Goal: Transaction & Acquisition: Purchase product/service

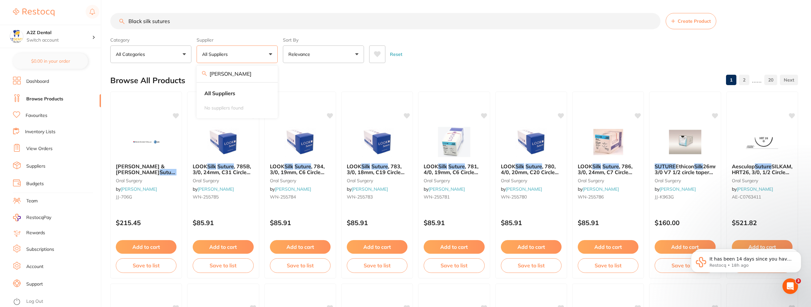
click at [349, 76] on div "Browse All Products 1 2 ...... 20" at bounding box center [454, 80] width 688 height 22
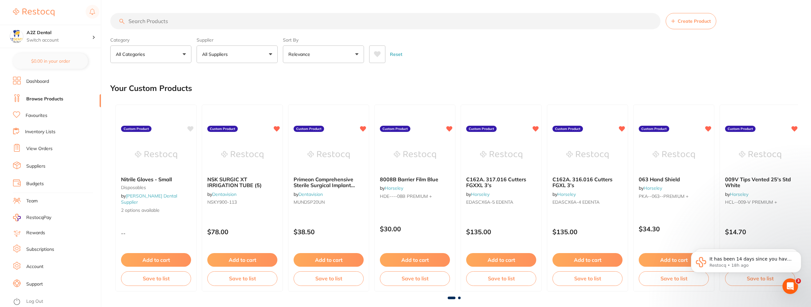
click at [245, 52] on button "All Suppliers" at bounding box center [237, 54] width 81 height 18
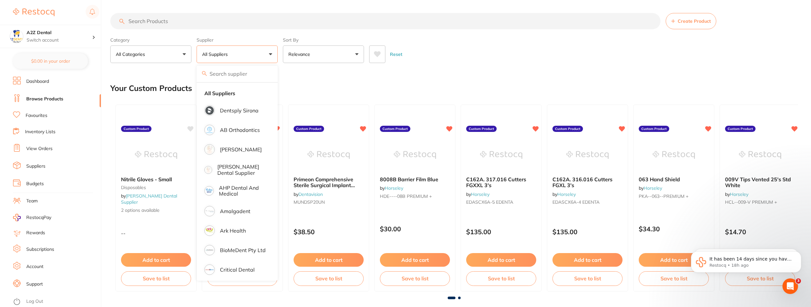
click at [171, 24] on input "search" at bounding box center [385, 21] width 550 height 16
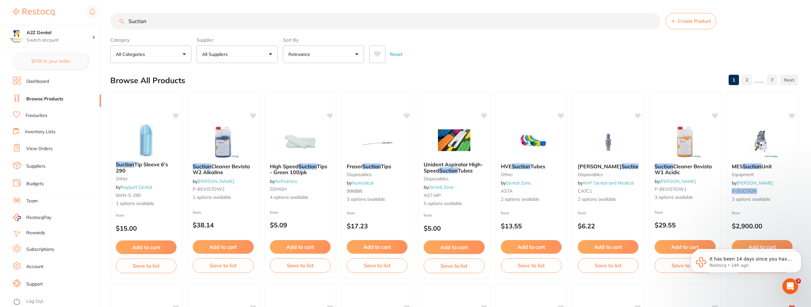
type input "Suction"
click at [272, 53] on button "All Suppliers" at bounding box center [237, 54] width 81 height 18
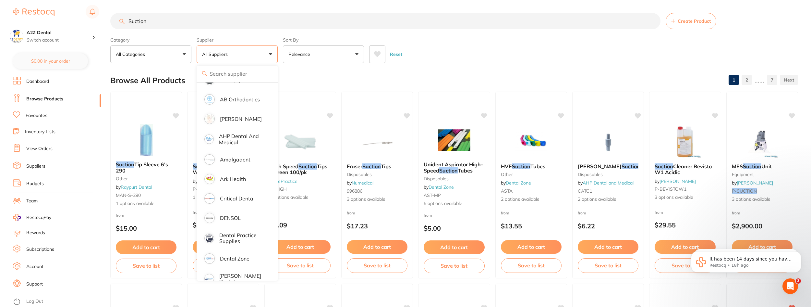
scroll to position [29, 0]
click at [228, 118] on p "[PERSON_NAME]" at bounding box center [241, 120] width 42 height 6
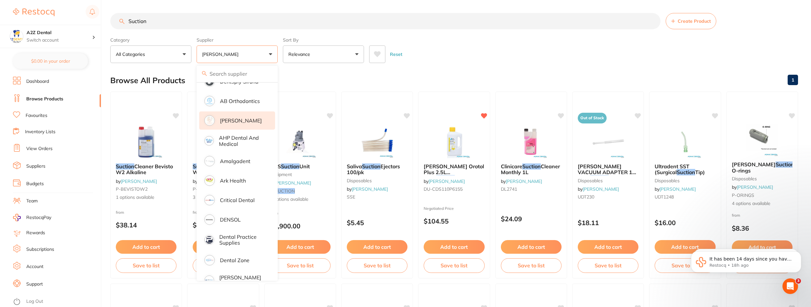
scroll to position [0, 0]
click at [477, 45] on div "Reset" at bounding box center [581, 51] width 424 height 23
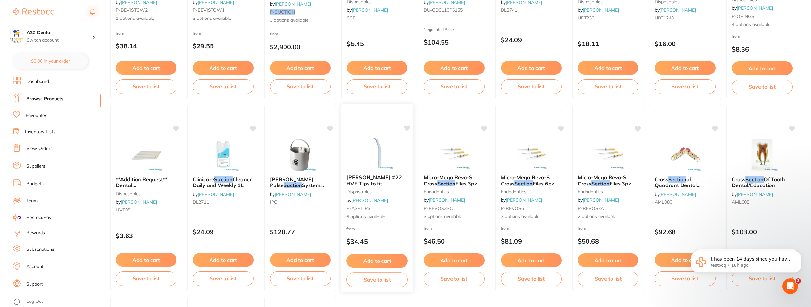
scroll to position [195, 0]
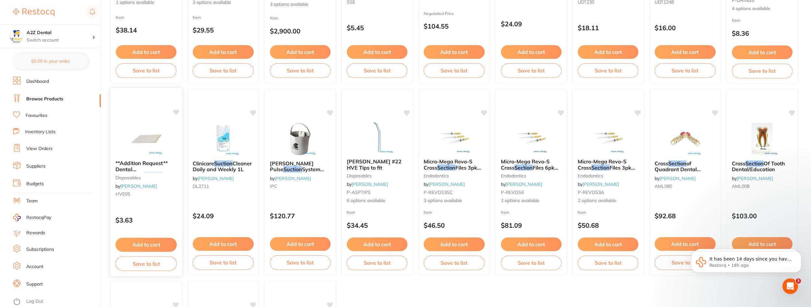
drag, startPoint x: 146, startPoint y: 245, endPoint x: 157, endPoint y: 273, distance: 29.5
click at [157, 273] on div "Add to cart Save to list" at bounding box center [146, 253] width 72 height 43
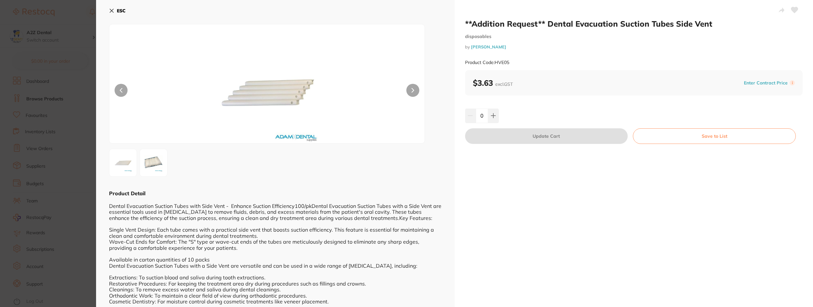
click at [53, 142] on section "**Addition Request** Dental Evacuation Suction Tubes Side Vent disposables by A…" at bounding box center [406, 153] width 813 height 307
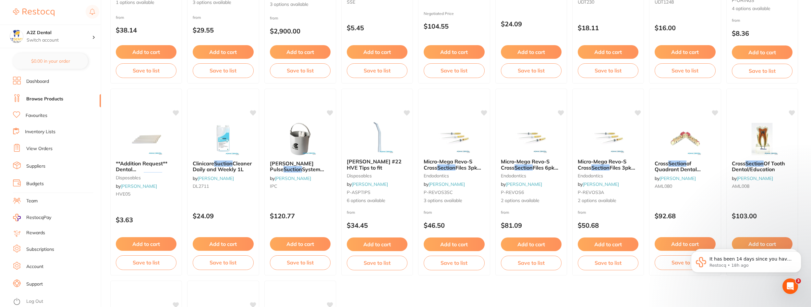
click at [31, 130] on link "Inventory Lists" at bounding box center [40, 132] width 31 height 6
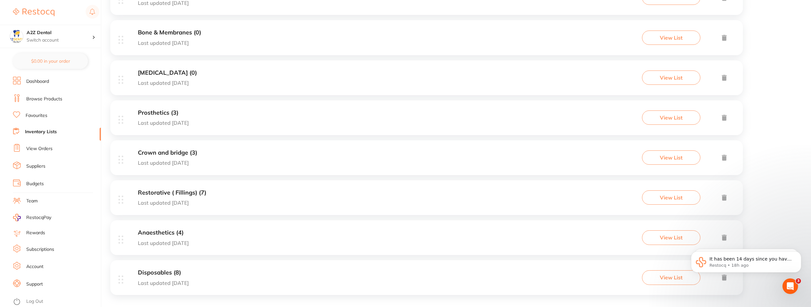
scroll to position [241, 0]
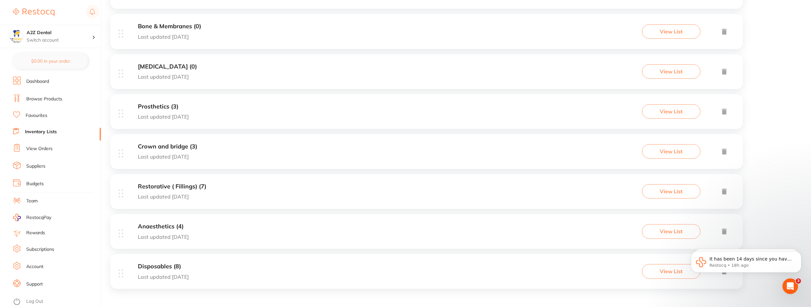
click at [154, 266] on h3 "Disposables (8)" at bounding box center [163, 266] width 51 height 7
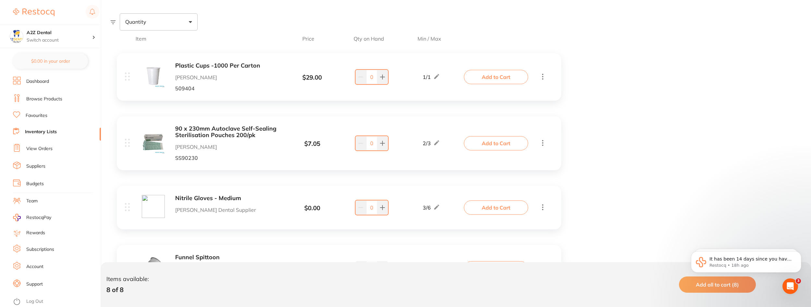
scroll to position [215, 0]
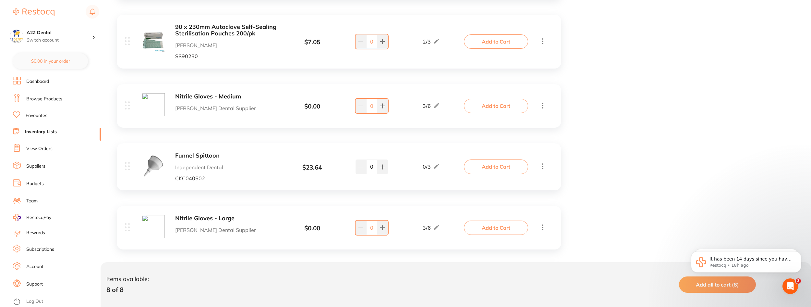
click at [43, 99] on link "Browse Products" at bounding box center [44, 99] width 36 height 6
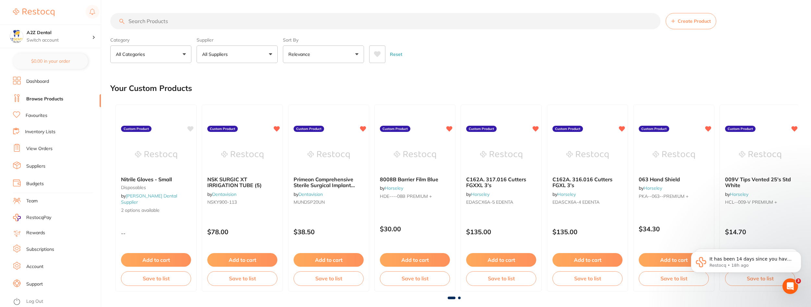
click at [166, 20] on input "search" at bounding box center [385, 21] width 550 height 16
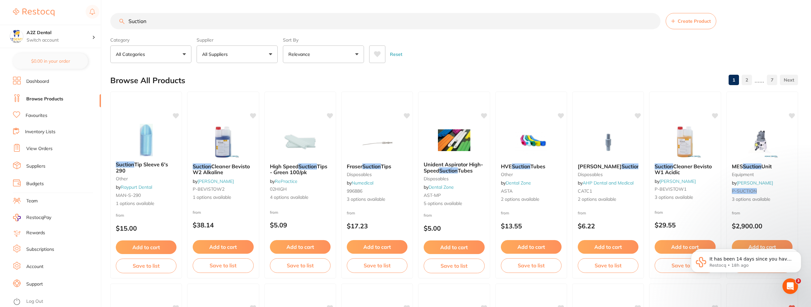
type input "Suction"
click at [270, 54] on button "All Suppliers" at bounding box center [237, 54] width 81 height 18
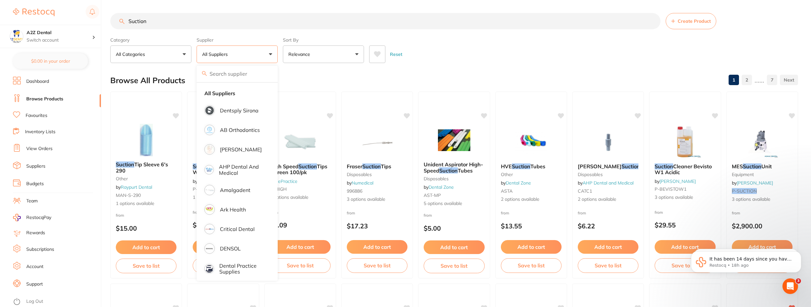
click at [378, 75] on div "Browse All Products 1 2 ...... 7" at bounding box center [454, 80] width 688 height 22
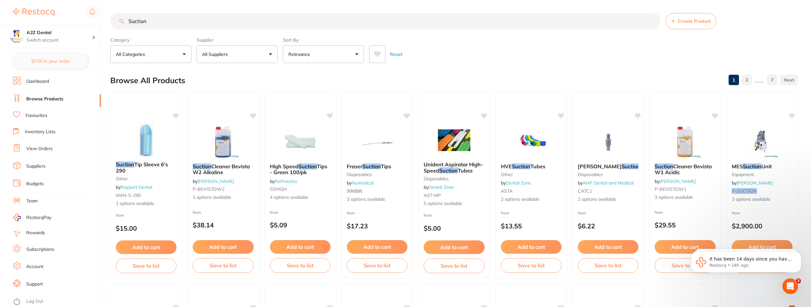
click at [269, 53] on button "All Suppliers" at bounding box center [237, 54] width 81 height 18
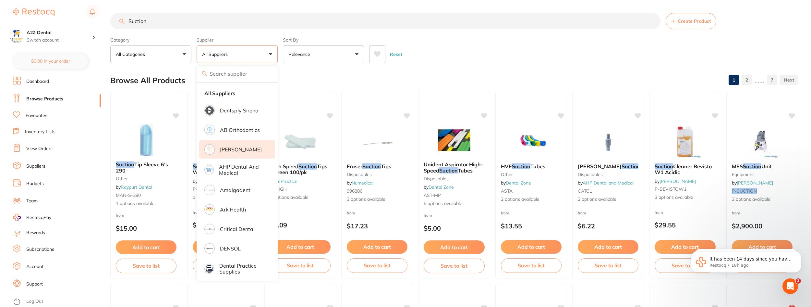
click at [241, 149] on p "[PERSON_NAME]" at bounding box center [241, 149] width 42 height 6
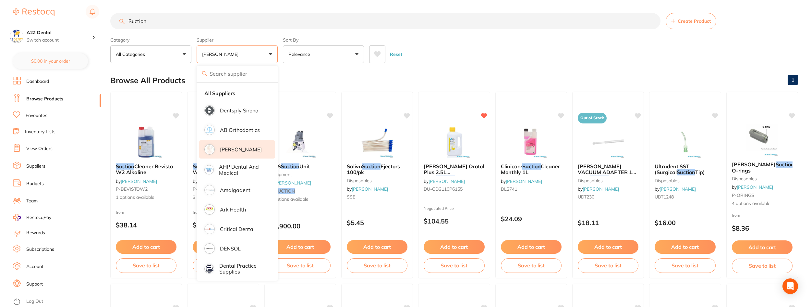
click at [450, 49] on div "Reset" at bounding box center [581, 51] width 424 height 23
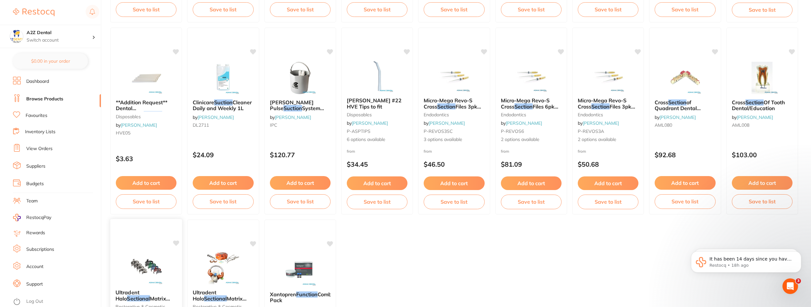
scroll to position [260, 0]
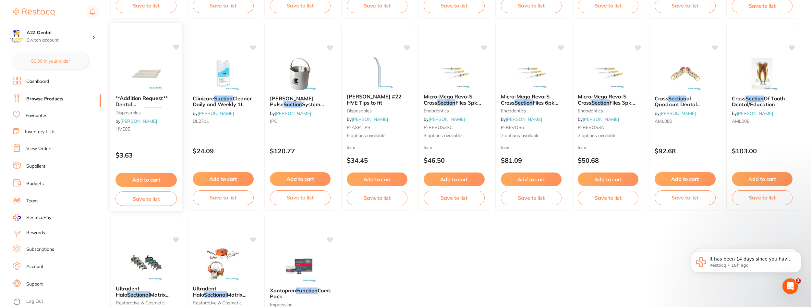
click at [152, 198] on button "Save to list" at bounding box center [146, 198] width 61 height 15
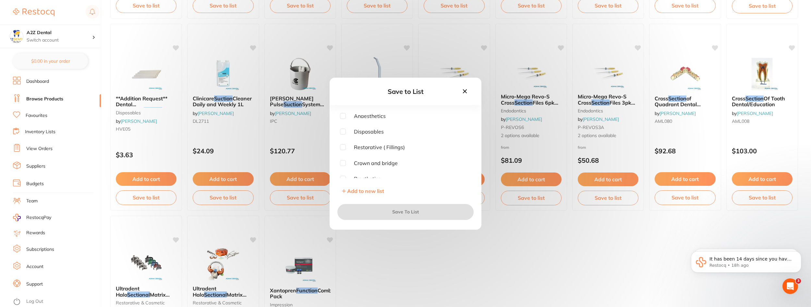
click at [343, 131] on input "checkbox" at bounding box center [343, 132] width 6 height 6
checkbox input "true"
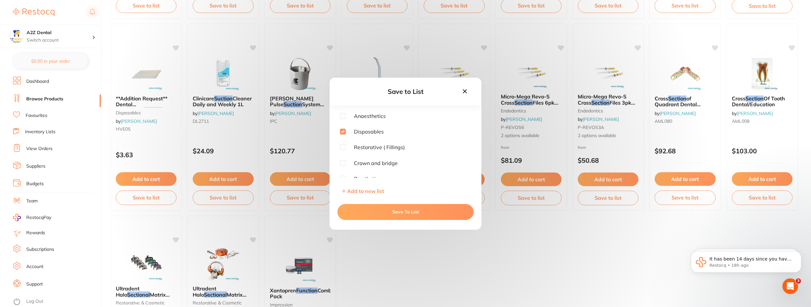
click at [411, 212] on button "Save To List" at bounding box center [406, 212] width 136 height 16
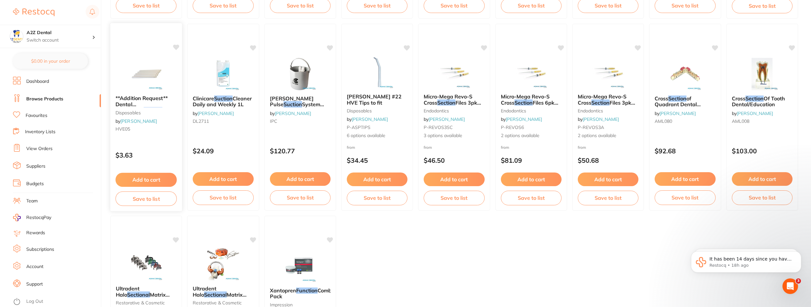
click at [175, 44] on icon at bounding box center [176, 47] width 6 height 6
click at [146, 178] on button "Add to cart" at bounding box center [146, 180] width 61 height 14
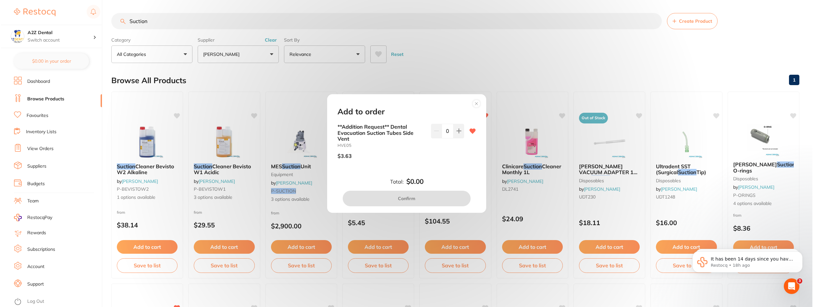
scroll to position [0, 0]
click at [458, 131] on icon at bounding box center [457, 130] width 5 height 5
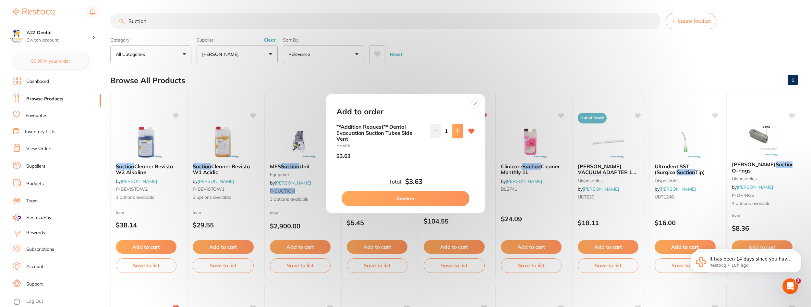
click at [458, 131] on icon at bounding box center [457, 130] width 5 height 5
click at [456, 133] on icon at bounding box center [458, 131] width 4 height 4
type input "5"
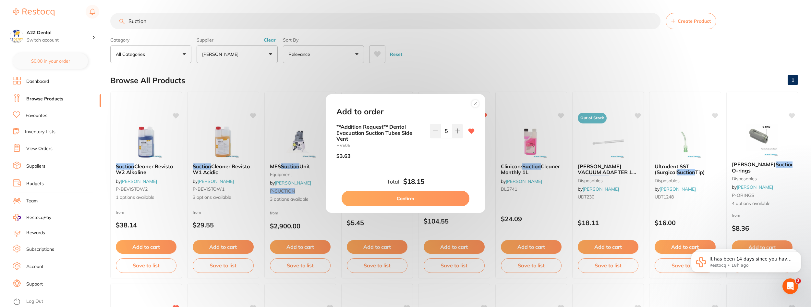
click at [406, 200] on button "Confirm" at bounding box center [406, 199] width 128 height 16
checkbox input "false"
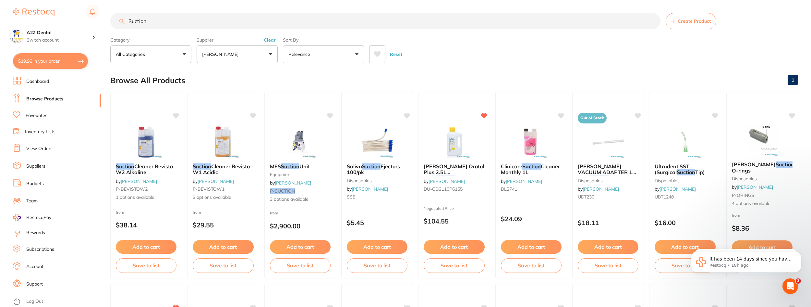
drag, startPoint x: 160, startPoint y: 21, endPoint x: 116, endPoint y: 20, distance: 43.8
click at [116, 20] on input "Suction" at bounding box center [385, 21] width 550 height 16
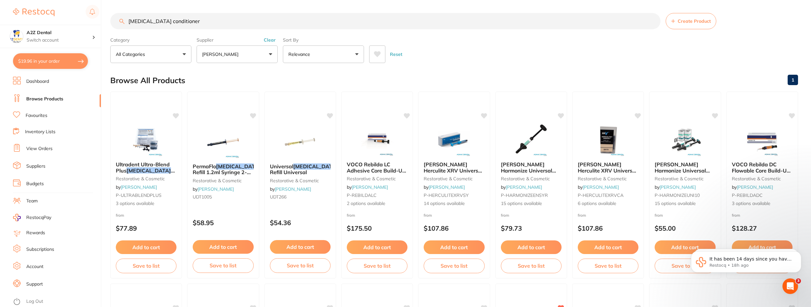
type input "Dentin conditioner"
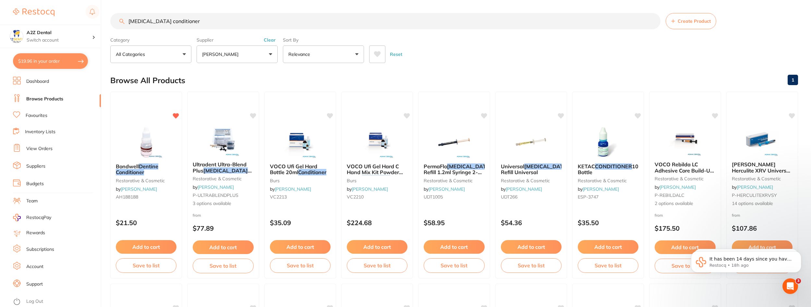
click at [272, 53] on button "[PERSON_NAME]" at bounding box center [237, 54] width 81 height 18
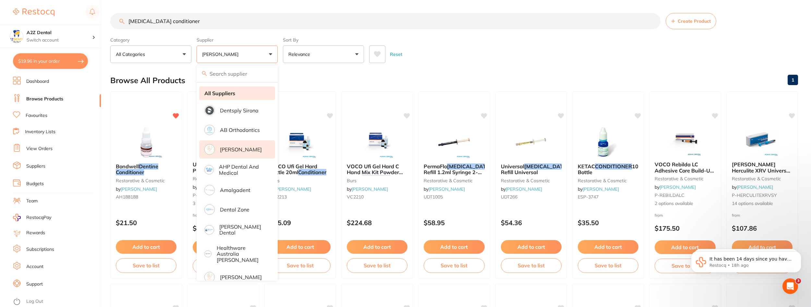
click at [233, 91] on strong "All Suppliers" at bounding box center [219, 93] width 31 height 6
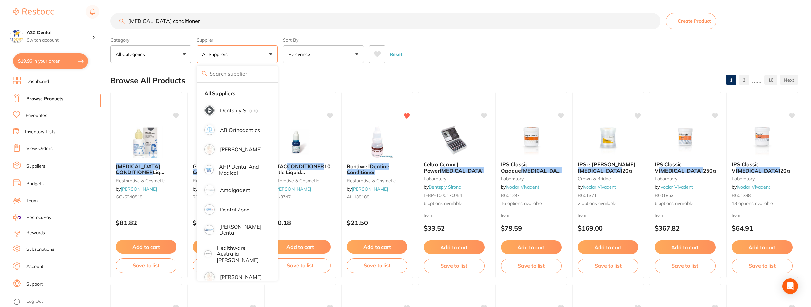
click at [314, 88] on div "Browse All Products 1 2 ...... 16" at bounding box center [454, 80] width 688 height 22
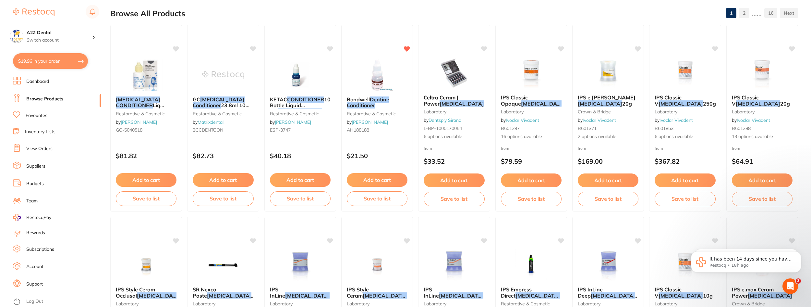
scroll to position [32, 0]
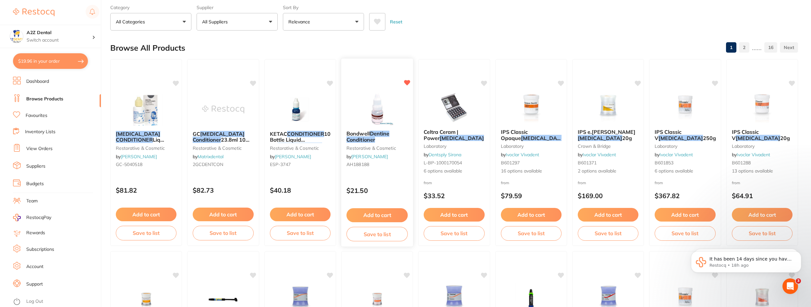
click at [369, 233] on button "Save to list" at bounding box center [377, 234] width 61 height 15
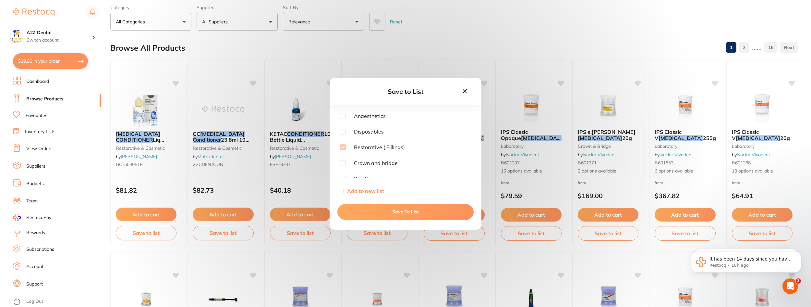
click at [406, 210] on button "Save To List" at bounding box center [406, 212] width 136 height 16
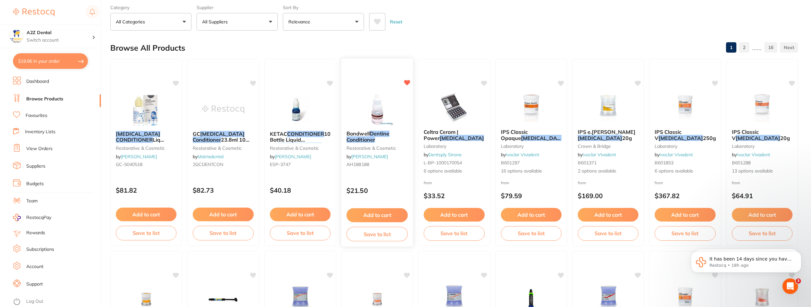
click at [370, 212] on button "Add to cart" at bounding box center [377, 215] width 61 height 14
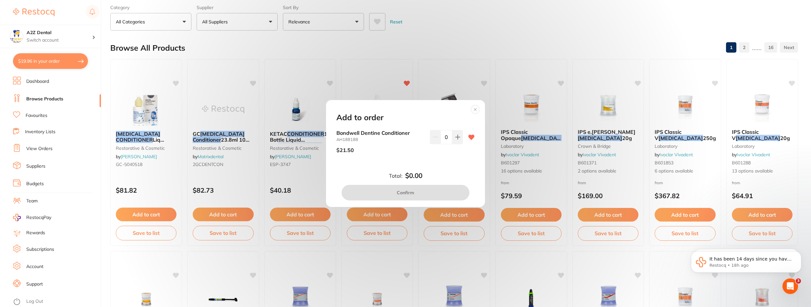
scroll to position [0, 0]
click at [456, 138] on icon at bounding box center [458, 137] width 4 height 4
type input "1"
click at [402, 193] on button "Confirm" at bounding box center [406, 193] width 128 height 16
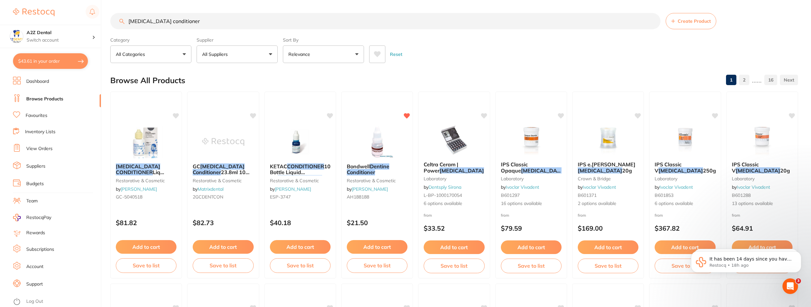
click at [270, 53] on button "All Suppliers" at bounding box center [237, 54] width 81 height 18
type input "horsley"
click at [310, 74] on div "Browse All Products 1 2 ...... 16" at bounding box center [454, 80] width 688 height 22
click at [271, 54] on button "All Suppliers" at bounding box center [237, 54] width 81 height 18
click at [266, 74] on input "horsley" at bounding box center [237, 74] width 81 height 16
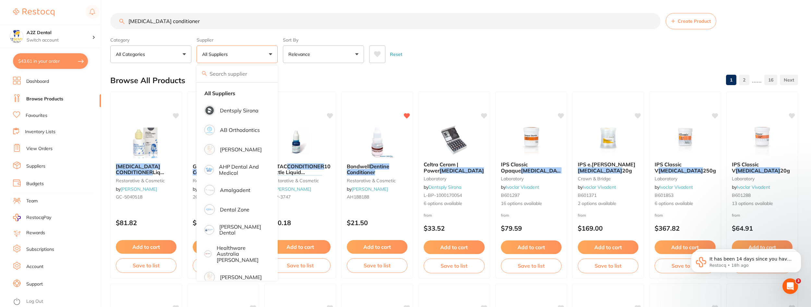
click at [302, 78] on div "Browse All Products 1 2 ...... 16" at bounding box center [454, 80] width 688 height 22
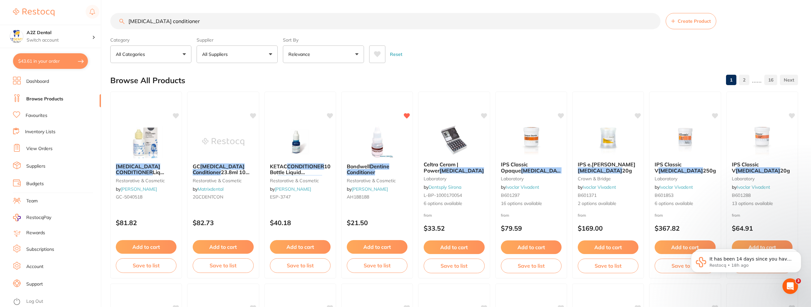
click at [195, 22] on input "Dentin conditioner" at bounding box center [385, 21] width 550 height 16
click at [269, 79] on div "Browse All Products 1 2 ...... 16" at bounding box center [454, 80] width 688 height 22
click at [260, 54] on button "All Suppliers" at bounding box center [237, 54] width 81 height 18
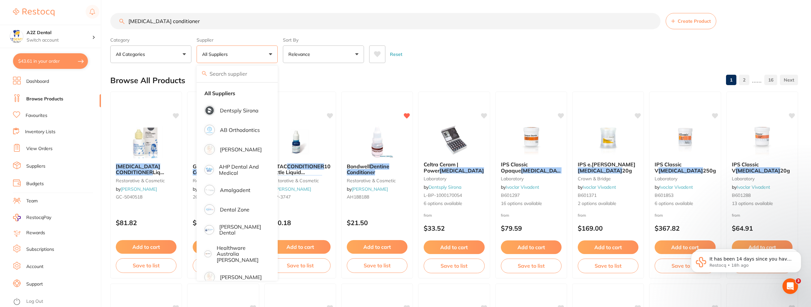
click at [308, 77] on div "Browse All Products 1 2 ...... 16" at bounding box center [454, 80] width 688 height 22
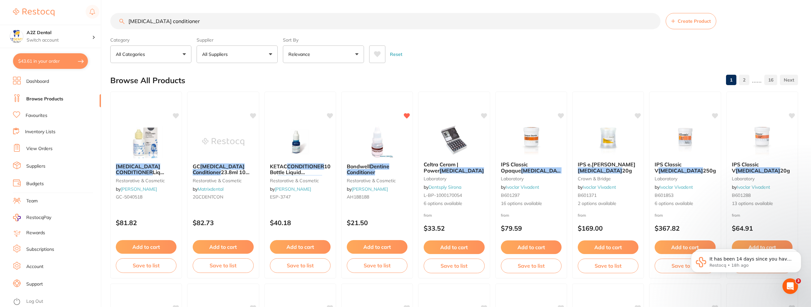
drag, startPoint x: 177, startPoint y: 21, endPoint x: 99, endPoint y: 14, distance: 78.2
click at [100, 14] on div "$43.61 A2Z Dental Switch account A2Z Dental $43.61 in your order Dashboard Brow…" at bounding box center [405, 153] width 811 height 307
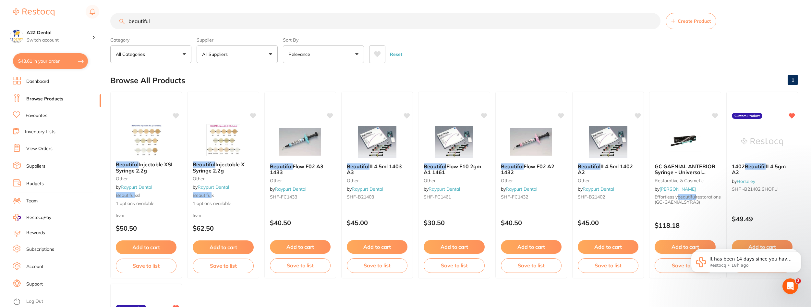
type input "beautiful"
click at [509, 53] on div "Reset" at bounding box center [581, 51] width 424 height 23
click at [36, 82] on link "Dashboard" at bounding box center [37, 81] width 23 height 6
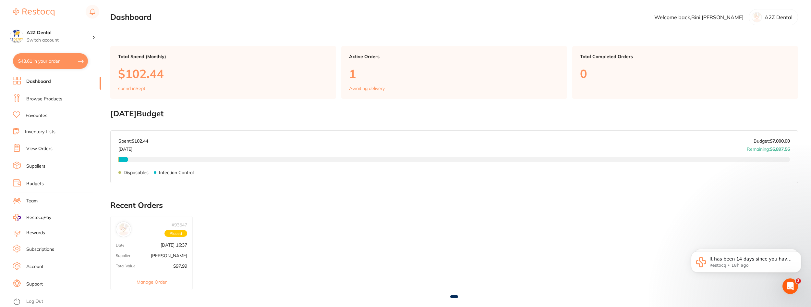
click at [33, 99] on link "Browse Products" at bounding box center [44, 99] width 36 height 6
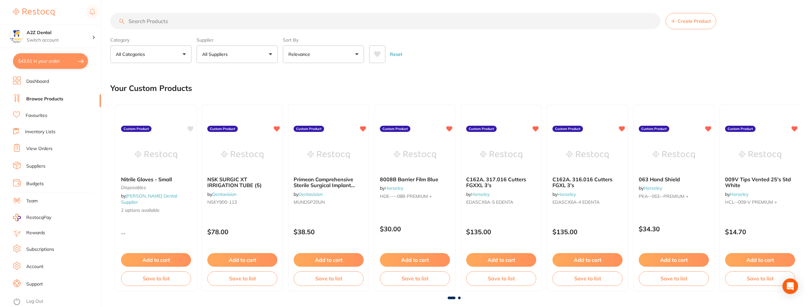
click at [270, 54] on button "All Suppliers" at bounding box center [237, 54] width 81 height 18
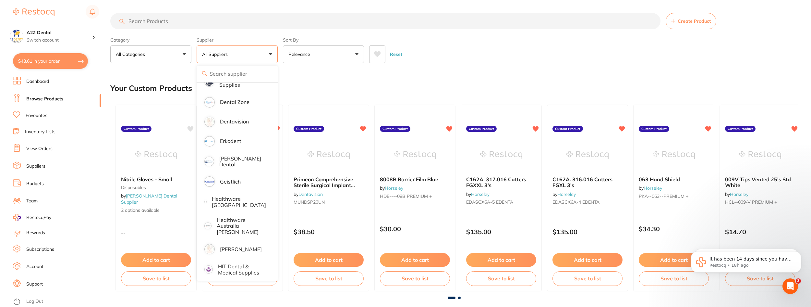
scroll to position [260, 0]
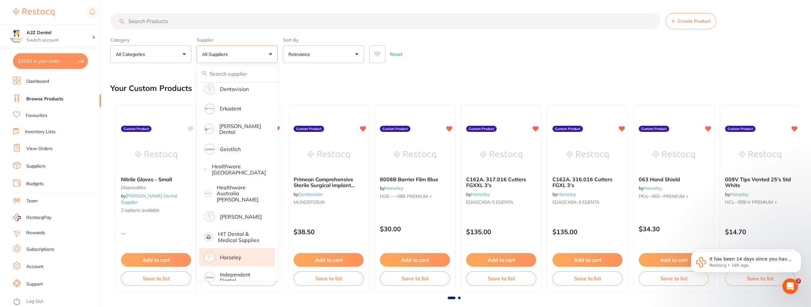
click at [229, 248] on li "Horseley" at bounding box center [237, 257] width 76 height 18
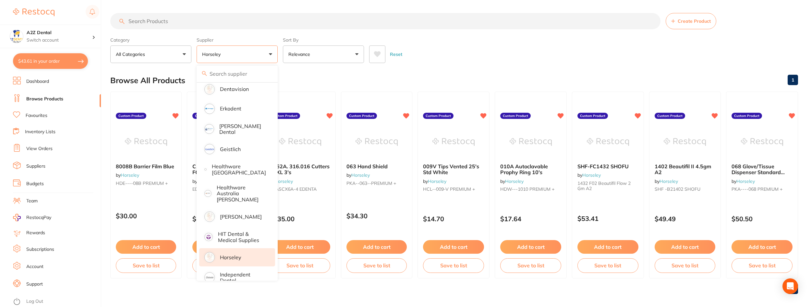
click at [361, 73] on div "Browse All Products 1" at bounding box center [454, 80] width 688 height 22
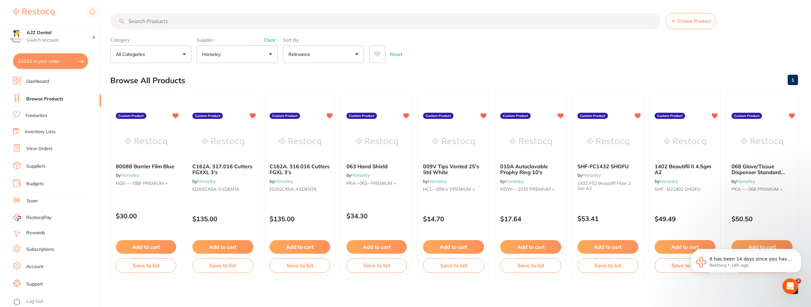
scroll to position [0, 0]
click at [169, 23] on input "search" at bounding box center [385, 21] width 550 height 16
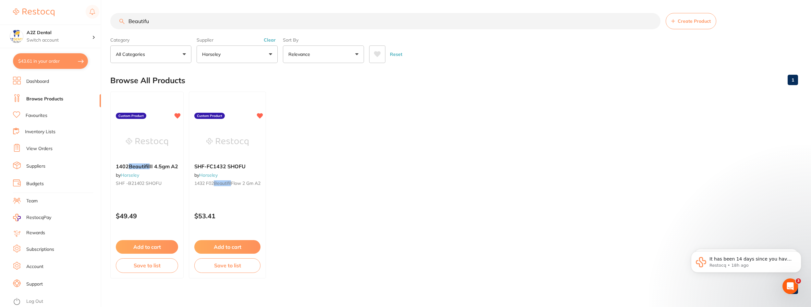
type input "Beautifu"
click at [36, 129] on link "Inventory Lists" at bounding box center [40, 132] width 31 height 6
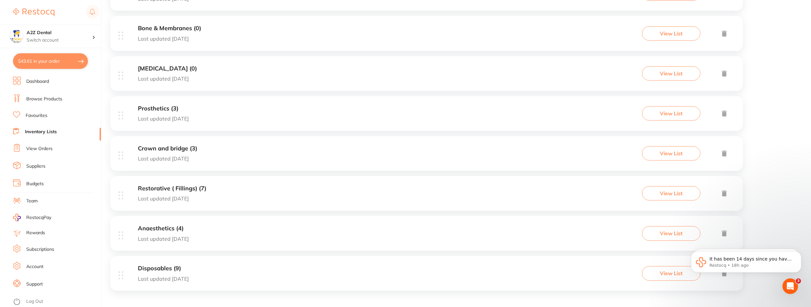
scroll to position [241, 0]
click at [160, 185] on h3 "Restorative ( Fillings) (7)" at bounding box center [172, 186] width 68 height 7
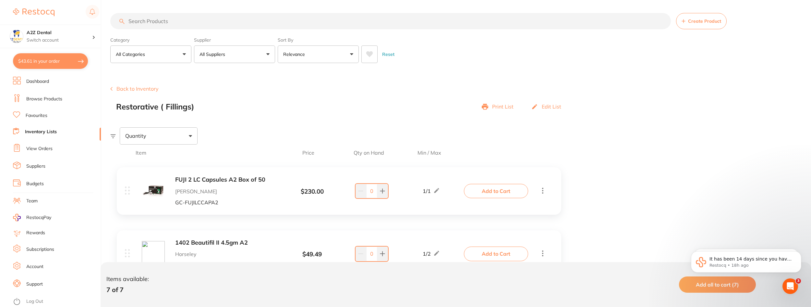
click at [181, 18] on input "search" at bounding box center [390, 21] width 561 height 16
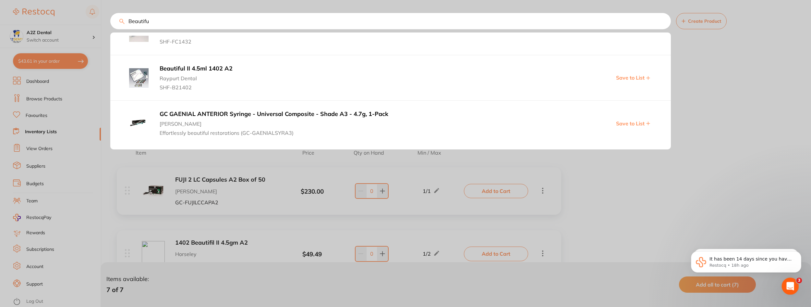
type input "Beautifu"
click at [783, 284] on div "Open Intercom Messenger" at bounding box center [789, 284] width 21 height 21
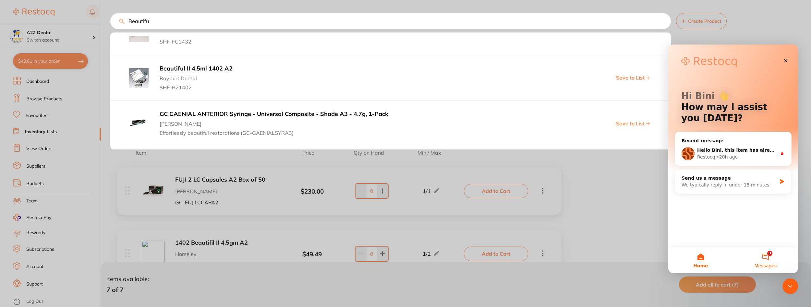
click at [766, 253] on button "3 Messages" at bounding box center [765, 260] width 65 height 26
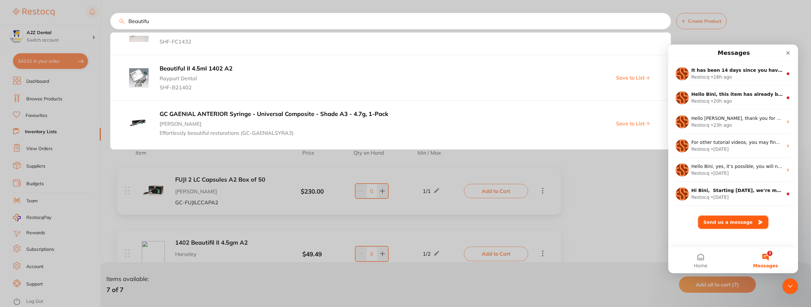
click at [720, 222] on button "Send us a message" at bounding box center [733, 221] width 70 height 13
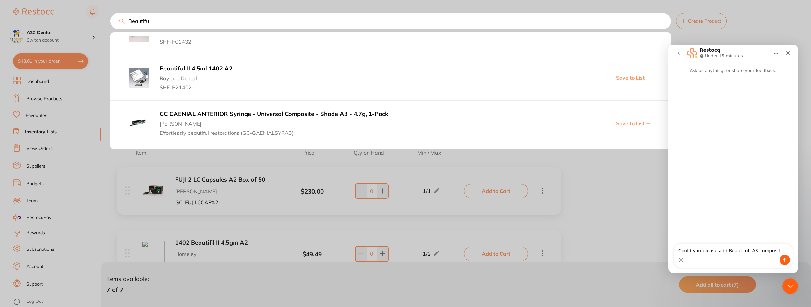
type textarea "Could you please add Beautiful A3 composite"
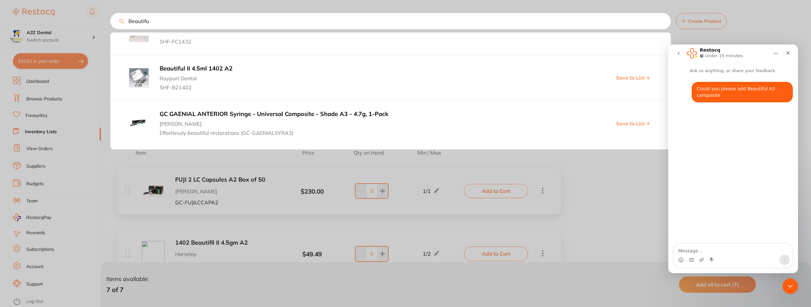
click at [6, 73] on div at bounding box center [405, 153] width 811 height 307
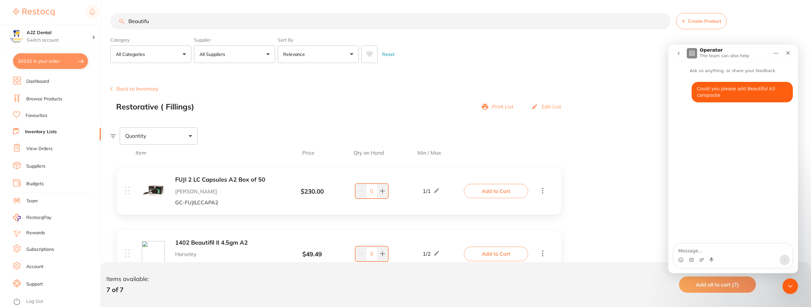
click at [37, 81] on link "Dashboard" at bounding box center [37, 81] width 23 height 6
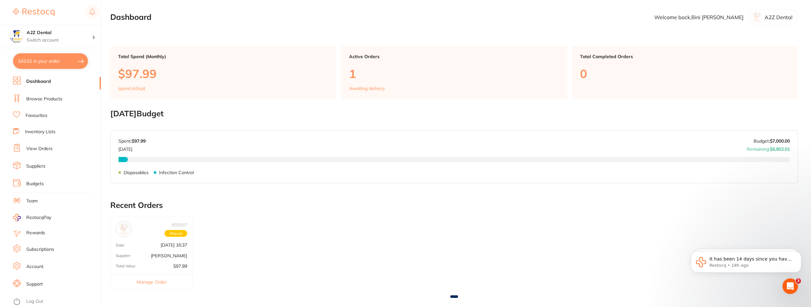
click at [371, 89] on p "Awaiting delivery" at bounding box center [367, 88] width 36 height 5
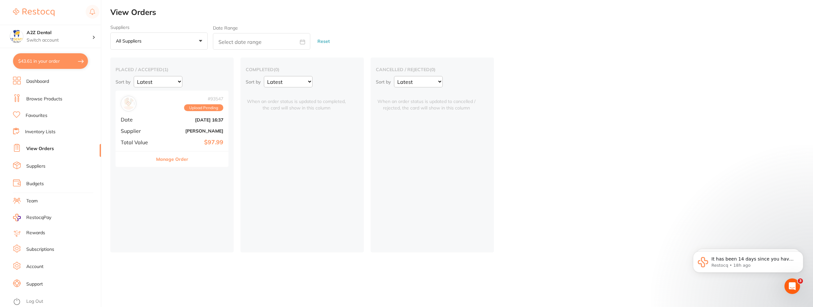
click at [41, 80] on link "Dashboard" at bounding box center [37, 81] width 23 height 6
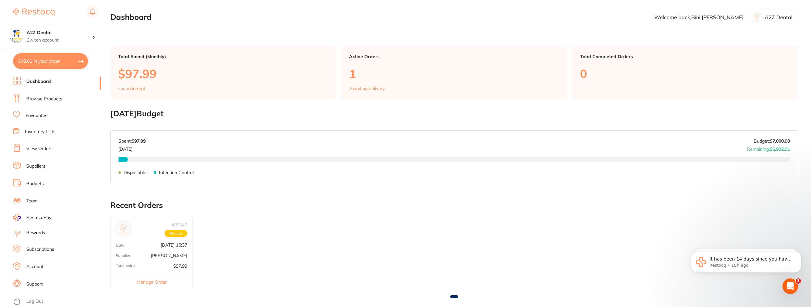
click at [44, 60] on button "$43.61 in your order" at bounding box center [50, 61] width 75 height 16
checkbox input "true"
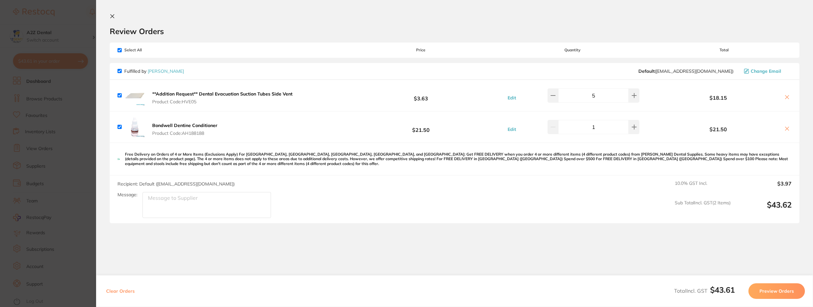
click at [68, 288] on section "Update RRP Set your pre negotiated price for this item. Item Agreed RRP (excl. …" at bounding box center [406, 153] width 813 height 307
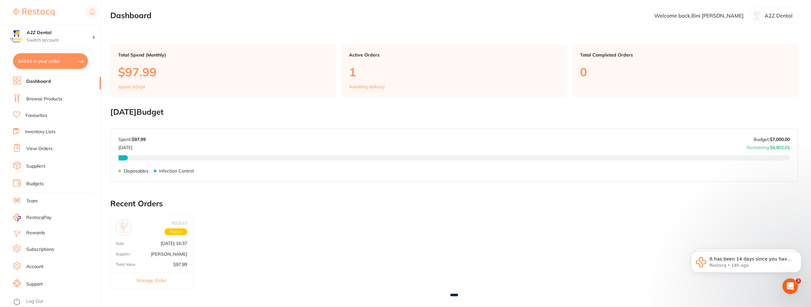
click at [40, 101] on link "Browse Products" at bounding box center [44, 99] width 36 height 6
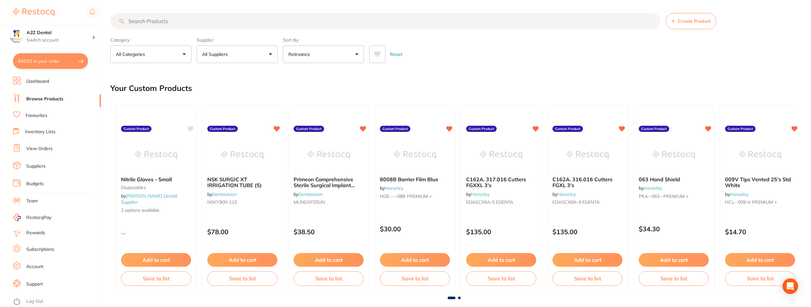
click at [226, 22] on input "search" at bounding box center [385, 21] width 550 height 16
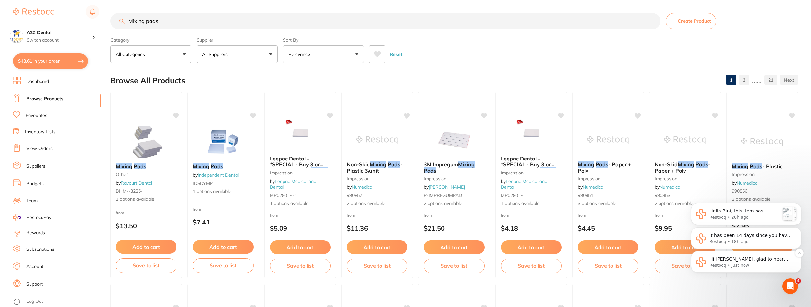
type input "Mixing pads"
click at [740, 259] on span "Hi Bini, glad to hear from you. For us to be able to add this product we need t…" at bounding box center [749, 274] width 79 height 37
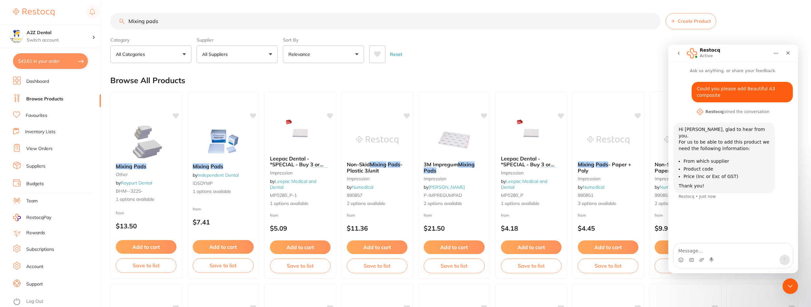
click at [727, 253] on textarea "Message…" at bounding box center [733, 248] width 119 height 11
type textarea "Horsley, SHF - B21402 Shofu - Beautiful 2 4.5 gm A2"
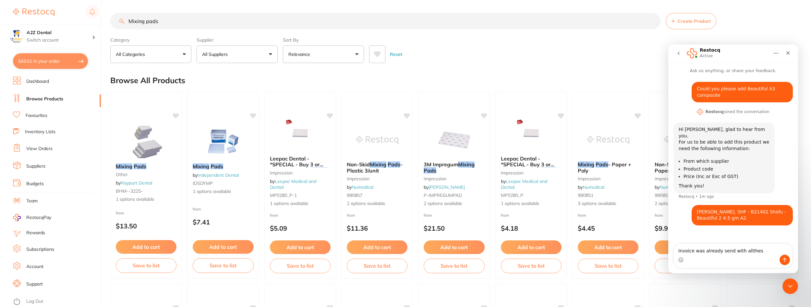
type textarea "Invoice was already send with allthese"
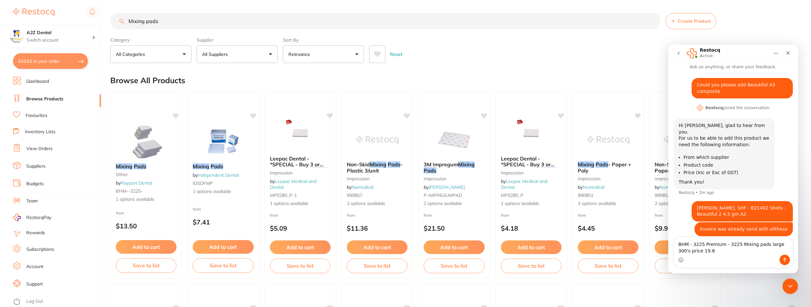
type textarea "BHM - 3225 Premium - 3225 Mixing pads large 300's price 19.80"
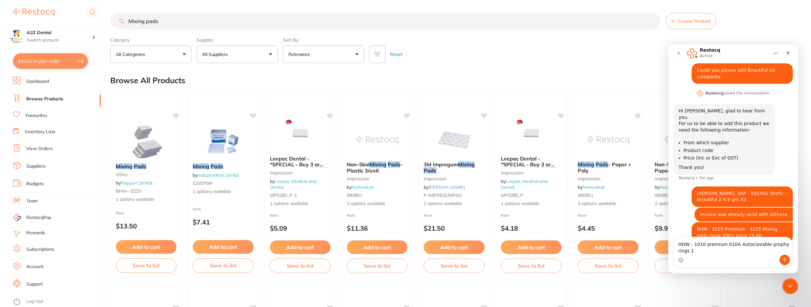
scroll to position [25, 0]
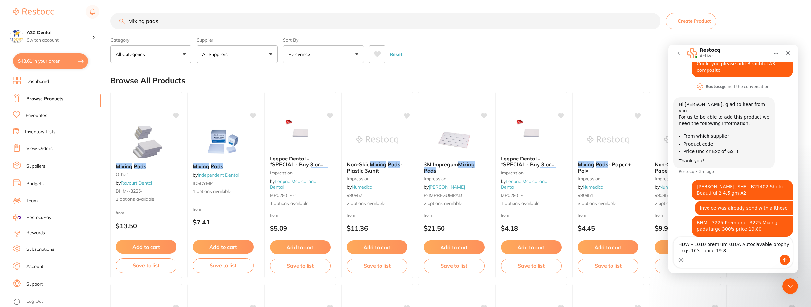
type textarea "HDW - 1010 premium 010A Autoclavable prophy rings 10's price 19.80"
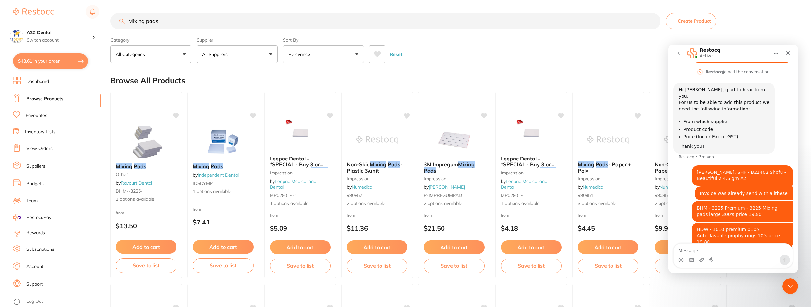
click at [460, 50] on div "Reset" at bounding box center [581, 51] width 424 height 23
click at [678, 53] on icon "go back" at bounding box center [678, 53] width 5 height 5
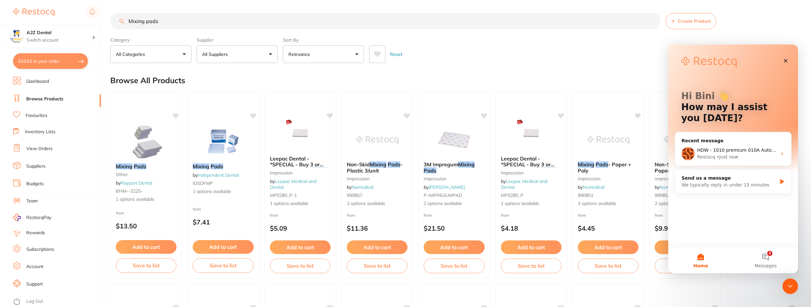
scroll to position [0, 0]
click at [787, 59] on icon "Close" at bounding box center [785, 60] width 5 height 5
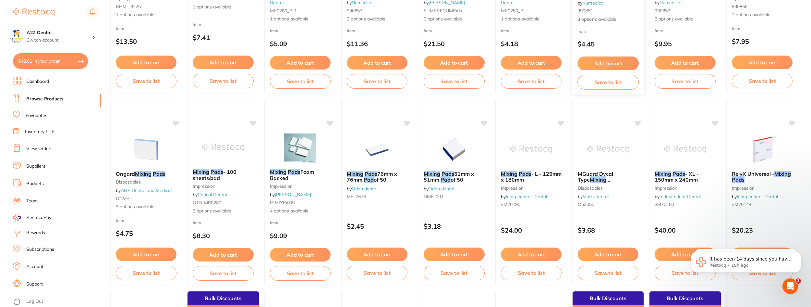
scroll to position [195, 0]
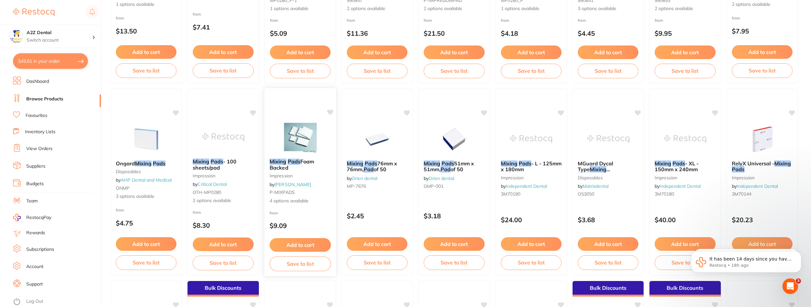
click at [300, 241] on button "Add to cart" at bounding box center [300, 245] width 61 height 14
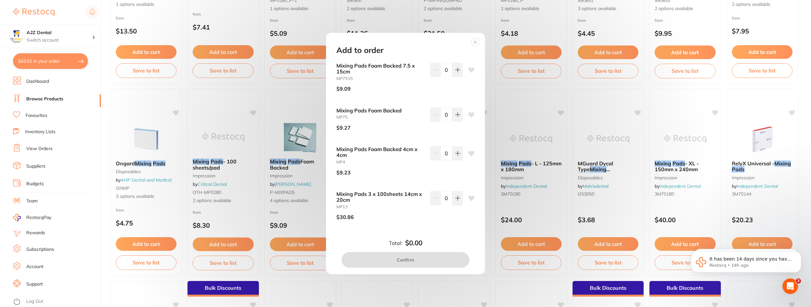
scroll to position [0, 0]
click at [455, 72] on icon at bounding box center [457, 69] width 5 height 5
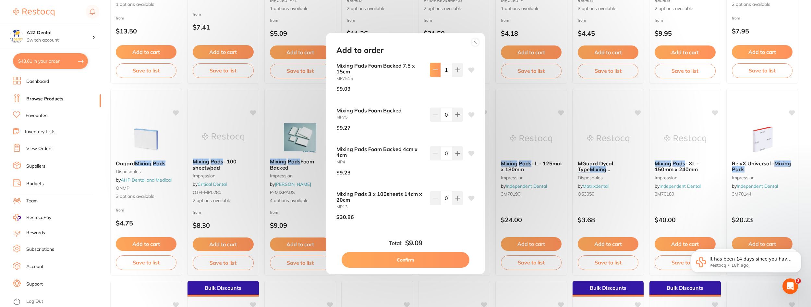
click at [434, 70] on icon at bounding box center [435, 69] width 5 height 5
type input "0"
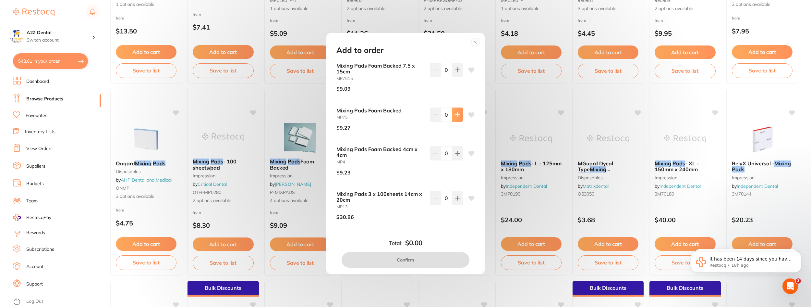
click at [456, 115] on icon at bounding box center [458, 114] width 4 height 4
type input "1"
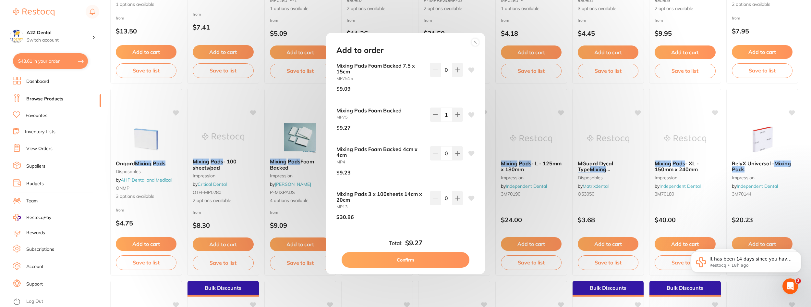
drag, startPoint x: 405, startPoint y: 258, endPoint x: 401, endPoint y: 276, distance: 17.8
click at [401, 276] on div "Add to order Mixing Pads Foam Backed 7.5 x 15cm MP7515 $9.09 0 Mixing Pads Foam…" at bounding box center [405, 153] width 811 height 307
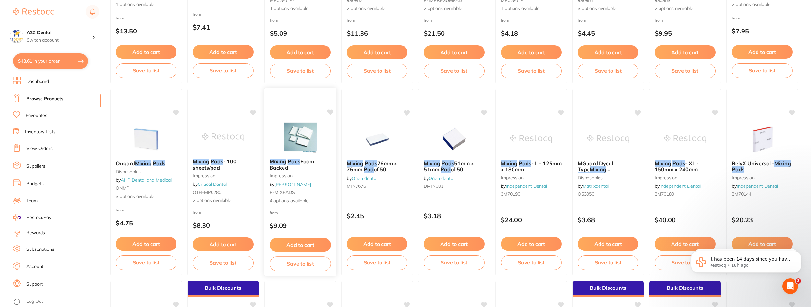
click at [301, 246] on button "Add to cart" at bounding box center [300, 245] width 61 height 14
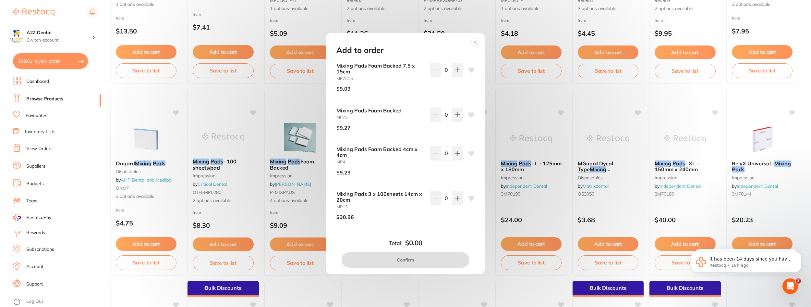
click at [470, 114] on icon at bounding box center [472, 114] width 6 height 5
drag, startPoint x: 422, startPoint y: 121, endPoint x: 403, endPoint y: 122, distance: 19.2
click at [403, 122] on div "Mixing Pads Foam Backed MP75 $9.27 0" at bounding box center [406, 121] width 138 height 28
click at [403, 122] on div "$9.27" at bounding box center [381, 127] width 88 height 16
click at [455, 115] on icon at bounding box center [457, 114] width 5 height 5
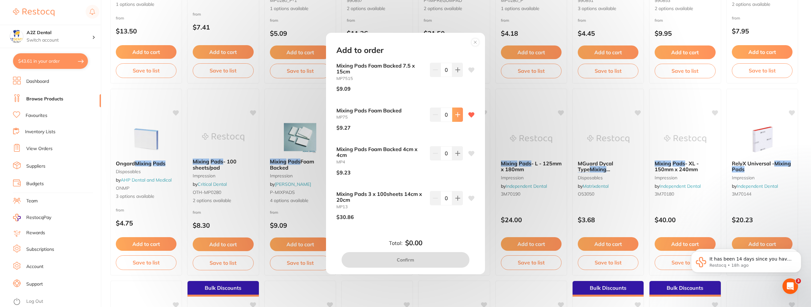
type input "1"
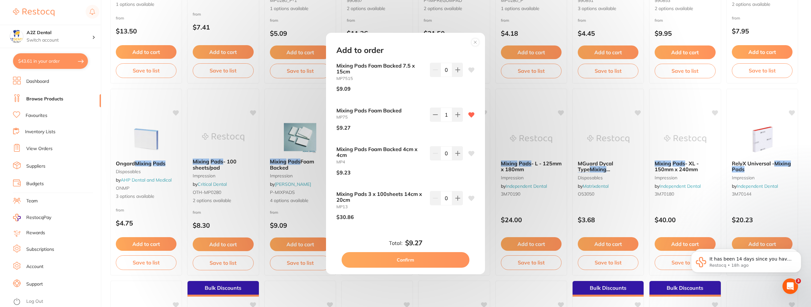
click at [404, 259] on button "Confirm" at bounding box center [406, 260] width 128 height 16
checkbox input "false"
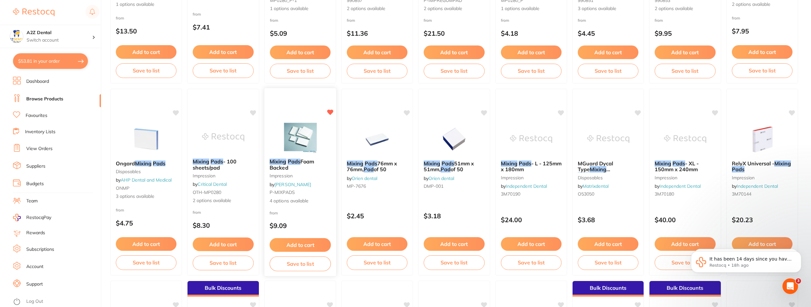
click at [296, 262] on button "Save to list" at bounding box center [300, 263] width 61 height 15
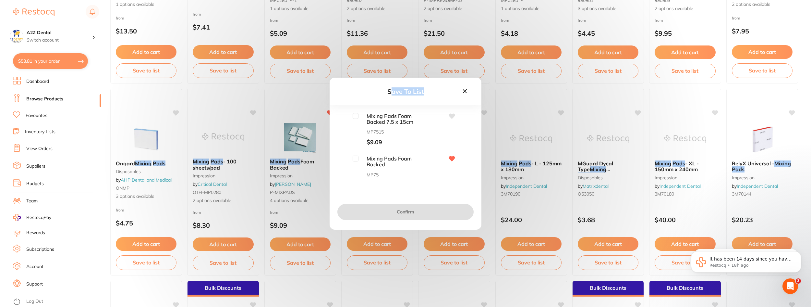
drag, startPoint x: 48, startPoint y: 60, endPoint x: 62, endPoint y: 120, distance: 62.1
click at [62, 120] on div "Save To List Mixing Pads Foam Backed 7.5 x 15cm MP7515 $9.09 Mixing Pads Foam B…" at bounding box center [405, 153] width 811 height 307
click at [353, 158] on input "checkbox" at bounding box center [356, 158] width 6 height 6
checkbox input "true"
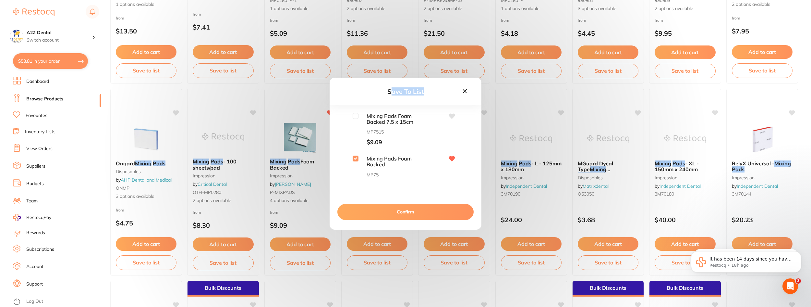
click at [407, 206] on button "Confirm" at bounding box center [406, 212] width 136 height 16
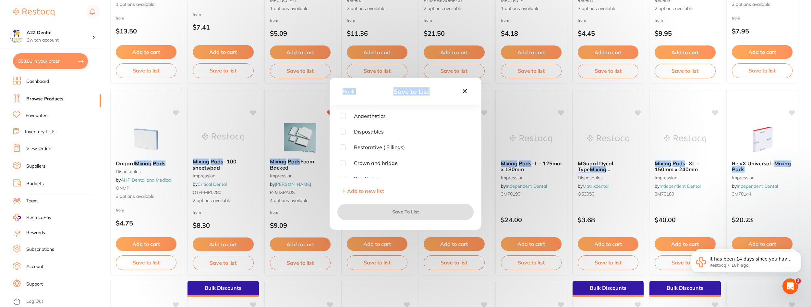
click at [343, 147] on input "checkbox" at bounding box center [343, 147] width 6 height 6
checkbox input "true"
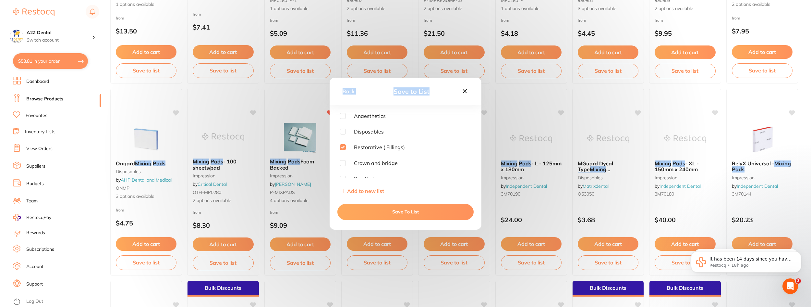
click at [413, 210] on button "Save To List" at bounding box center [406, 212] width 136 height 16
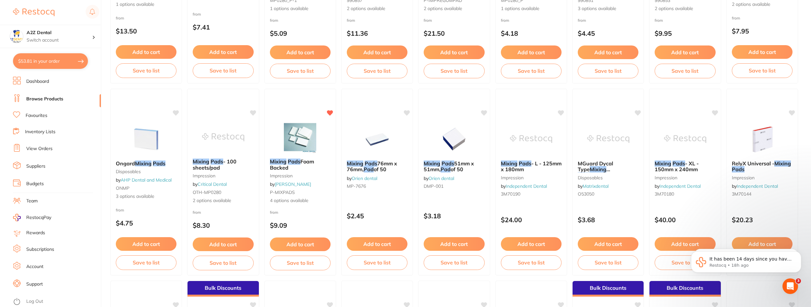
click at [28, 60] on button "$53.81 in your order" at bounding box center [50, 61] width 75 height 16
checkbox input "true"
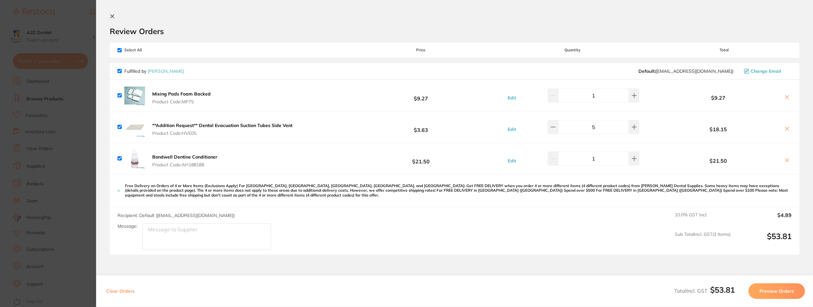
click at [113, 15] on icon at bounding box center [113, 17] width 4 height 4
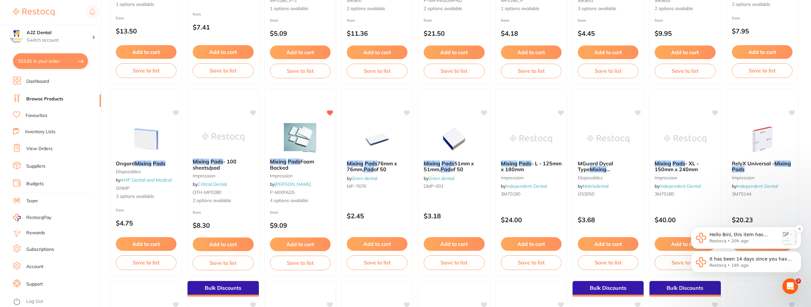
click at [721, 240] on p "Restocq • 20h ago" at bounding box center [745, 241] width 70 height 6
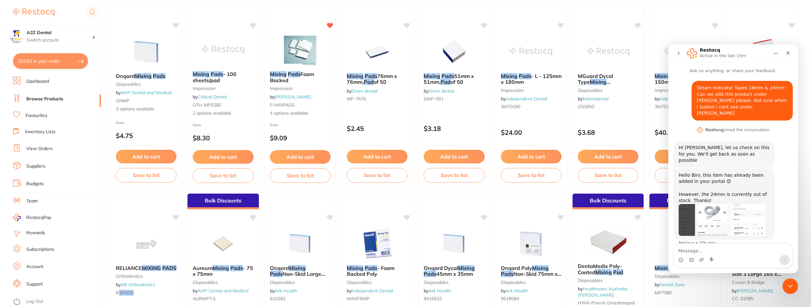
scroll to position [260, 0]
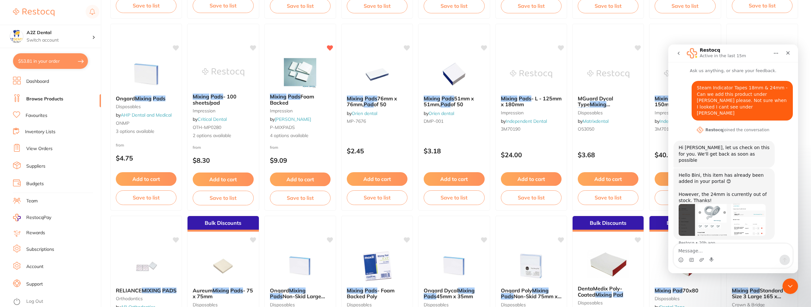
click at [678, 52] on icon "go back" at bounding box center [678, 53] width 5 height 5
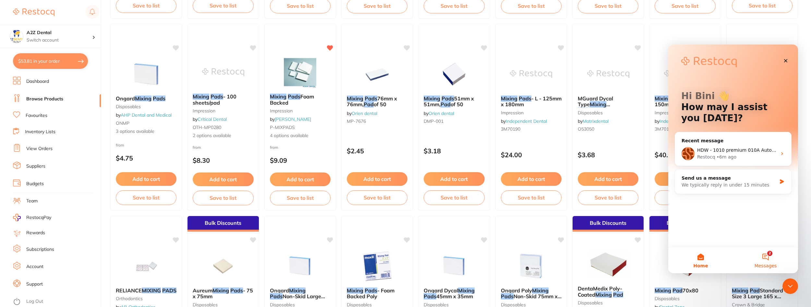
click at [765, 254] on button "2 Messages" at bounding box center [765, 260] width 65 height 26
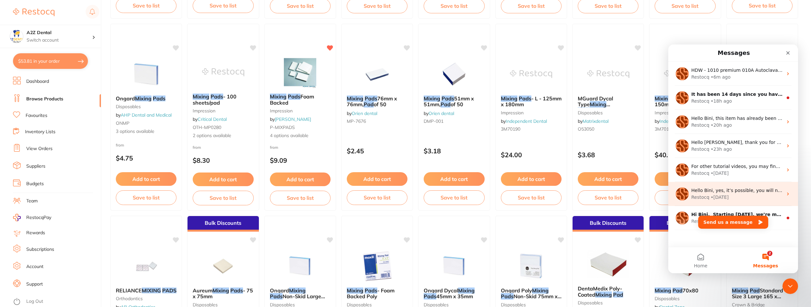
scroll to position [9, 0]
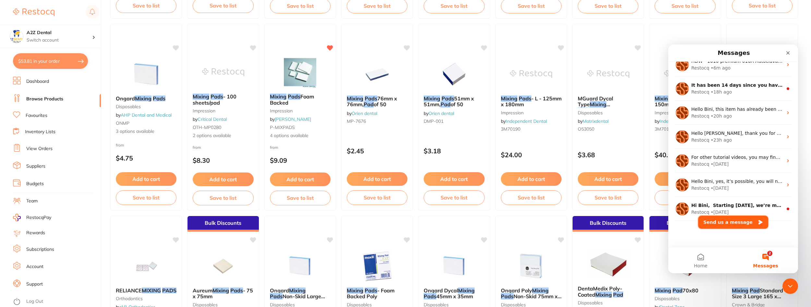
click at [727, 222] on button "Send us a message" at bounding box center [733, 221] width 70 height 13
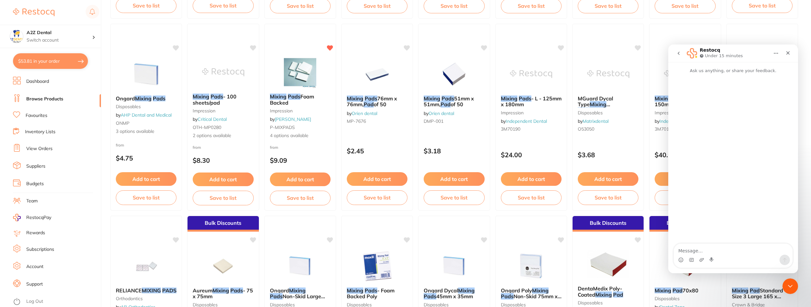
scroll to position [0, 0]
click at [677, 53] on icon "go back" at bounding box center [678, 53] width 5 height 5
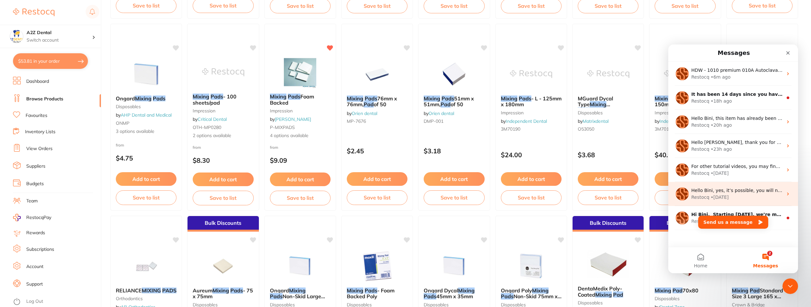
scroll to position [9, 0]
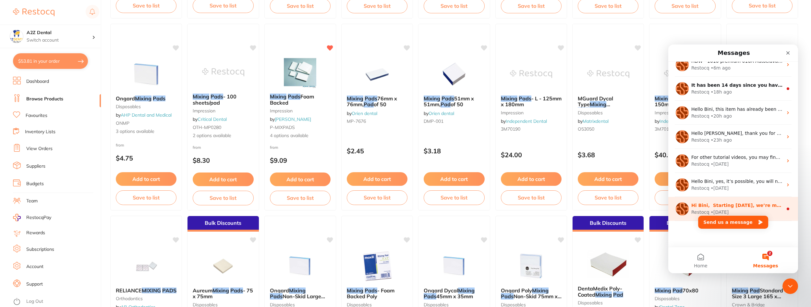
click at [725, 208] on div "Hi Bini, ​ Starting 11 August, we’re making some updates to our product offerin…" at bounding box center [738, 205] width 92 height 7
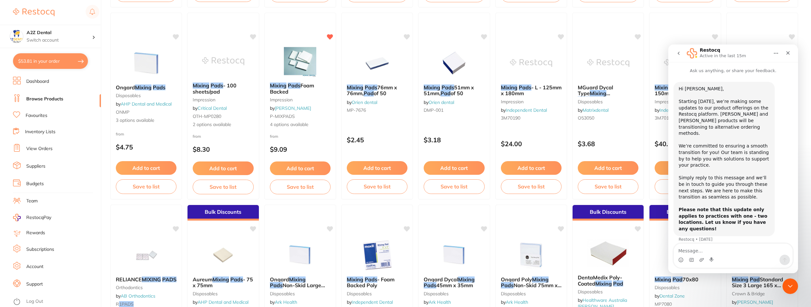
scroll to position [260, 0]
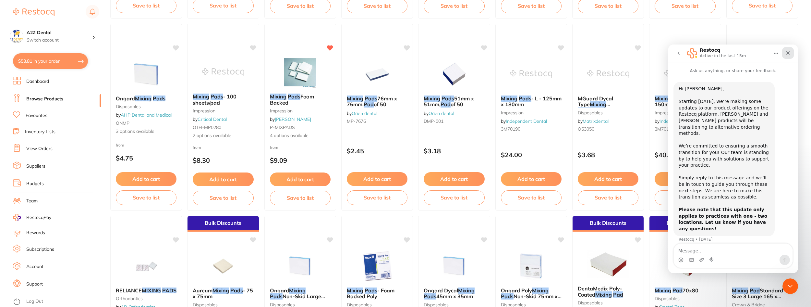
click at [791, 53] on div "Close" at bounding box center [788, 53] width 12 height 12
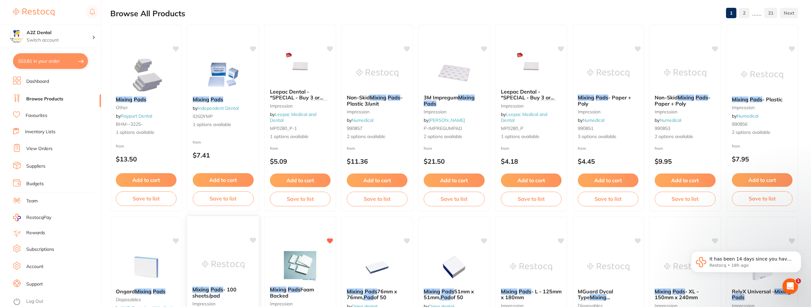
scroll to position [0, 0]
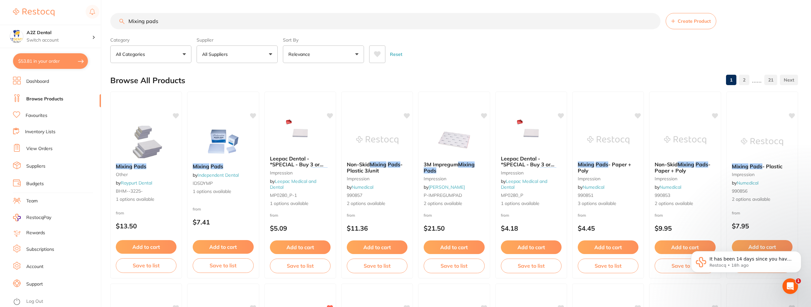
click at [269, 53] on button "All Suppliers" at bounding box center [237, 54] width 81 height 18
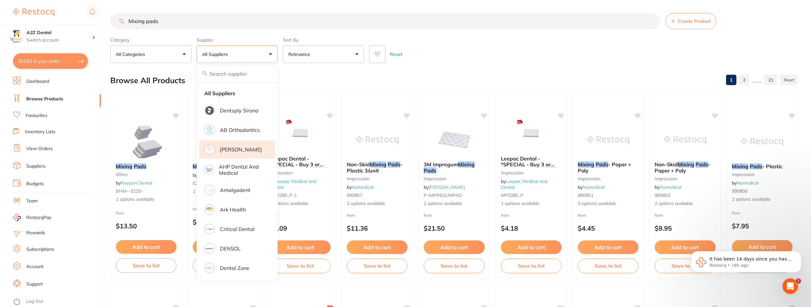
click at [231, 149] on p "[PERSON_NAME]" at bounding box center [241, 149] width 42 height 6
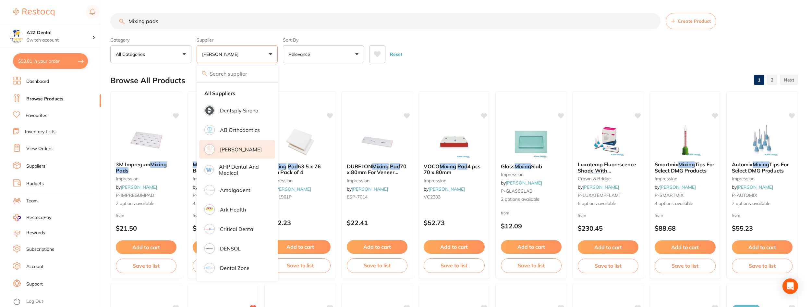
click at [173, 21] on input "Mixing pads" at bounding box center [385, 21] width 550 height 16
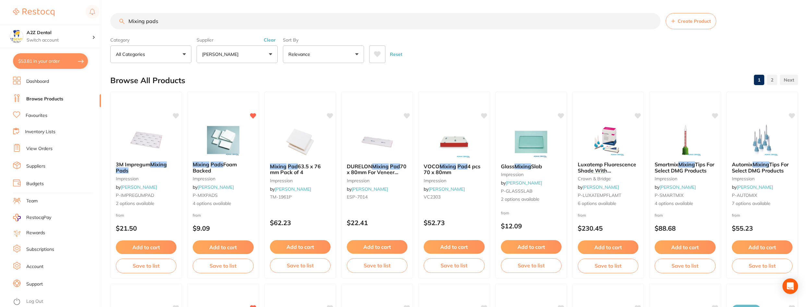
drag, startPoint x: 173, startPoint y: 20, endPoint x: 99, endPoint y: 21, distance: 73.3
click at [99, 21] on div "$53.81 A2Z Dental Switch account A2Z Dental $53.81 in your order Dashboard Brow…" at bounding box center [405, 153] width 811 height 307
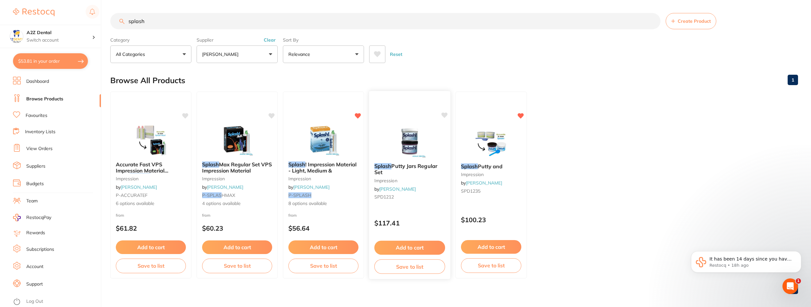
type input "splash"
click at [404, 248] on button "Add to cart" at bounding box center [410, 247] width 71 height 14
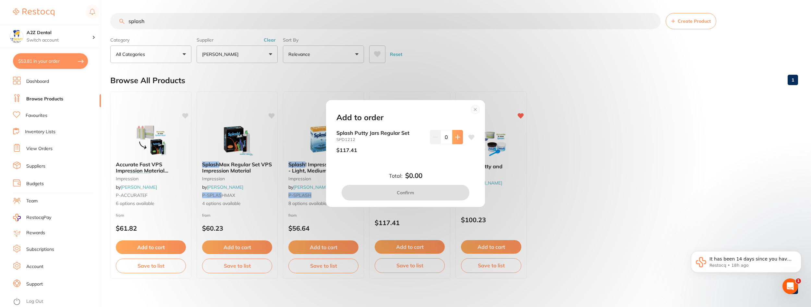
click at [457, 137] on icon at bounding box center [457, 136] width 5 height 5
type input "1"
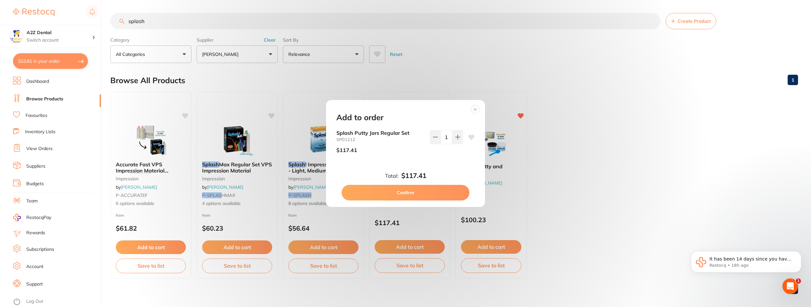
click at [408, 190] on button "Confirm" at bounding box center [406, 193] width 128 height 16
checkbox input "false"
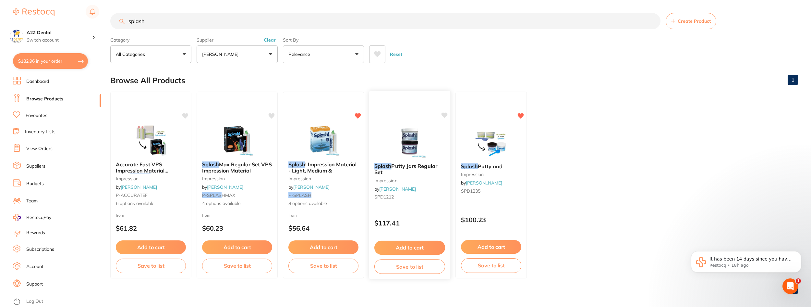
click at [445, 113] on icon at bounding box center [445, 115] width 6 height 6
click at [49, 60] on button "$182.96 in your order" at bounding box center [50, 61] width 75 height 16
checkbox input "true"
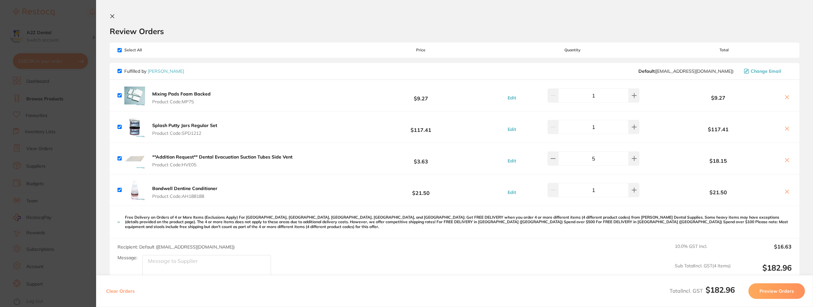
click at [6, 86] on section "Update RRP Set your pre negotiated price for this item. Item Agreed RRP (excl. …" at bounding box center [406, 153] width 813 height 307
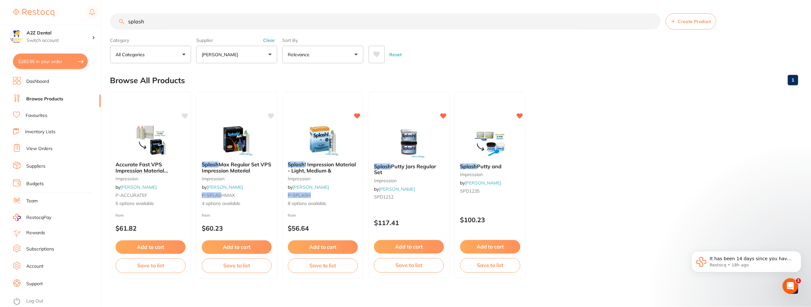
scroll to position [1, 0]
click at [491, 143] on img at bounding box center [491, 140] width 43 height 33
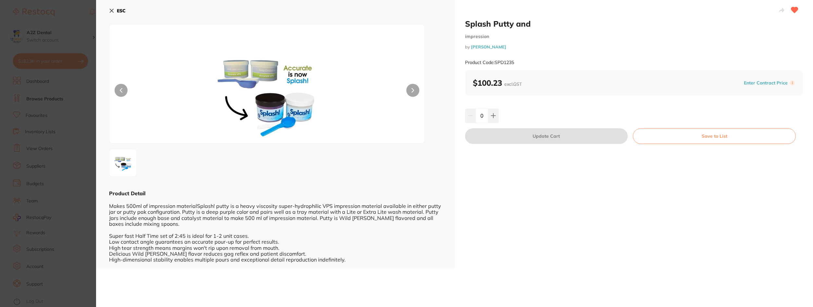
click at [113, 9] on icon at bounding box center [112, 11] width 4 height 4
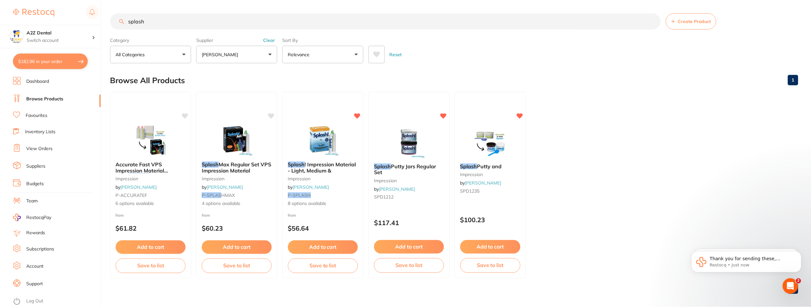
scroll to position [1, 0]
click at [381, 165] on em "Splash" at bounding box center [383, 165] width 17 height 6
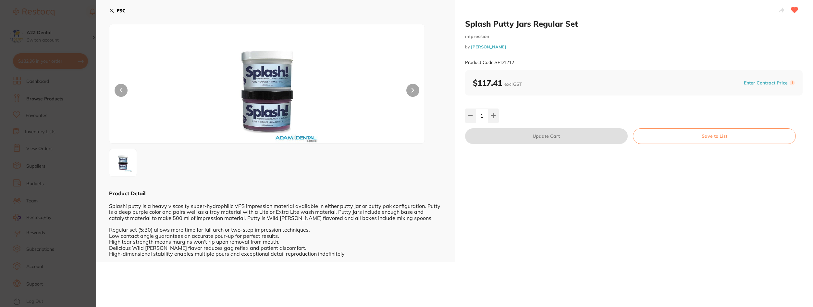
click at [111, 14] on button "ESC" at bounding box center [117, 10] width 17 height 11
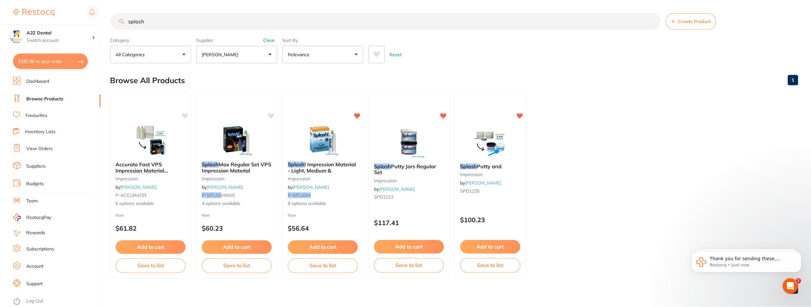
scroll to position [1, 0]
click at [475, 166] on em "Splash" at bounding box center [469, 165] width 17 height 6
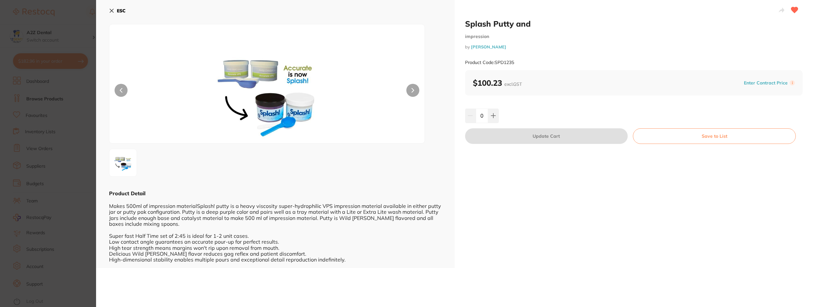
click at [111, 8] on button "ESC" at bounding box center [117, 10] width 17 height 11
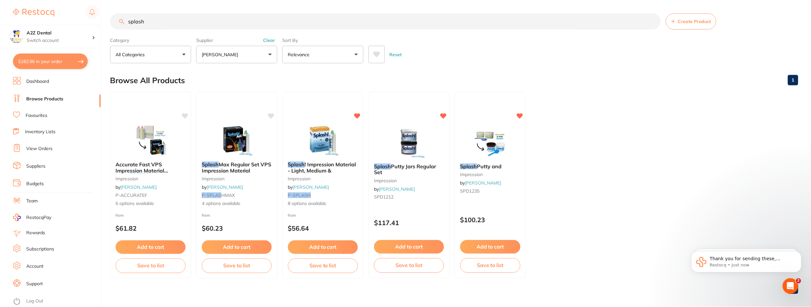
scroll to position [1, 0]
click at [401, 160] on div "Splash Putty Jars Regular Set impression by Adam Dental SPD1212" at bounding box center [409, 182] width 81 height 50
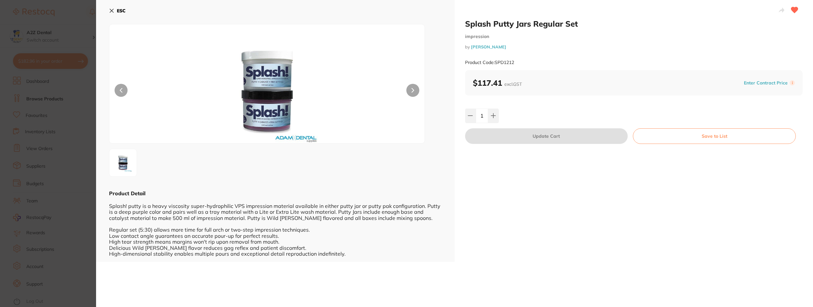
click at [110, 11] on icon at bounding box center [111, 10] width 5 height 5
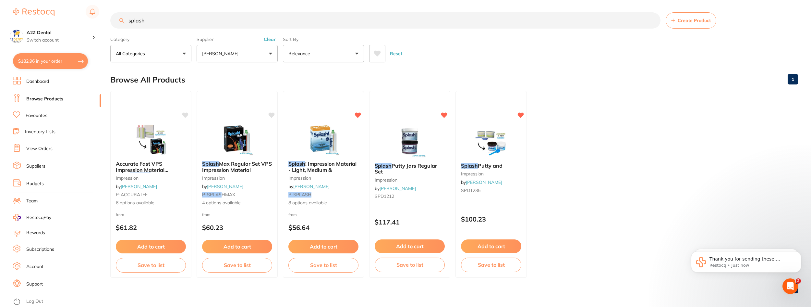
click at [43, 58] on button "$182.96 in your order" at bounding box center [50, 61] width 75 height 16
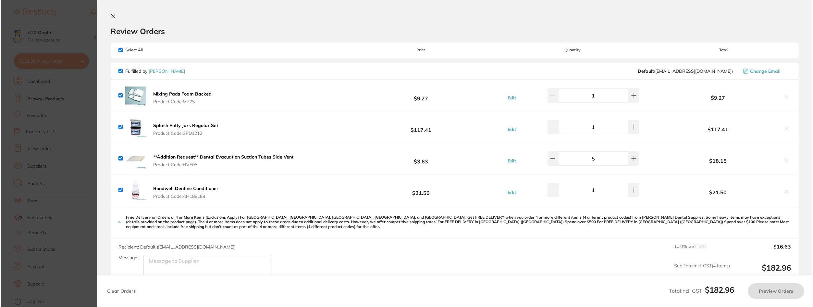
scroll to position [0, 0]
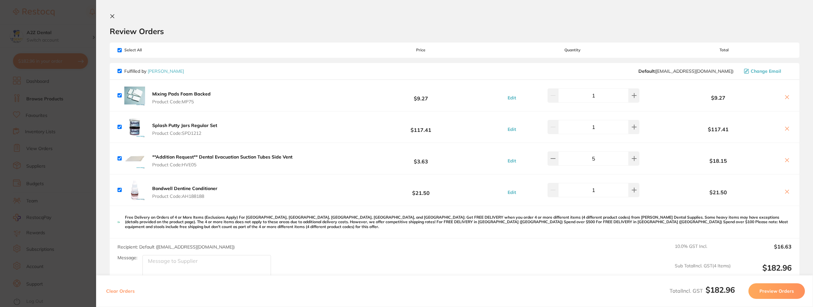
drag, startPoint x: 785, startPoint y: 127, endPoint x: 800, endPoint y: 180, distance: 54.7
click at [800, 180] on section "Review Orders Your orders are being processed and we will notify you once we ha…" at bounding box center [454, 153] width 717 height 307
click at [786, 129] on icon at bounding box center [787, 129] width 4 height 4
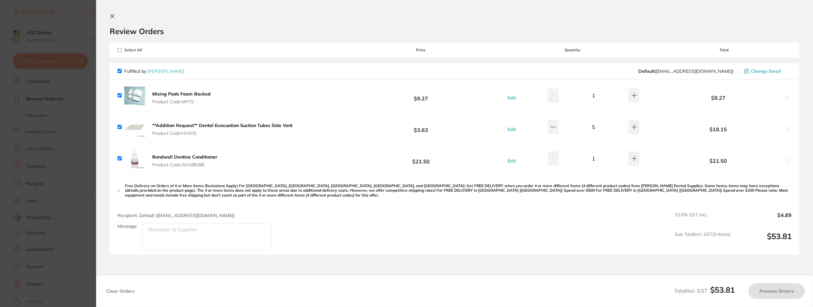
checkbox input "true"
click at [35, 99] on section "Update RRP Set your pre negotiated price for this item. Item Agreed RRP (excl. …" at bounding box center [406, 153] width 813 height 307
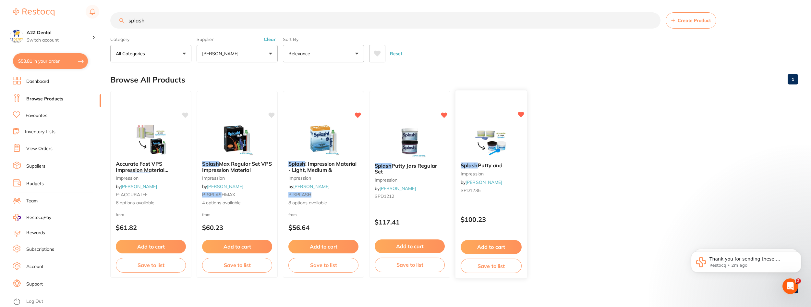
click at [497, 246] on button "Add to cart" at bounding box center [491, 247] width 61 height 14
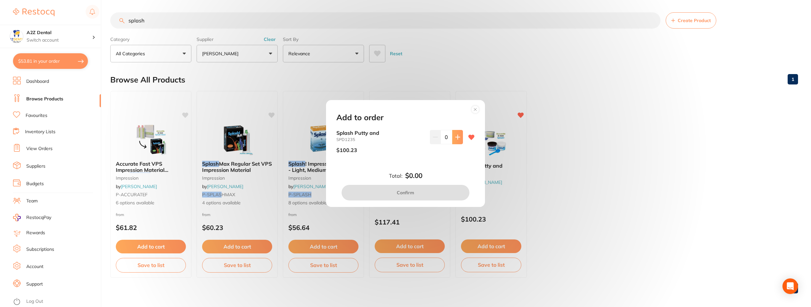
click at [457, 137] on icon at bounding box center [458, 137] width 4 height 4
type input "1"
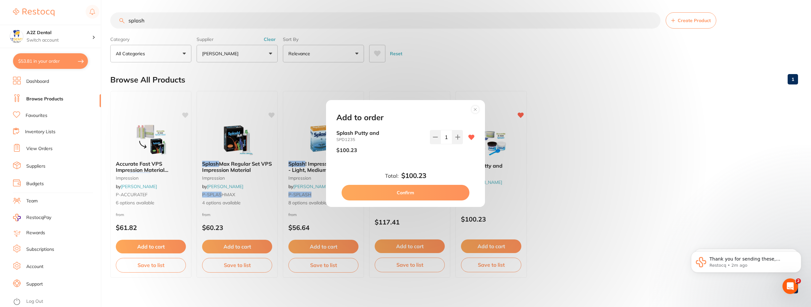
scroll to position [0, 0]
click at [399, 193] on button "Confirm" at bounding box center [406, 193] width 128 height 16
checkbox input "false"
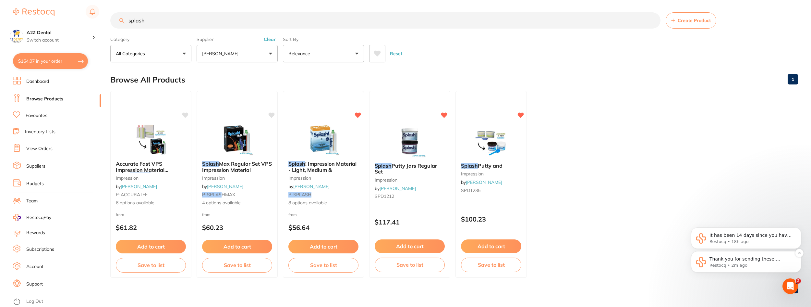
click at [755, 260] on span "Thank you for sending these, [PERSON_NAME]. Let us check on it and get back to …" at bounding box center [750, 268] width 81 height 25
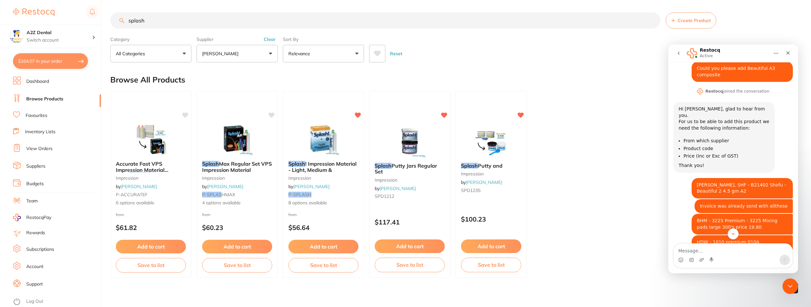
scroll to position [72, 0]
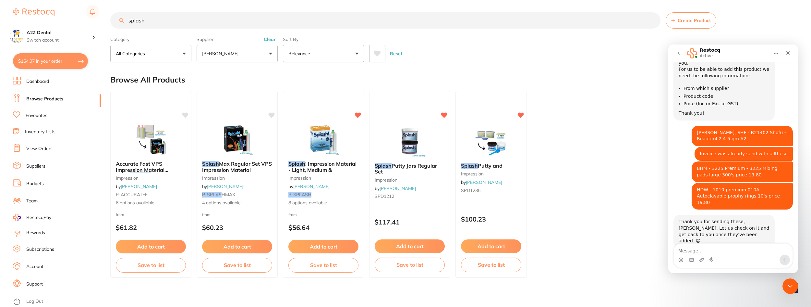
click at [168, 22] on input "splash" at bounding box center [385, 20] width 550 height 16
drag, startPoint x: 168, startPoint y: 22, endPoint x: 100, endPoint y: 17, distance: 68.3
click at [100, 17] on div "$164.07 A2Z Dental Switch account A2Z Dental $164.07 in your order Dashboard Br…" at bounding box center [405, 152] width 811 height 307
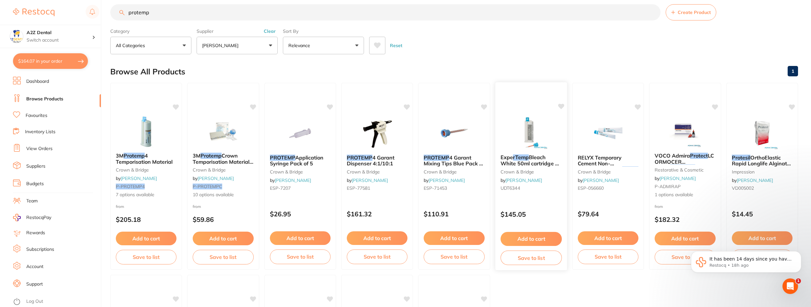
scroll to position [0, 0]
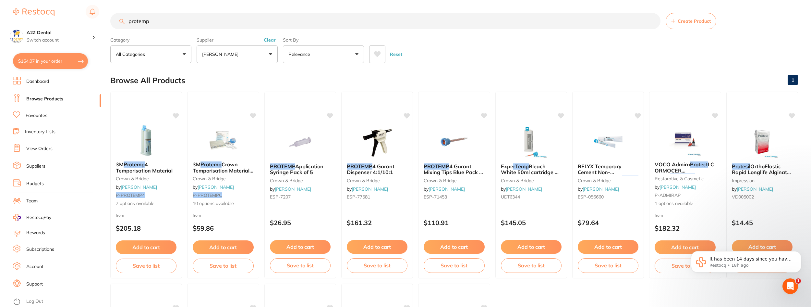
type input "protemp"
click at [271, 53] on button "[PERSON_NAME]" at bounding box center [237, 54] width 81 height 18
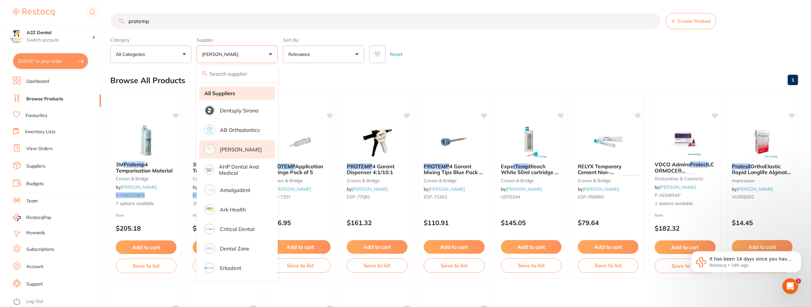
click at [228, 92] on strong "All Suppliers" at bounding box center [219, 93] width 31 height 6
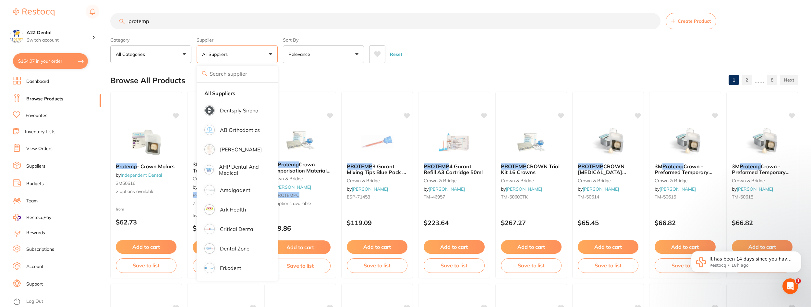
click at [81, 272] on ul "Dashboard Browse Products Favourites Inventory Lists View Orders Suppliers Budg…" at bounding box center [57, 192] width 88 height 230
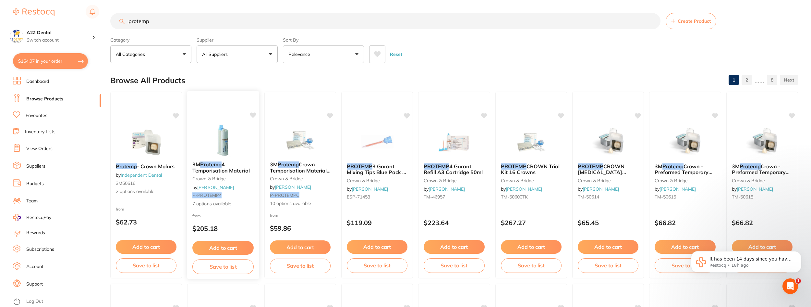
click at [254, 115] on icon at bounding box center [253, 115] width 6 height 6
click at [208, 204] on span "7 options available" at bounding box center [222, 203] width 61 height 6
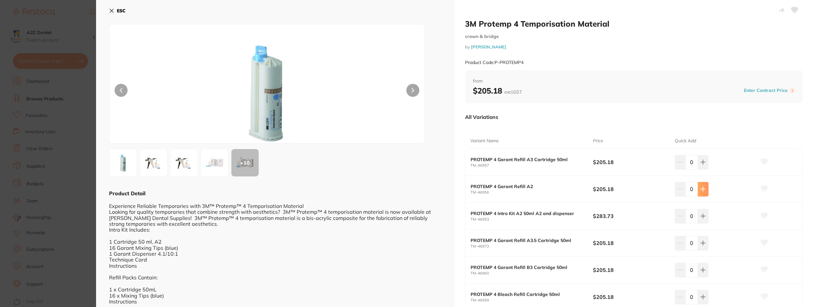
click at [703, 188] on icon at bounding box center [702, 188] width 5 height 5
type input "1"
click at [762, 189] on icon at bounding box center [764, 189] width 7 height 6
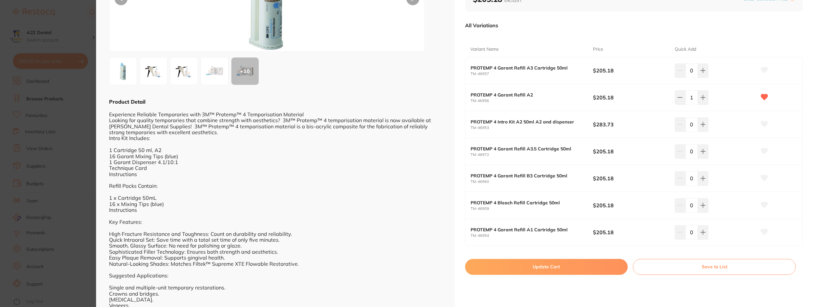
scroll to position [133, 0]
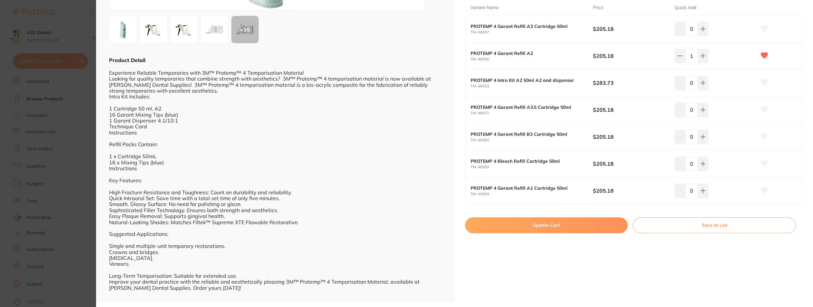
click at [708, 225] on button "Save to List" at bounding box center [714, 225] width 163 height 16
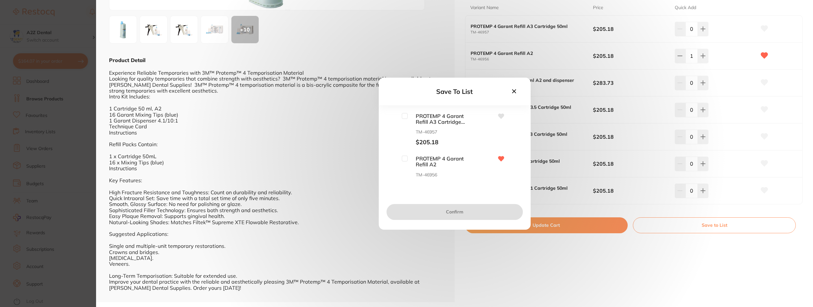
scroll to position [0, 0]
click at [402, 158] on input "checkbox" at bounding box center [405, 158] width 6 height 6
checkbox input "true"
click at [459, 211] on button "Confirm" at bounding box center [455, 212] width 136 height 16
click at [391, 163] on input "checkbox" at bounding box center [392, 163] width 6 height 6
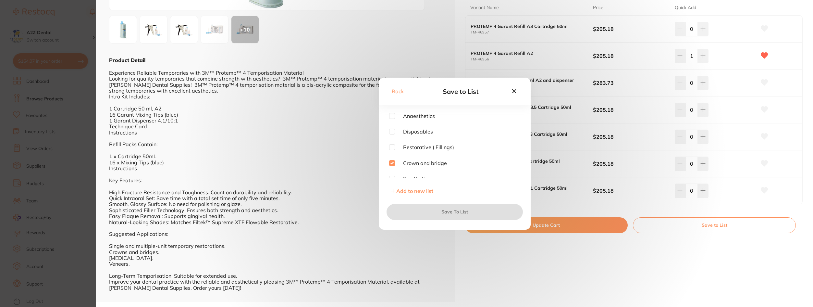
checkbox input "true"
click at [449, 210] on button "Save To List" at bounding box center [455, 212] width 136 height 16
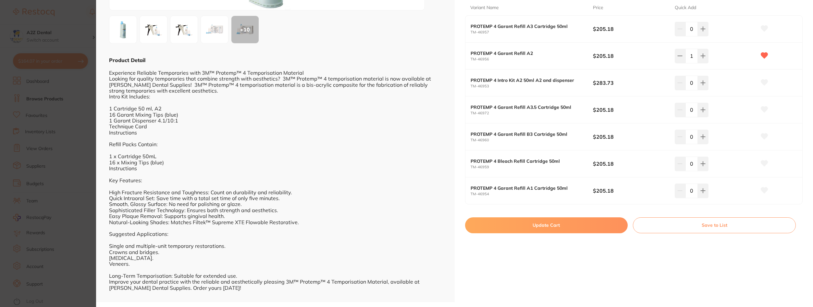
click at [548, 224] on button "Update Cart" at bounding box center [546, 225] width 163 height 16
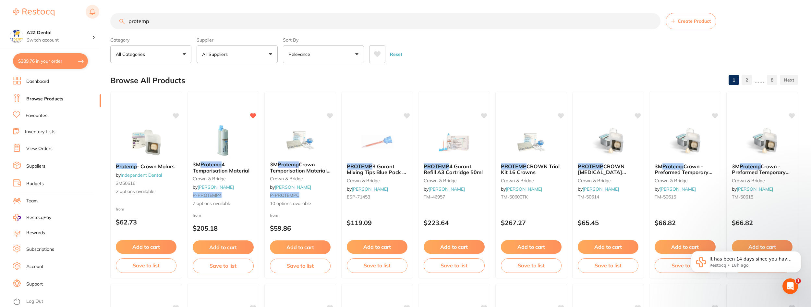
drag, startPoint x: 156, startPoint y: 24, endPoint x: 95, endPoint y: 19, distance: 60.9
click at [95, 19] on div "$389.76 A2Z Dental Switch account A2Z Dental $389.76 in your order Dashboard Br…" at bounding box center [405, 153] width 811 height 307
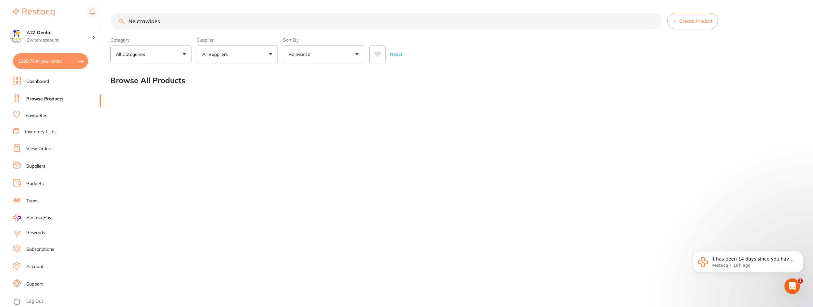
click at [171, 19] on input "Neutrawipes" at bounding box center [386, 21] width 552 height 16
drag, startPoint x: 168, startPoint y: 23, endPoint x: 106, endPoint y: 17, distance: 62.3
click at [106, 17] on div "$389.76 A2Z Dental Switch account A2Z Dental $389.76 in your order Dashboard Br…" at bounding box center [406, 153] width 813 height 307
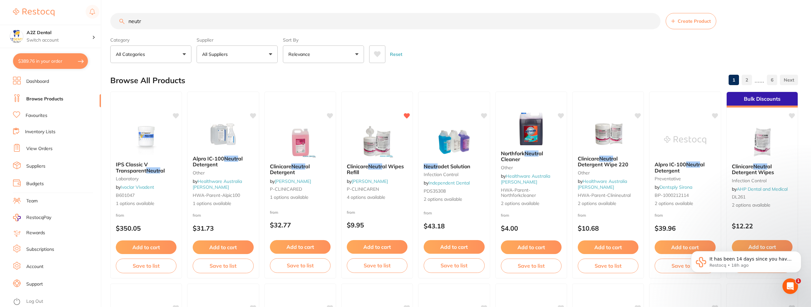
type input "neutr"
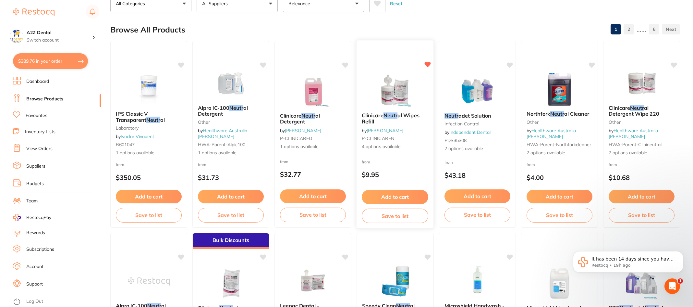
scroll to position [32, 0]
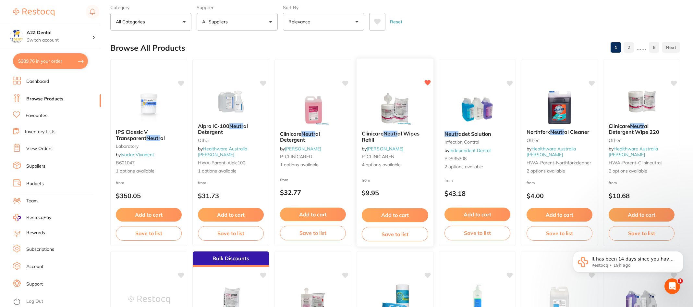
click at [374, 164] on span "4 options available" at bounding box center [395, 165] width 67 height 6
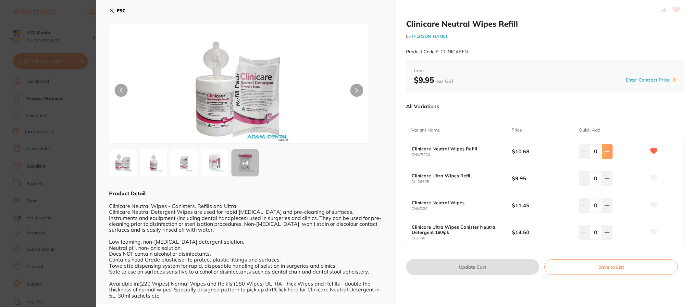
click at [607, 153] on icon at bounding box center [606, 151] width 5 height 5
type input "1"
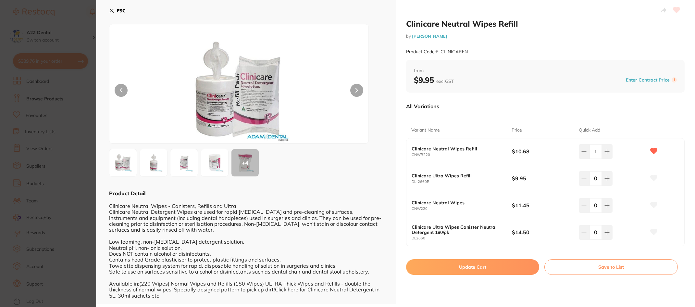
click at [483, 265] on button "Update Cart" at bounding box center [472, 267] width 133 height 16
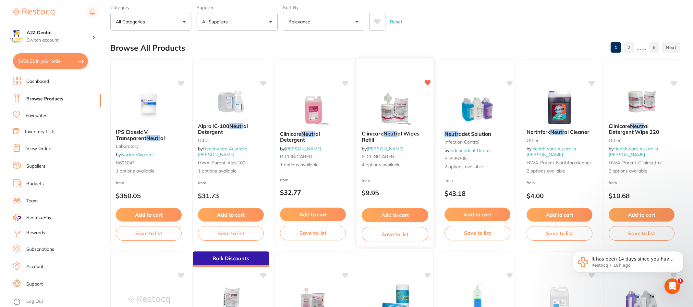
click at [399, 233] on button "Save to list" at bounding box center [395, 234] width 67 height 15
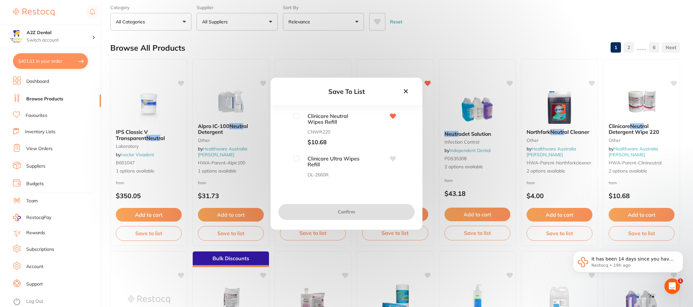
click at [296, 115] on input "checkbox" at bounding box center [297, 116] width 6 height 6
checkbox input "true"
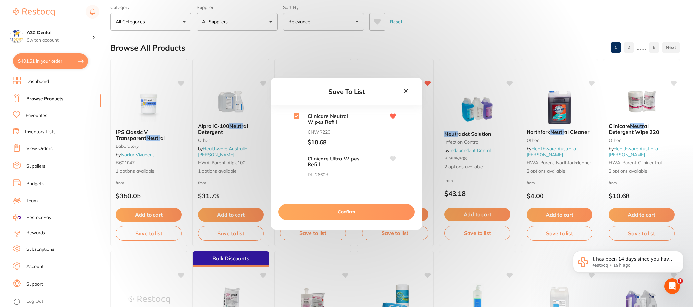
click at [344, 215] on button "Confirm" at bounding box center [346, 212] width 136 height 16
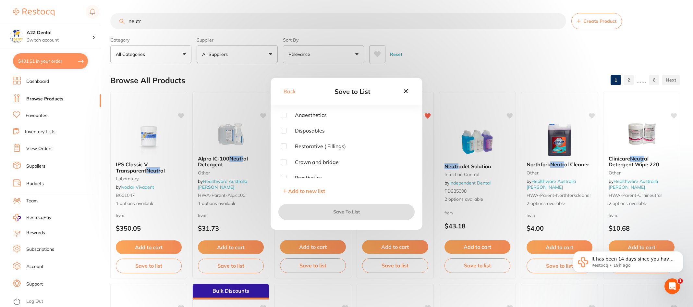
scroll to position [0, 0]
click at [285, 131] on input "checkbox" at bounding box center [284, 132] width 6 height 6
checkbox input "true"
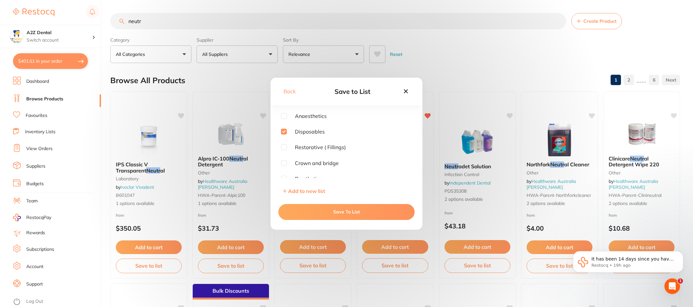
click at [353, 212] on button "Save To List" at bounding box center [346, 212] width 136 height 16
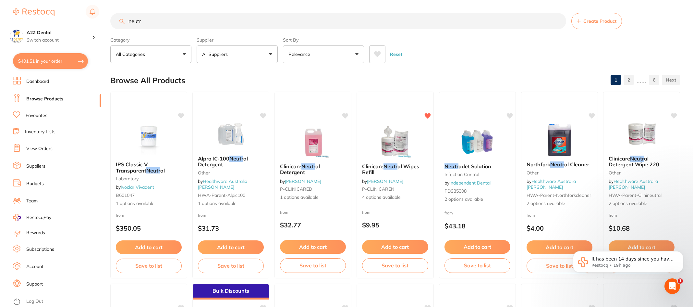
click at [156, 23] on input "neutr" at bounding box center [338, 21] width 456 height 16
drag, startPoint x: 156, startPoint y: 23, endPoint x: 114, endPoint y: 22, distance: 41.5
click at [114, 22] on input "neutr" at bounding box center [338, 21] width 456 height 16
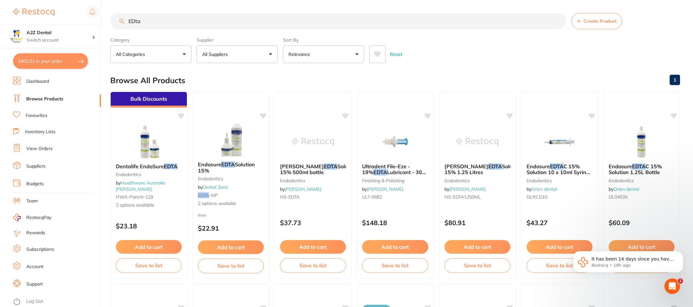
type input "EDta"
click at [269, 53] on button "All Suppliers" at bounding box center [237, 54] width 81 height 18
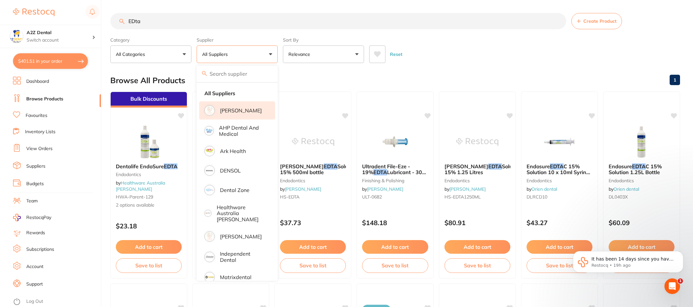
click at [243, 109] on p "[PERSON_NAME]" at bounding box center [241, 110] width 42 height 6
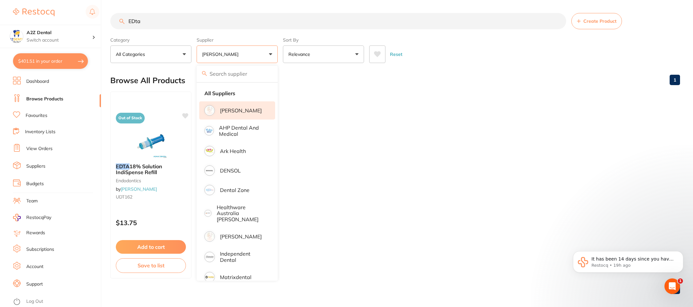
click at [77, 198] on li "Team" at bounding box center [57, 201] width 88 height 10
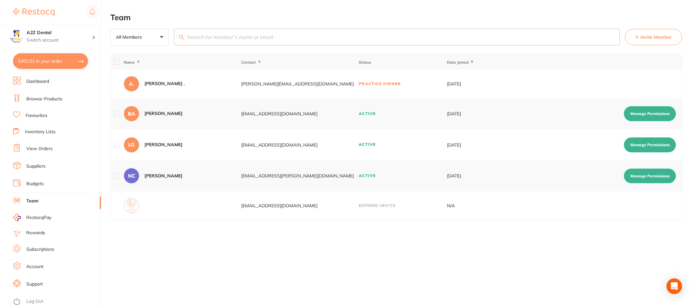
click at [77, 198] on li "Team" at bounding box center [57, 201] width 88 height 10
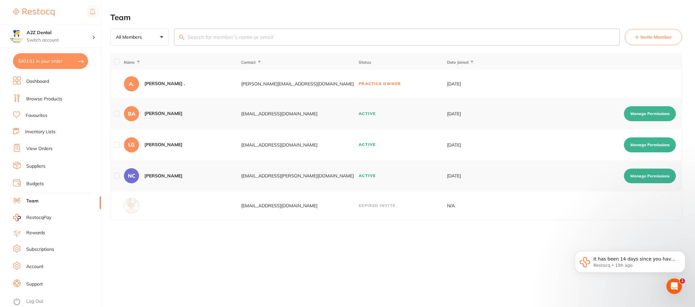
click at [39, 129] on link "Inventory Lists" at bounding box center [40, 132] width 31 height 6
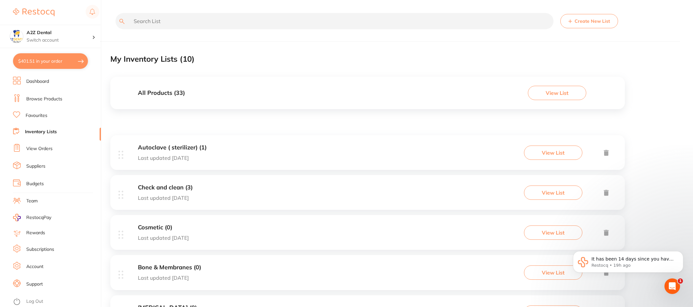
click at [40, 129] on link "Inventory Lists" at bounding box center [41, 132] width 32 height 6
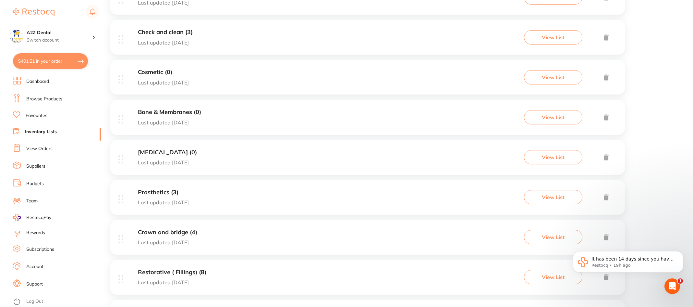
scroll to position [111, 0]
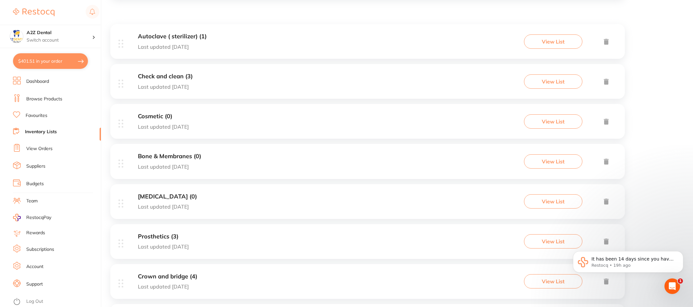
click at [46, 131] on link "Inventory Lists" at bounding box center [41, 132] width 32 height 6
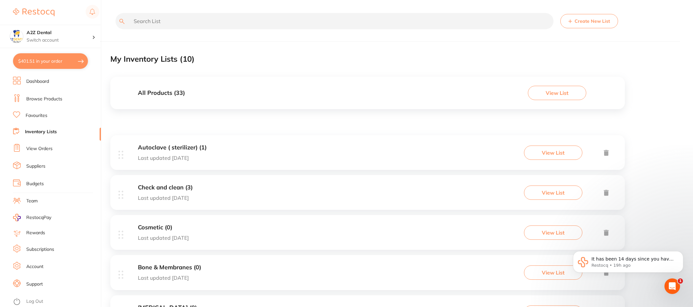
click at [39, 98] on link "Browse Products" at bounding box center [44, 99] width 36 height 6
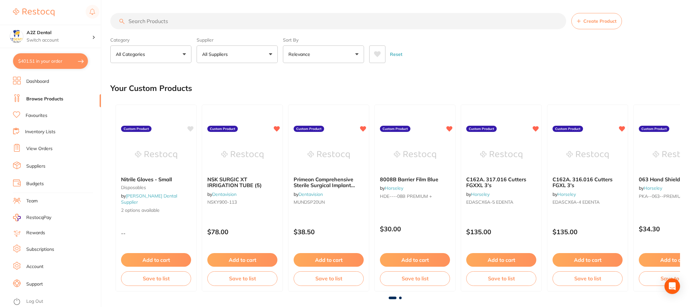
click at [143, 21] on input "search" at bounding box center [338, 21] width 456 height 16
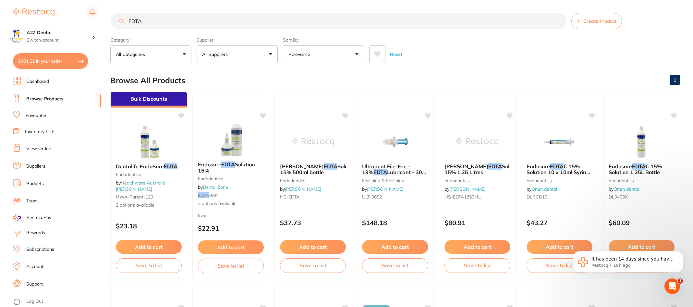
type input "EDTA"
click at [271, 54] on button "All Suppliers" at bounding box center [237, 54] width 81 height 18
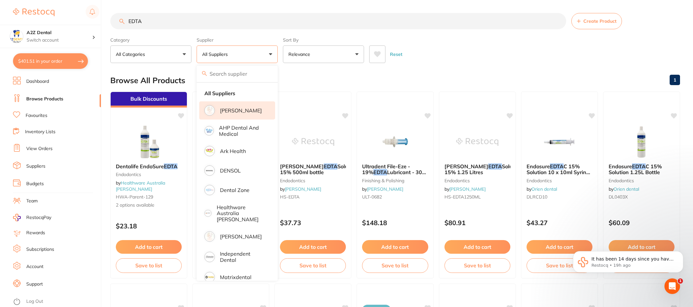
click at [233, 110] on p "[PERSON_NAME]" at bounding box center [241, 110] width 42 height 6
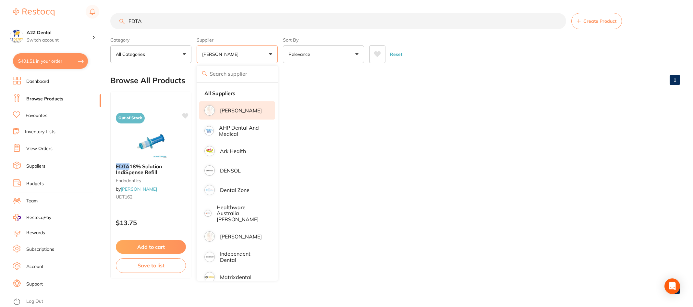
click at [396, 116] on ul "Out of Stock EDTA 18% Solution IndiSpense Refill endodontics by [PERSON_NAME] U…" at bounding box center [395, 185] width 570 height 187
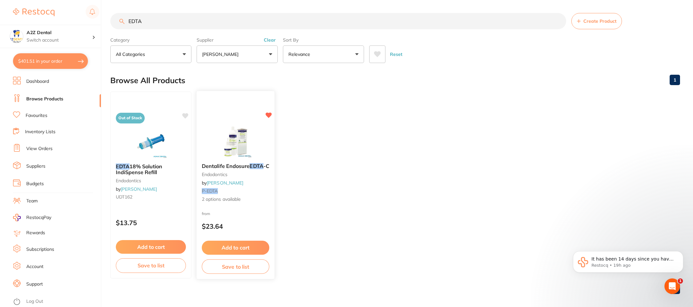
click at [220, 199] on span "2 options available" at bounding box center [236, 199] width 68 height 6
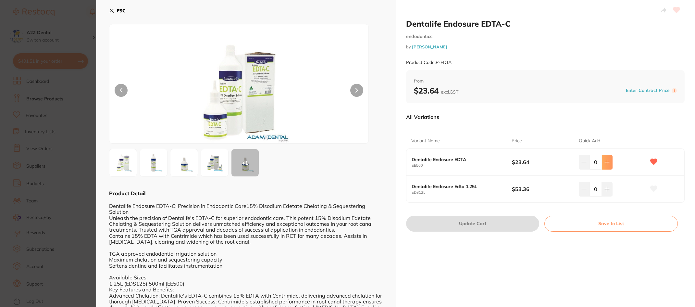
click at [604, 162] on icon at bounding box center [606, 161] width 5 height 5
type input "1"
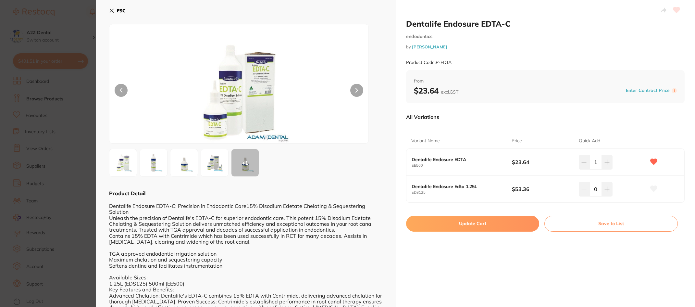
click at [595, 221] on button "Save to List" at bounding box center [610, 223] width 133 height 16
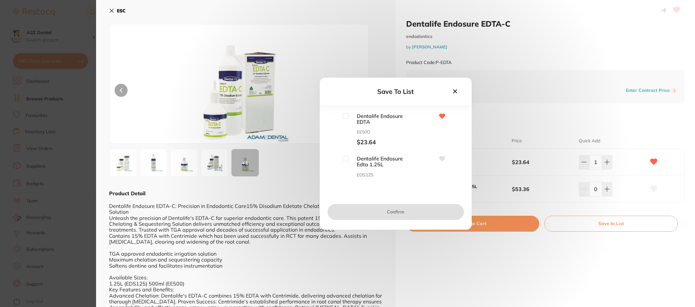
click at [343, 116] on input "checkbox" at bounding box center [346, 116] width 6 height 6
checkbox input "true"
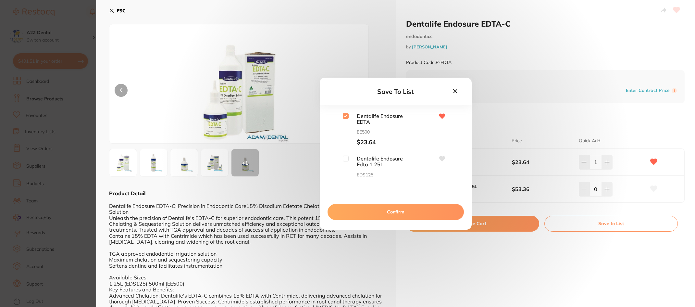
click at [400, 209] on button "Confirm" at bounding box center [395, 212] width 136 height 16
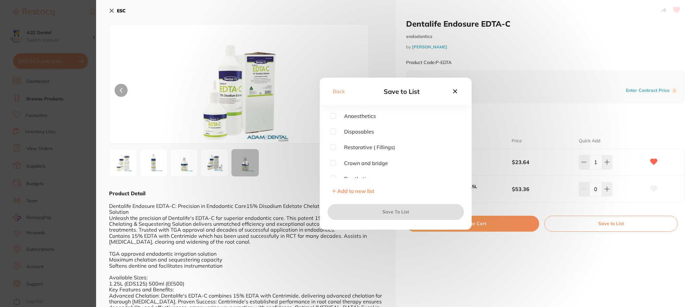
click at [342, 256] on div "Back Save to List Anaesthetics Disposables Restorative ( Fillings) Crown and br…" at bounding box center [395, 153] width 599 height 307
click at [485, 268] on div "Back Save to List Anaesthetics Disposables Restorative ( Fillings) Crown and br…" at bounding box center [395, 153] width 599 height 307
click at [454, 90] on icon at bounding box center [455, 91] width 4 height 4
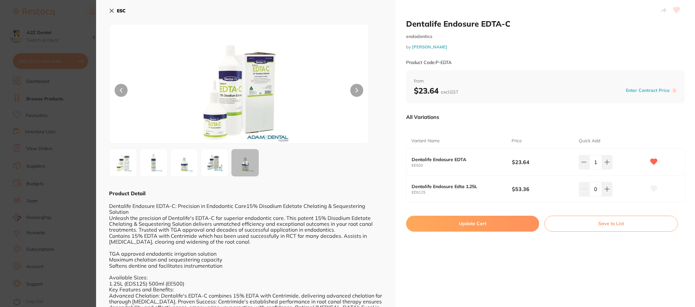
click at [605, 221] on button "Save to List" at bounding box center [610, 223] width 133 height 16
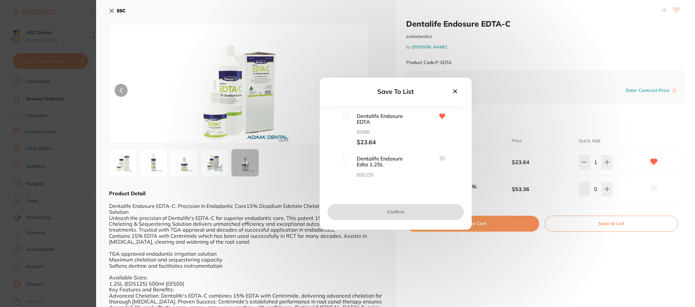
click at [346, 117] on input "checkbox" at bounding box center [346, 116] width 6 height 6
checkbox input "true"
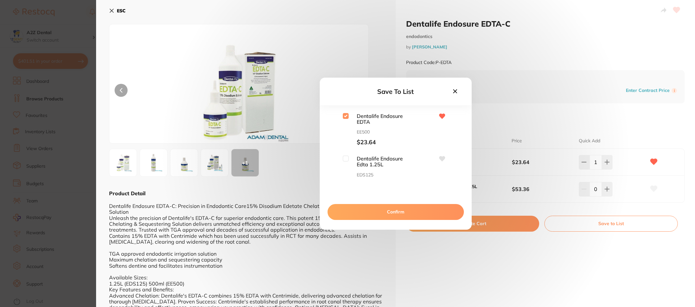
click at [396, 210] on button "Confirm" at bounding box center [395, 212] width 136 height 16
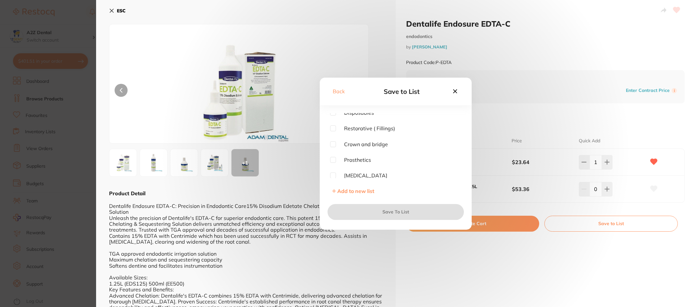
scroll to position [18, 0]
click at [332, 174] on input "checkbox" at bounding box center [333, 176] width 6 height 6
checkbox input "true"
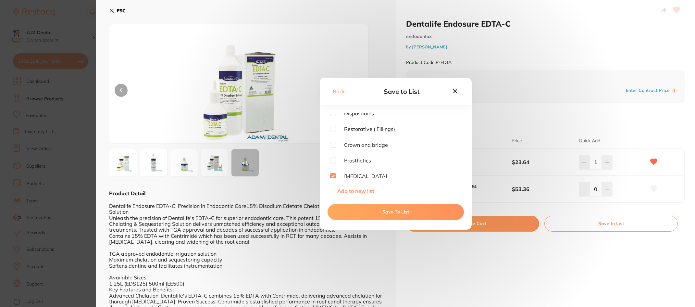
click at [400, 213] on button "Save To List" at bounding box center [395, 212] width 136 height 16
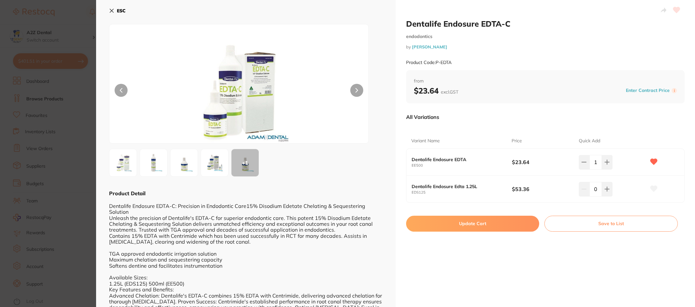
click at [465, 260] on div "Dentalife Endosure EDTA-C endodontics by Adam Dental Product Code: P-EDTA from …" at bounding box center [546, 184] width 300 height 369
click at [114, 11] on icon at bounding box center [111, 10] width 5 height 5
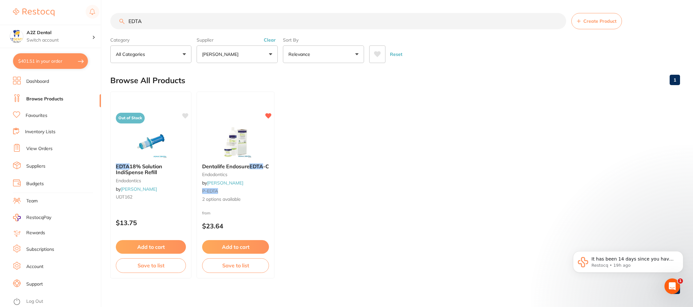
drag, startPoint x: 149, startPoint y: 20, endPoint x: 105, endPoint y: 20, distance: 43.5
click at [105, 20] on div "$401.51 A2Z Dental Switch account A2Z Dental $401.51 in your order Dashboard Br…" at bounding box center [346, 153] width 693 height 307
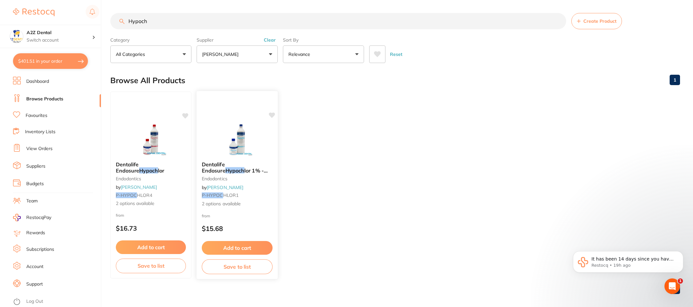
type input "Hypoch"
click at [226, 169] on em "Hypoch" at bounding box center [235, 170] width 19 height 6
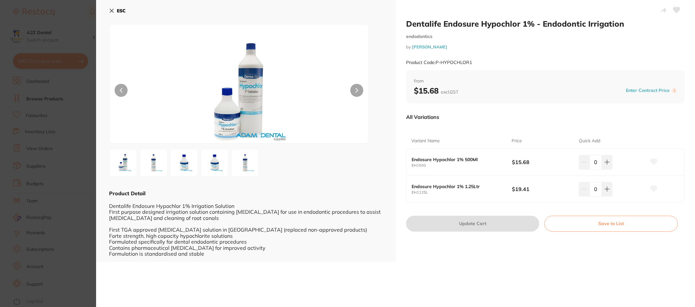
drag, startPoint x: 112, startPoint y: 11, endPoint x: 119, endPoint y: 41, distance: 30.5
click at [119, 41] on div "ESC Product Detail Dentalife Endosure Hypochlor 1% Irrigation Solution First pu…" at bounding box center [246, 131] width 300 height 262
click at [604, 160] on icon at bounding box center [606, 161] width 5 height 5
type input "1"
click at [606, 223] on button "Save to List" at bounding box center [610, 223] width 133 height 16
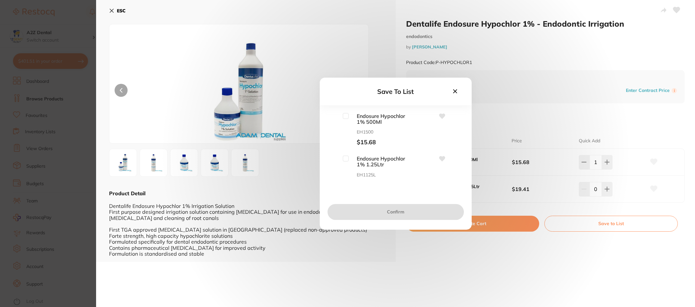
click at [343, 116] on input "checkbox" at bounding box center [346, 116] width 6 height 6
checkbox input "true"
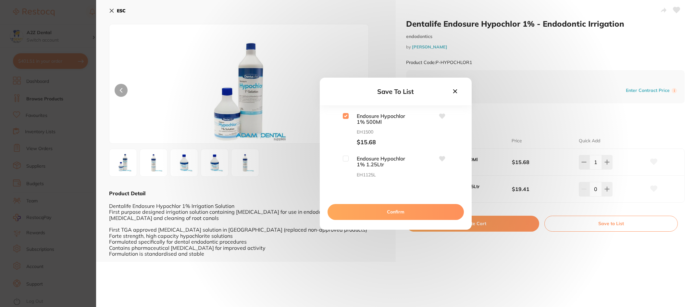
click at [441, 116] on icon at bounding box center [442, 115] width 6 height 5
click at [440, 116] on icon at bounding box center [442, 115] width 6 height 5
click at [396, 211] on button "Confirm" at bounding box center [395, 212] width 136 height 16
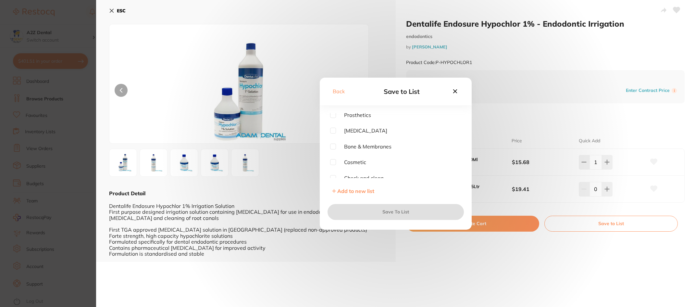
scroll to position [65, 0]
click at [332, 130] on input "checkbox" at bounding box center [333, 129] width 6 height 6
checkbox input "true"
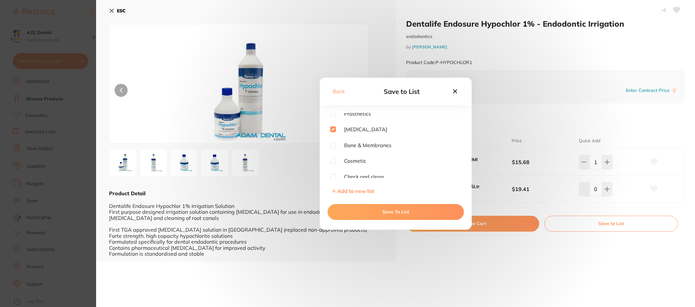
click at [394, 211] on button "Save To List" at bounding box center [395, 212] width 136 height 16
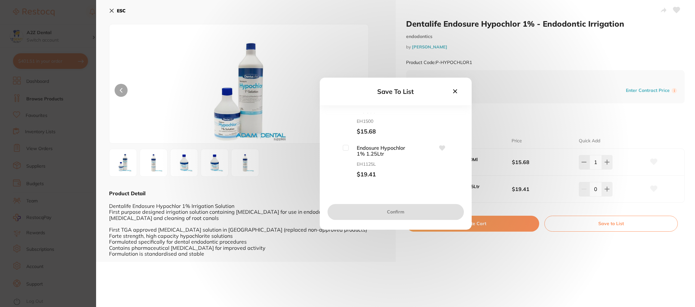
scroll to position [0, 0]
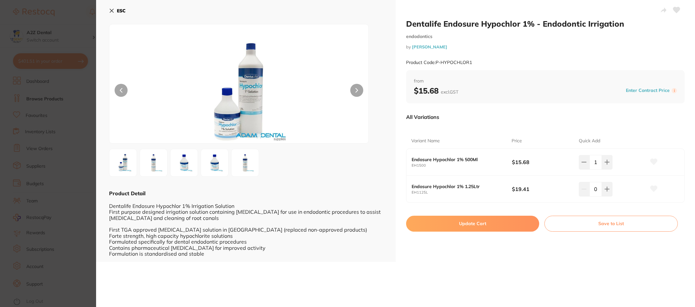
click at [652, 161] on icon at bounding box center [653, 162] width 7 height 6
click at [477, 222] on button "Update Cart" at bounding box center [472, 223] width 133 height 16
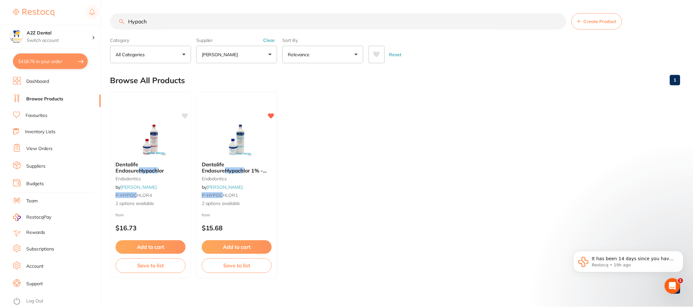
scroll to position [0, 0]
drag, startPoint x: 152, startPoint y: 20, endPoint x: 103, endPoint y: 18, distance: 49.0
click at [103, 18] on div "$418.76 A2Z Dental Switch account A2Z Dental $418.76 in your order Dashboard Br…" at bounding box center [346, 153] width 693 height 307
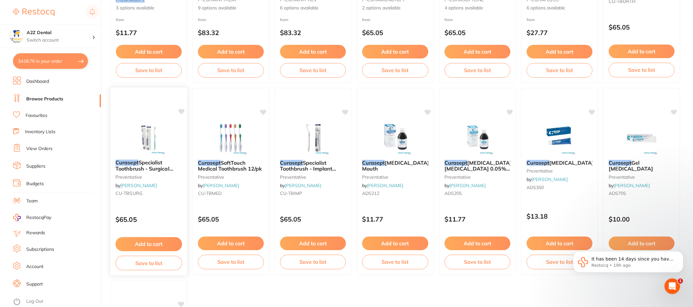
scroll to position [195, 0]
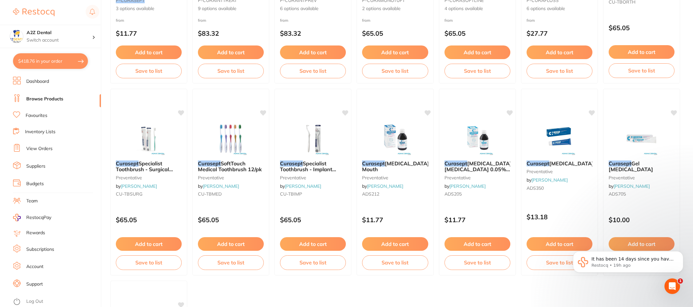
type input "Curasept"
click at [373, 161] on em "Curasept" at bounding box center [373, 163] width 23 height 6
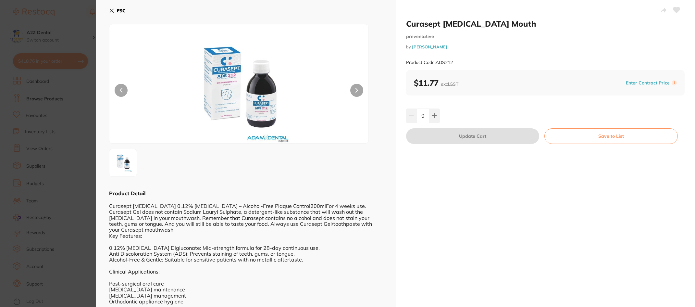
click at [111, 10] on icon at bounding box center [112, 11] width 4 height 4
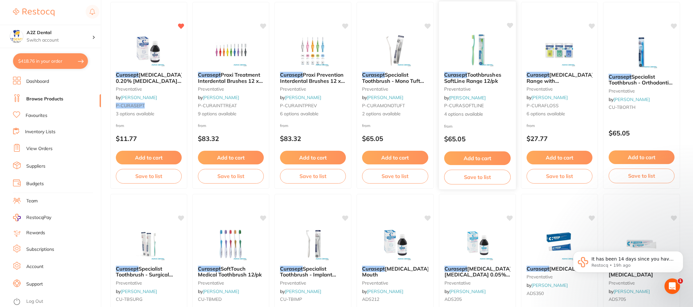
scroll to position [130, 0]
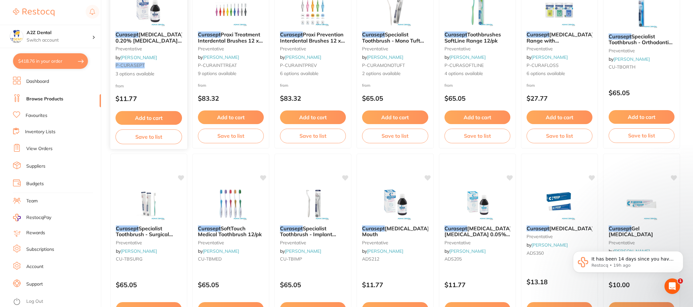
click at [142, 39] on span "Chlorhexidine 0.20% Mouth Rinse Range" at bounding box center [150, 40] width 68 height 18
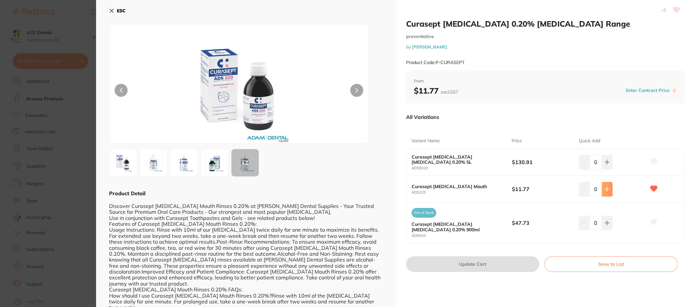
click at [605, 189] on icon at bounding box center [607, 189] width 4 height 4
type input "1"
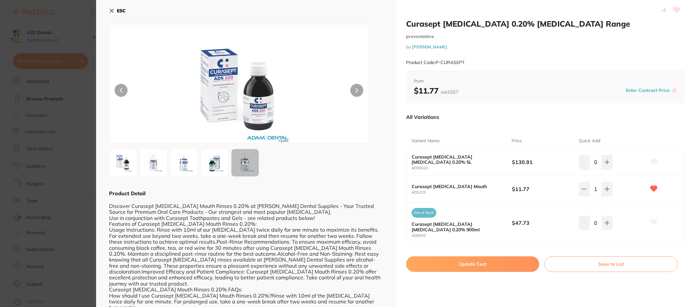
click at [614, 262] on button "Save to List" at bounding box center [610, 264] width 133 height 16
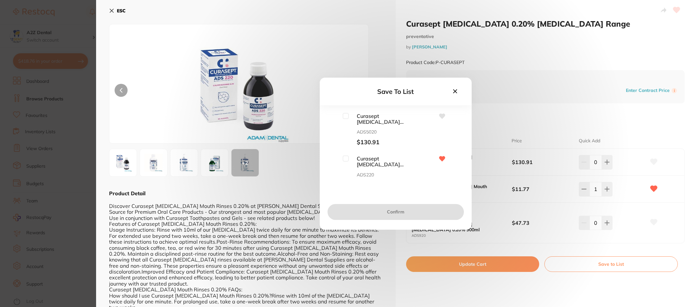
click at [344, 158] on input "checkbox" at bounding box center [346, 158] width 6 height 6
checkbox input "true"
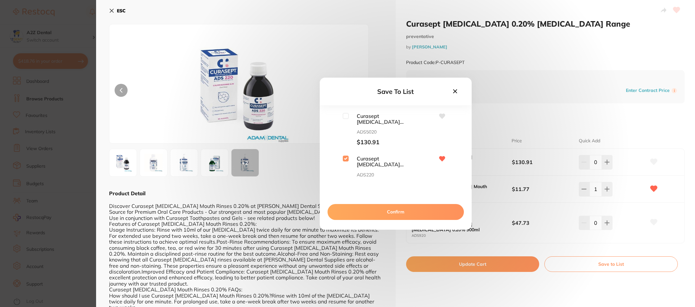
click at [393, 209] on button "Confirm" at bounding box center [395, 212] width 136 height 16
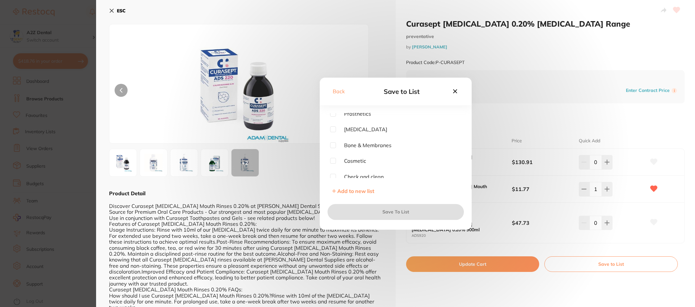
scroll to position [83, 0]
drag, startPoint x: 331, startPoint y: 158, endPoint x: 340, endPoint y: 177, distance: 20.8
click at [331, 158] on input "checkbox" at bounding box center [333, 158] width 6 height 6
checkbox input "true"
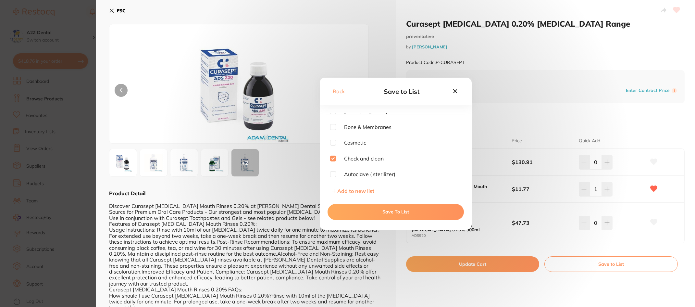
click at [398, 209] on button "Save To List" at bounding box center [395, 212] width 136 height 16
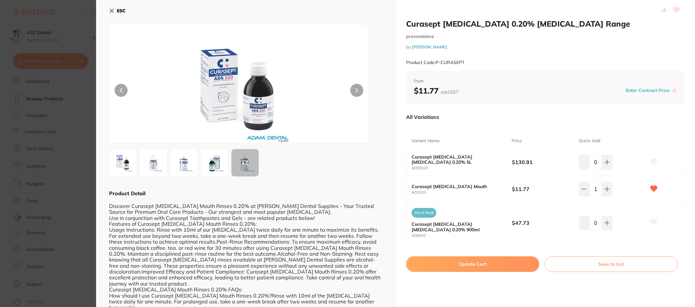
click at [467, 264] on button "Update Cart" at bounding box center [472, 264] width 133 height 16
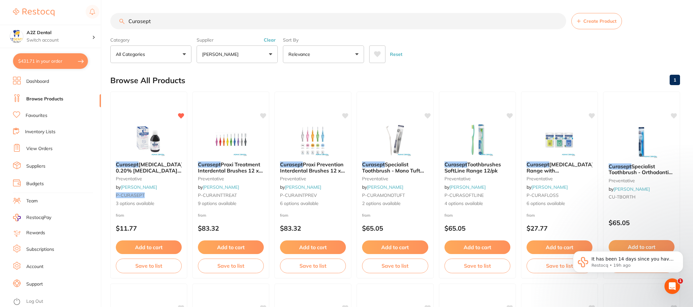
drag, startPoint x: 155, startPoint y: 20, endPoint x: 105, endPoint y: 18, distance: 50.0
click at [105, 18] on div "$431.71 A2Z Dental Switch account A2Z Dental $431.71 in your order Dashboard Br…" at bounding box center [346, 153] width 693 height 307
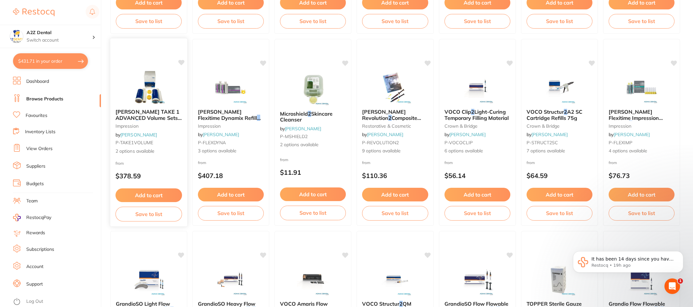
scroll to position [260, 0]
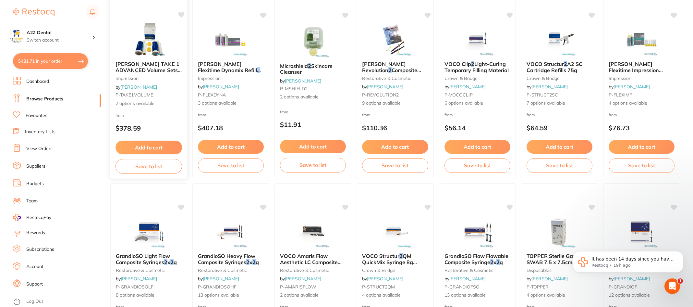
type input "Fuji 2"
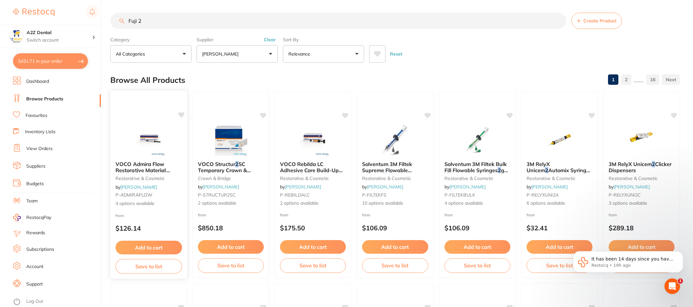
scroll to position [0, 0]
click at [148, 18] on input "Fuji 2" at bounding box center [338, 21] width 456 height 16
click at [271, 51] on button "[PERSON_NAME]" at bounding box center [237, 54] width 81 height 18
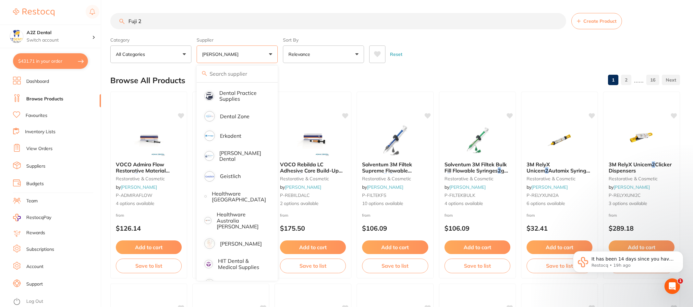
scroll to position [195, 0]
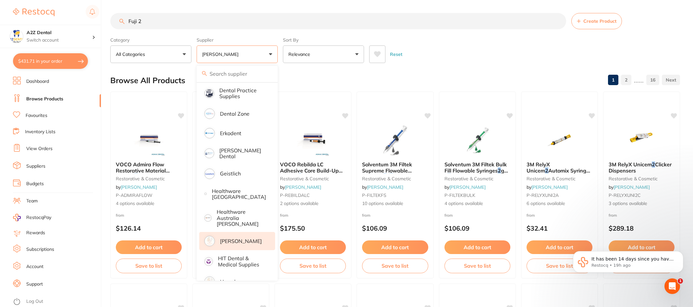
click at [227, 238] on p "[PERSON_NAME]" at bounding box center [241, 241] width 42 height 6
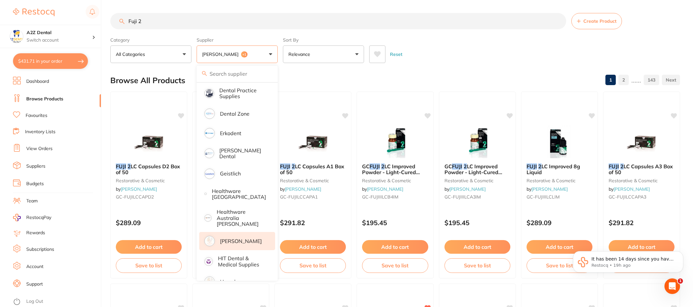
scroll to position [0, 0]
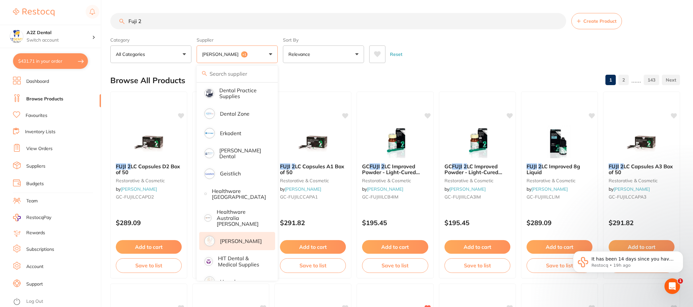
click at [82, 270] on li "Account" at bounding box center [57, 267] width 88 height 10
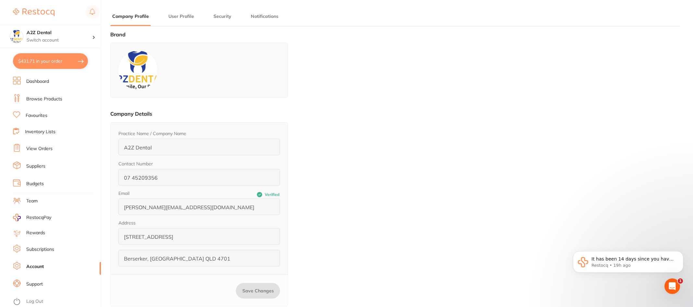
type input "Bini"
type input "Abraham"
type input "0488160570"
type input "[EMAIL_ADDRESS][DOMAIN_NAME]"
click at [41, 129] on link "Inventory Lists" at bounding box center [40, 132] width 31 height 6
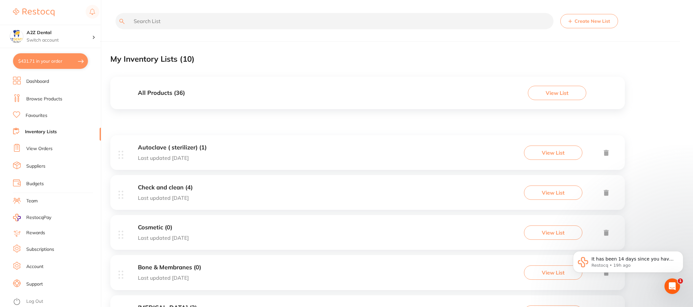
click at [45, 80] on link "Dashboard" at bounding box center [37, 81] width 23 height 6
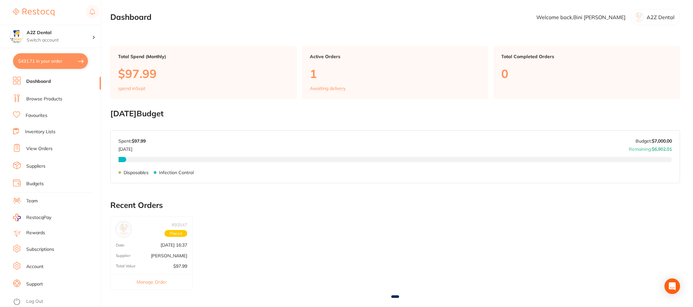
click at [46, 99] on link "Browse Products" at bounding box center [44, 99] width 36 height 6
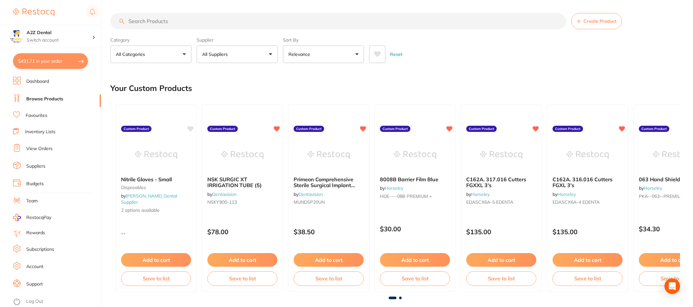
click at [188, 19] on input "search" at bounding box center [338, 21] width 456 height 16
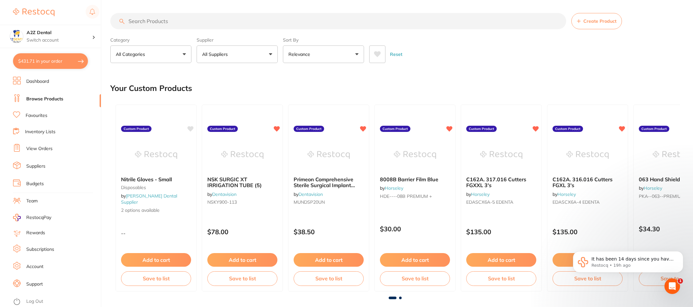
click at [188, 19] on input "search" at bounding box center [338, 21] width 456 height 16
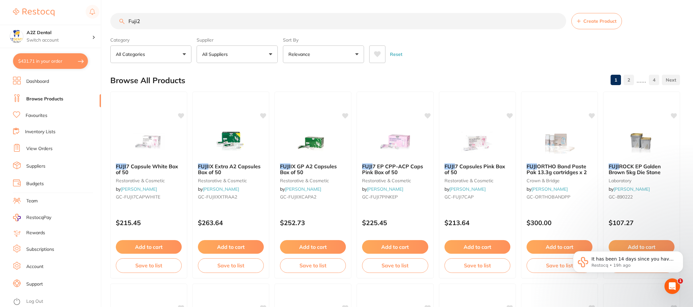
click at [158, 22] on input "Fuji2" at bounding box center [338, 21] width 456 height 16
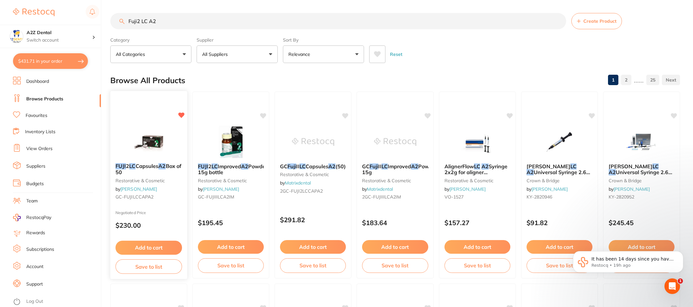
type input "Fuji2 LC A2"
click at [149, 246] on button "Add to cart" at bounding box center [149, 247] width 67 height 14
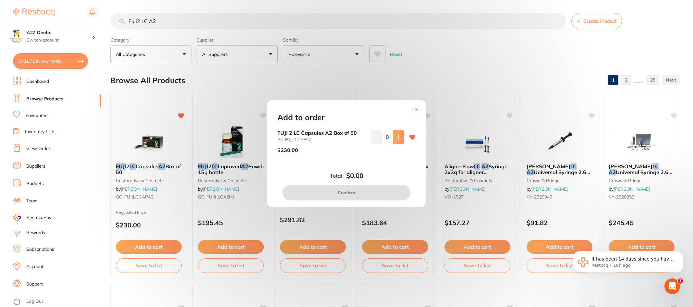
click at [398, 138] on icon at bounding box center [398, 136] width 5 height 5
type input "1"
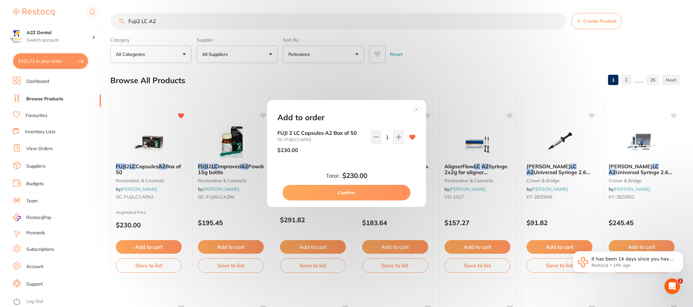
click at [342, 190] on button "Confirm" at bounding box center [347, 193] width 128 height 16
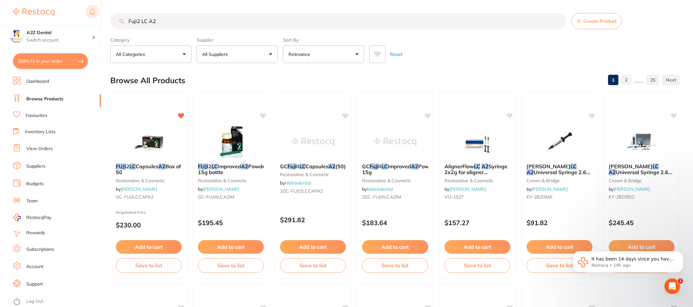
drag, startPoint x: 168, startPoint y: 22, endPoint x: 86, endPoint y: 12, distance: 82.4
click at [86, 12] on div "$684.71 A2Z Dental Switch account A2Z Dental $684.71 in your order Dashboard Br…" at bounding box center [346, 153] width 693 height 307
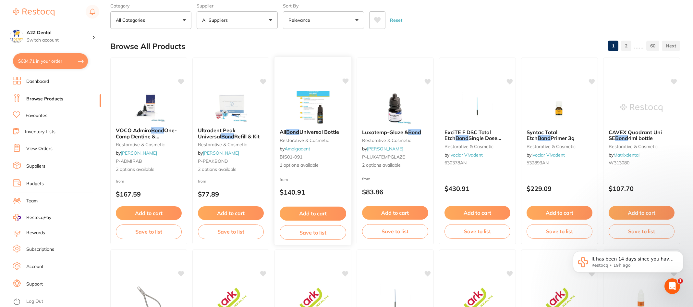
scroll to position [17, 0]
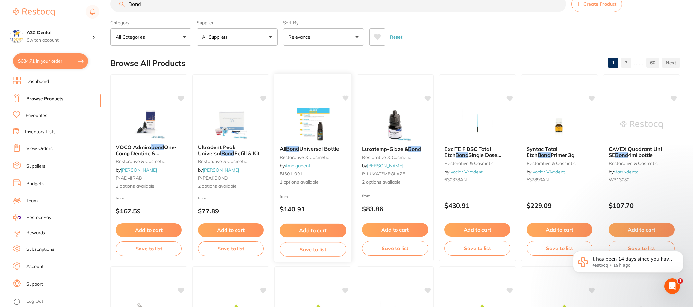
type input "Bond"
click at [296, 179] on span "1 options available" at bounding box center [313, 182] width 67 height 6
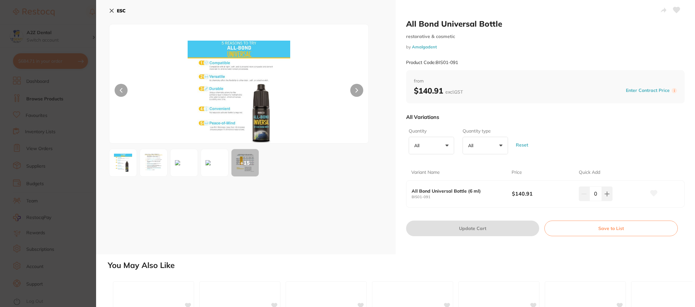
click at [112, 9] on icon at bounding box center [111, 10] width 5 height 5
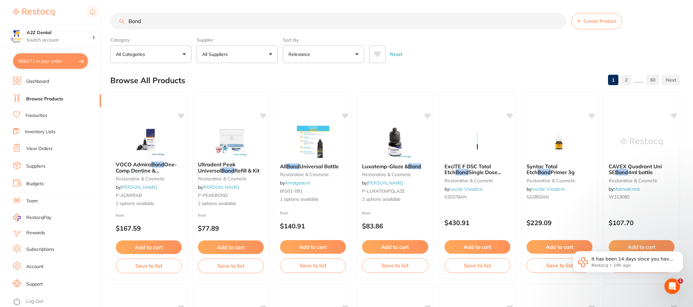
click at [271, 54] on button "All Suppliers" at bounding box center [237, 54] width 81 height 18
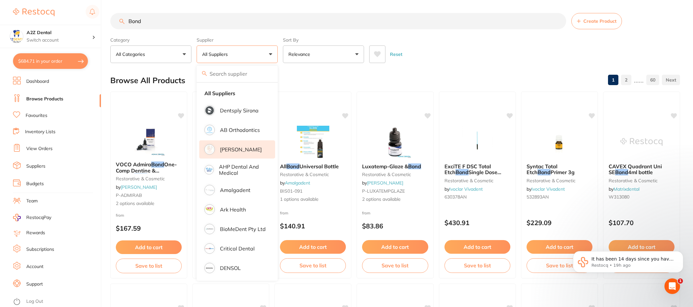
click at [235, 147] on p "[PERSON_NAME]" at bounding box center [241, 149] width 42 height 6
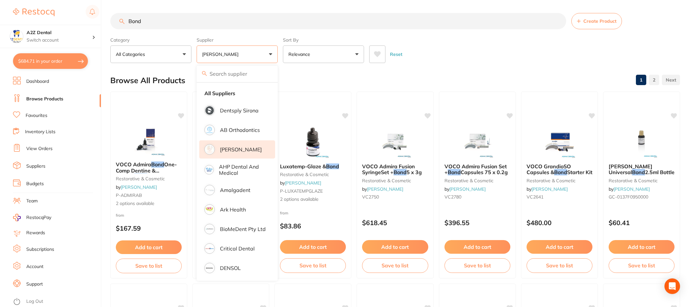
click at [332, 79] on div "Browse All Products 1 2" at bounding box center [395, 80] width 570 height 22
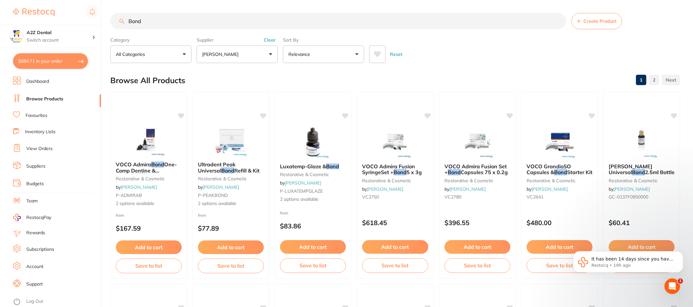
click at [270, 52] on button "[PERSON_NAME]" at bounding box center [237, 54] width 81 height 18
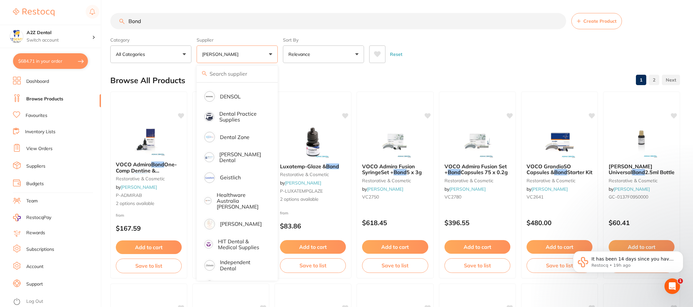
scroll to position [227, 0]
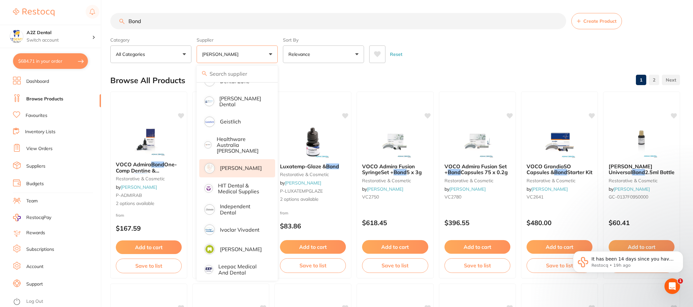
click at [228, 165] on p "[PERSON_NAME]" at bounding box center [241, 168] width 42 height 6
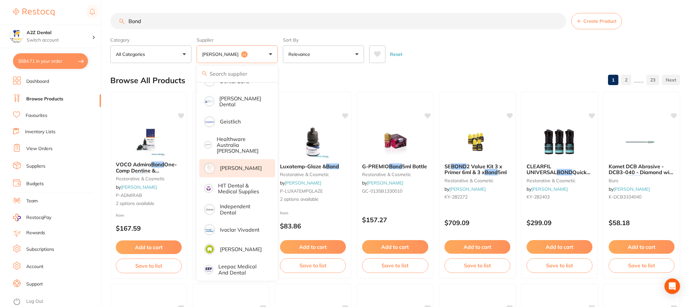
click at [319, 74] on div "Browse All Products 1 2 ...... 23" at bounding box center [395, 80] width 570 height 22
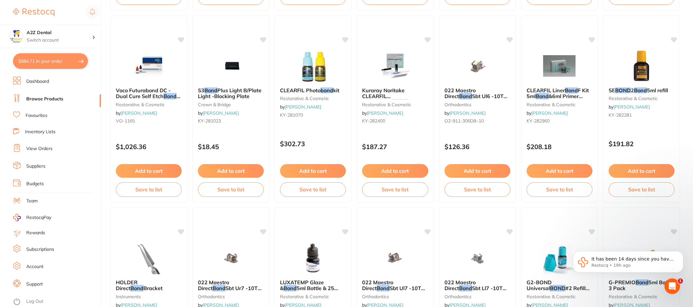
scroll to position [844, 0]
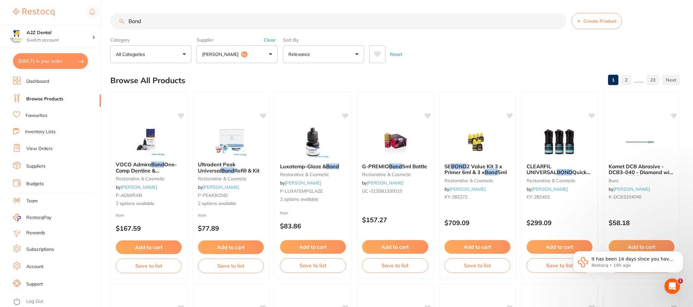
click at [128, 22] on input "Bond" at bounding box center [338, 21] width 456 height 16
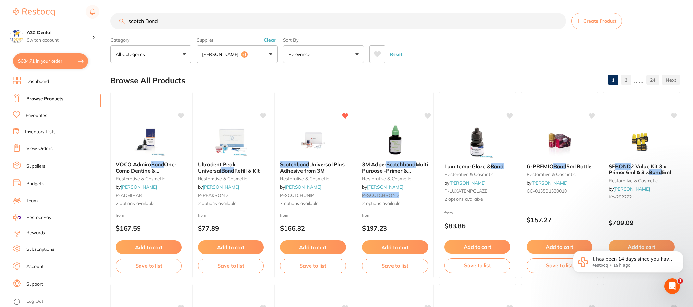
type input "scotch Bond"
click at [303, 164] on em "Scotchbond" at bounding box center [295, 164] width 30 height 6
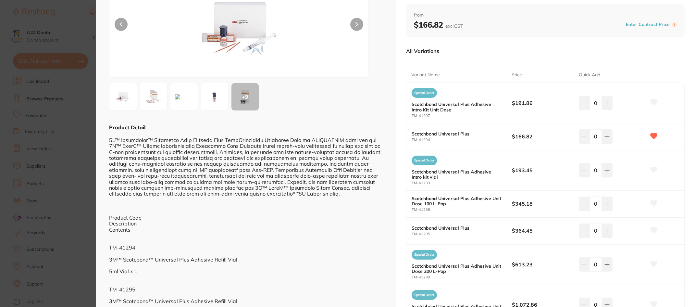
scroll to position [65, 0]
click at [606, 140] on button at bounding box center [607, 137] width 11 height 14
type input "1"
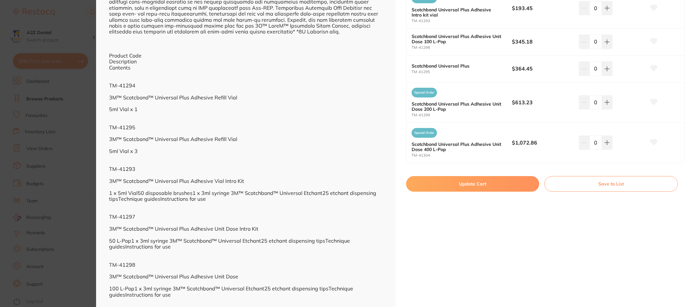
scroll to position [227, 0]
click at [501, 180] on button "Update Cart" at bounding box center [472, 185] width 133 height 16
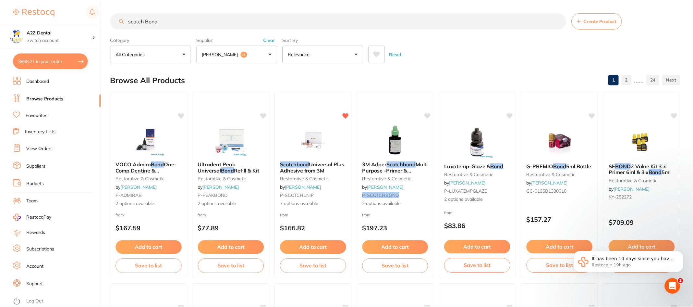
scroll to position [0, 0]
click at [314, 264] on button "Save to list" at bounding box center [313, 266] width 67 height 15
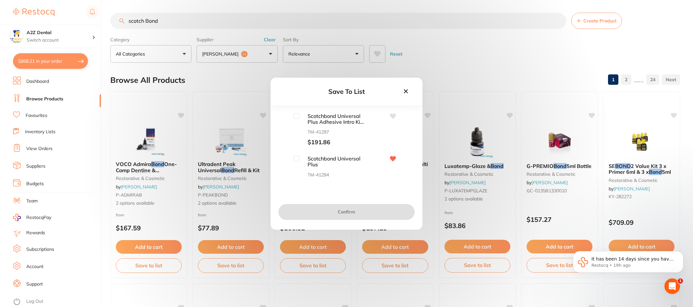
click at [297, 160] on input "checkbox" at bounding box center [297, 158] width 6 height 6
checkbox input "true"
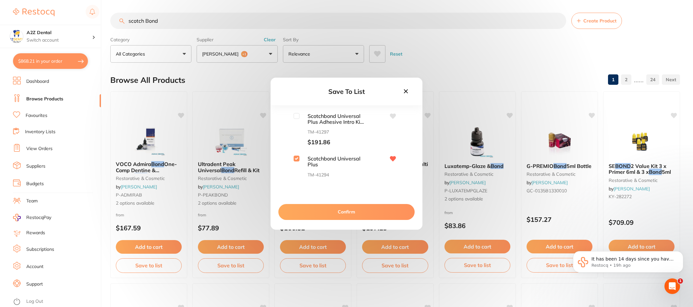
click at [350, 210] on button "Confirm" at bounding box center [346, 212] width 136 height 16
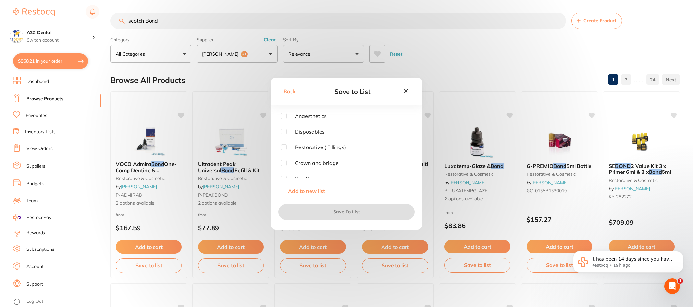
click at [283, 147] on input "checkbox" at bounding box center [284, 147] width 6 height 6
checkbox input "true"
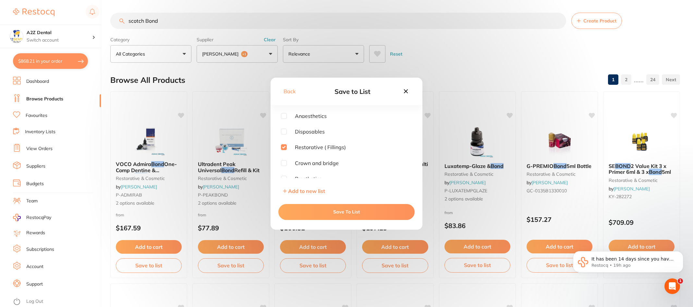
click at [352, 212] on button "Save To List" at bounding box center [346, 212] width 136 height 16
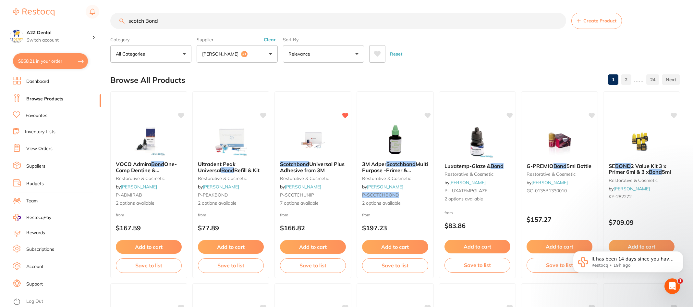
drag, startPoint x: 168, startPoint y: 21, endPoint x: 104, endPoint y: 18, distance: 64.0
click at [104, 18] on div "$868.21 A2Z Dental Switch account A2Z Dental $868.21 in your order Dashboard Br…" at bounding box center [346, 153] width 693 height 307
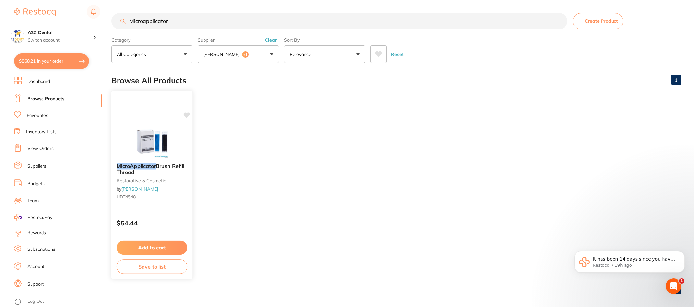
scroll to position [0, 0]
click at [139, 166] on em "MicroApplicator" at bounding box center [135, 166] width 39 height 6
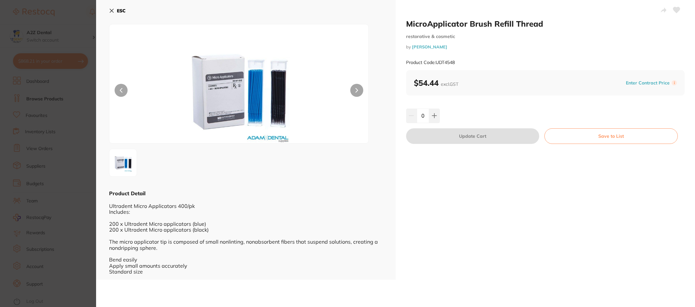
click at [112, 10] on icon at bounding box center [112, 11] width 4 height 4
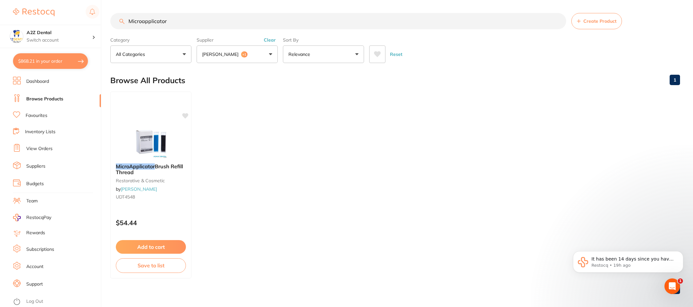
drag, startPoint x: 175, startPoint y: 23, endPoint x: 143, endPoint y: 22, distance: 32.1
click at [143, 22] on input "Microapplicator" at bounding box center [338, 21] width 456 height 16
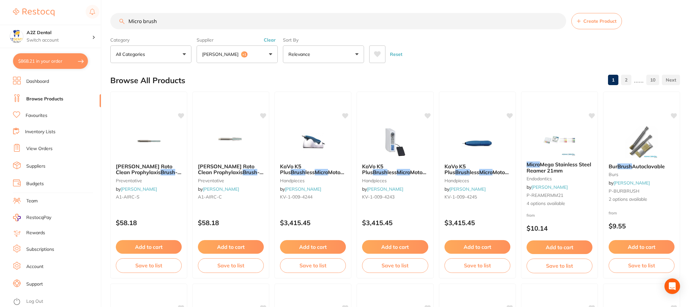
click at [143, 21] on input "Micro brush" at bounding box center [338, 21] width 456 height 16
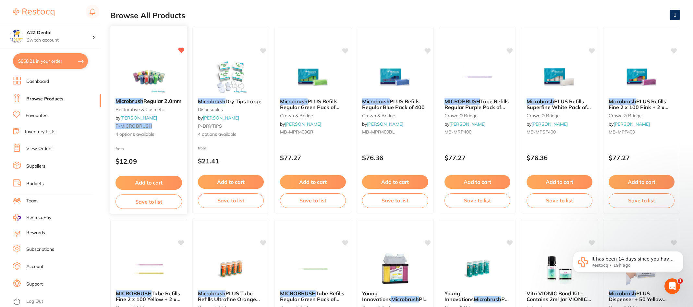
scroll to position [32, 0]
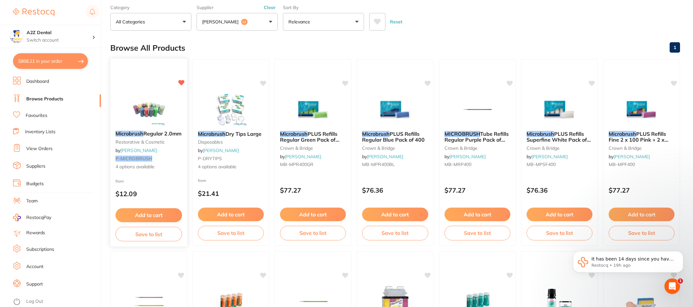
type input "Microbrush"
drag, startPoint x: 137, startPoint y: 211, endPoint x: 164, endPoint y: 194, distance: 31.5
click at [164, 194] on div "Microbrush Regular 2.0mm restorative & cosmetic by [PERSON_NAME] P-MICROBRUSH 4…" at bounding box center [149, 152] width 78 height 189
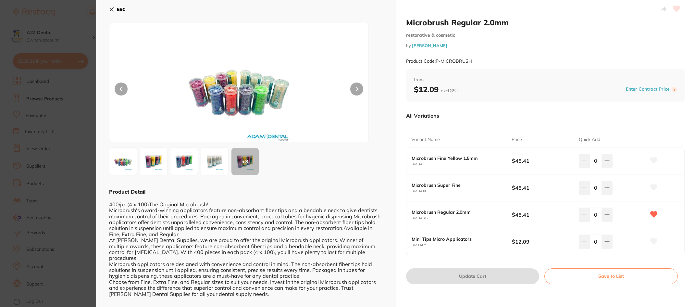
scroll to position [2, 0]
drag, startPoint x: 415, startPoint y: 90, endPoint x: 477, endPoint y: 89, distance: 61.3
click at [477, 89] on div "$12.09 excl. GST Enter Contract Price i" at bounding box center [545, 89] width 263 height 10
click at [607, 215] on icon at bounding box center [606, 214] width 5 height 5
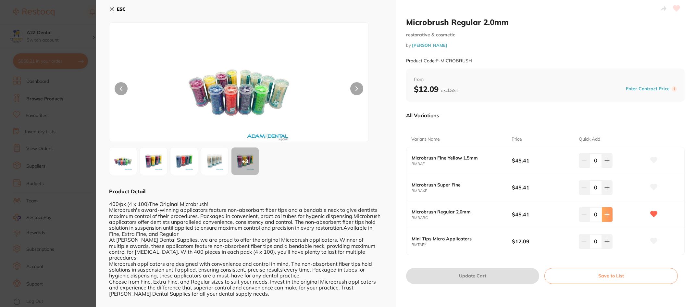
type input "1"
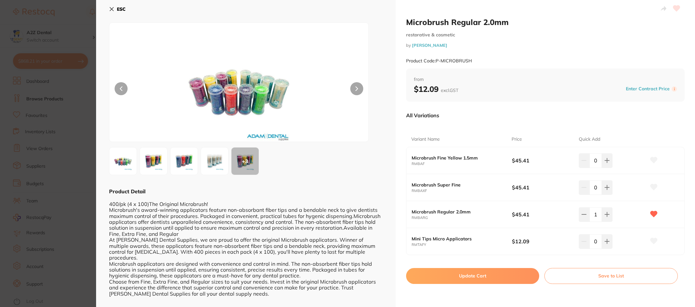
click at [609, 277] on button "Save to List" at bounding box center [610, 276] width 133 height 16
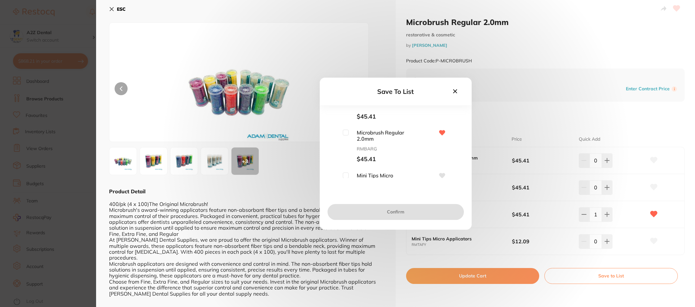
scroll to position [65, 0]
click at [345, 129] on input "checkbox" at bounding box center [346, 130] width 6 height 6
checkbox input "true"
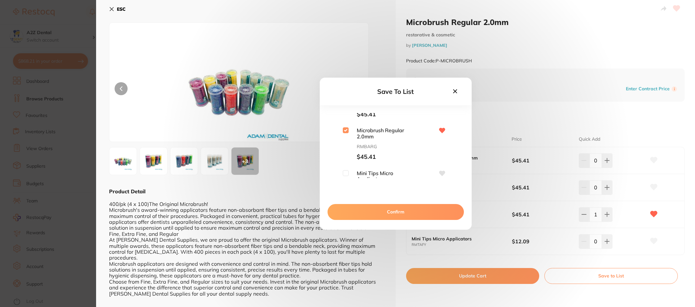
click at [393, 211] on button "Confirm" at bounding box center [395, 212] width 136 height 16
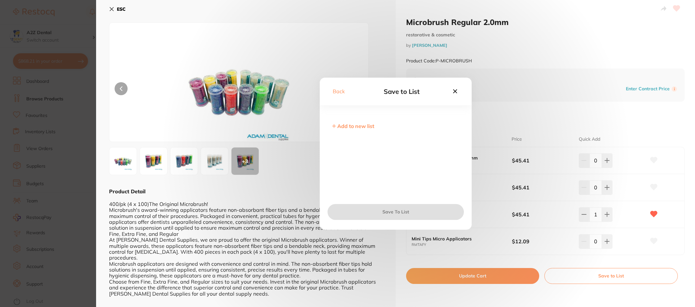
scroll to position [0, 0]
click at [333, 146] on input "checkbox" at bounding box center [333, 147] width 6 height 6
checkbox input "true"
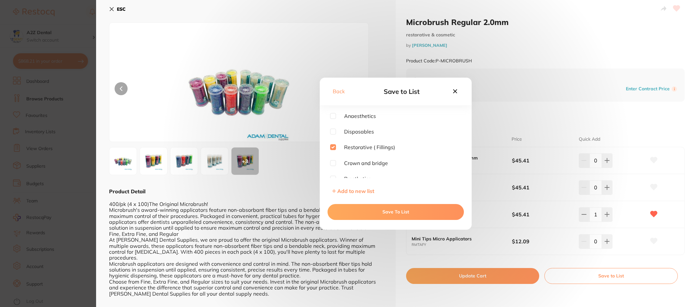
click at [395, 212] on button "Save To List" at bounding box center [395, 212] width 136 height 16
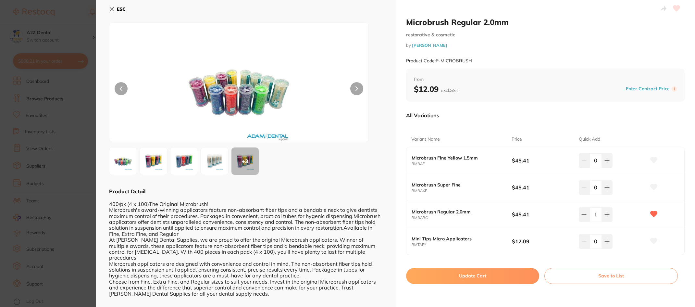
click at [474, 273] on button "Update Cart" at bounding box center [472, 276] width 133 height 16
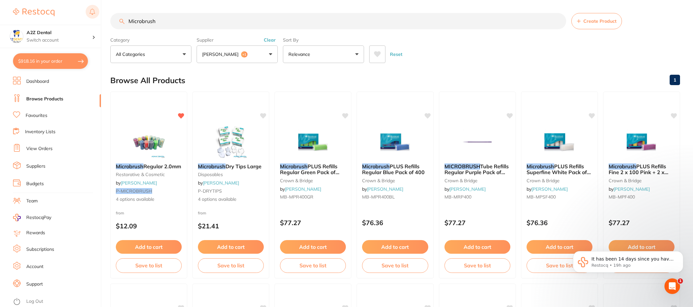
drag, startPoint x: 167, startPoint y: 20, endPoint x: 96, endPoint y: 16, distance: 70.6
click at [96, 16] on div "$918.16 A2Z Dental Switch account A2Z Dental $918.16 in your order Dashboard Br…" at bounding box center [346, 153] width 693 height 307
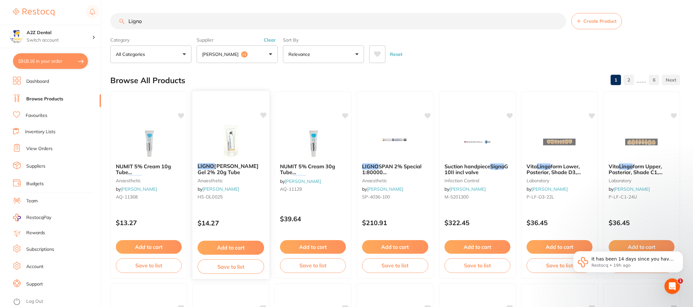
type input "Ligno"
click at [199, 145] on div at bounding box center [231, 142] width 76 height 32
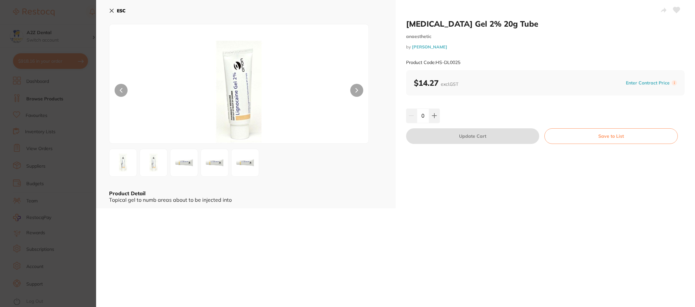
click at [111, 10] on icon at bounding box center [111, 10] width 5 height 5
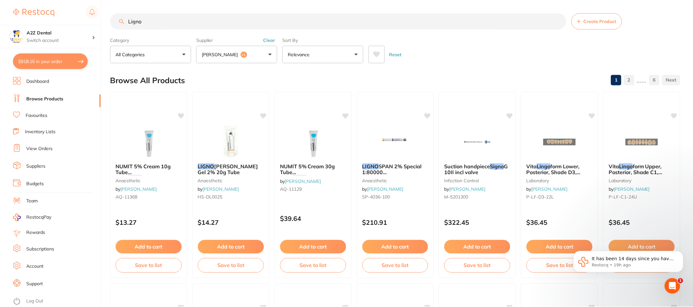
scroll to position [2, 0]
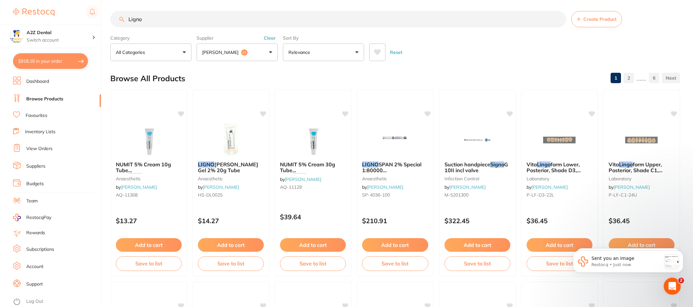
click at [672, 281] on icon "Open Intercom Messenger" at bounding box center [671, 285] width 11 height 11
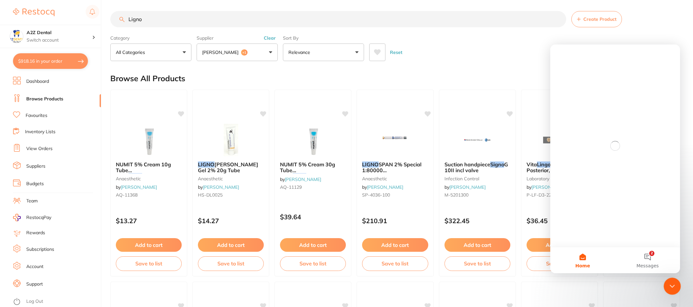
scroll to position [0, 0]
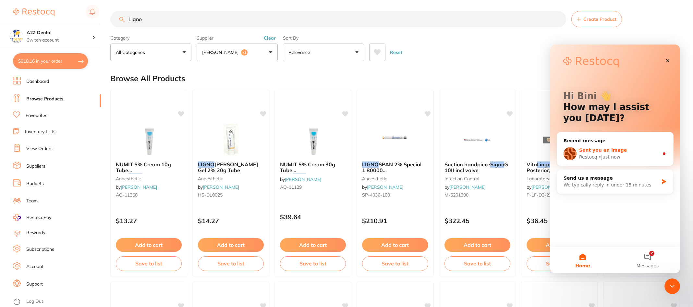
click at [612, 152] on span "Sent you an image" at bounding box center [603, 149] width 48 height 5
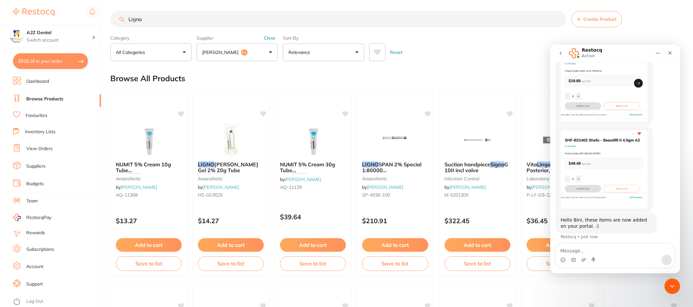
scroll to position [372, 0]
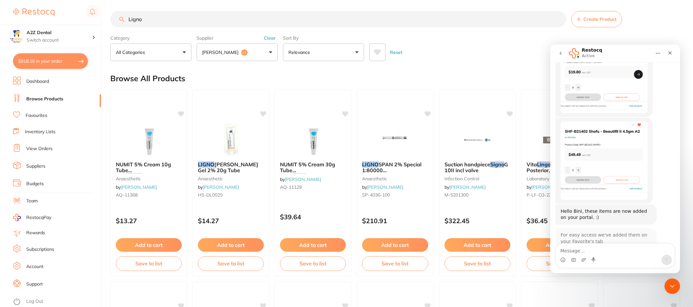
click at [431, 53] on div "Reset" at bounding box center [522, 49] width 306 height 23
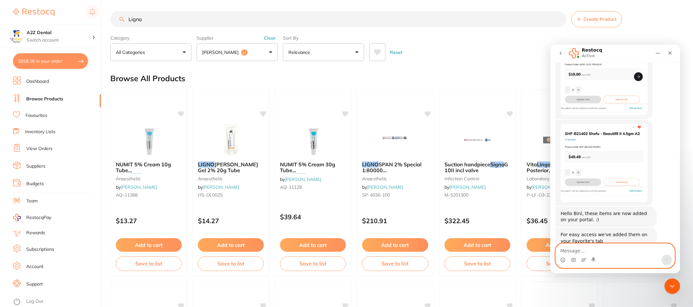
click at [565, 251] on textarea "Message…" at bounding box center [615, 248] width 119 height 11
type textarea "thanks"
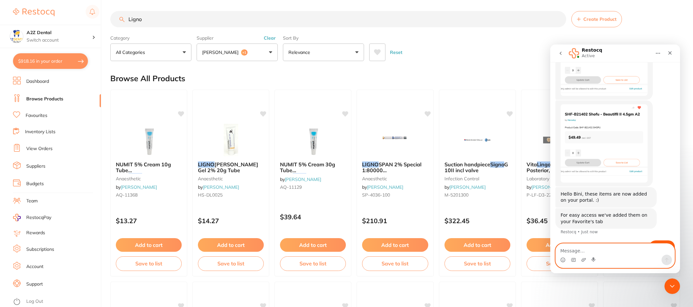
scroll to position [413, 0]
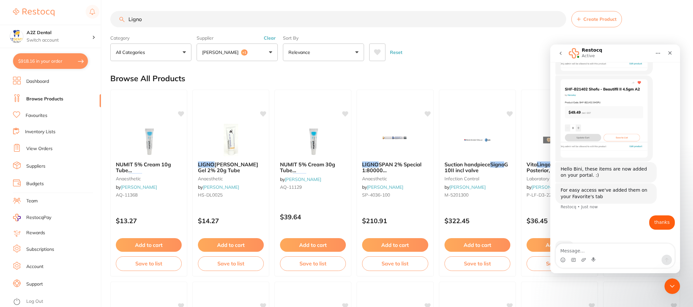
click at [151, 19] on input "Ligno" at bounding box center [338, 19] width 456 height 16
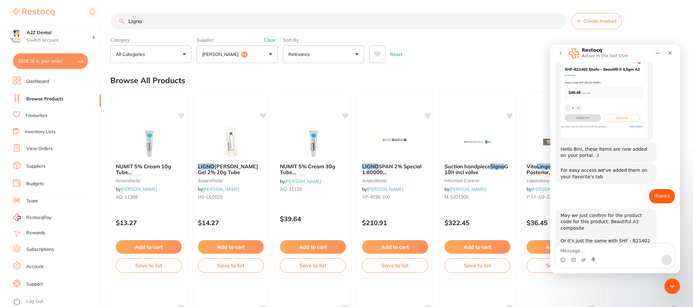
click at [161, 24] on input "Ligno" at bounding box center [338, 21] width 456 height 16
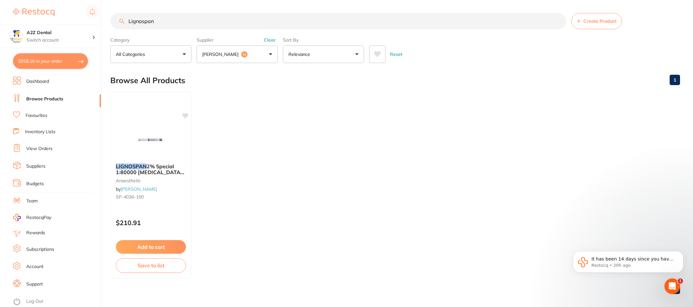
click at [174, 20] on input "Lignospan" at bounding box center [338, 21] width 456 height 16
click at [161, 22] on input "Lignospan" at bounding box center [338, 21] width 456 height 16
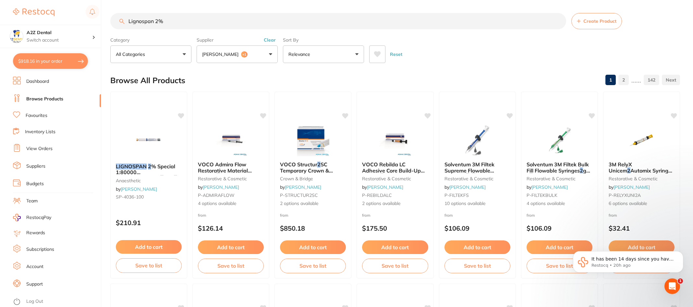
type input "Lignospan 2%"
click at [268, 74] on div "Browse All Products 1 2 ...... 142" at bounding box center [395, 80] width 570 height 22
click at [672, 282] on icon "Open Intercom Messenger" at bounding box center [671, 285] width 11 height 11
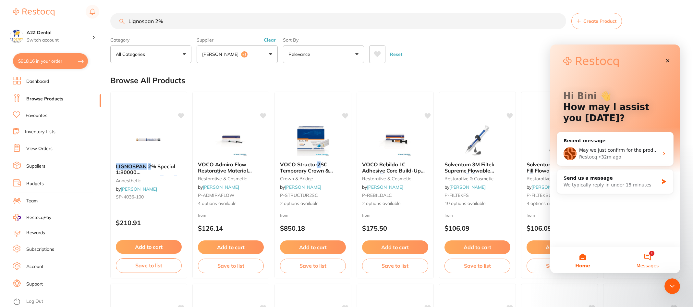
click at [650, 253] on button "1 Messages" at bounding box center [647, 260] width 65 height 26
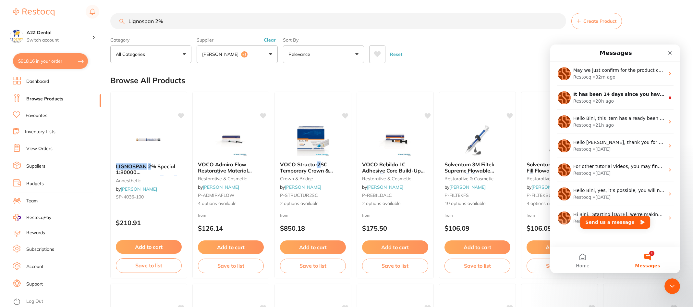
click at [599, 233] on div "May we just confirm for the product code for this product: Beautiful A3 composi…" at bounding box center [615, 159] width 130 height 194
click at [602, 220] on button "Send us a message" at bounding box center [615, 221] width 70 height 13
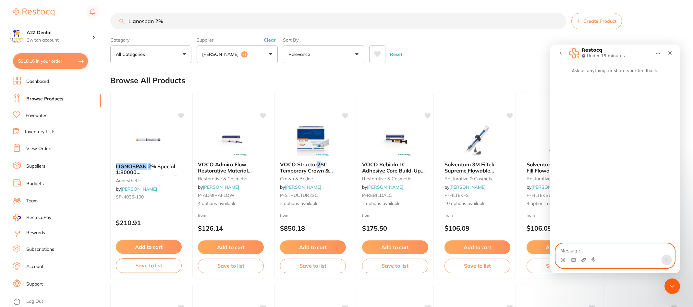
click at [584, 260] on icon "Upload attachment" at bounding box center [583, 259] width 5 height 5
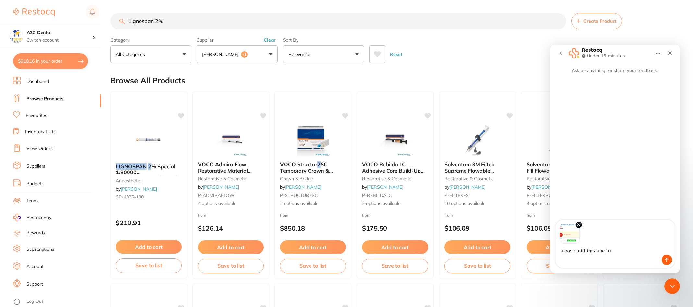
type textarea "please add this one too"
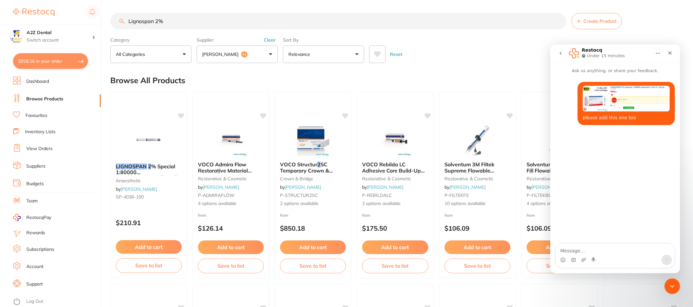
click at [587, 251] on textarea "Message…" at bounding box center [615, 248] width 119 height 11
type textarea "t"
type textarea "supplier for above is Adams"
click at [175, 20] on input "Lignospan 2%" at bounding box center [338, 21] width 456 height 16
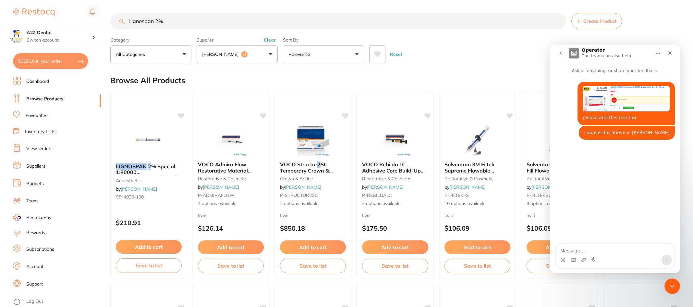
drag, startPoint x: 175, startPoint y: 20, endPoint x: 116, endPoint y: 19, distance: 59.1
click at [116, 19] on input "Lignospan 2%" at bounding box center [338, 21] width 456 height 16
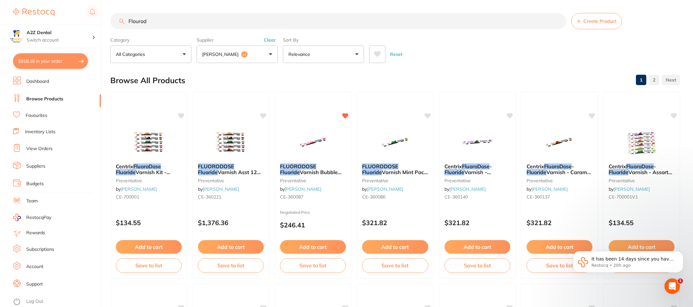
type input "Flourod"
click at [270, 53] on button "Adam Dental +1" at bounding box center [237, 54] width 81 height 18
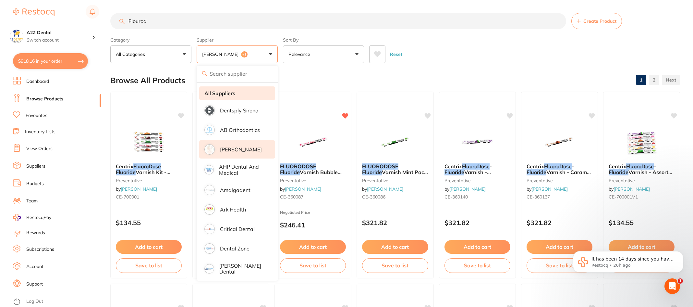
click at [227, 93] on strong "All Suppliers" at bounding box center [219, 93] width 31 height 6
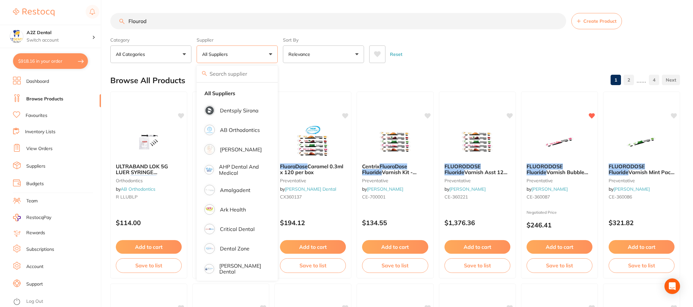
click at [332, 79] on div "Browse All Products 1 2 ...... 4" at bounding box center [395, 80] width 570 height 22
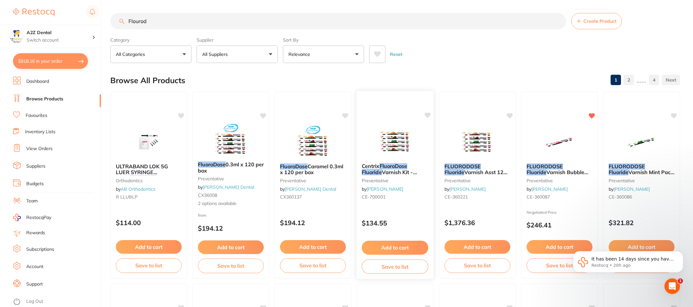
click at [378, 169] on em "Fluoride" at bounding box center [372, 172] width 20 height 6
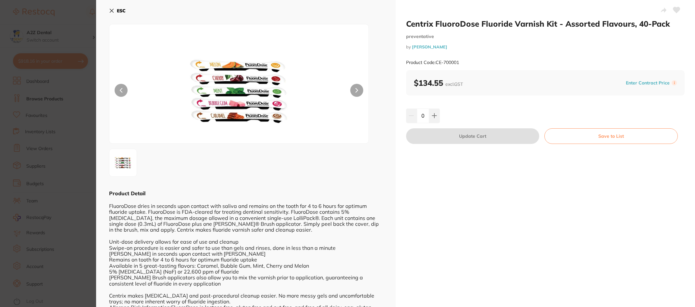
click at [113, 11] on icon at bounding box center [111, 10] width 5 height 5
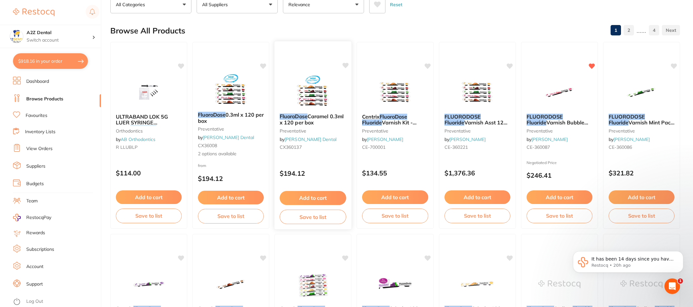
scroll to position [33, 0]
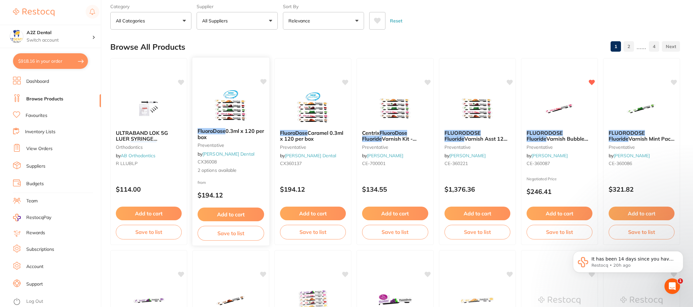
click at [215, 133] on span "0.3ml x 120 per box" at bounding box center [231, 134] width 67 height 13
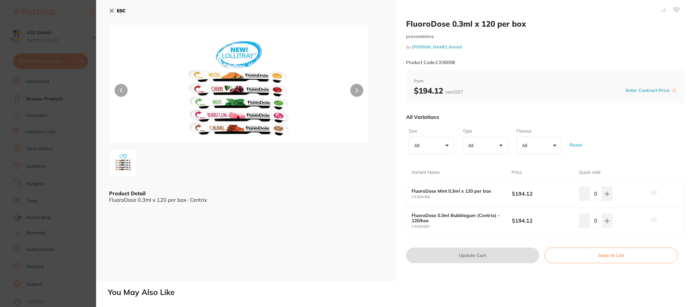
click at [111, 8] on button "ESC" at bounding box center [117, 10] width 17 height 11
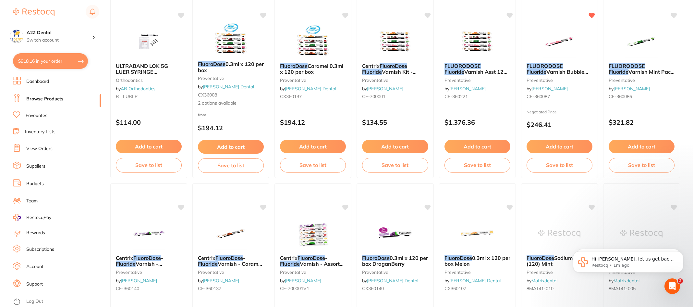
scroll to position [98, 0]
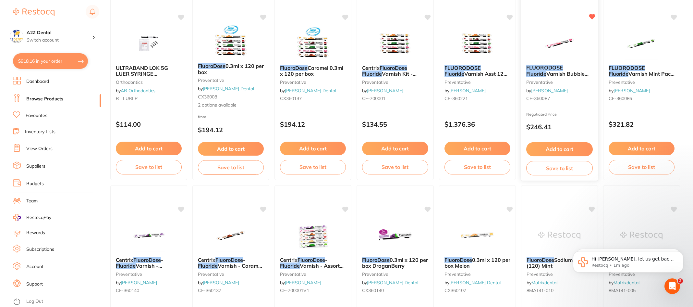
click at [551, 71] on span "Varnish Bubble Gum Pack of 120" at bounding box center [557, 76] width 62 height 13
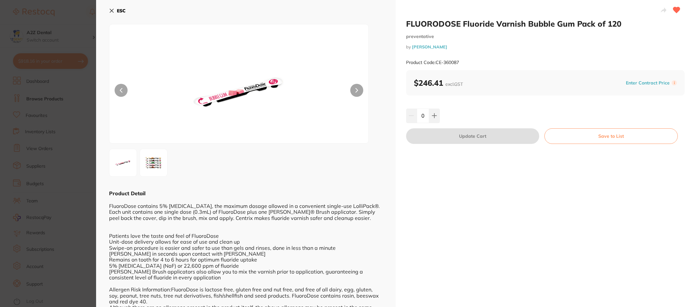
click at [111, 12] on icon at bounding box center [111, 10] width 5 height 5
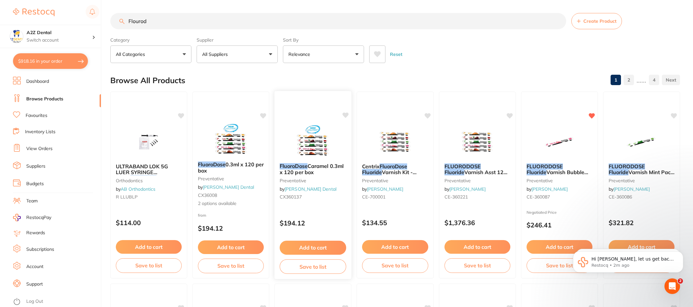
click at [318, 248] on button "Add to cart" at bounding box center [313, 247] width 67 height 14
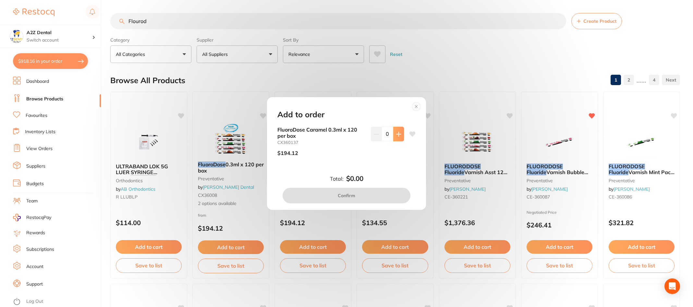
click at [397, 134] on icon at bounding box center [399, 134] width 4 height 4
type input "1"
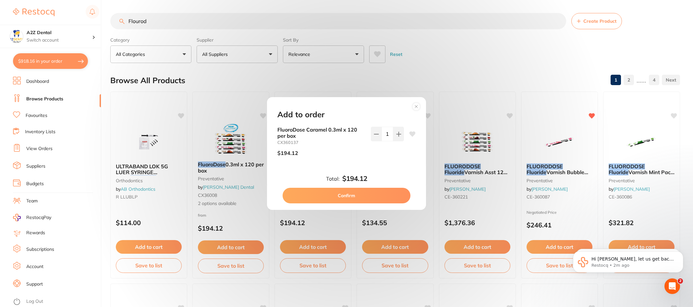
click at [348, 194] on button "Confirm" at bounding box center [347, 196] width 128 height 16
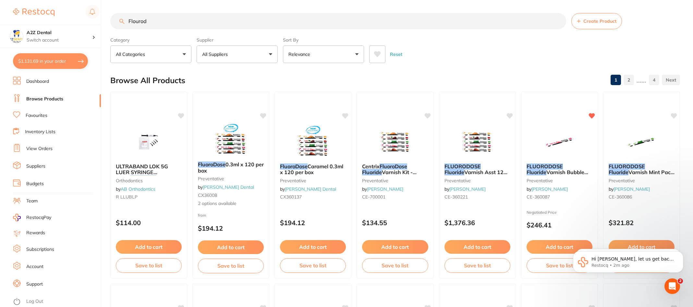
click at [348, 194] on div "FluoroDose Caramel 0.3ml x 120 per box preventative by [PERSON_NAME] Dental CX3…" at bounding box center [313, 182] width 76 height 49
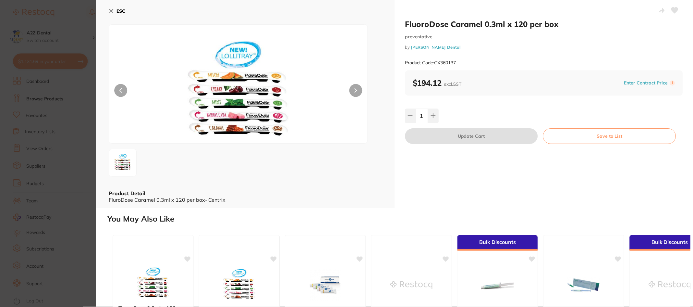
scroll to position [2, 0]
click at [608, 136] on button "Save to List" at bounding box center [609, 136] width 133 height 16
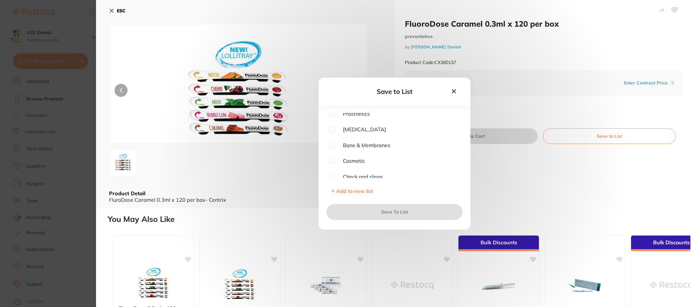
scroll to position [83, 0]
click at [332, 160] on input "checkbox" at bounding box center [332, 158] width 6 height 6
checkbox input "true"
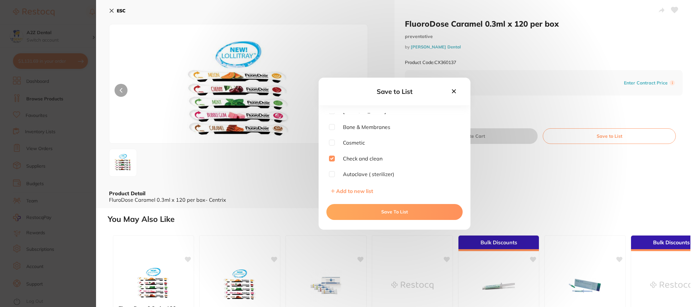
click at [396, 208] on button "Save To List" at bounding box center [394, 212] width 136 height 16
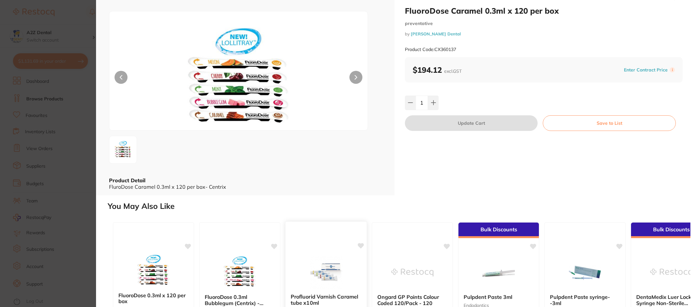
scroll to position [0, 0]
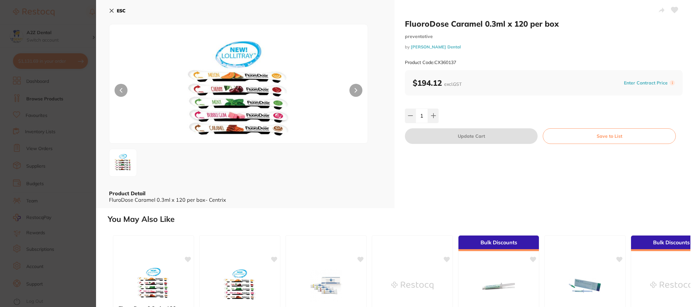
click at [111, 10] on icon at bounding box center [112, 11] width 4 height 4
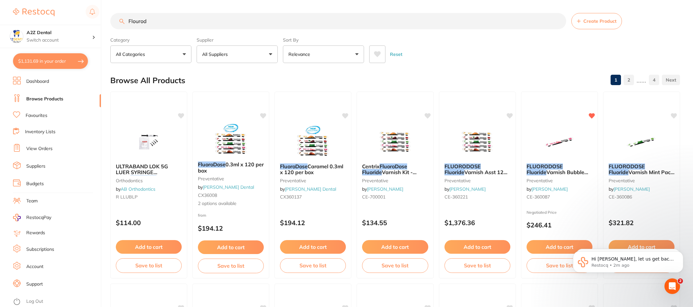
click at [269, 53] on button "All Suppliers" at bounding box center [237, 54] width 81 height 18
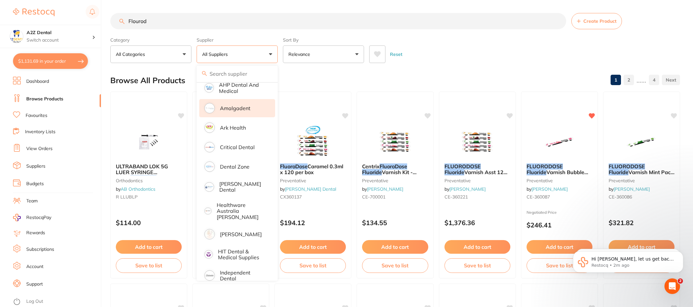
scroll to position [97, 0]
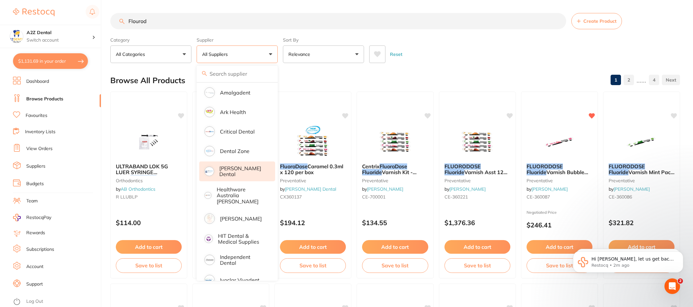
click at [233, 171] on p "[PERSON_NAME] Dental" at bounding box center [242, 171] width 47 height 12
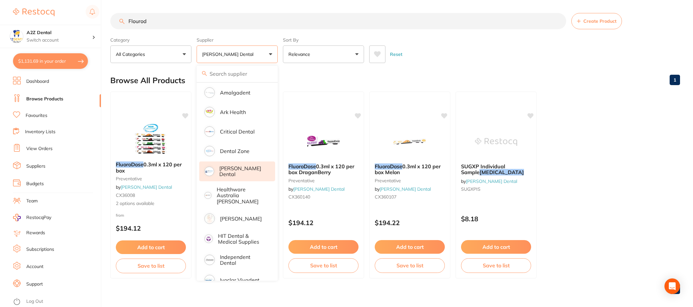
drag, startPoint x: 154, startPoint y: 22, endPoint x: 102, endPoint y: 17, distance: 52.2
click at [104, 17] on div "$1,131.69 A2Z Dental Switch account A2Z Dental $1,131.69 in your order Dashboar…" at bounding box center [346, 153] width 693 height 307
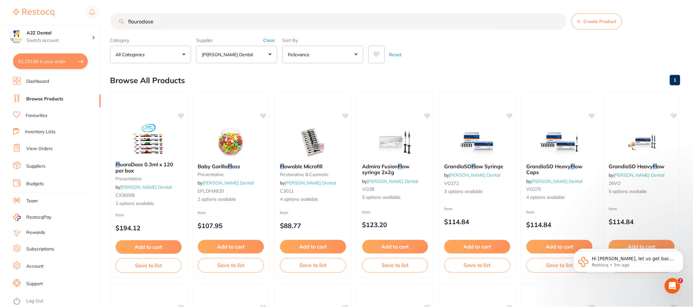
scroll to position [0, 0]
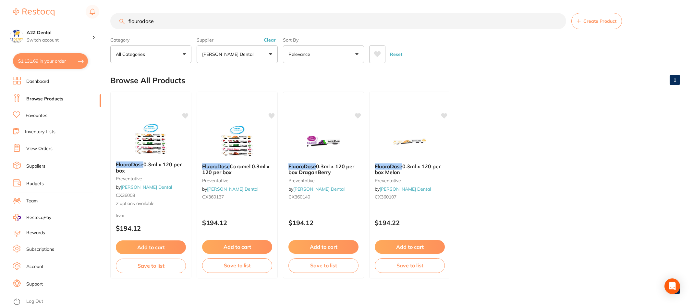
type input "flourodose"
click at [269, 54] on button "[PERSON_NAME] Dental" at bounding box center [237, 54] width 81 height 18
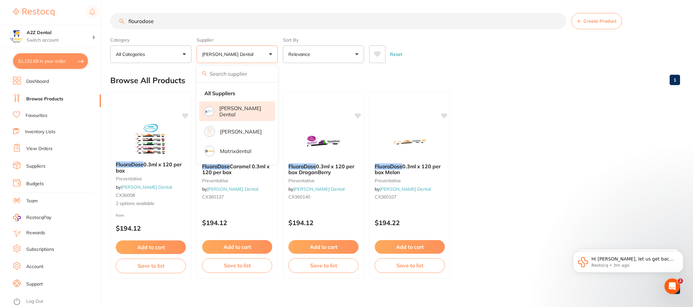
click at [237, 51] on button "[PERSON_NAME] Dental" at bounding box center [237, 54] width 81 height 18
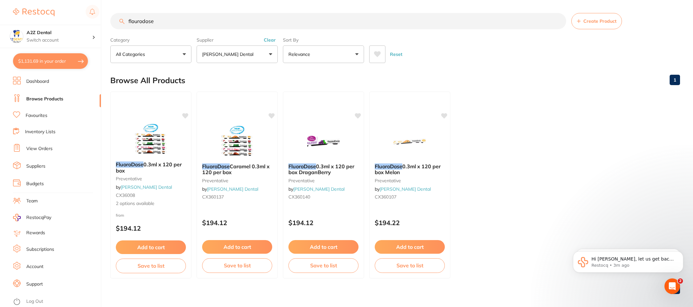
click at [250, 53] on button "[PERSON_NAME] Dental" at bounding box center [237, 54] width 81 height 18
type input "Amalga"
click at [312, 86] on div "Browse All Products 1" at bounding box center [395, 80] width 570 height 22
click at [312, 81] on div "Browse All Products 1" at bounding box center [395, 80] width 570 height 22
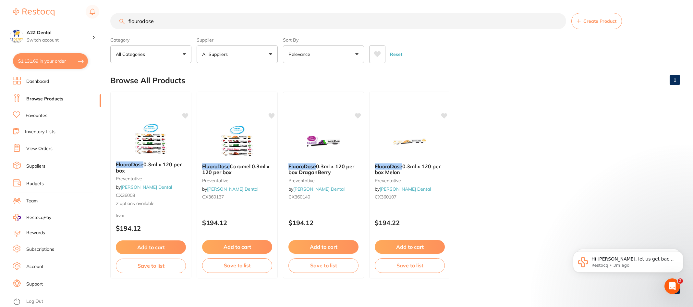
click at [268, 53] on button "All Suppliers" at bounding box center [237, 54] width 81 height 18
click at [329, 76] on div "Browse All Products 1" at bounding box center [395, 80] width 570 height 22
drag, startPoint x: 198, startPoint y: 28, endPoint x: 90, endPoint y: 17, distance: 108.0
click at [90, 17] on div "$1,131.69 A2Z Dental Switch account A2Z Dental $1,131.69 in your order Dashboar…" at bounding box center [346, 153] width 693 height 307
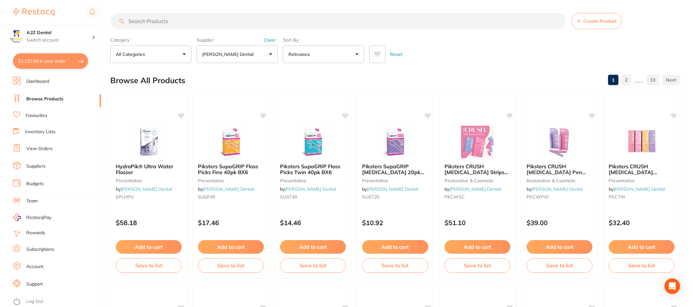
click at [269, 55] on button "[PERSON_NAME] Dental" at bounding box center [237, 54] width 81 height 18
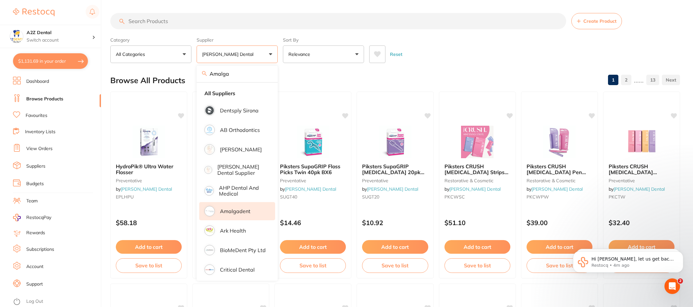
click at [239, 211] on p "Amalgadent" at bounding box center [235, 211] width 31 height 6
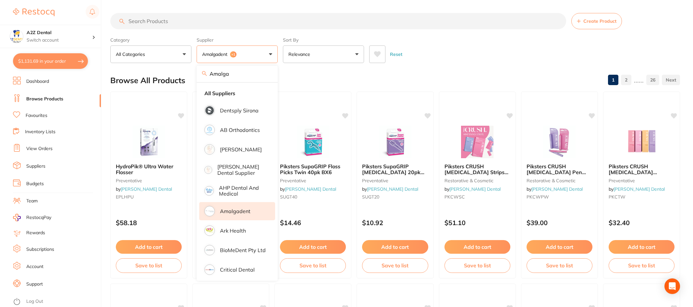
click at [306, 81] on div "Browse All Products 1 2 ...... 26" at bounding box center [395, 80] width 570 height 22
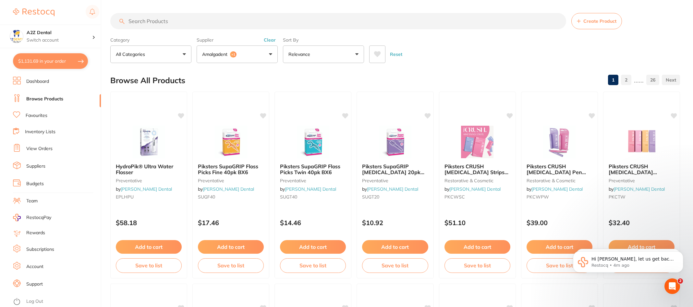
click at [181, 19] on input "search" at bounding box center [338, 21] width 456 height 16
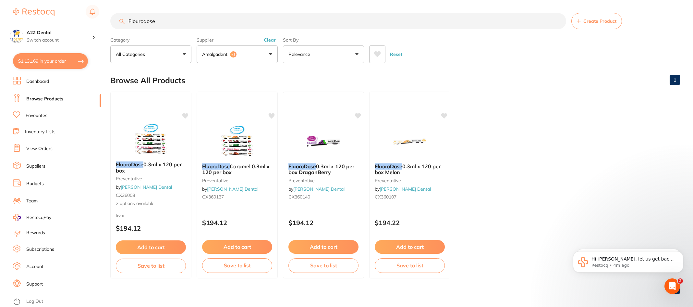
type input "Flourodose"
click at [234, 55] on span "+1" at bounding box center [233, 54] width 6 height 6
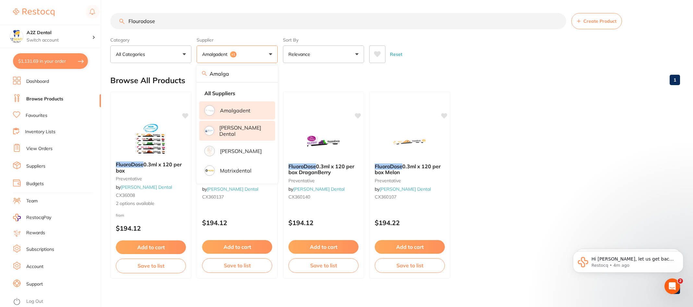
click at [227, 125] on li "[PERSON_NAME] Dental" at bounding box center [237, 131] width 76 height 20
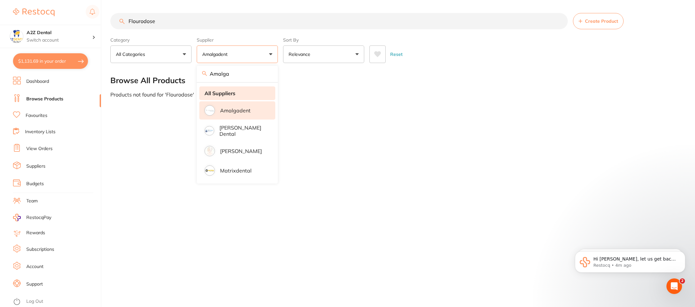
click at [274, 92] on li "All Suppliers" at bounding box center [237, 93] width 76 height 14
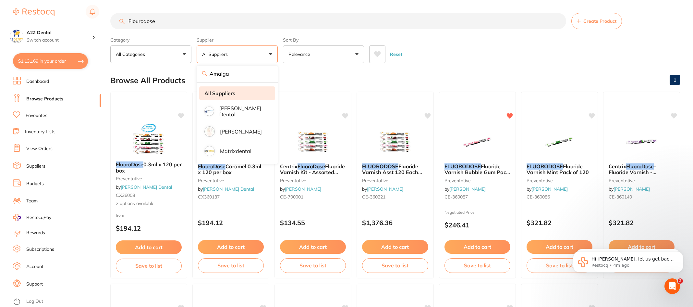
click at [251, 86] on li "All Suppliers" at bounding box center [237, 93] width 76 height 14
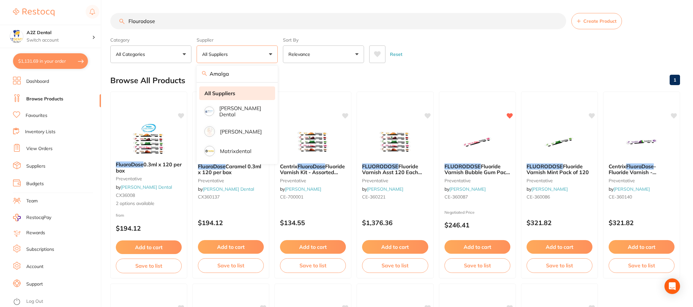
click at [244, 97] on li "All Suppliers" at bounding box center [237, 93] width 76 height 14
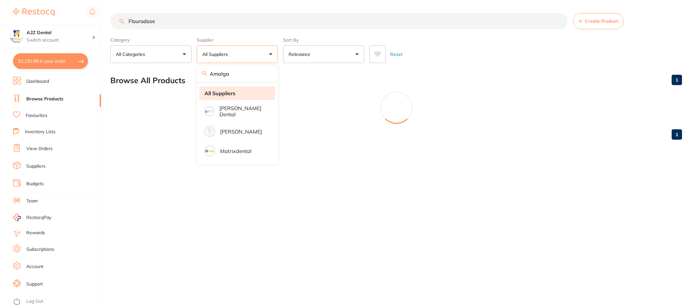
click at [226, 93] on strong "All Suppliers" at bounding box center [219, 93] width 31 height 6
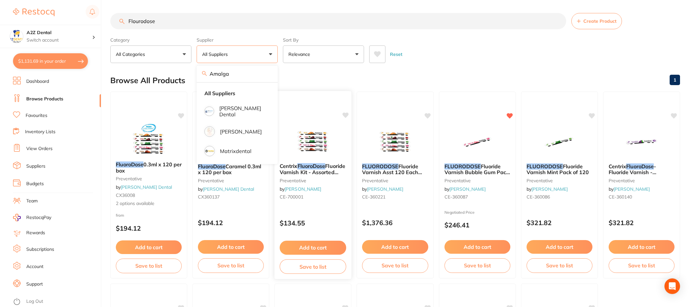
click at [283, 96] on div at bounding box center [313, 99] width 77 height 17
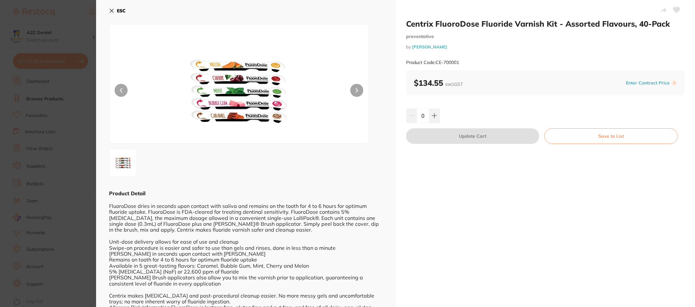
click at [286, 76] on img at bounding box center [238, 92] width 155 height 103
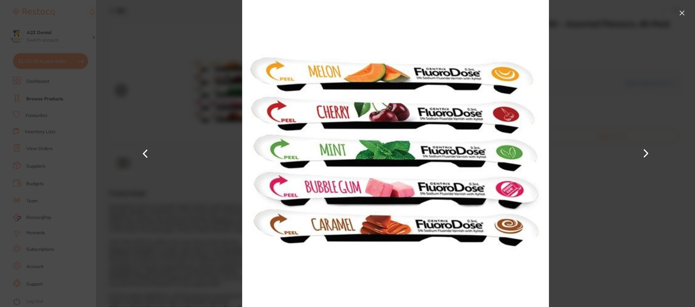
click at [681, 12] on button at bounding box center [682, 13] width 10 height 10
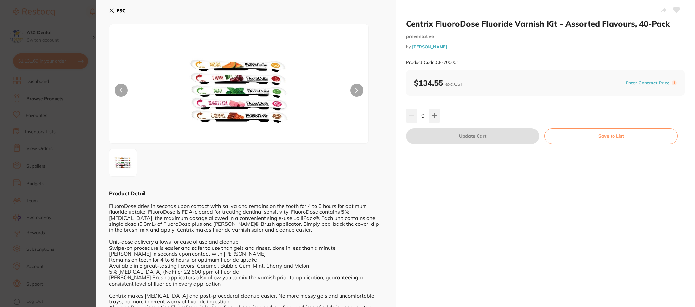
click at [110, 9] on icon at bounding box center [112, 11] width 4 height 4
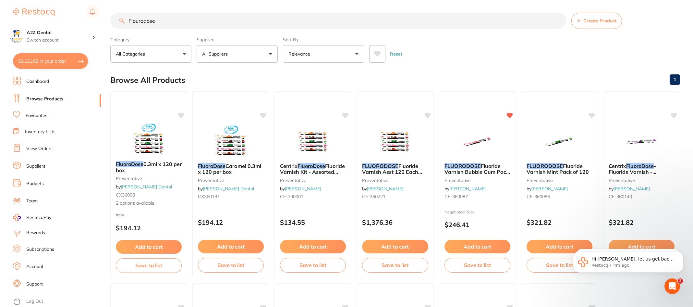
click at [210, 51] on p "All Suppliers" at bounding box center [216, 54] width 28 height 6
click at [267, 73] on input "Amalga" at bounding box center [237, 73] width 81 height 16
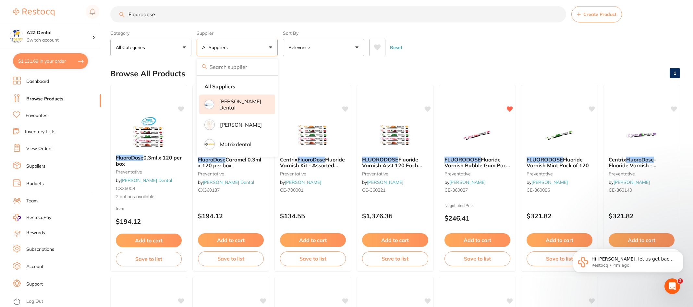
scroll to position [0, 0]
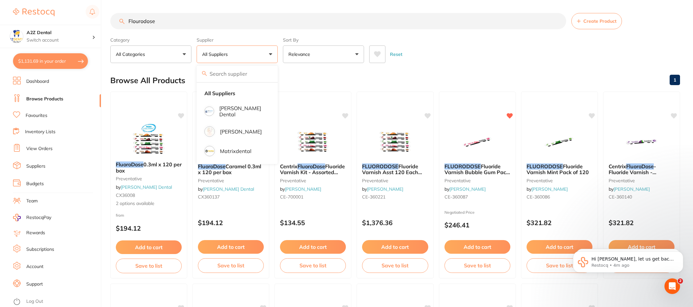
click at [301, 90] on div "Browse All Products 1" at bounding box center [395, 80] width 570 height 22
click at [248, 35] on div "Supplier All Suppliers All Suppliers Erskine Dental Henry Schein Halas Matrixde…" at bounding box center [237, 48] width 81 height 29
click at [484, 19] on input "Flourodose" at bounding box center [338, 21] width 456 height 16
click at [481, 48] on div "Reset" at bounding box center [522, 51] width 306 height 23
click at [243, 49] on button "All Suppliers" at bounding box center [237, 54] width 81 height 18
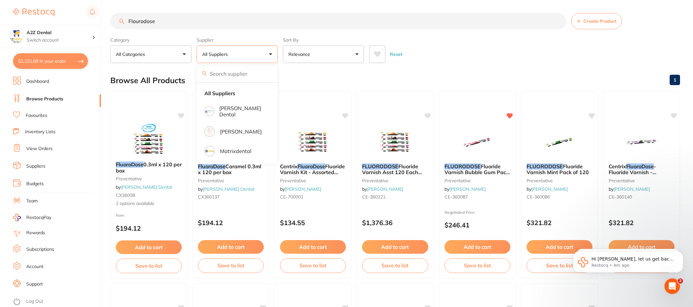
click at [294, 87] on div "Browse All Products 1" at bounding box center [395, 80] width 570 height 22
click at [172, 22] on input "Flourodose" at bounding box center [338, 21] width 456 height 16
click at [126, 20] on input "Flourodose" at bounding box center [338, 21] width 456 height 16
click at [35, 61] on button "$1,131.69 in your order" at bounding box center [50, 61] width 75 height 16
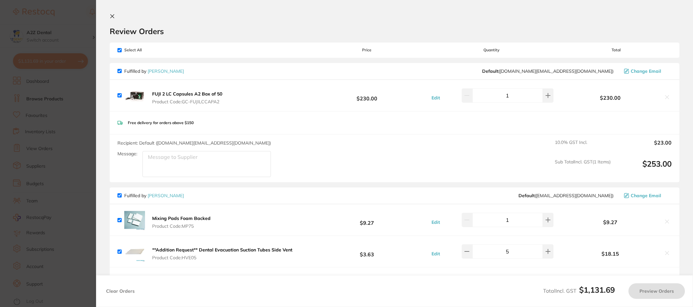
checkbox input "true"
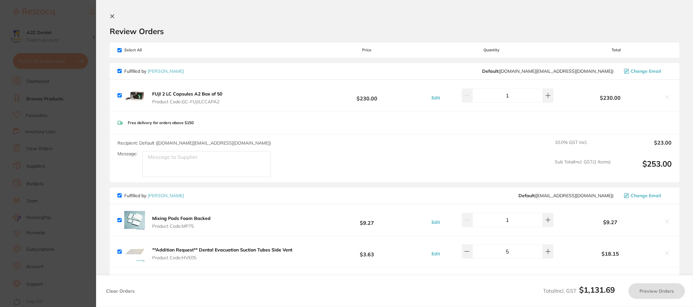
checkbox input "true"
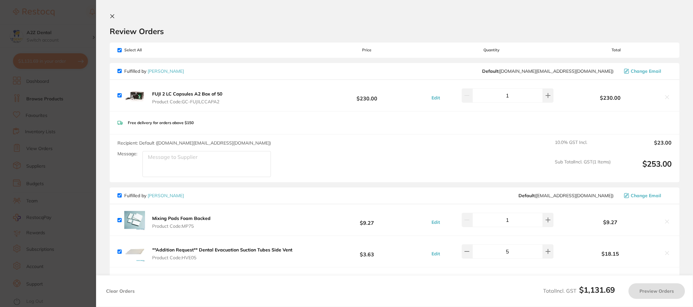
checkbox input "true"
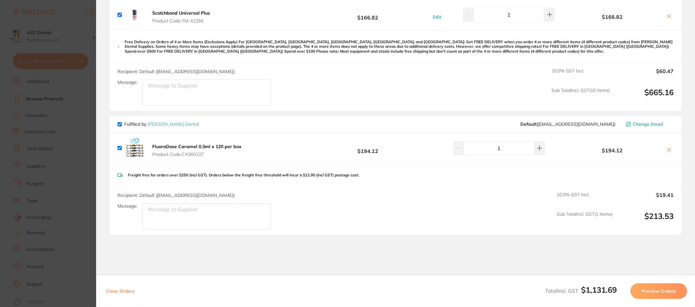
scroll to position [519, 0]
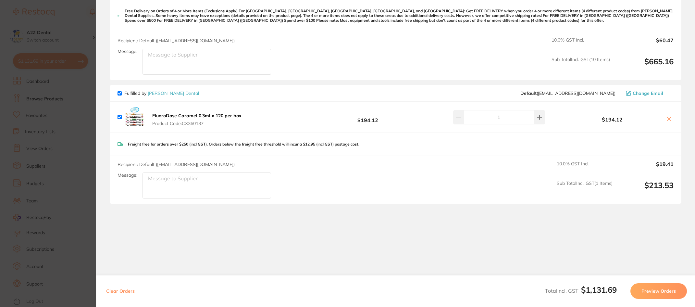
click at [334, 47] on div "Recipient: Default ( save@adamdental.com.au ) Message: 10.0 % GST Incl. $60.47 …" at bounding box center [396, 56] width 572 height 48
click at [43, 81] on section "Update RRP Set your pre negotiated price for this item. Item Agreed RRP (excl. …" at bounding box center [347, 153] width 695 height 307
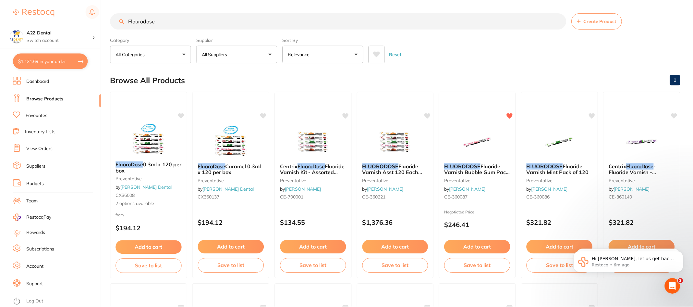
scroll to position [0, 0]
click at [41, 99] on link "Browse Products" at bounding box center [44, 99] width 37 height 6
click at [271, 53] on button "All Suppliers" at bounding box center [237, 54] width 81 height 18
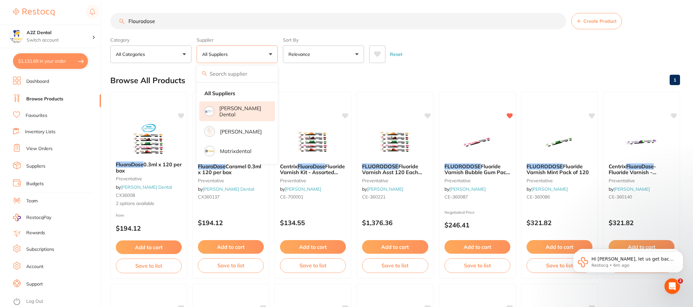
click at [238, 110] on p "[PERSON_NAME] Dental" at bounding box center [242, 111] width 47 height 12
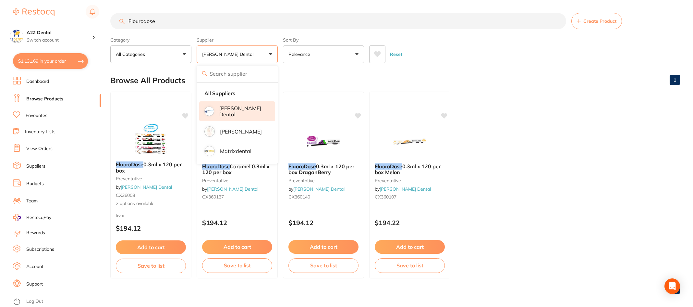
click at [498, 87] on div "Browse All Products 1" at bounding box center [395, 80] width 570 height 22
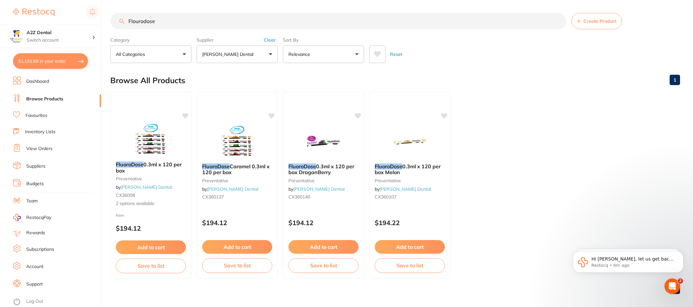
drag, startPoint x: 163, startPoint y: 21, endPoint x: 105, endPoint y: 16, distance: 58.7
click at [105, 16] on div "$1,131.69 A2Z Dental Switch account A2Z Dental $1,131.69 in your order Dashboar…" at bounding box center [346, 153] width 693 height 307
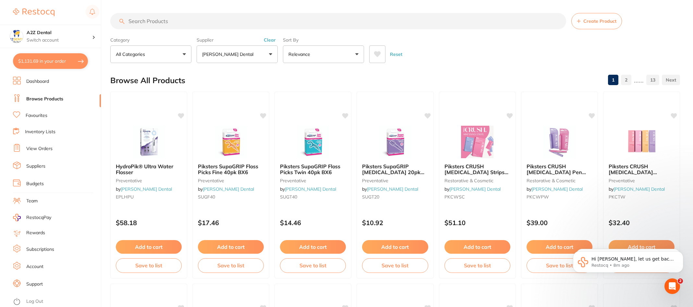
click at [625, 79] on link "2" at bounding box center [626, 79] width 10 height 13
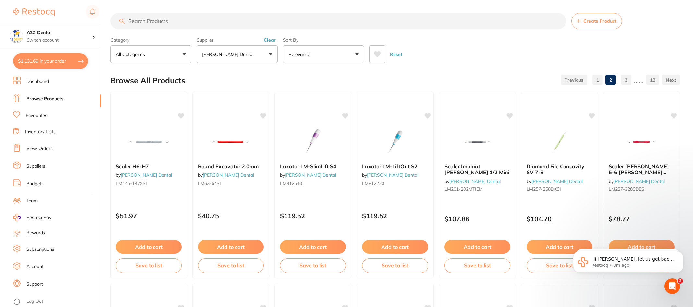
click at [157, 21] on input "search" at bounding box center [338, 21] width 456 height 16
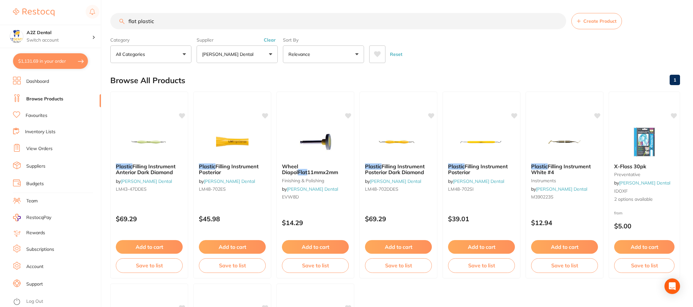
type input "flat plastic"
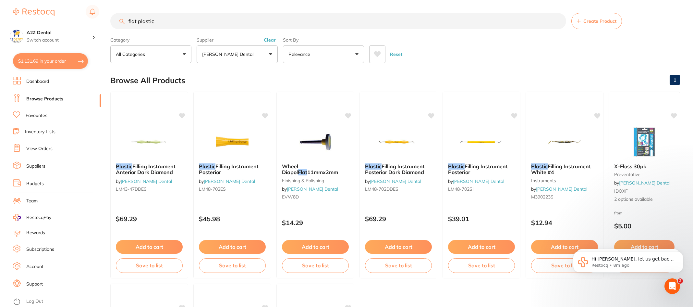
drag, startPoint x: 165, startPoint y: 22, endPoint x: 103, endPoint y: 21, distance: 62.3
click at [103, 21] on div "$1,131.69 A2Z Dental Switch account A2Z Dental $1,131.69 in your order Dashboar…" at bounding box center [346, 153] width 693 height 307
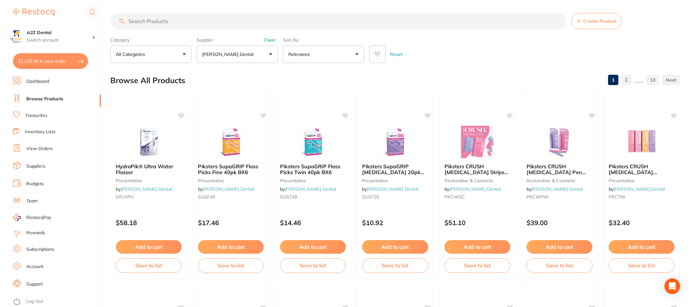
click at [629, 79] on link "2" at bounding box center [626, 79] width 10 height 13
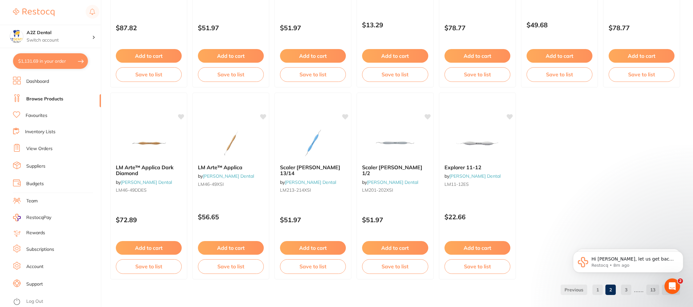
scroll to position [1348, 0]
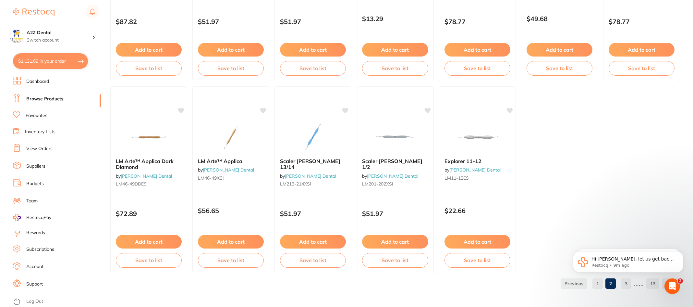
click at [629, 282] on body "Hi Bini, let us get back to you once this has been added. Restocq • 9m ago It h…" at bounding box center [628, 263] width 125 height 47
click at [633, 283] on body "Hi Bini, let us get back to you once this has been added. Restocq • 9m ago It h…" at bounding box center [628, 263] width 125 height 47
click at [630, 283] on body "Hi Bini, let us get back to you once this has been added. Restocq • 9m ago It h…" at bounding box center [628, 263] width 125 height 47
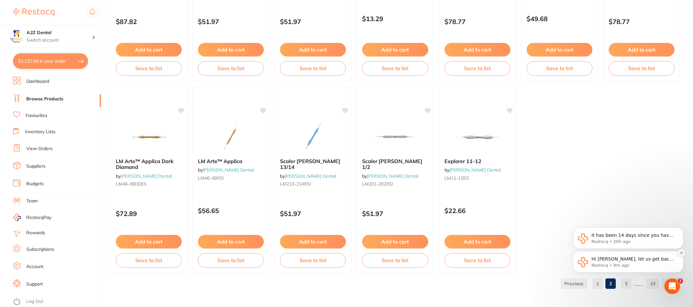
click at [682, 251] on icon "Dismiss notification" at bounding box center [682, 253] width 4 height 4
click at [681, 252] on icon "Dismiss notification" at bounding box center [681, 253] width 2 height 2
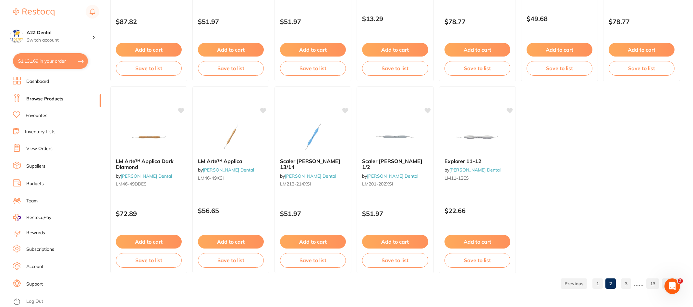
click at [628, 284] on link "3" at bounding box center [626, 283] width 10 height 13
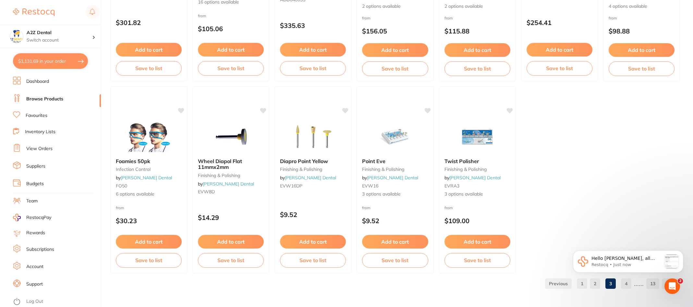
click at [630, 284] on body "Hello Bini, all good, it's been added. 😊 Restocq • Just now" at bounding box center [628, 263] width 125 height 47
click at [681, 251] on icon "Dismiss notification" at bounding box center [681, 252] width 2 height 2
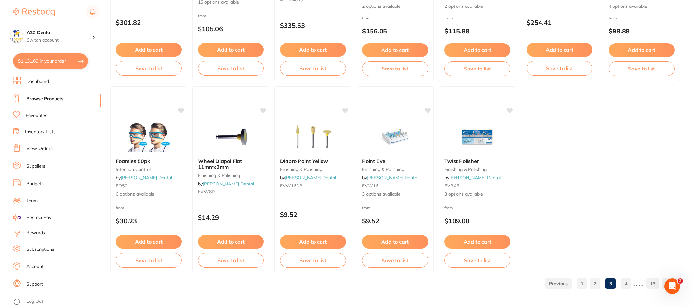
click at [625, 284] on link "4" at bounding box center [626, 283] width 10 height 13
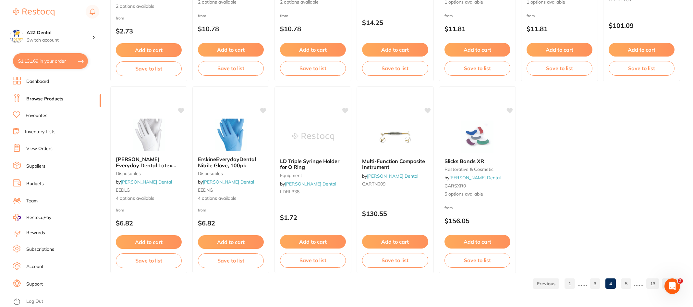
click at [627, 283] on link "5" at bounding box center [626, 283] width 10 height 13
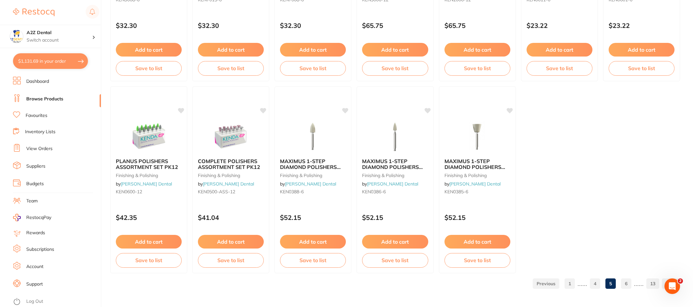
click at [628, 282] on link "6" at bounding box center [626, 283] width 10 height 13
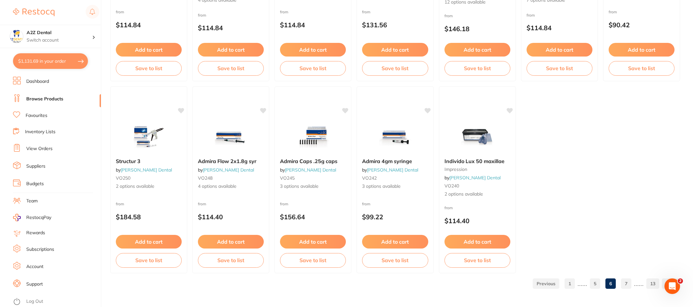
click at [627, 284] on link "7" at bounding box center [626, 283] width 10 height 13
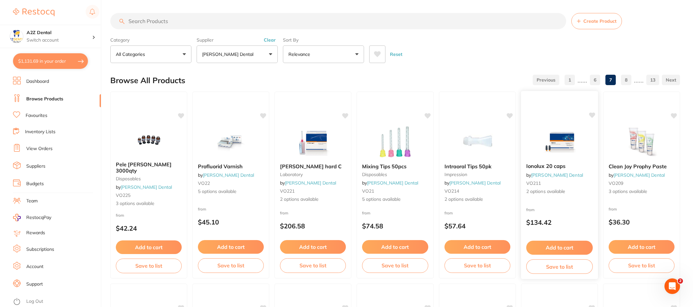
scroll to position [0, 0]
click at [382, 183] on link "[PERSON_NAME] Dental" at bounding box center [393, 183] width 52 height 6
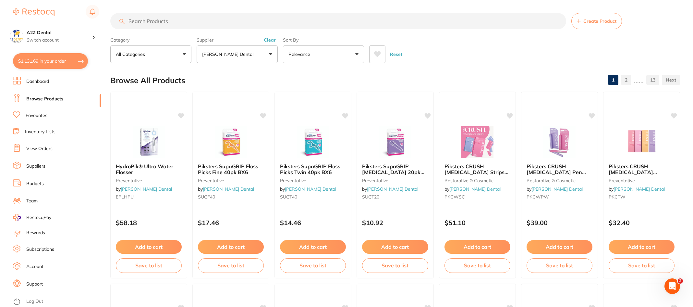
click at [626, 80] on link "2" at bounding box center [626, 79] width 10 height 13
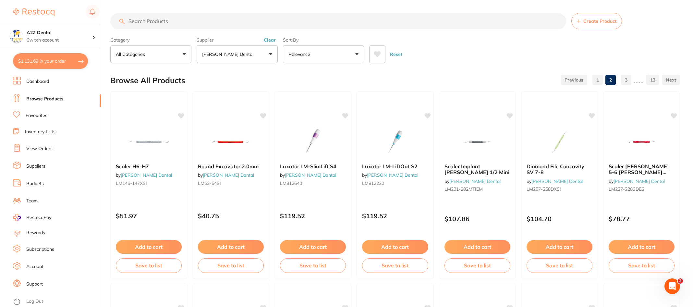
click at [640, 80] on p "......" at bounding box center [639, 79] width 10 height 7
click at [671, 79] on link at bounding box center [671, 79] width 18 height 13
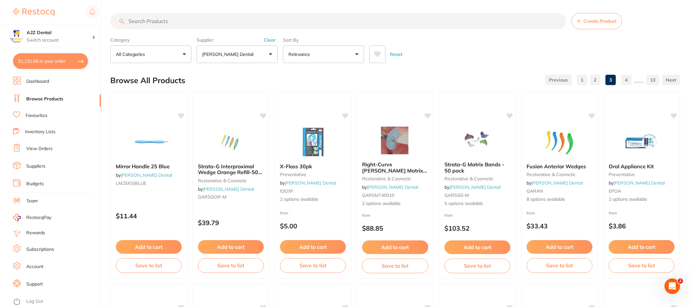
click at [671, 79] on link at bounding box center [671, 79] width 18 height 13
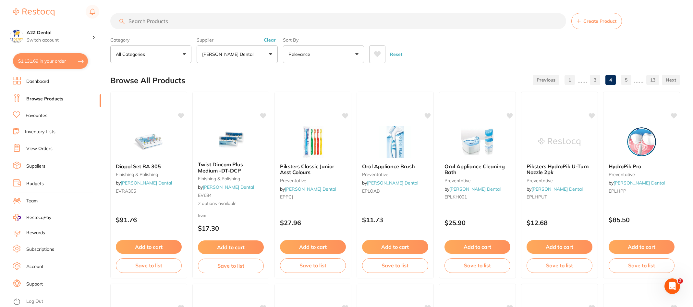
click at [671, 79] on link at bounding box center [671, 79] width 18 height 13
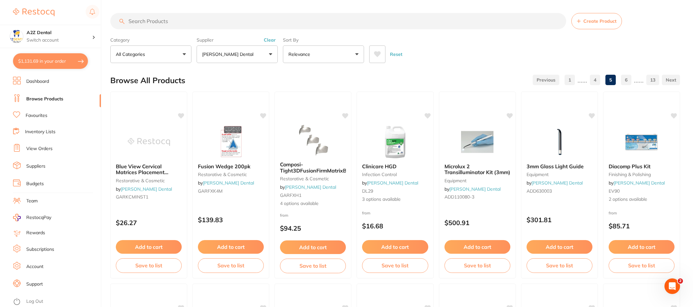
click at [671, 79] on link at bounding box center [671, 79] width 18 height 13
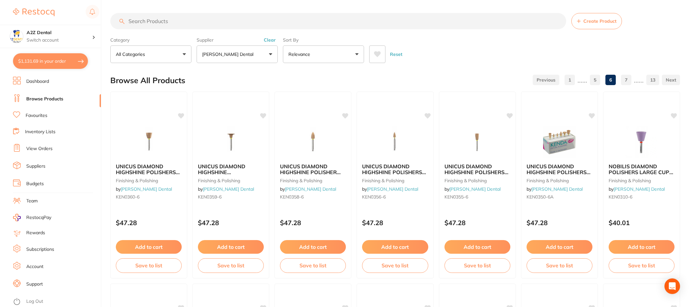
click at [671, 79] on link at bounding box center [671, 79] width 18 height 13
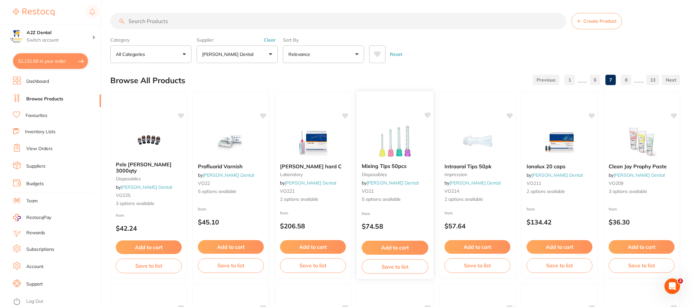
click at [379, 198] on span "5 options available" at bounding box center [395, 199] width 67 height 6
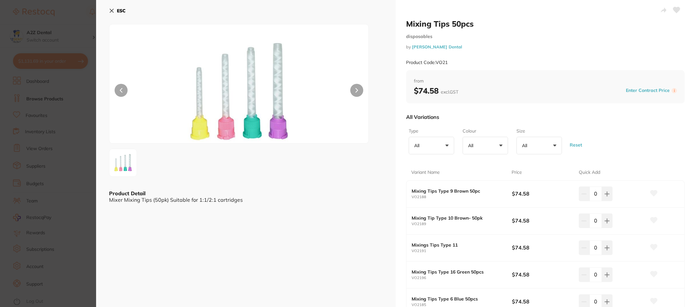
click at [111, 11] on icon at bounding box center [112, 11] width 4 height 4
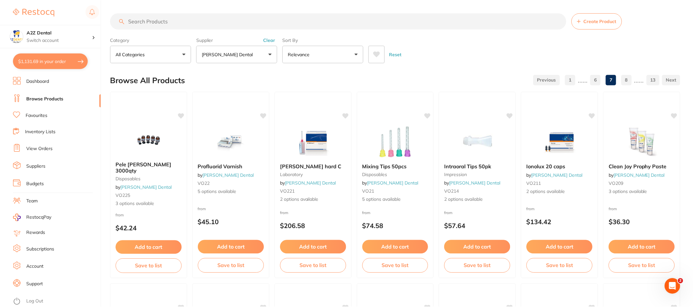
scroll to position [1348, 0]
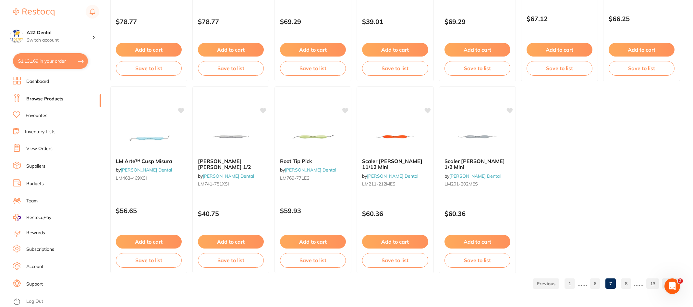
click at [628, 285] on link "8" at bounding box center [626, 283] width 10 height 13
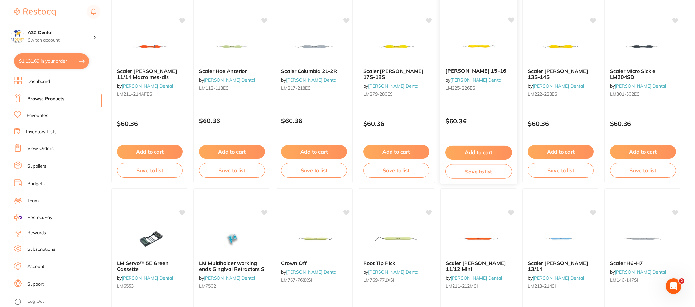
scroll to position [0, 0]
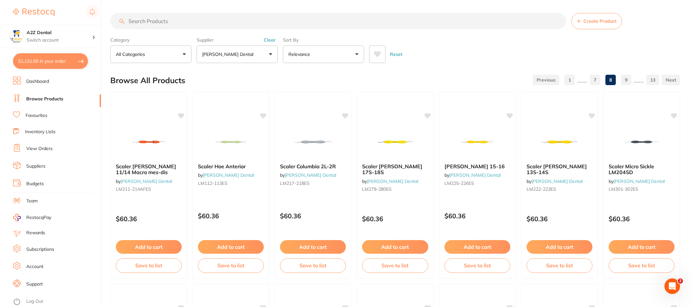
click at [672, 79] on link at bounding box center [671, 79] width 18 height 13
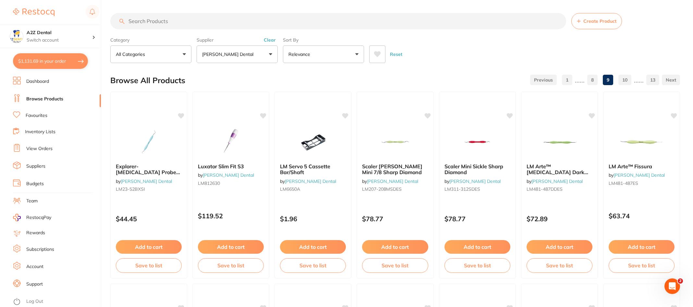
click at [672, 79] on link at bounding box center [671, 79] width 18 height 13
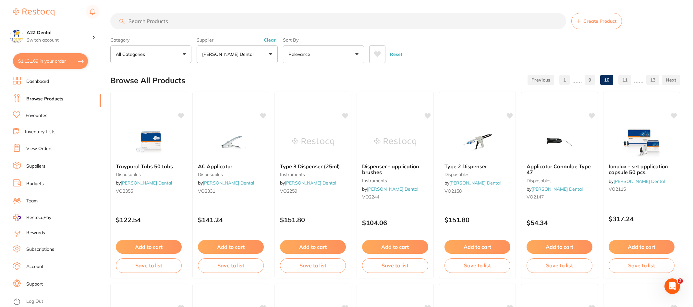
click at [675, 80] on link at bounding box center [671, 79] width 18 height 13
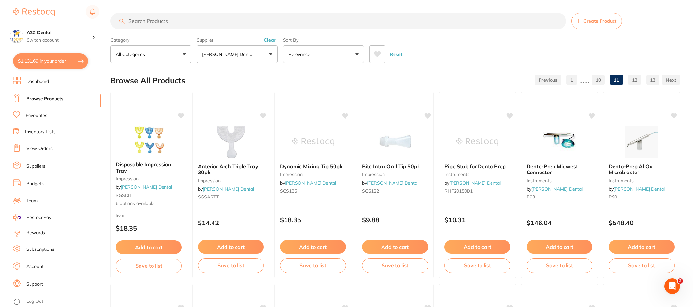
click at [672, 80] on link at bounding box center [671, 79] width 18 height 13
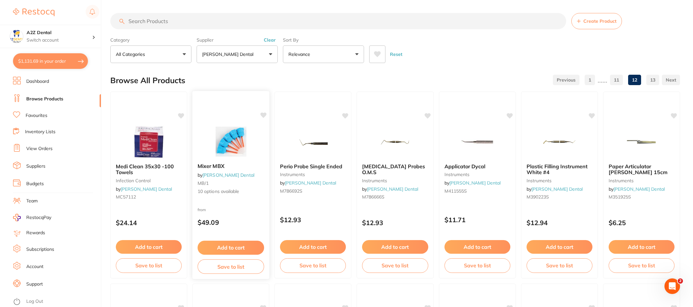
click at [215, 176] on link "[PERSON_NAME] Dental" at bounding box center [229, 175] width 52 height 6
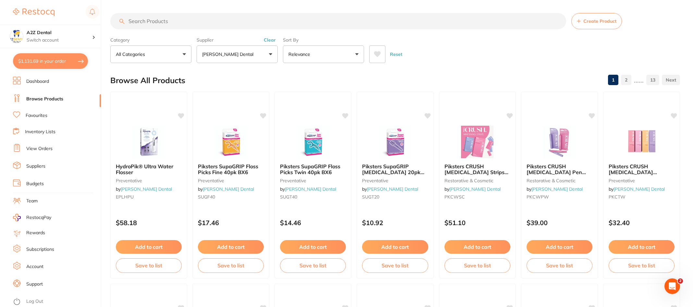
click at [672, 80] on link at bounding box center [671, 79] width 18 height 13
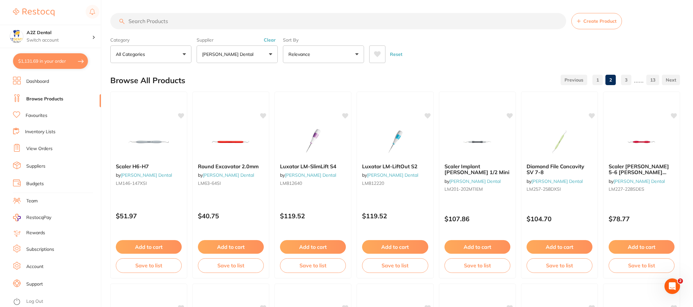
click at [672, 80] on link at bounding box center [671, 79] width 18 height 13
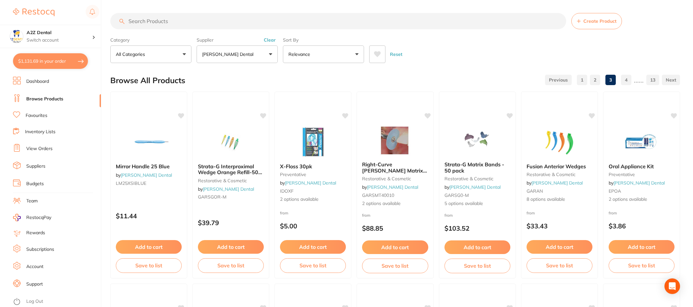
click at [672, 80] on link at bounding box center [671, 79] width 18 height 13
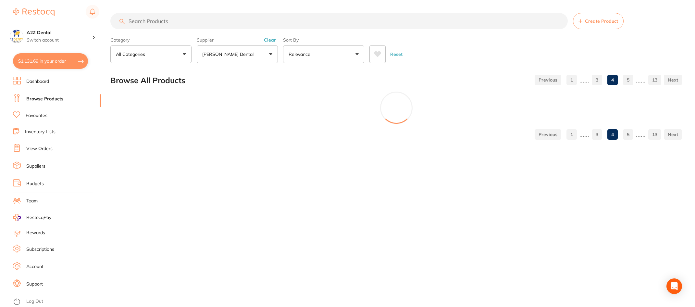
click at [672, 80] on link at bounding box center [673, 79] width 18 height 13
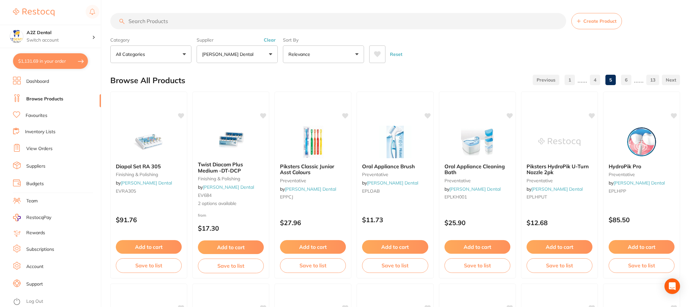
click at [672, 80] on link at bounding box center [671, 79] width 18 height 13
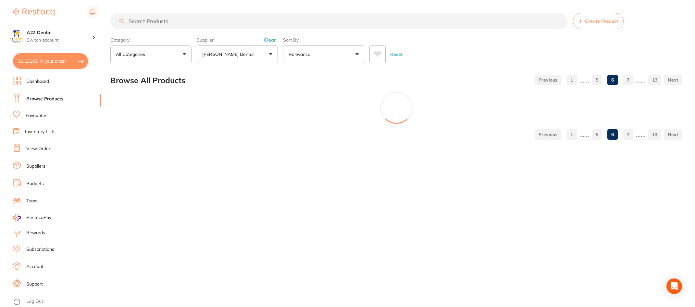
click at [672, 80] on link at bounding box center [673, 79] width 18 height 13
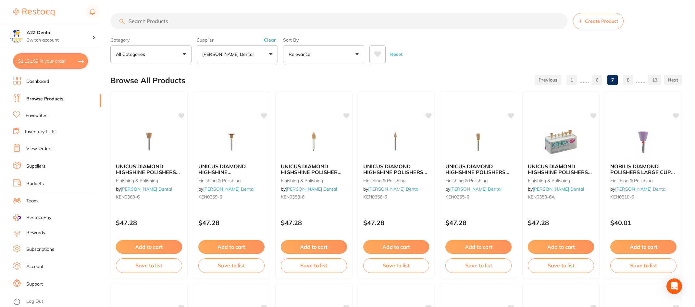
click at [672, 80] on link at bounding box center [673, 79] width 18 height 13
click at [672, 80] on link at bounding box center [671, 79] width 18 height 13
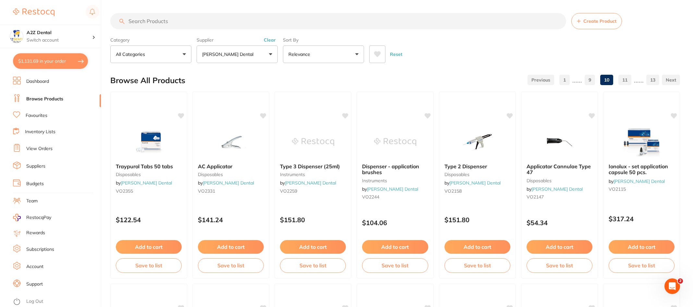
click at [672, 80] on link at bounding box center [671, 79] width 18 height 13
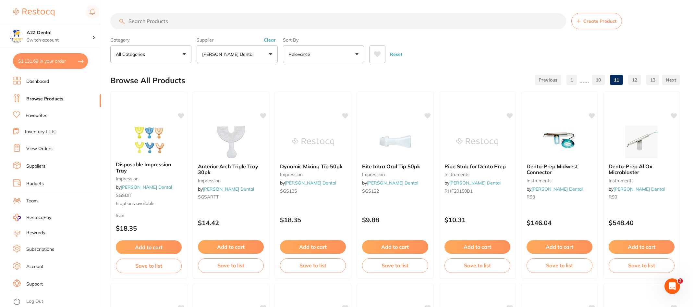
click at [673, 79] on link at bounding box center [671, 79] width 18 height 13
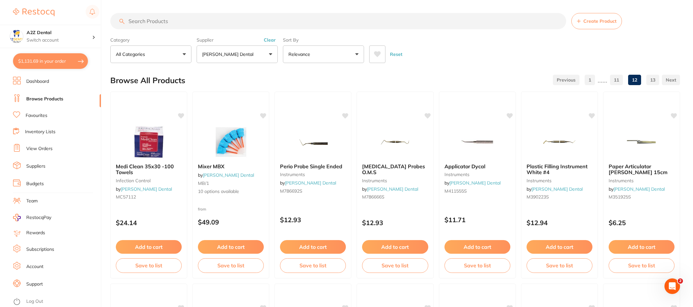
click at [217, 191] on span "10 options available" at bounding box center [231, 191] width 66 height 6
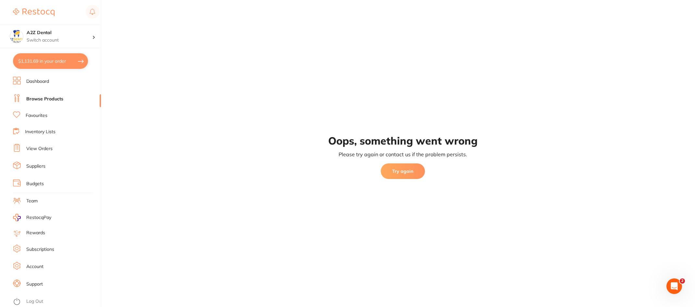
click at [41, 98] on link "Browse Products" at bounding box center [44, 99] width 37 height 6
click at [406, 172] on button "Try again" at bounding box center [403, 171] width 44 height 16
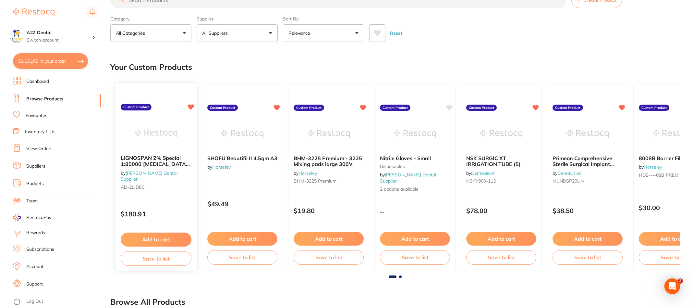
scroll to position [32, 0]
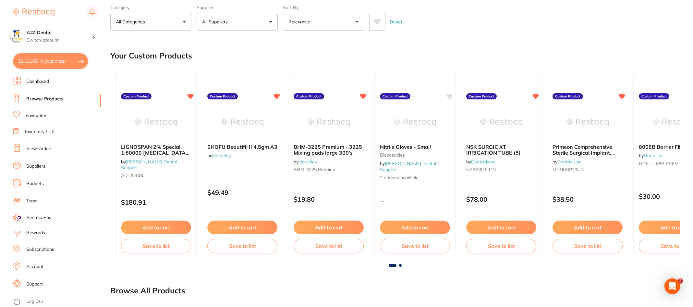
click at [47, 99] on link "Browse Products" at bounding box center [44, 99] width 37 height 6
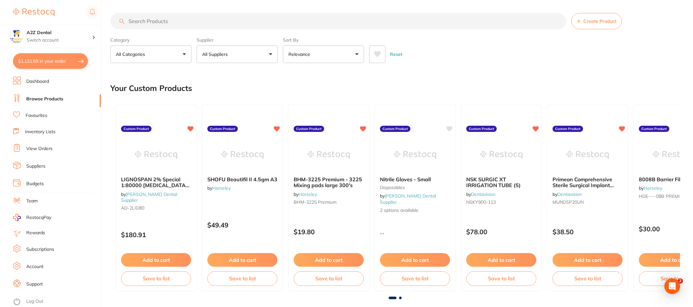
click at [44, 97] on link "Browse Products" at bounding box center [44, 99] width 37 height 6
click at [264, 53] on button "All Suppliers" at bounding box center [237, 54] width 81 height 18
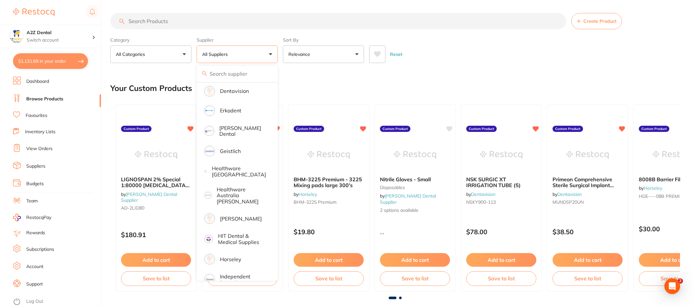
scroll to position [292, 0]
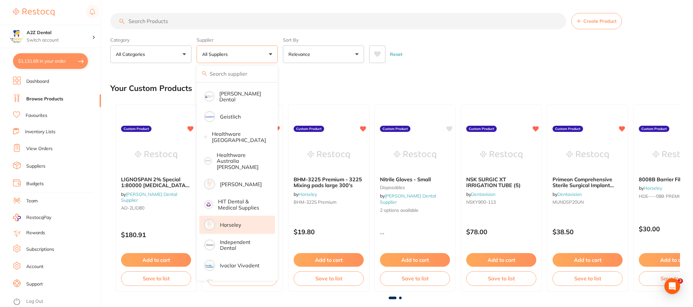
drag, startPoint x: 232, startPoint y: 218, endPoint x: 233, endPoint y: 225, distance: 6.2
click at [233, 225] on li "Horseley" at bounding box center [237, 224] width 76 height 18
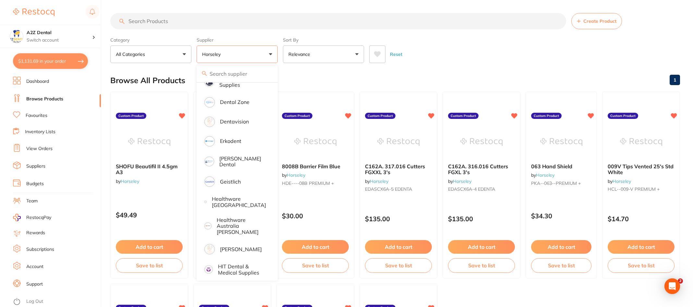
scroll to position [0, 0]
click at [236, 160] on p "[PERSON_NAME] Dental" at bounding box center [242, 161] width 47 height 12
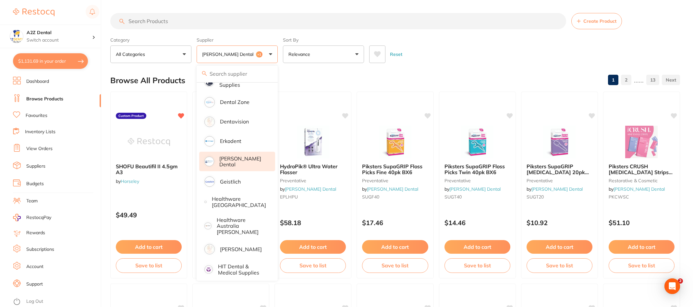
click at [452, 72] on div "Browse All Products 1 2 ...... 13" at bounding box center [395, 80] width 570 height 22
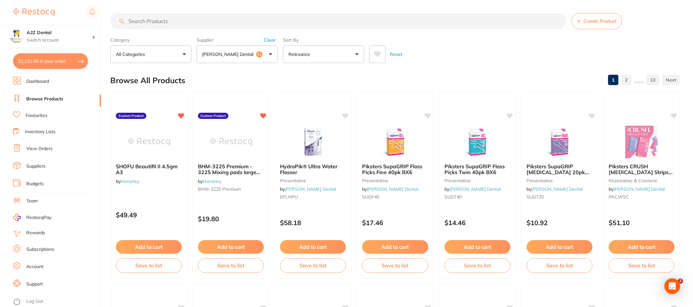
click at [673, 80] on link at bounding box center [671, 79] width 18 height 13
click at [673, 80] on link at bounding box center [673, 79] width 18 height 13
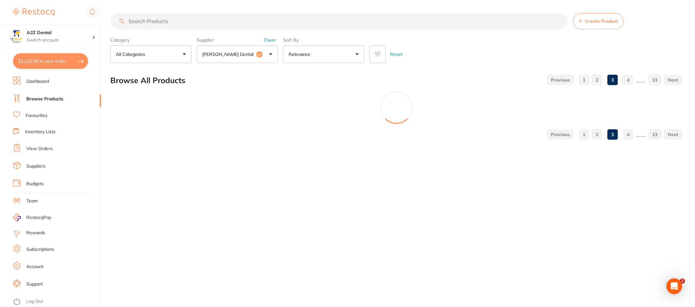
click at [673, 80] on link at bounding box center [673, 79] width 18 height 13
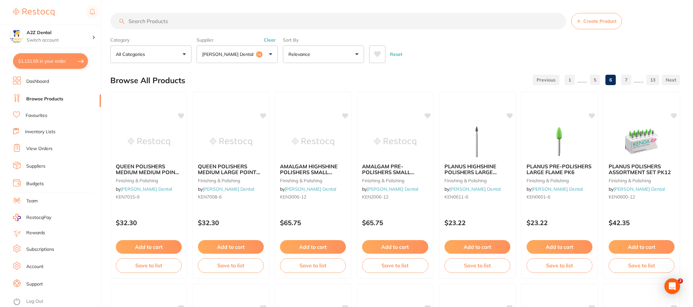
click at [673, 80] on link at bounding box center [671, 79] width 18 height 13
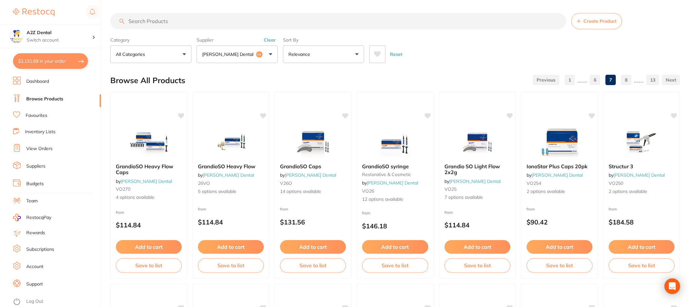
click at [673, 80] on link at bounding box center [671, 79] width 18 height 13
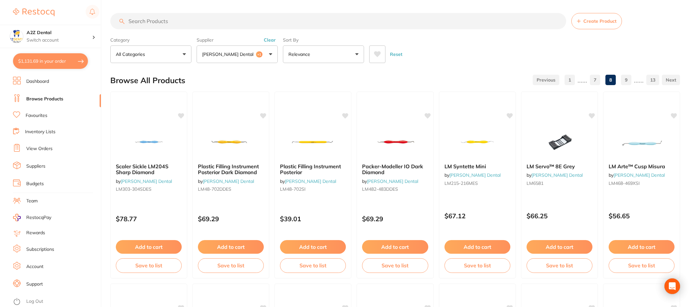
click at [673, 80] on link at bounding box center [671, 79] width 18 height 13
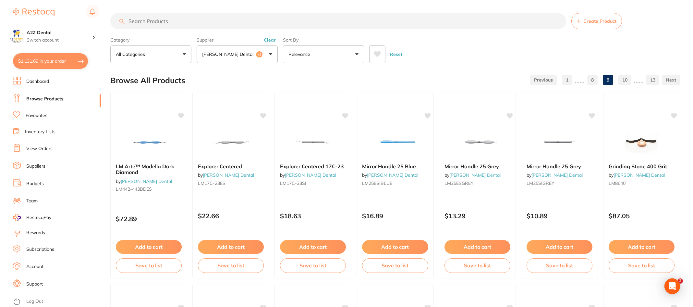
click at [673, 80] on link at bounding box center [671, 79] width 18 height 13
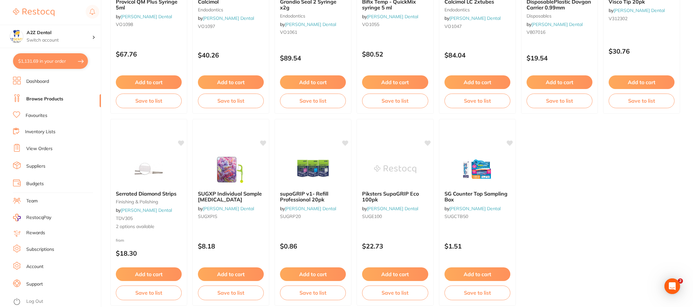
scroll to position [1348, 0]
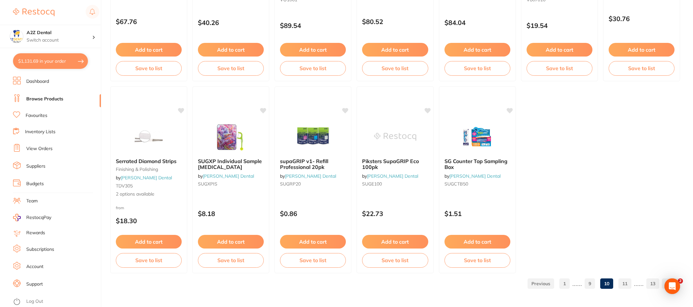
click at [627, 285] on link "11" at bounding box center [625, 283] width 13 height 13
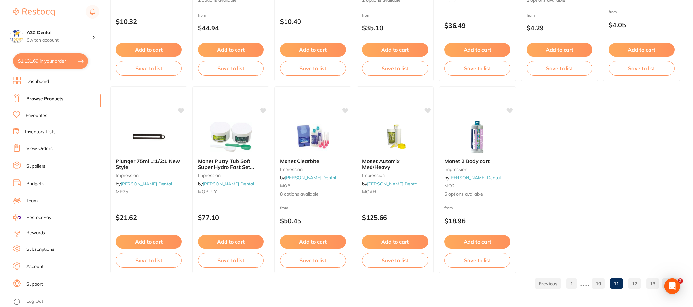
click at [633, 283] on link "12" at bounding box center [634, 283] width 13 height 13
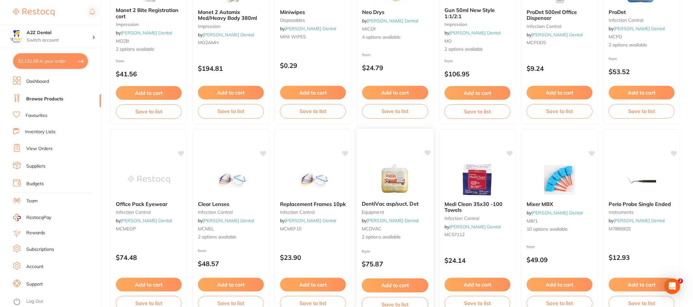
scroll to position [162, 0]
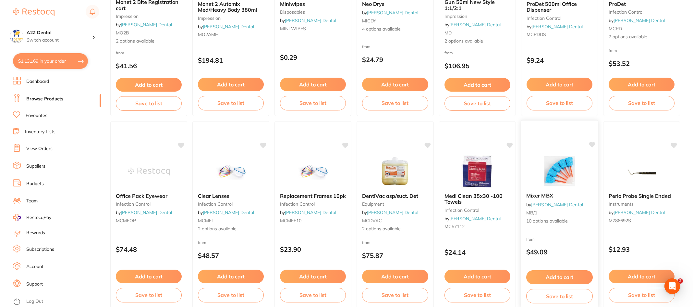
click at [550, 219] on span "10 options available" at bounding box center [559, 221] width 67 height 6
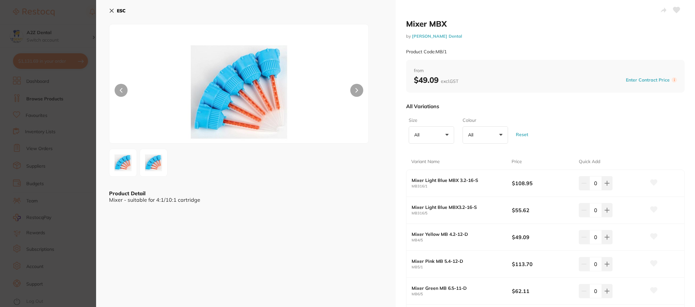
click at [354, 88] on button at bounding box center [356, 90] width 13 height 13
click at [355, 88] on icon at bounding box center [356, 90] width 3 height 5
click at [121, 91] on icon at bounding box center [121, 90] width 3 height 5
click at [112, 10] on icon at bounding box center [111, 10] width 5 height 5
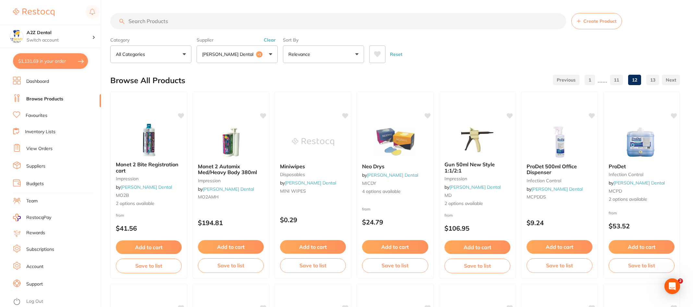
click at [655, 79] on link "13" at bounding box center [652, 79] width 13 height 13
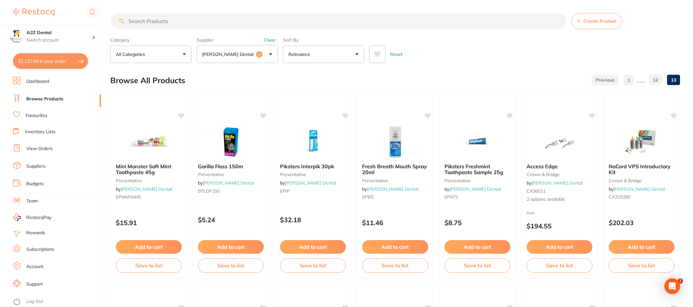
click at [656, 80] on link "12" at bounding box center [655, 79] width 13 height 13
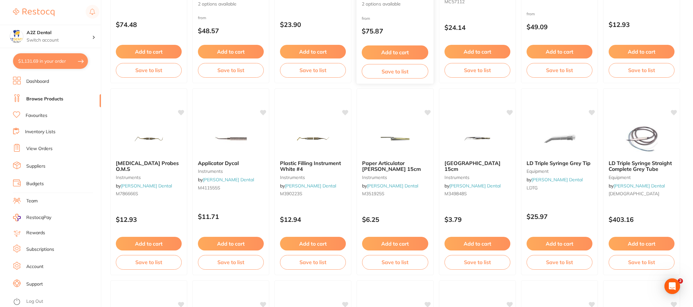
scroll to position [389, 0]
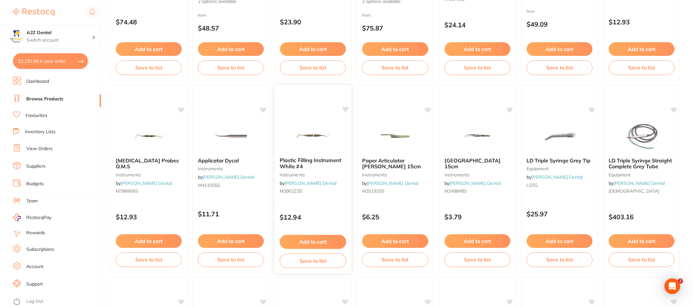
click at [308, 159] on span "Plastic Filling Instrument White #4" at bounding box center [311, 163] width 62 height 13
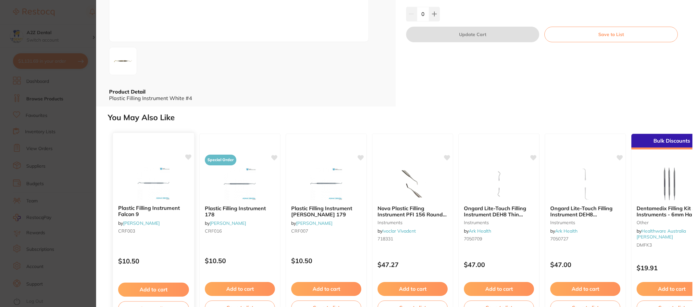
scroll to position [90, 0]
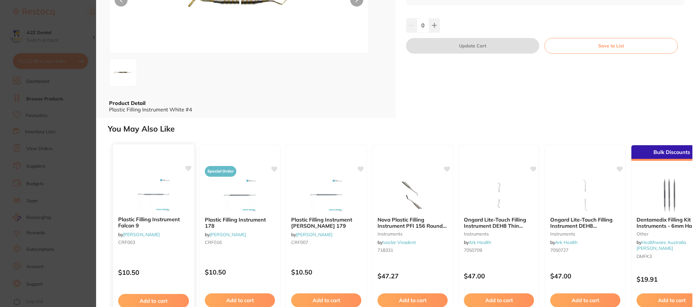
click at [139, 218] on b "Plastic Filling Instrument Falcon 9" at bounding box center [153, 222] width 71 height 12
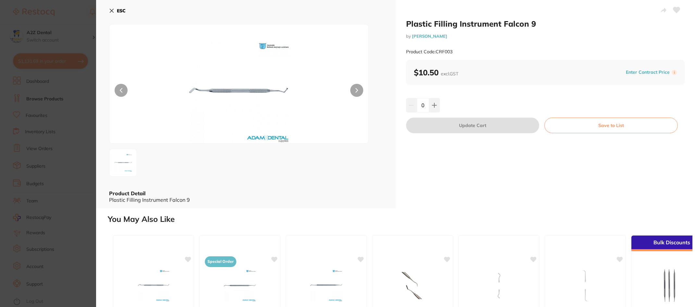
click at [357, 89] on icon at bounding box center [356, 90] width 3 height 5
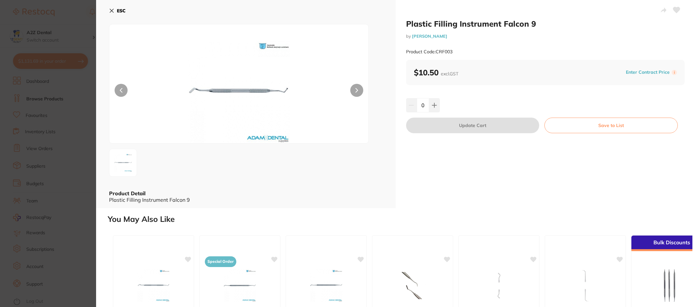
click at [355, 89] on icon at bounding box center [356, 90] width 3 height 5
click at [112, 9] on icon at bounding box center [111, 10] width 5 height 5
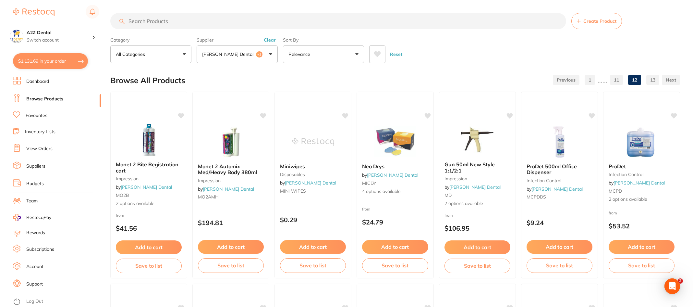
click at [591, 82] on link "1" at bounding box center [590, 79] width 10 height 13
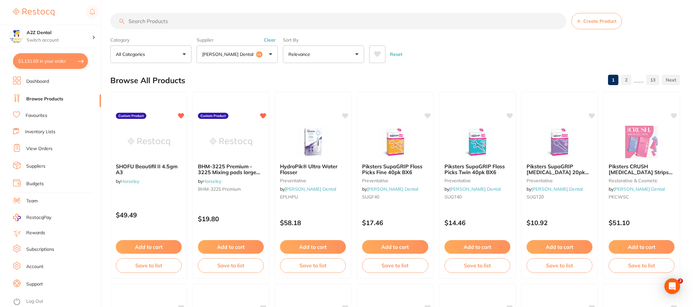
click at [626, 80] on link "2" at bounding box center [626, 79] width 10 height 13
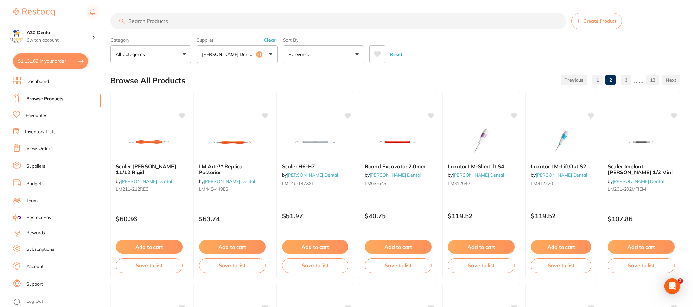
click at [670, 79] on link at bounding box center [671, 79] width 18 height 13
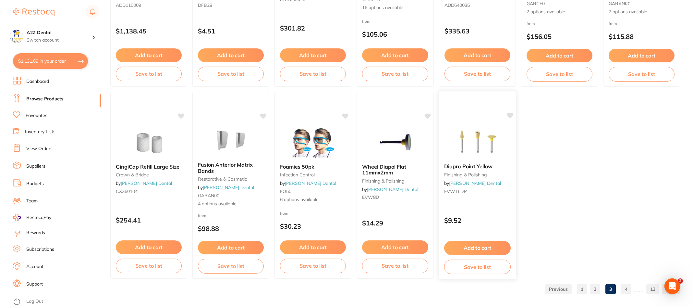
scroll to position [1348, 0]
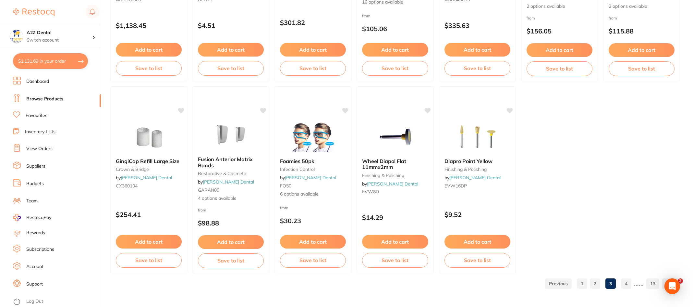
click at [627, 283] on link "4" at bounding box center [626, 283] width 10 height 13
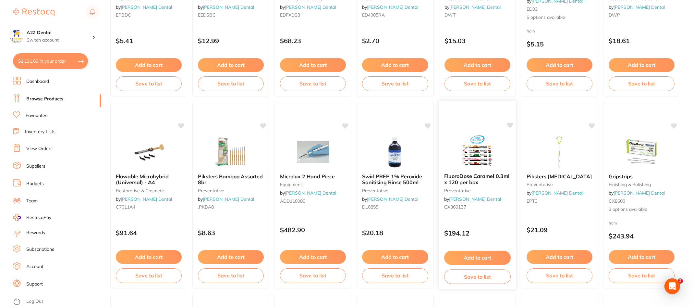
scroll to position [584, 0]
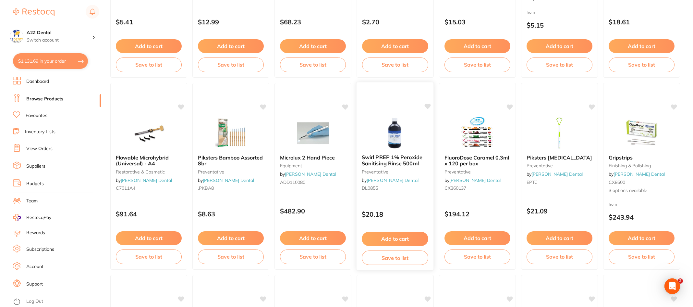
click at [378, 158] on span "Swirl PREP 1% Peroxide Sanitising Rinse 500ml" at bounding box center [392, 160] width 61 height 13
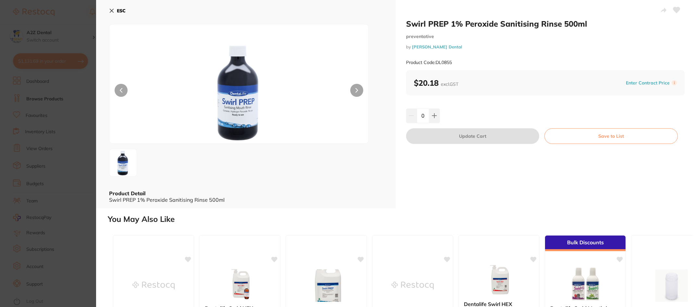
click at [112, 10] on icon at bounding box center [112, 11] width 4 height 4
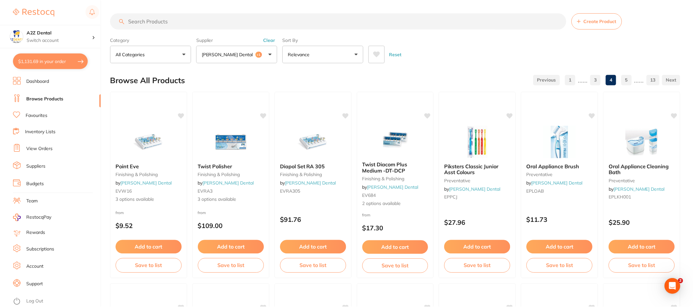
scroll to position [584, 0]
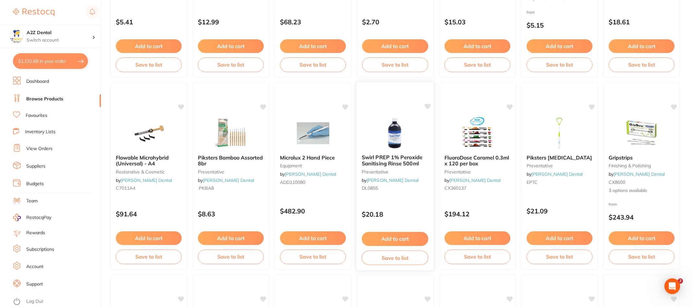
click at [398, 239] on button "Add to cart" at bounding box center [395, 239] width 67 height 14
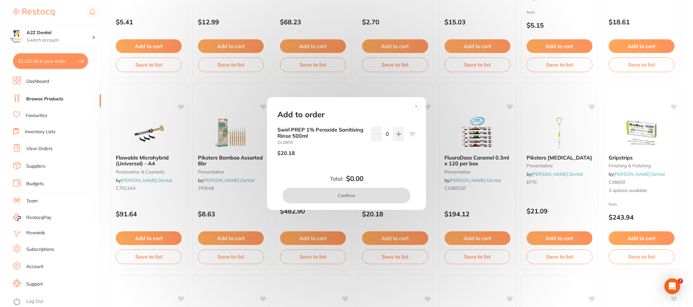
scroll to position [0, 0]
click at [400, 135] on icon at bounding box center [398, 133] width 5 height 5
type input "1"
click at [348, 195] on button "Confirm" at bounding box center [347, 196] width 128 height 16
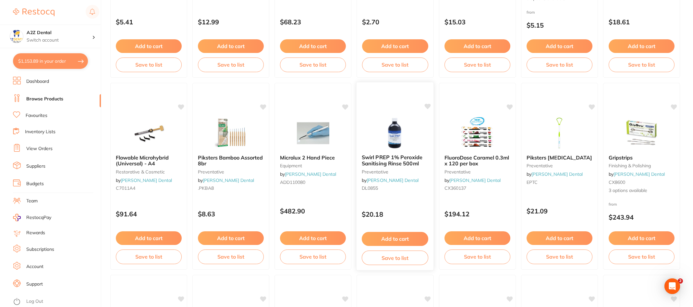
click at [394, 257] on button "Save to list" at bounding box center [395, 257] width 67 height 15
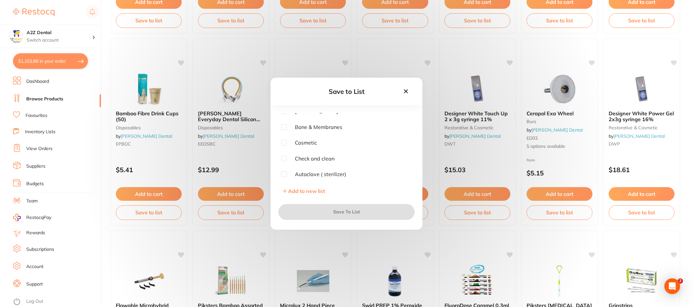
scroll to position [422, 0]
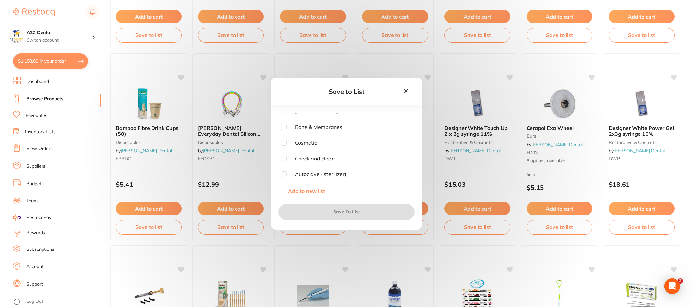
drag, startPoint x: 410, startPoint y: 163, endPoint x: 409, endPoint y: 148, distance: 15.3
click at [410, 149] on div "Anaesthetics Disposables Restorative ( Fillings) Crown and bridge Prosthetics R…" at bounding box center [346, 145] width 131 height 65
click at [407, 143] on div "Cosmetic" at bounding box center [346, 143] width 131 height 6
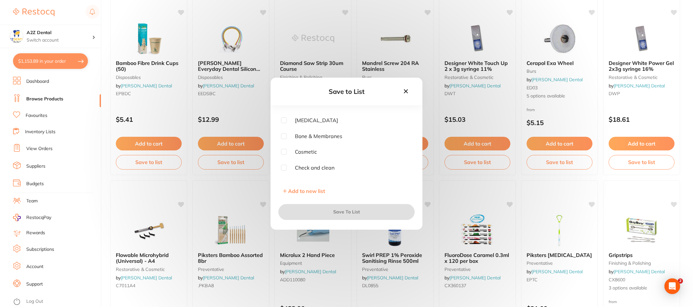
scroll to position [83, 0]
click at [283, 158] on input "checkbox" at bounding box center [284, 158] width 6 height 6
checkbox input "true"
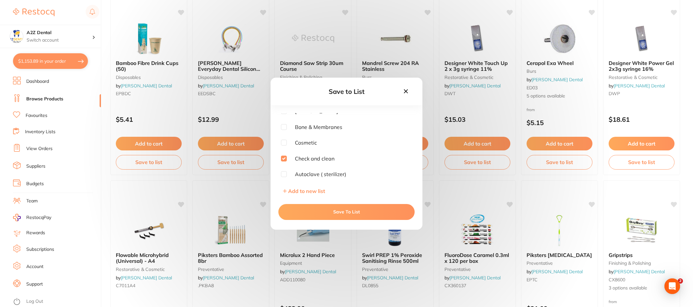
click at [356, 212] on button "Save To List" at bounding box center [346, 212] width 136 height 16
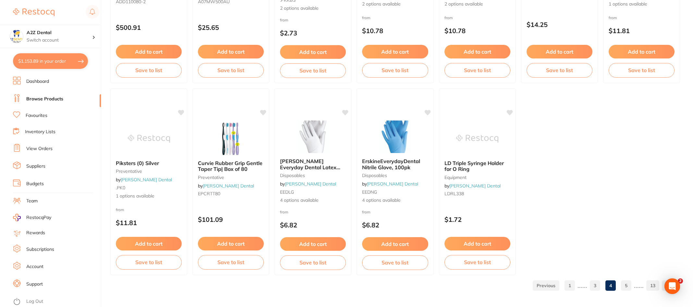
scroll to position [1348, 0]
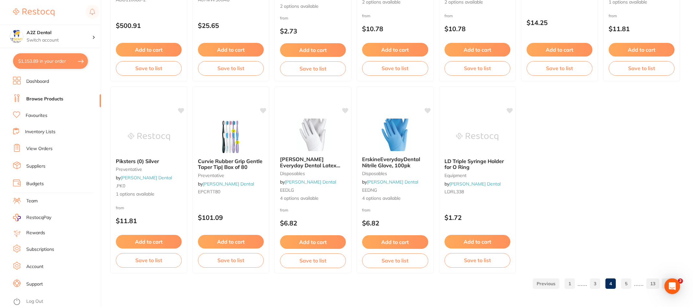
click at [625, 284] on link "5" at bounding box center [626, 283] width 10 height 13
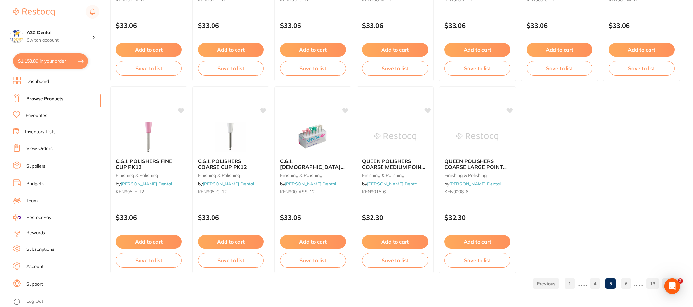
click at [628, 282] on link "6" at bounding box center [626, 283] width 10 height 13
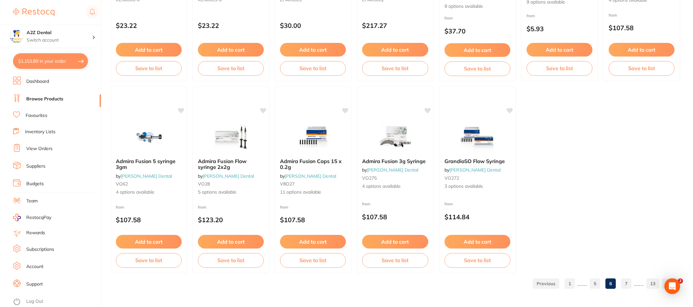
click at [627, 284] on link "7" at bounding box center [626, 283] width 10 height 13
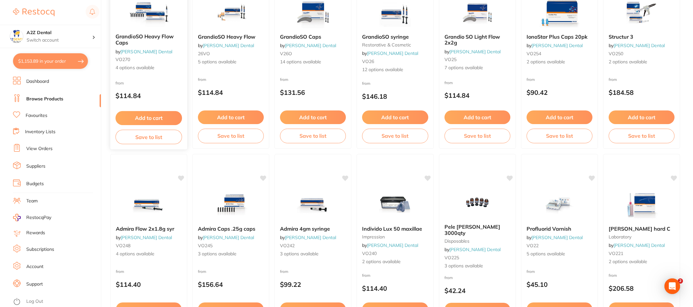
scroll to position [130, 0]
click at [220, 253] on span "3 options available" at bounding box center [231, 253] width 67 height 6
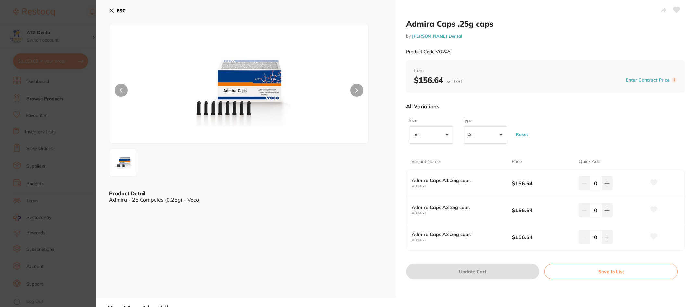
click at [111, 9] on icon at bounding box center [111, 10] width 5 height 5
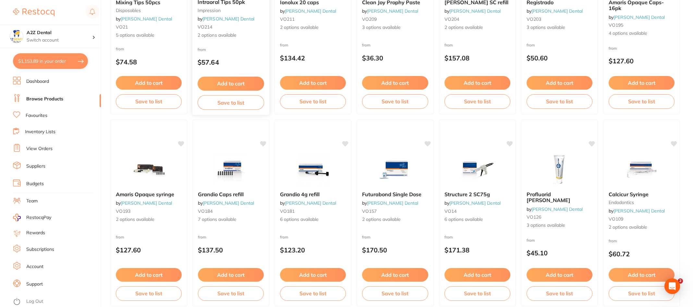
scroll to position [552, 0]
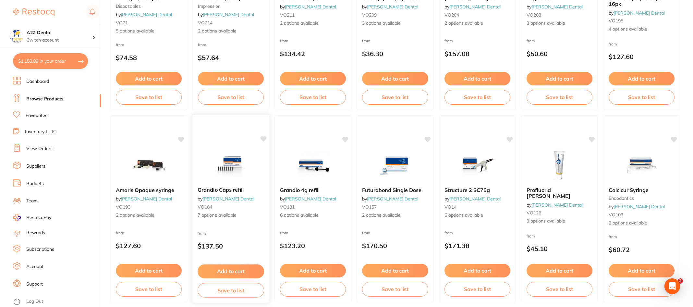
click at [211, 214] on span "7 options available" at bounding box center [231, 215] width 67 height 6
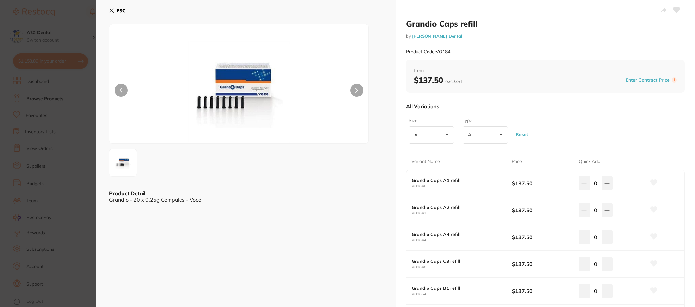
click at [112, 9] on icon at bounding box center [111, 10] width 5 height 5
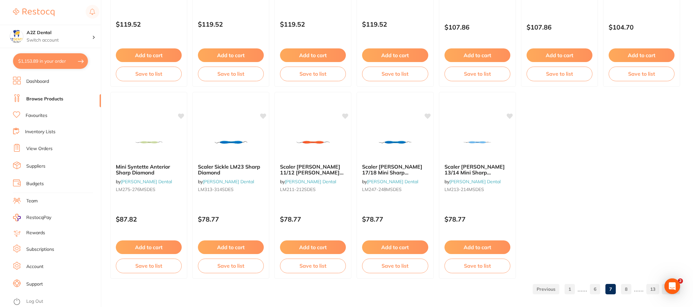
scroll to position [1348, 0]
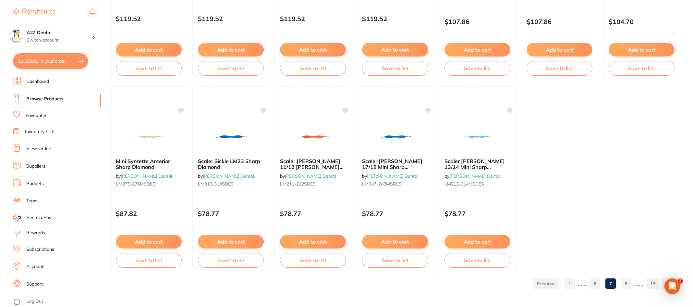
click at [628, 286] on link "8" at bounding box center [626, 283] width 10 height 13
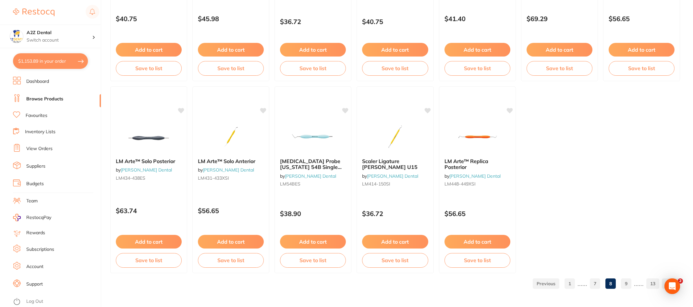
click at [627, 284] on link "9" at bounding box center [626, 283] width 10 height 13
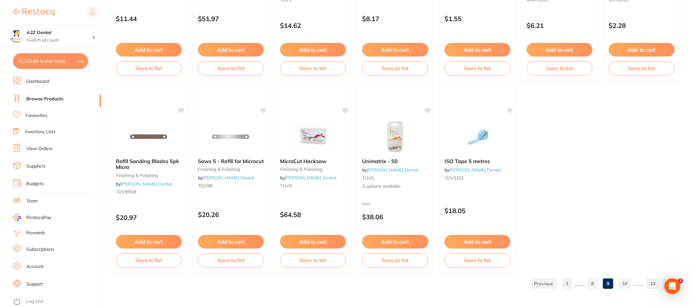
click at [627, 284] on link "10" at bounding box center [625, 283] width 13 height 13
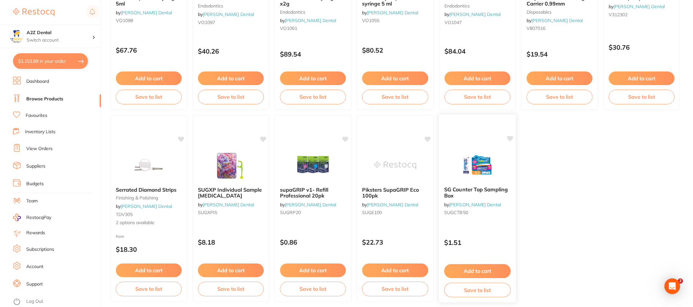
scroll to position [1331, 0]
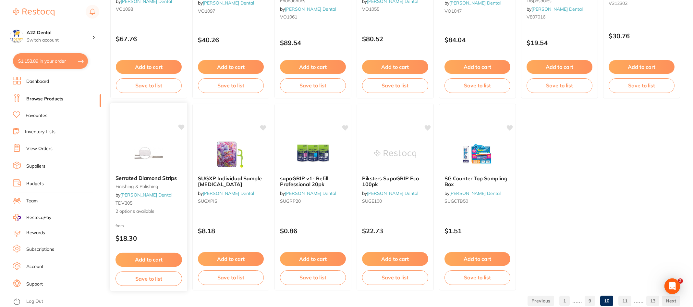
click at [143, 212] on span "2 options available" at bounding box center [149, 211] width 67 height 6
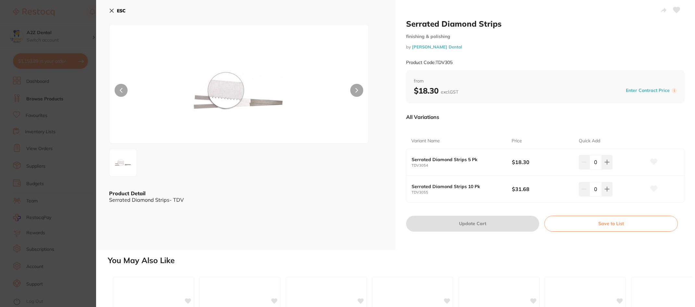
drag, startPoint x: 110, startPoint y: 11, endPoint x: 156, endPoint y: 129, distance: 126.6
click at [145, 115] on div "ESC Product Detail Serrated Diamond Strips- TDV" at bounding box center [246, 125] width 300 height 250
click at [112, 12] on icon at bounding box center [112, 11] width 4 height 4
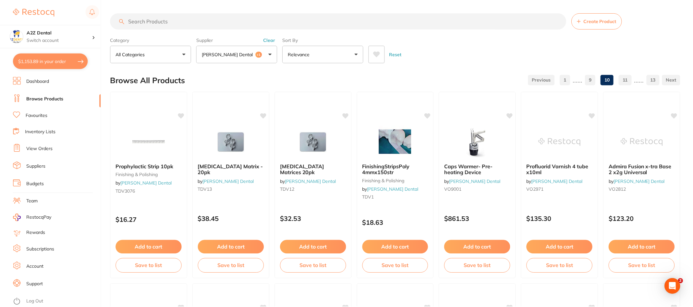
scroll to position [1331, 0]
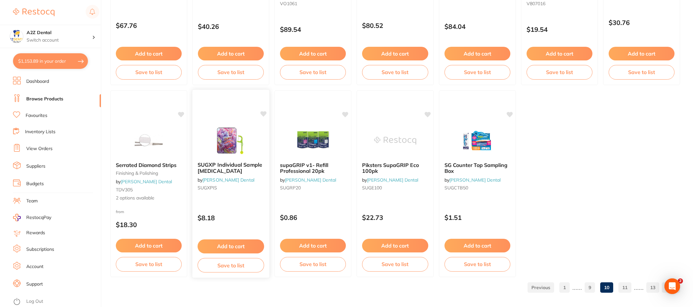
scroll to position [1348, 0]
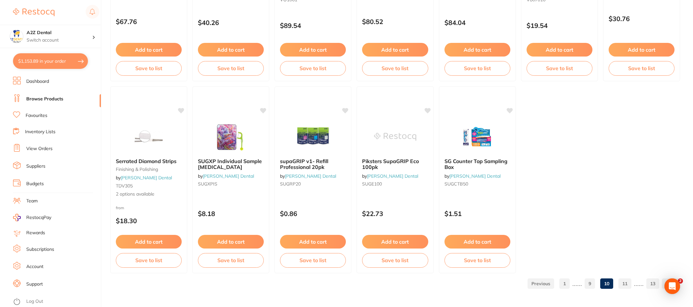
click at [626, 283] on link "11" at bounding box center [625, 283] width 13 height 13
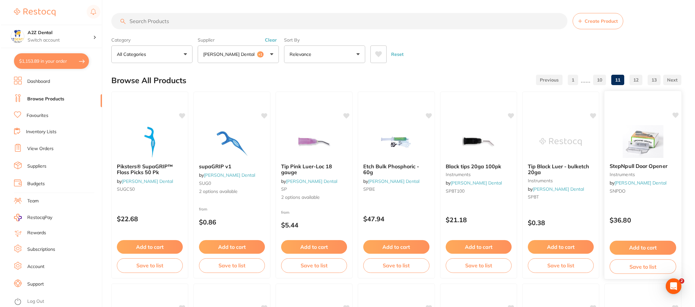
scroll to position [0, 0]
drag, startPoint x: 469, startPoint y: 246, endPoint x: 423, endPoint y: 247, distance: 45.4
click at [389, 165] on span "Etch Bulk Phosphoric - 60g" at bounding box center [390, 169] width 56 height 13
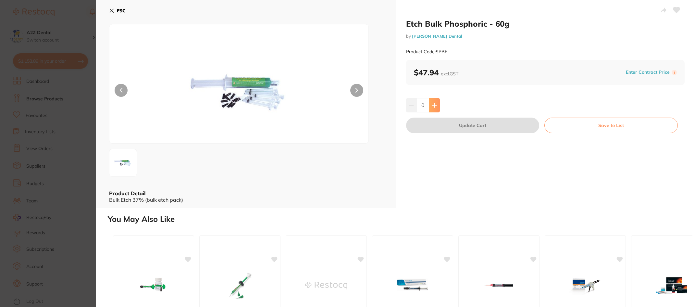
click at [437, 106] on button at bounding box center [434, 105] width 11 height 14
type input "1"
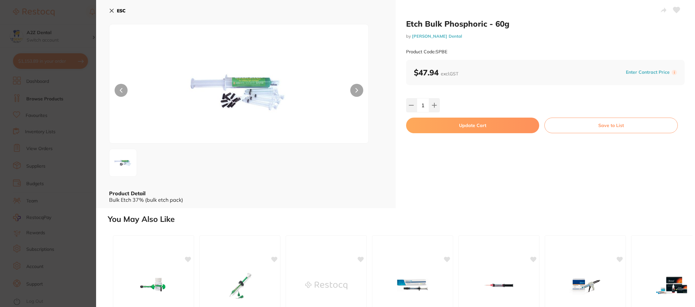
click at [472, 125] on button "Update Cart" at bounding box center [472, 125] width 133 height 16
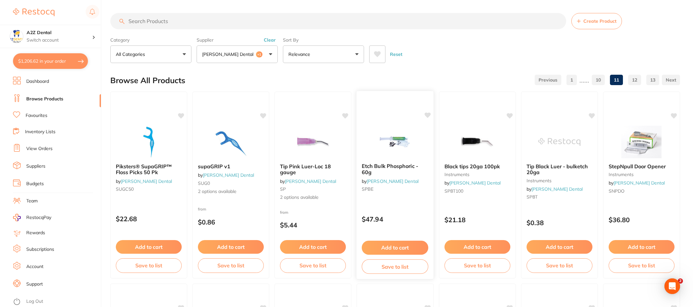
click at [397, 265] on button "Save to list" at bounding box center [395, 266] width 67 height 15
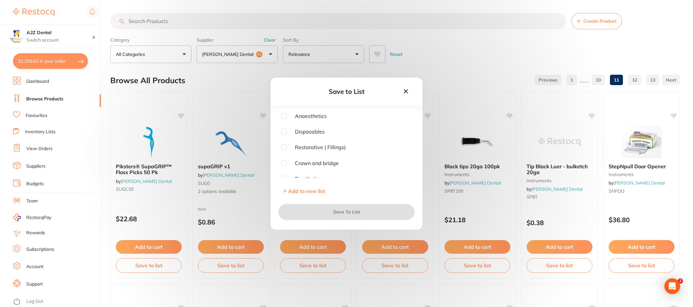
click at [284, 149] on input "checkbox" at bounding box center [284, 147] width 6 height 6
checkbox input "true"
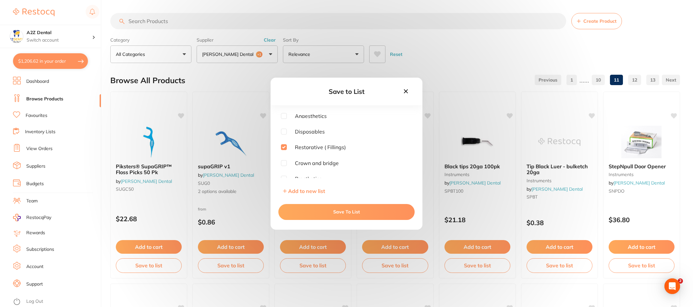
click at [342, 211] on button "Save To List" at bounding box center [346, 212] width 136 height 16
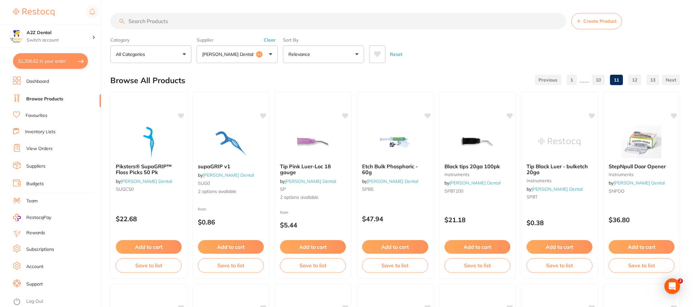
click at [39, 59] on button "$1,206.62 in your order" at bounding box center [50, 61] width 75 height 16
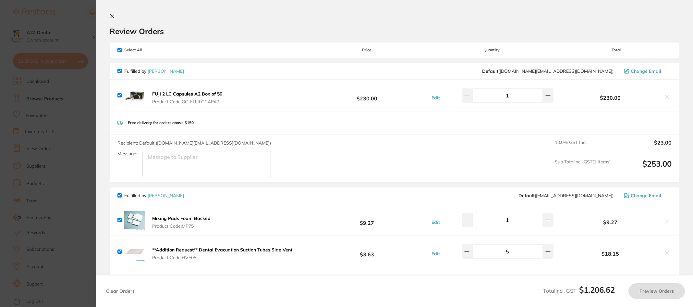
checkbox input "true"
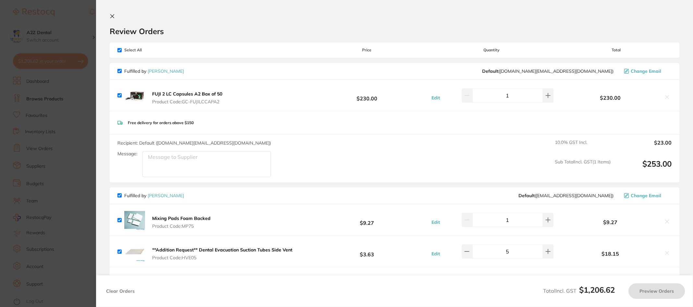
checkbox input "true"
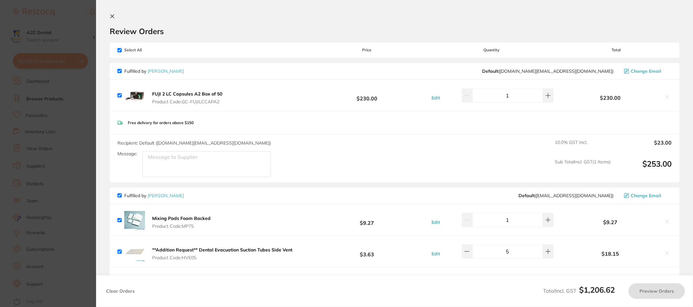
checkbox input "true"
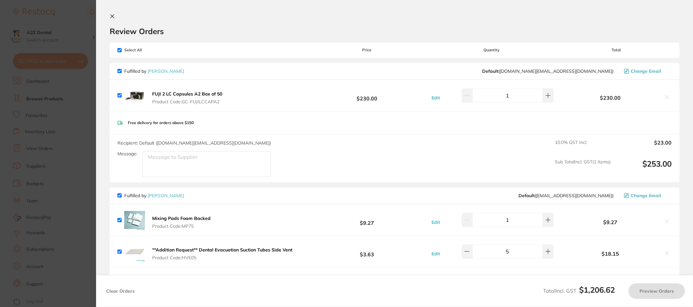
checkbox input "true"
click at [43, 82] on section "Update RRP Set your pre negotiated price for this item. Item Agreed RRP (excl. …" at bounding box center [347, 153] width 695 height 307
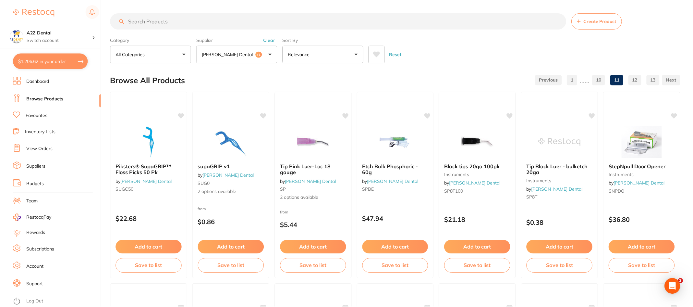
scroll to position [2, 0]
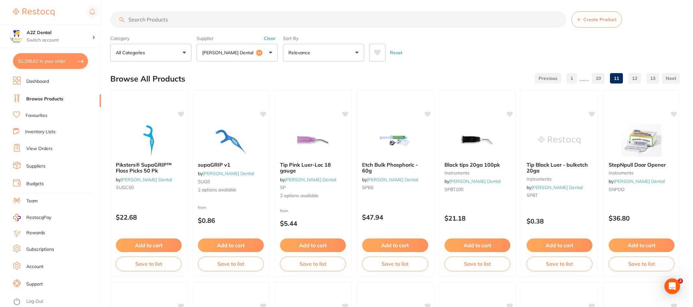
click at [39, 98] on link "Browse Products" at bounding box center [44, 99] width 37 height 6
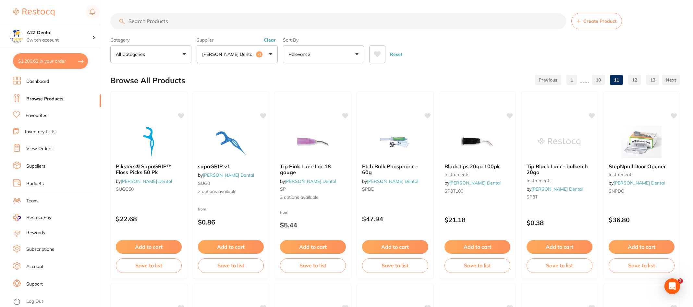
click at [38, 99] on link "Browse Products" at bounding box center [44, 99] width 37 height 6
click at [272, 53] on button "[PERSON_NAME] Dental +1" at bounding box center [237, 54] width 81 height 18
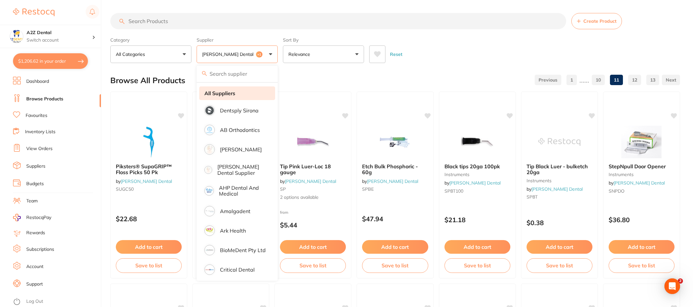
click at [224, 92] on strong "All Suppliers" at bounding box center [219, 93] width 31 height 6
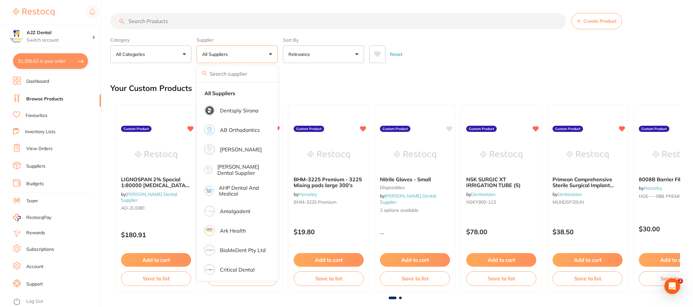
click at [348, 81] on div "Your Custom Products" at bounding box center [395, 88] width 570 height 22
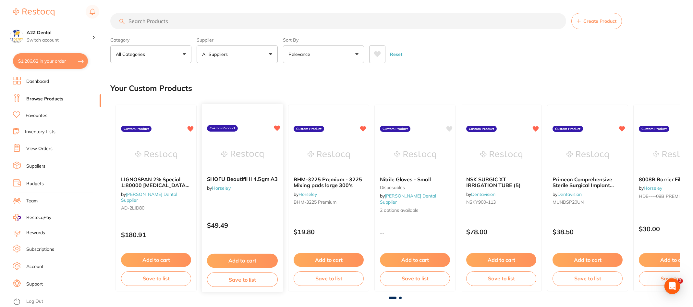
click at [237, 280] on button "Save to list" at bounding box center [242, 279] width 71 height 15
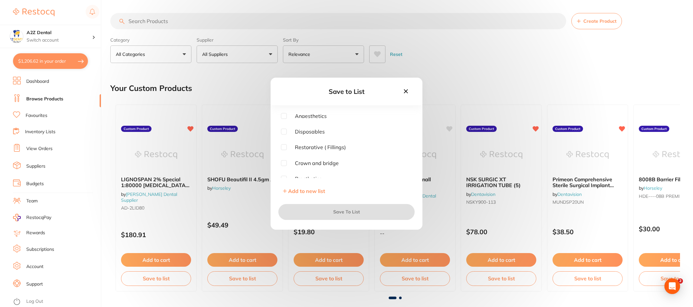
click at [285, 149] on input "checkbox" at bounding box center [284, 147] width 6 height 6
checkbox input "true"
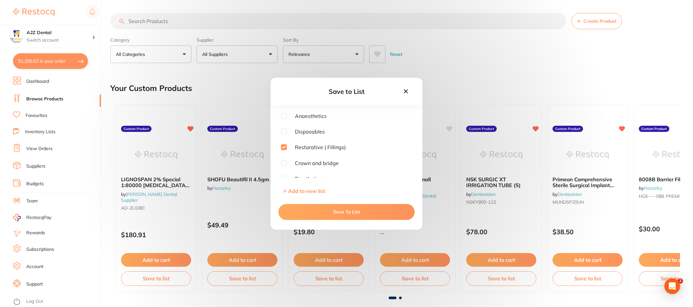
click at [345, 212] on button "Save To List" at bounding box center [346, 212] width 136 height 16
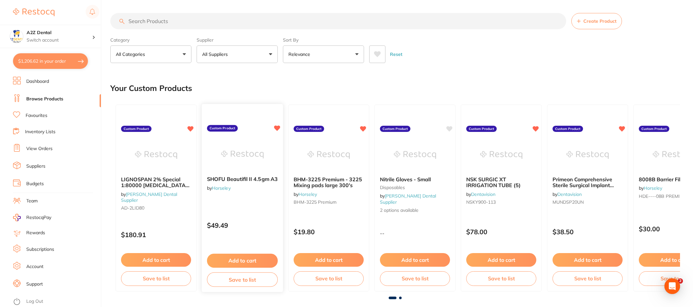
click at [243, 258] on button "Add to cart" at bounding box center [242, 260] width 71 height 14
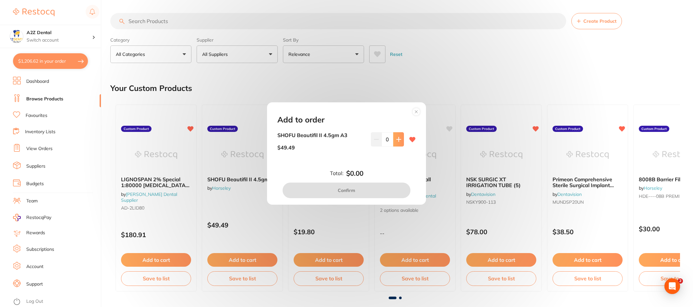
click at [398, 139] on icon at bounding box center [399, 139] width 4 height 4
type input "1"
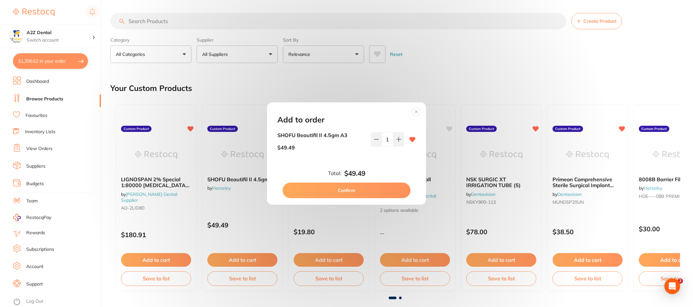
click at [342, 189] on button "Confirm" at bounding box center [347, 190] width 128 height 16
checkbox input "false"
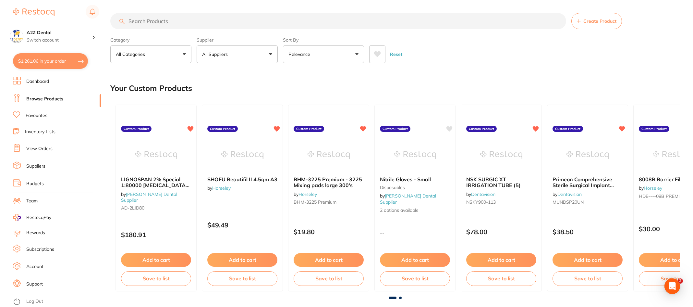
click at [32, 116] on link "Favourites" at bounding box center [37, 115] width 22 height 6
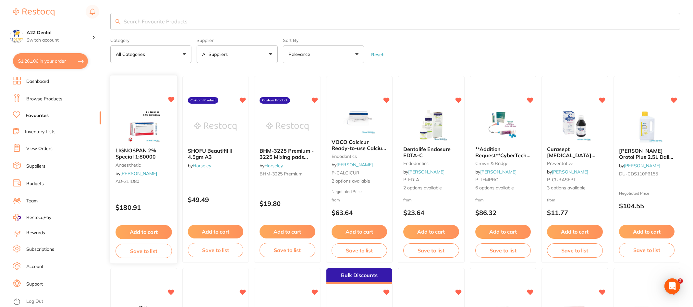
click at [139, 230] on button "Add to cart" at bounding box center [144, 232] width 56 height 14
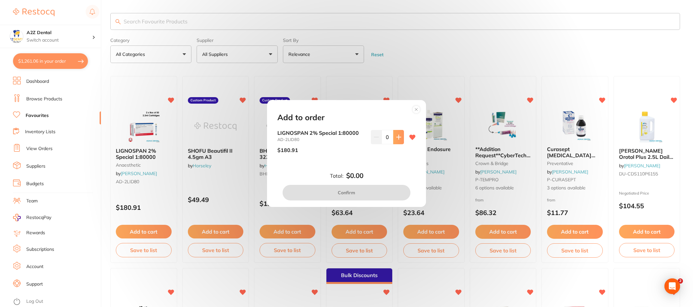
click at [397, 136] on icon at bounding box center [399, 137] width 4 height 4
type input "1"
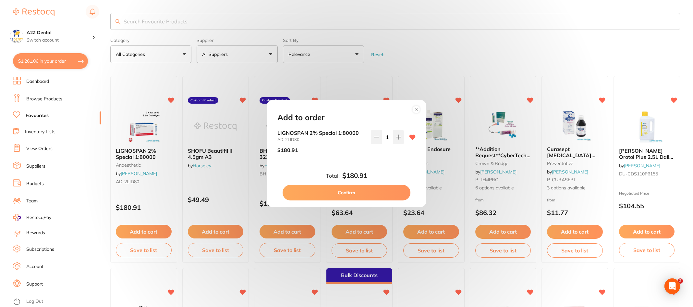
click at [351, 191] on button "Confirm" at bounding box center [347, 193] width 128 height 16
checkbox input "false"
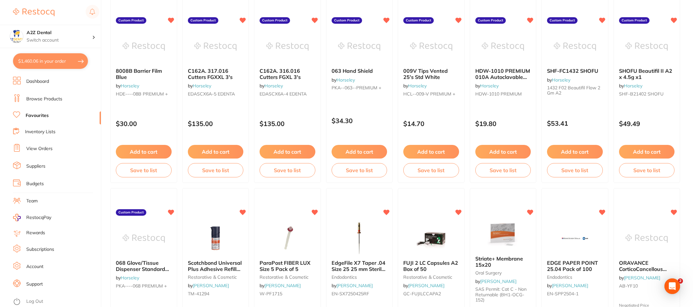
scroll to position [649, 0]
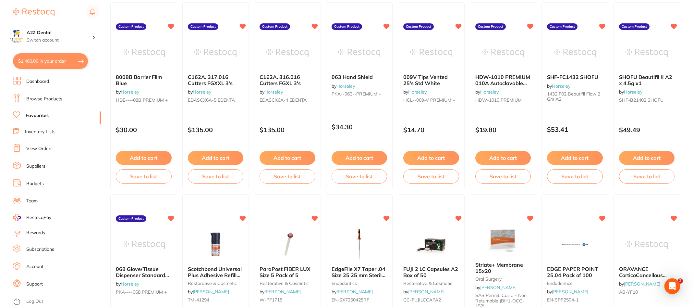
click at [39, 129] on link "Inventory Lists" at bounding box center [40, 132] width 31 height 6
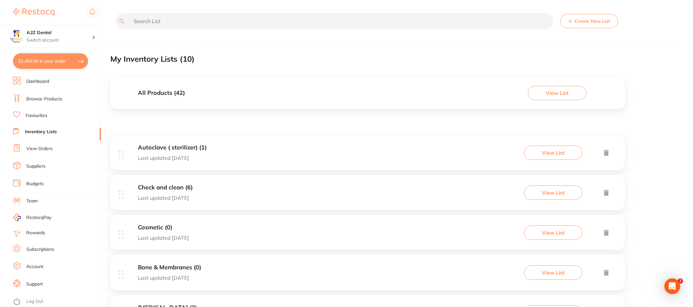
click at [51, 63] on button "$1,460.06 in your order" at bounding box center [50, 61] width 75 height 16
checkbox input "true"
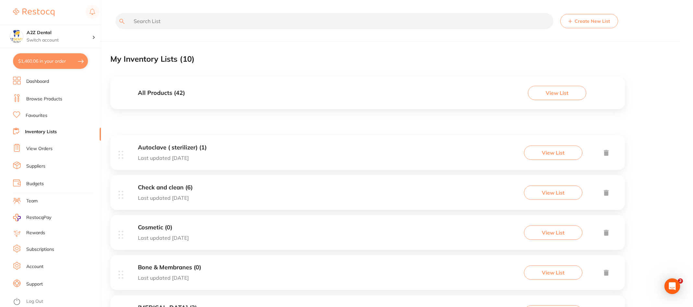
checkbox input "true"
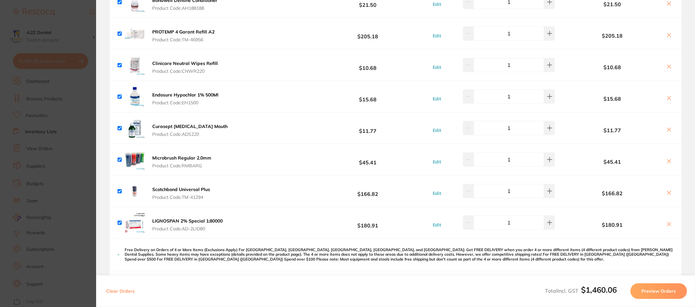
scroll to position [195, 0]
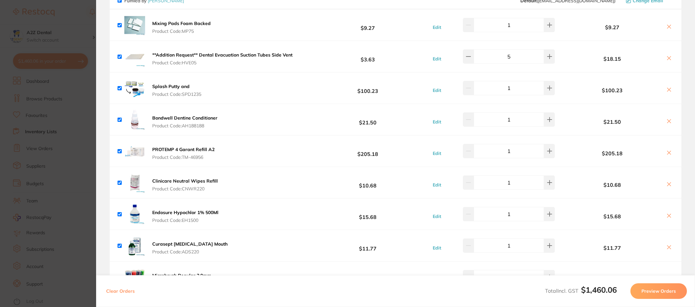
click at [58, 214] on section "Update RRP Set your pre negotiated price for this item. Item Agreed RRP (excl. …" at bounding box center [347, 153] width 695 height 307
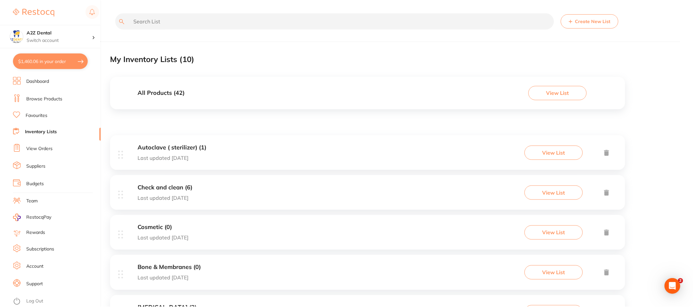
scroll to position [241, 0]
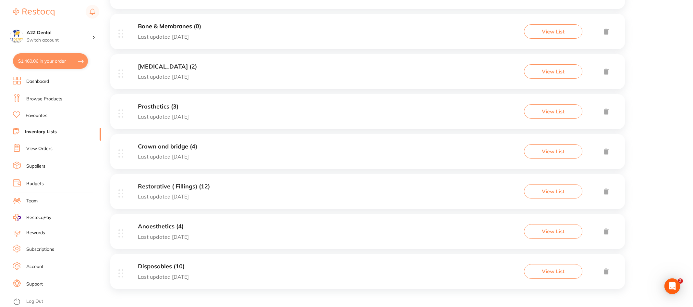
click at [45, 98] on link "Browse Products" at bounding box center [44, 99] width 36 height 6
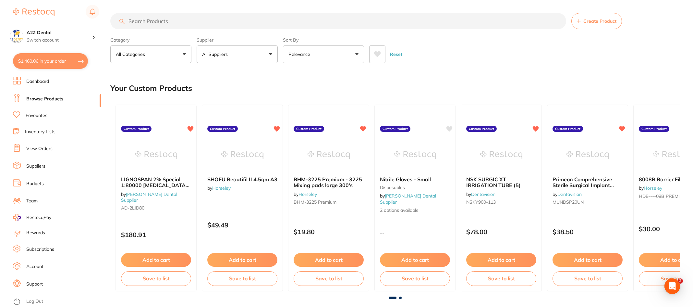
click at [48, 64] on button "$1,460.06 in your order" at bounding box center [50, 61] width 75 height 16
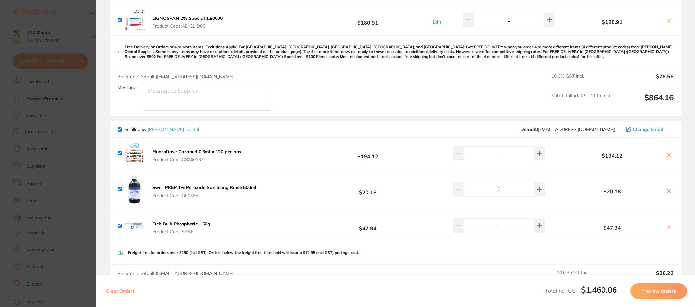
scroll to position [487, 0]
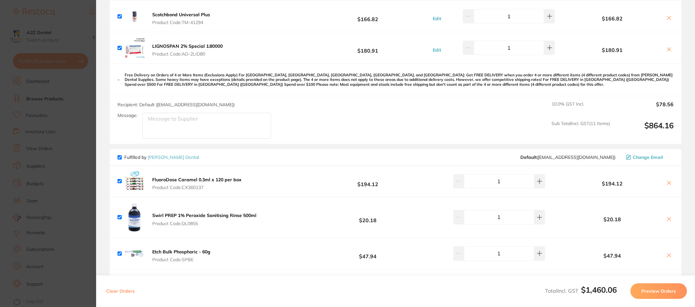
click at [73, 77] on section "Update RRP Set your pre negotiated price for this item. Item Agreed RRP (excl. …" at bounding box center [347, 153] width 695 height 307
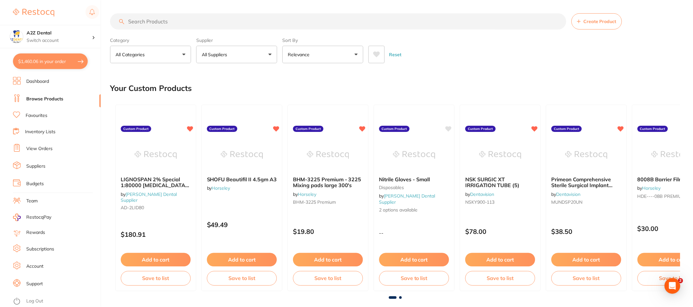
scroll to position [241, 0]
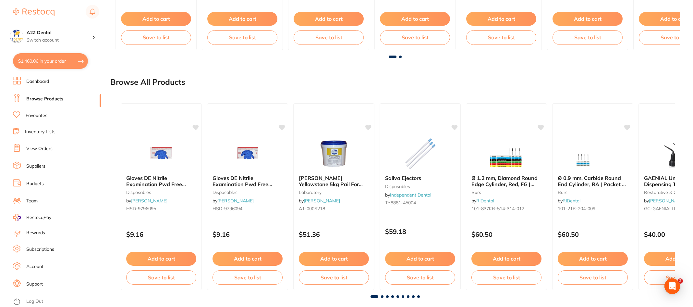
click at [37, 82] on link "Dashboard" at bounding box center [37, 81] width 23 height 6
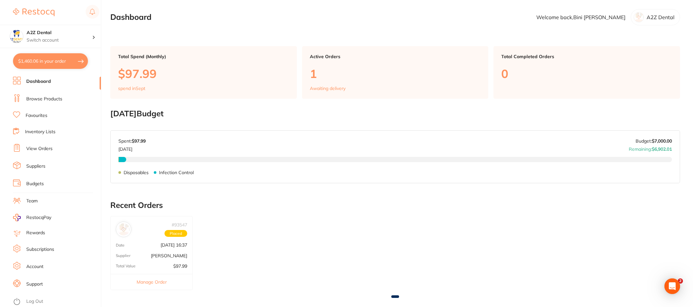
click at [40, 100] on link "Browse Products" at bounding box center [44, 99] width 36 height 6
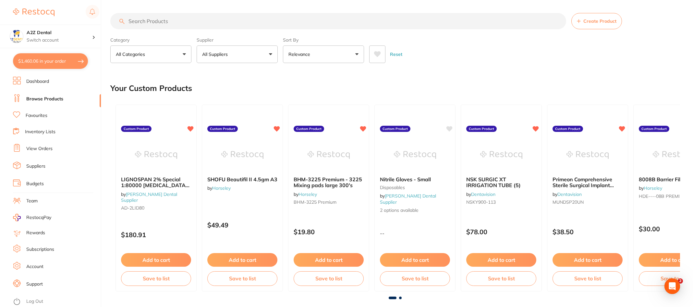
click at [169, 23] on input "search" at bounding box center [338, 21] width 456 height 16
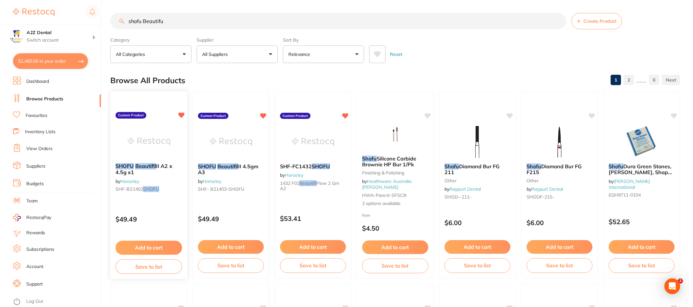
type input "shofu Beautifu"
click at [147, 165] on em "Beautifil" at bounding box center [145, 166] width 21 height 6
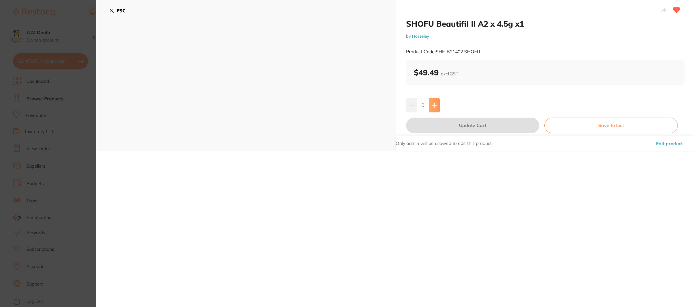
click at [435, 105] on icon at bounding box center [434, 105] width 4 height 4
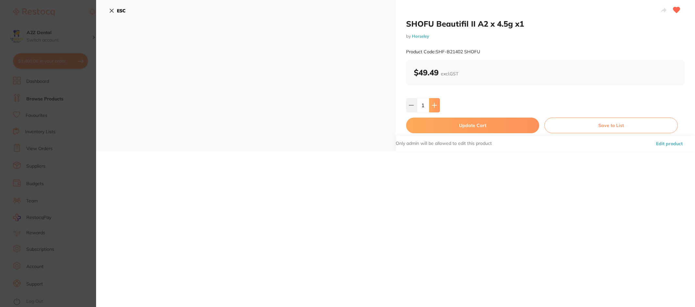
click at [435, 105] on icon at bounding box center [434, 105] width 4 height 4
click at [434, 105] on icon at bounding box center [434, 105] width 4 height 4
type input "3"
click at [467, 123] on button "Update Cart" at bounding box center [472, 125] width 133 height 16
checkbox input "false"
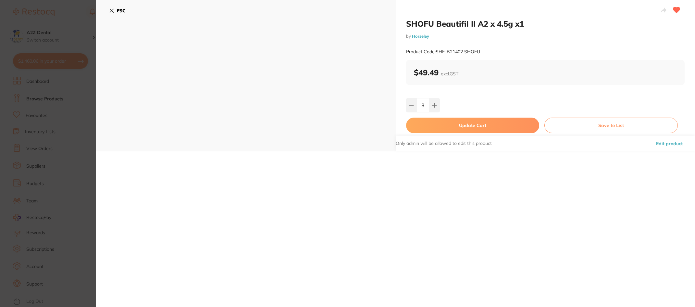
checkbox input "false"
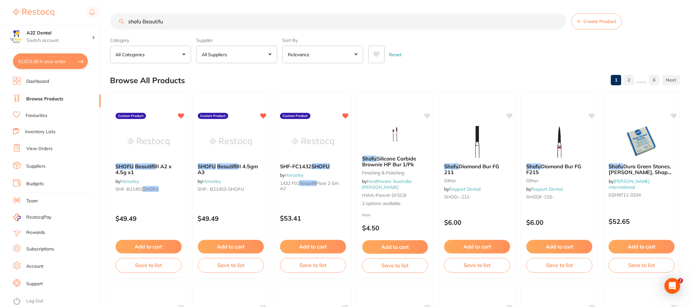
scroll to position [1, 0]
click at [154, 266] on button "Save to list" at bounding box center [149, 265] width 67 height 15
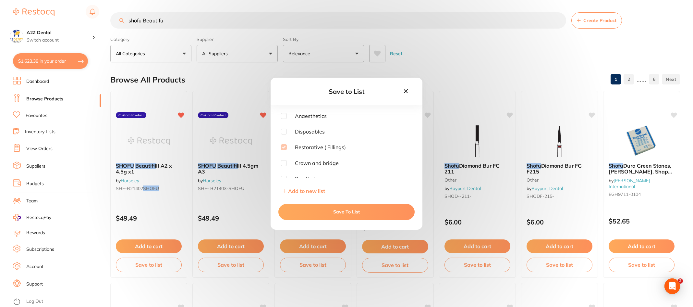
click at [342, 211] on button "Save To List" at bounding box center [346, 212] width 136 height 16
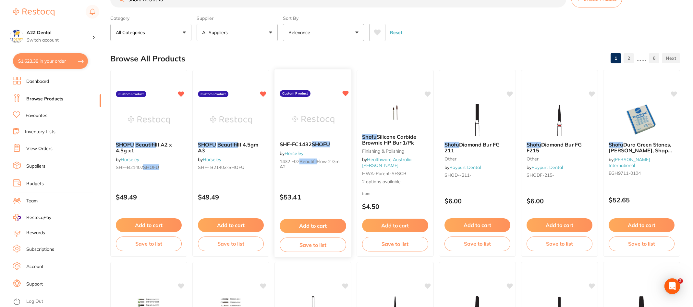
scroll to position [33, 0]
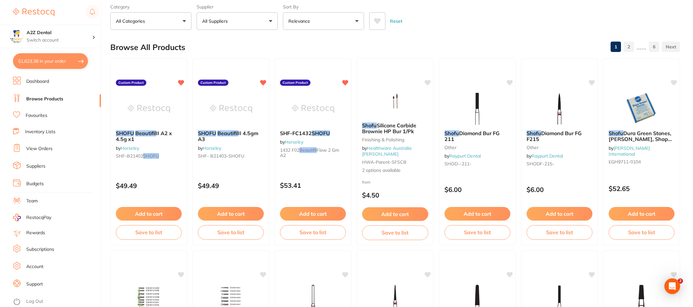
click at [48, 59] on button "$1,623.38 in your order" at bounding box center [50, 61] width 75 height 16
checkbox input "true"
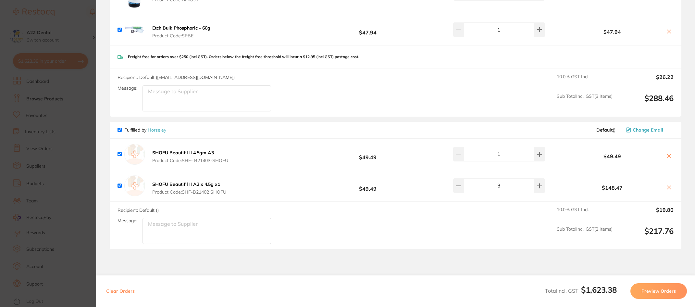
scroll to position [746, 0]
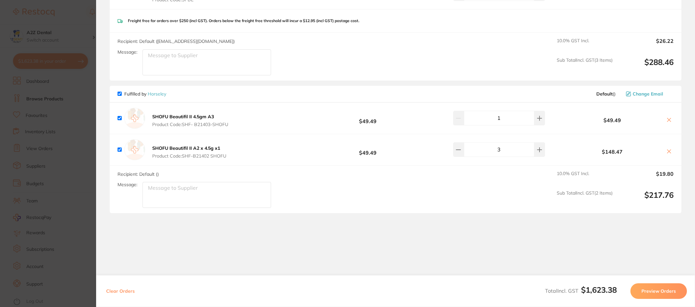
click at [5, 241] on section "Update RRP Set your pre negotiated price for this item. Item Agreed RRP (excl. …" at bounding box center [347, 153] width 695 height 307
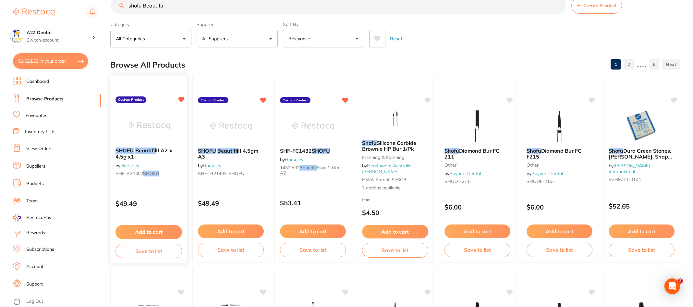
scroll to position [0, 0]
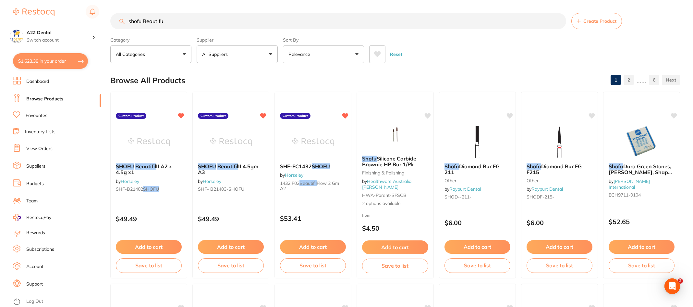
drag, startPoint x: 178, startPoint y: 24, endPoint x: 100, endPoint y: 21, distance: 78.3
click at [100, 21] on div "$1,623.38 A2Z Dental Switch account A2Z Dental $1,623.38 in your order Dashboar…" at bounding box center [346, 153] width 693 height 307
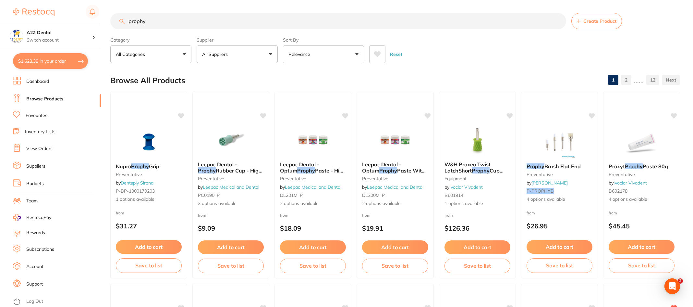
type input "prophy"
click at [269, 54] on button "All Suppliers" at bounding box center [237, 54] width 81 height 18
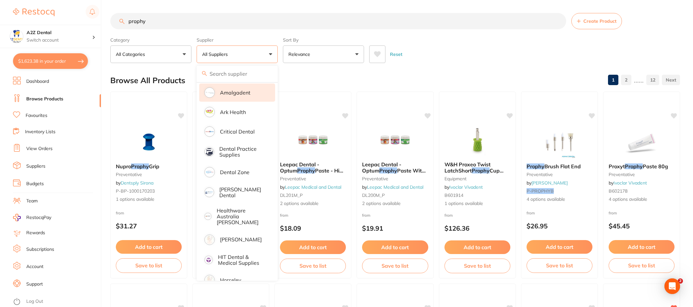
scroll to position [130, 0]
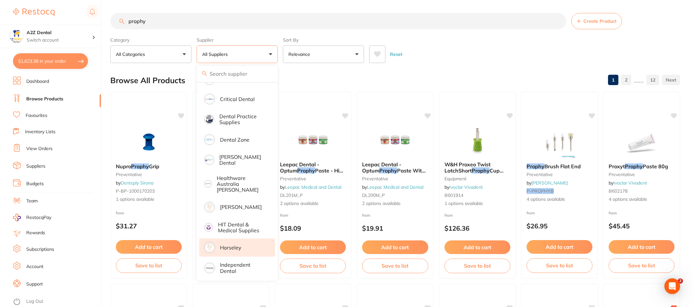
click at [226, 244] on p "Horseley" at bounding box center [230, 247] width 21 height 6
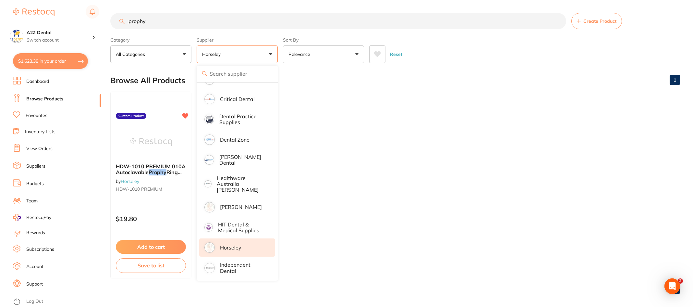
scroll to position [0, 0]
click at [64, 165] on li "Suppliers" at bounding box center [57, 166] width 88 height 10
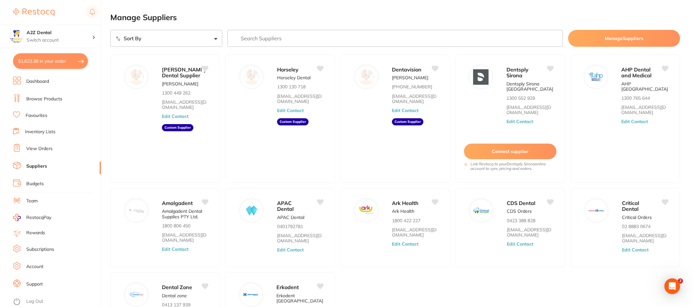
click at [37, 82] on link "Dashboard" at bounding box center [37, 81] width 23 height 6
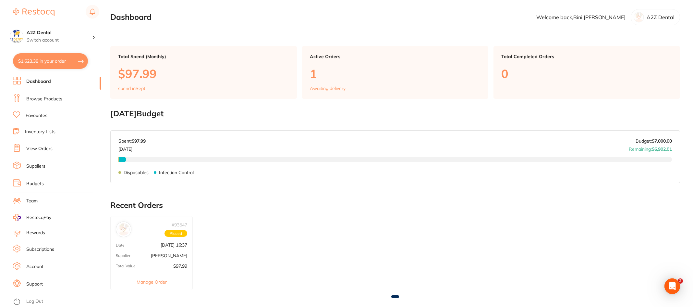
click at [45, 60] on button "$1,623.38 in your order" at bounding box center [50, 61] width 75 height 16
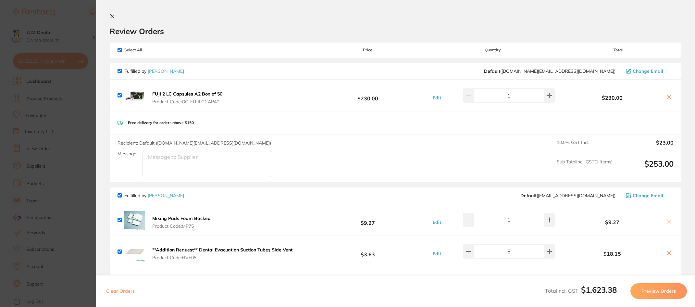
click at [79, 153] on section "Update RRP Set your pre negotiated price for this item. Item Agreed RRP (excl. …" at bounding box center [347, 153] width 695 height 307
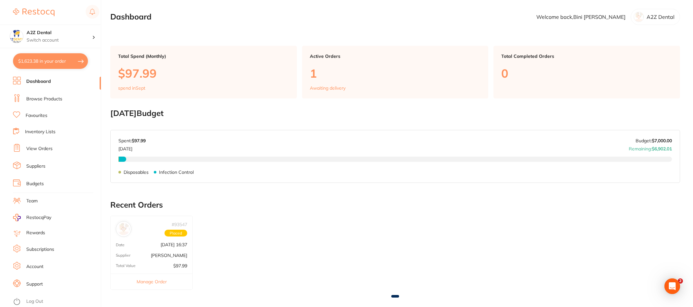
click at [40, 97] on link "Browse Products" at bounding box center [44, 99] width 36 height 6
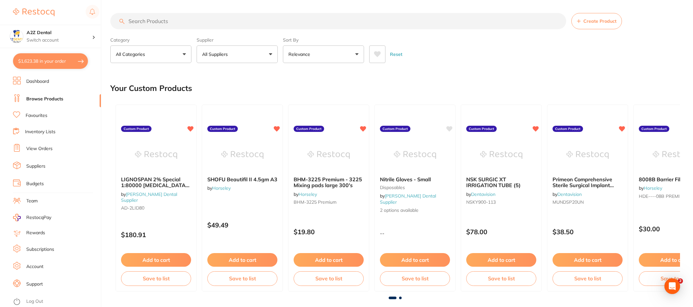
click at [271, 53] on button "All Suppliers" at bounding box center [237, 54] width 81 height 18
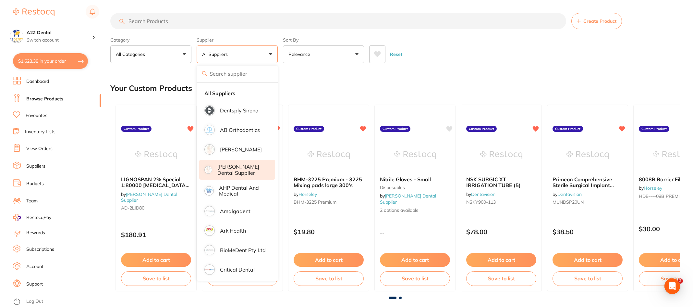
click at [230, 169] on p "[PERSON_NAME] Dental Supplier" at bounding box center [241, 170] width 49 height 12
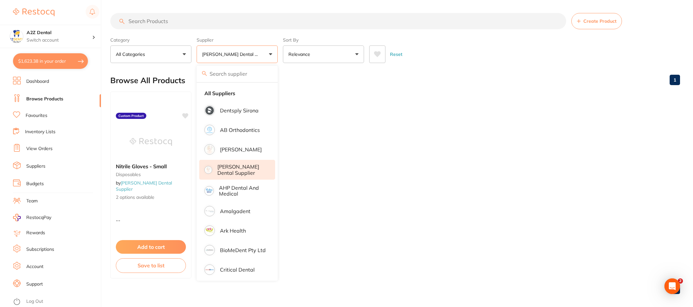
click at [397, 119] on ul "Nitrile Gloves - Small disposables by [PERSON_NAME] Dental Supplier 2 options a…" at bounding box center [395, 185] width 570 height 187
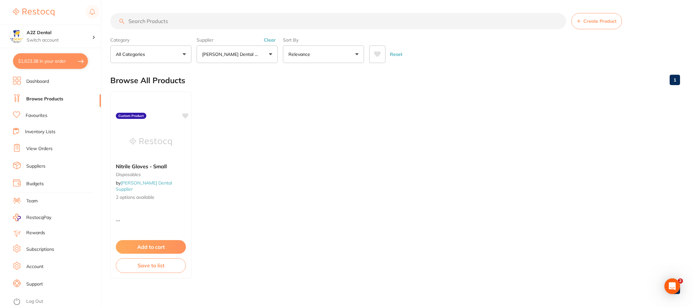
click at [184, 53] on button "All Categories" at bounding box center [150, 54] width 81 height 18
click at [283, 111] on ul "Nitrile Gloves - Small disposables by [PERSON_NAME] Dental Supplier 2 options a…" at bounding box center [395, 185] width 570 height 187
click at [173, 19] on input "search" at bounding box center [338, 21] width 456 height 16
click at [161, 21] on input "search" at bounding box center [338, 21] width 456 height 16
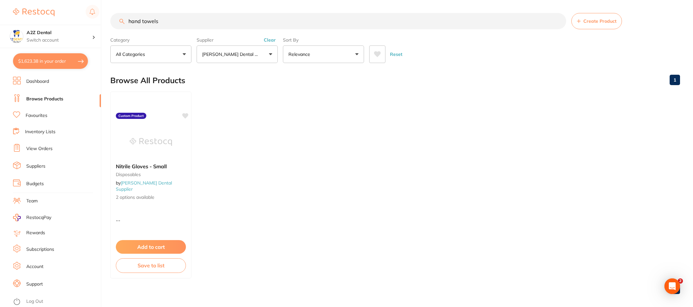
type input "hand towels"
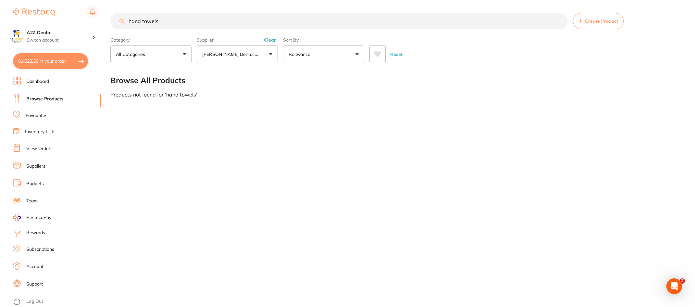
click at [167, 52] on button "All Categories" at bounding box center [150, 54] width 81 height 18
click at [175, 22] on input "hand towels" at bounding box center [338, 21] width 457 height 16
click at [673, 287] on icon "Open Intercom Messenger" at bounding box center [674, 286] width 8 height 8
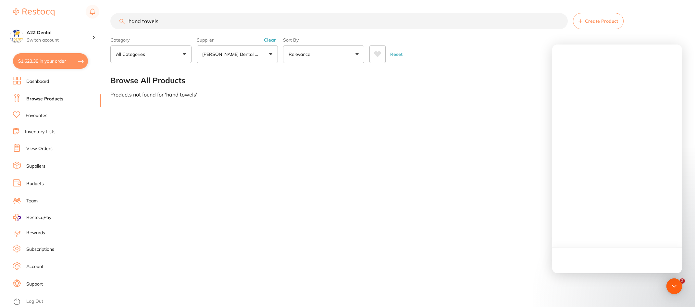
click at [588, 257] on div at bounding box center [617, 260] width 130 height 26
click at [605, 212] on div at bounding box center [617, 158] width 130 height 228
click at [673, 286] on icon "Open Intercom Messenger" at bounding box center [673, 286] width 5 height 3
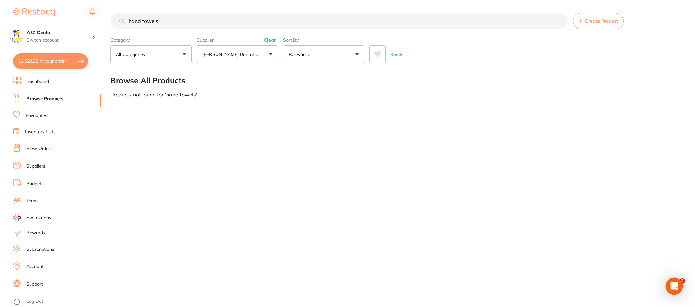
click at [673, 286] on icon "Open Intercom Messenger" at bounding box center [673, 286] width 7 height 8
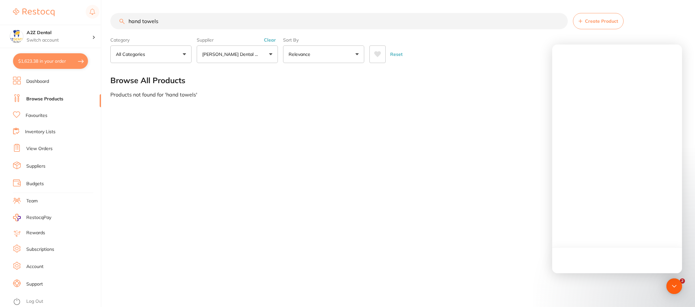
click at [577, 165] on div at bounding box center [617, 158] width 130 height 228
click at [380, 178] on div "hand towels Create Product Category All Categories All Categories No categories…" at bounding box center [402, 153] width 585 height 307
click at [683, 281] on span "2" at bounding box center [683, 280] width 6 height 6
click at [628, 249] on div at bounding box center [617, 260] width 130 height 26
click at [494, 232] on div "hand towels Create Product Category All Categories All Categories No categories…" at bounding box center [402, 153] width 585 height 307
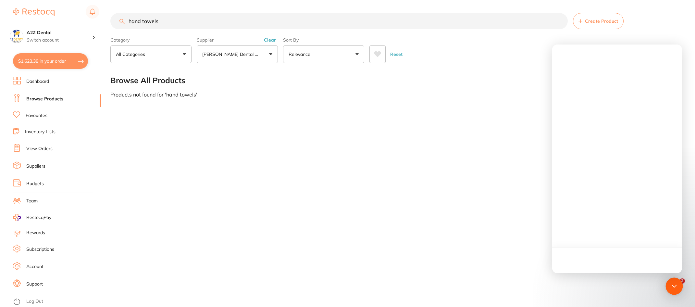
click at [672, 286] on icon "Open Intercom Messenger" at bounding box center [674, 286] width 8 height 8
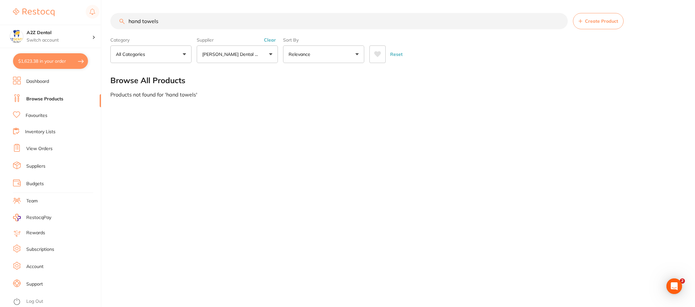
click at [45, 98] on link "Browse Products" at bounding box center [44, 99] width 37 height 6
click at [43, 79] on link "Dashboard" at bounding box center [37, 81] width 23 height 6
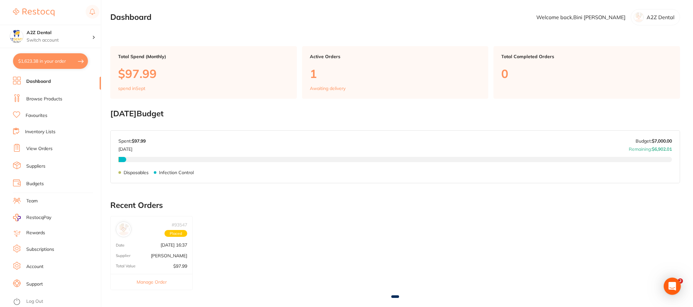
click at [676, 287] on div "Open Intercom Messenger" at bounding box center [672, 285] width 17 height 17
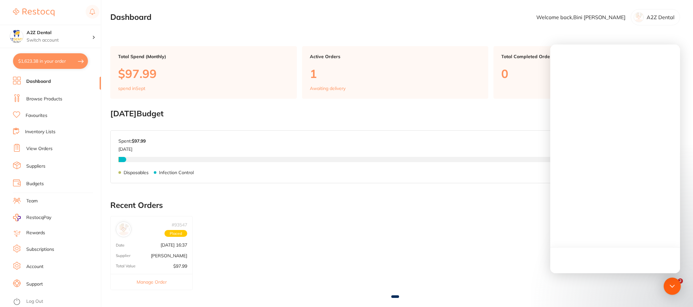
click at [671, 284] on icon "Open Intercom Messenger" at bounding box center [672, 286] width 8 height 8
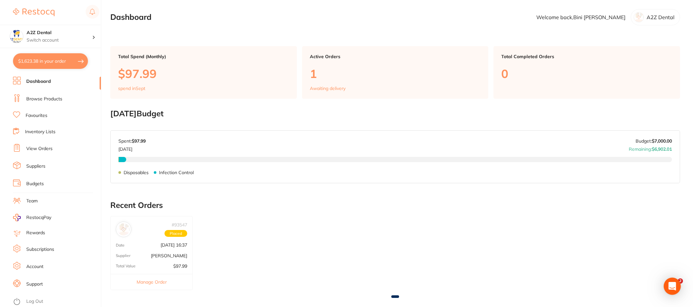
click at [675, 288] on icon "Open Intercom Messenger" at bounding box center [672, 286] width 7 height 8
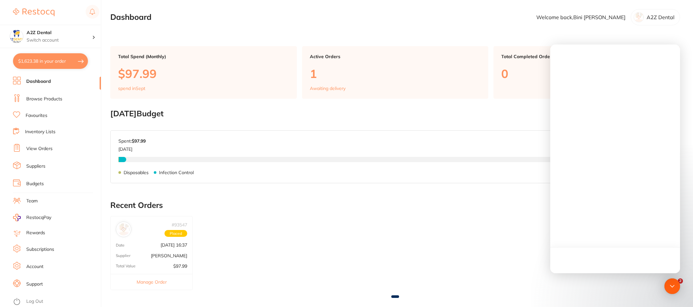
click at [580, 212] on div at bounding box center [615, 158] width 130 height 228
click at [584, 215] on div at bounding box center [615, 158] width 130 height 228
click at [596, 263] on div at bounding box center [615, 260] width 130 height 26
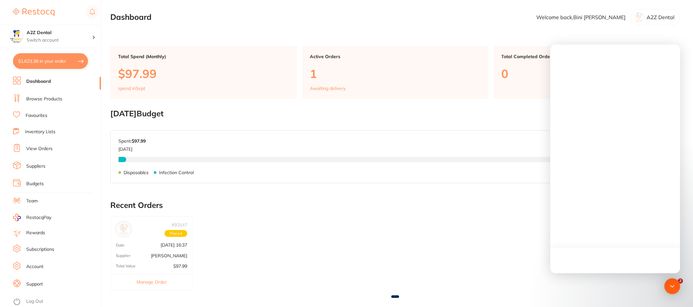
click at [596, 263] on div at bounding box center [615, 260] width 130 height 26
drag, startPoint x: 596, startPoint y: 263, endPoint x: 651, endPoint y: 278, distance: 57.2
click at [596, 263] on div at bounding box center [615, 260] width 130 height 26
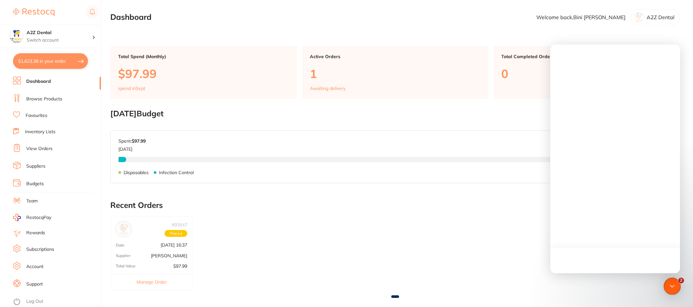
click at [682, 279] on body "$1,623.38 A2Z Dental Switch account A2Z Dental $1,623.38 in your order Dashboar…" at bounding box center [346, 153] width 693 height 307
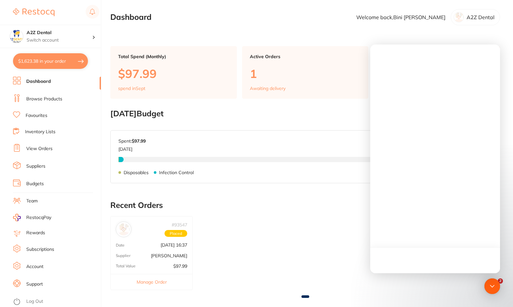
click at [449, 233] on div at bounding box center [435, 158] width 130 height 228
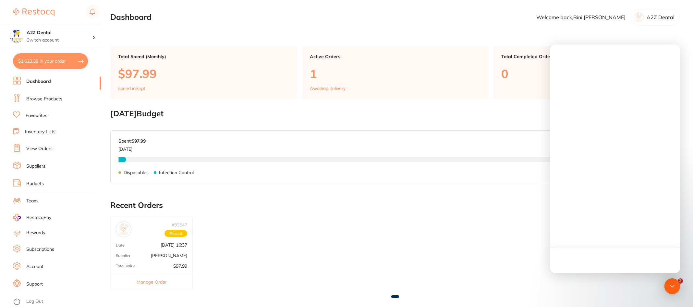
click at [562, 213] on div at bounding box center [615, 158] width 130 height 228
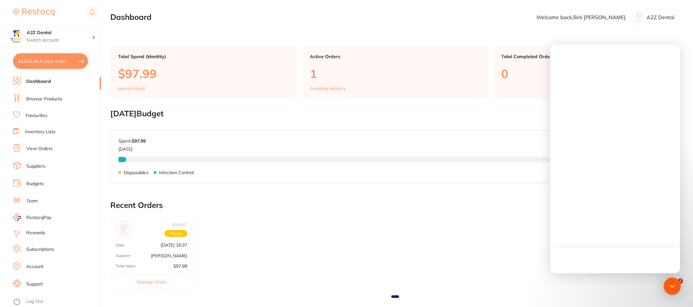
click at [672, 283] on icon "Open Intercom Messenger" at bounding box center [672, 286] width 8 height 8
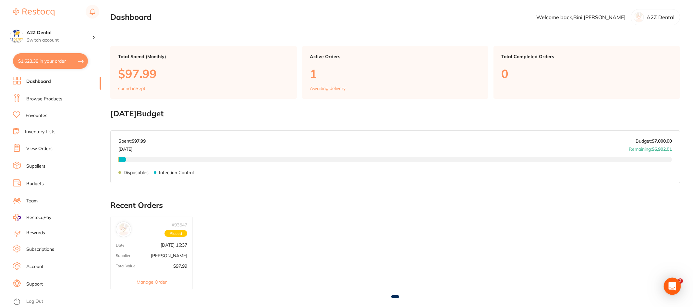
click at [672, 283] on icon "Open Intercom Messenger" at bounding box center [672, 286] width 7 height 8
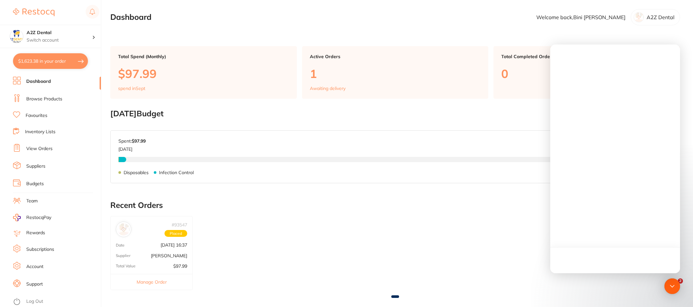
click at [634, 259] on div at bounding box center [615, 260] width 130 height 26
click at [681, 281] on body "$1,623.38 A2Z Dental Switch account A2Z Dental $1,623.38 in your order Dashboar…" at bounding box center [346, 153] width 693 height 307
click at [642, 259] on div at bounding box center [615, 260] width 130 height 26
click at [518, 245] on div "# 93547 Placed Date Sept 11 2025, 16:37 Supplier Adam Dental Total Value $97.99…" at bounding box center [395, 256] width 570 height 81
click at [556, 236] on div at bounding box center [615, 158] width 130 height 228
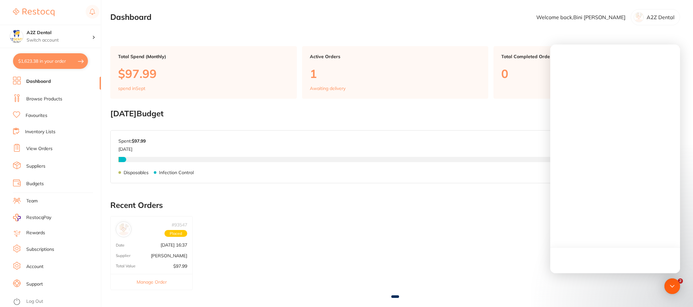
click at [556, 236] on div at bounding box center [615, 158] width 130 height 228
click at [673, 285] on icon "Open Intercom Messenger" at bounding box center [672, 286] width 8 height 8
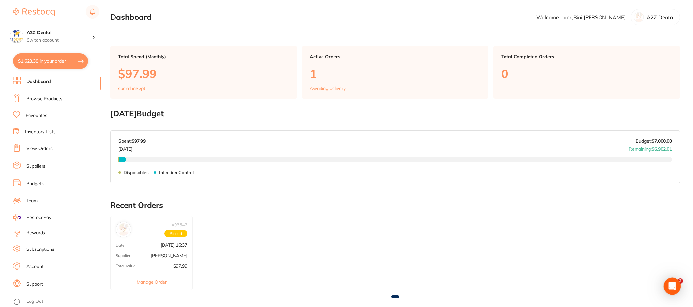
click at [673, 285] on icon "Open Intercom Messenger" at bounding box center [672, 286] width 7 height 8
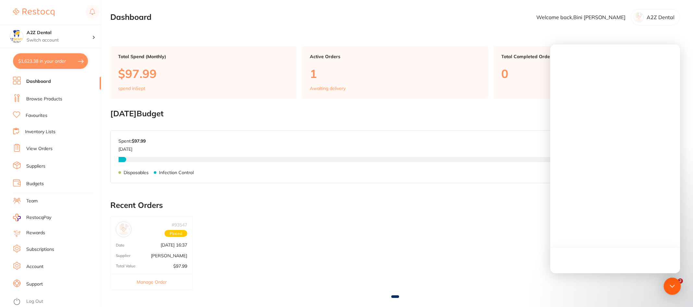
click at [673, 285] on icon "Open Intercom Messenger" at bounding box center [672, 286] width 8 height 8
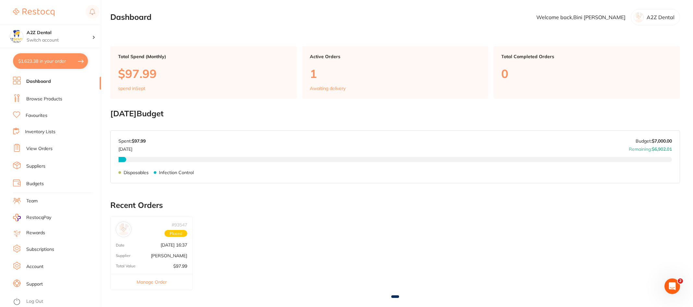
click at [38, 61] on button "$1,623.38 in your order" at bounding box center [50, 61] width 75 height 16
checkbox input "true"
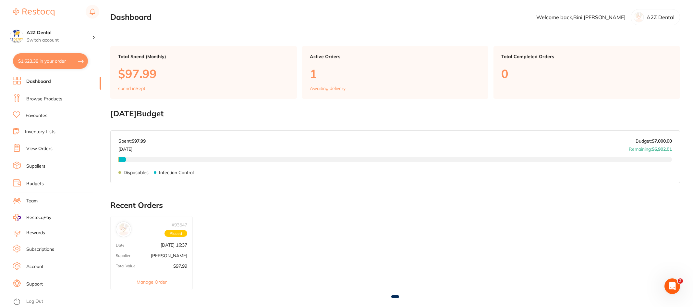
checkbox input "true"
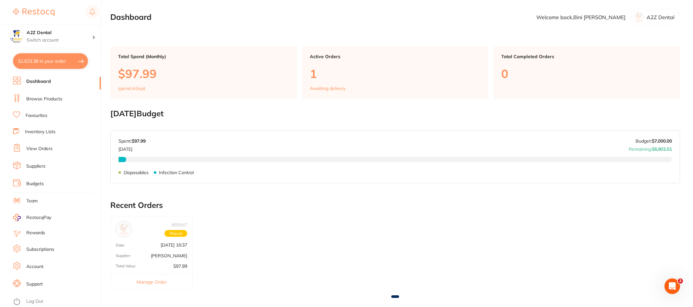
checkbox input "true"
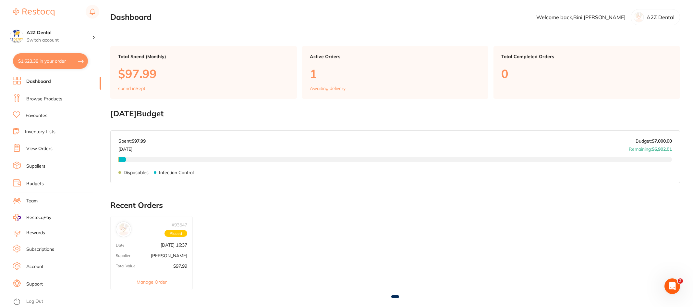
checkbox input "true"
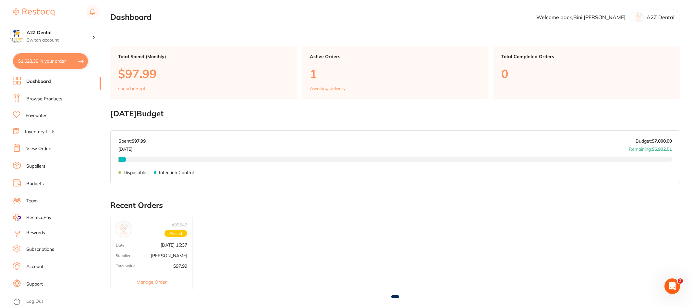
checkbox input "true"
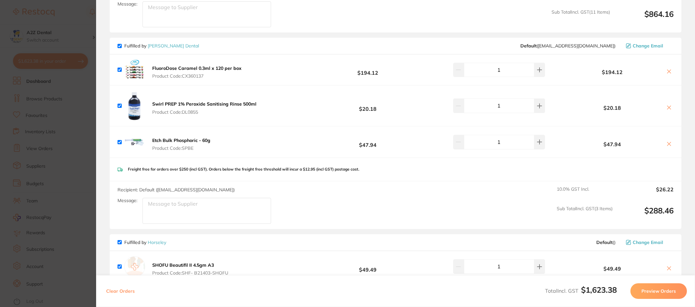
scroll to position [584, 0]
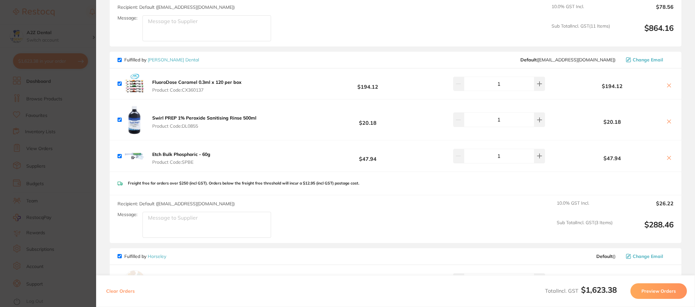
click at [78, 198] on section "Update RRP Set your pre negotiated price for this item. Item Agreed RRP (excl. …" at bounding box center [347, 153] width 695 height 307
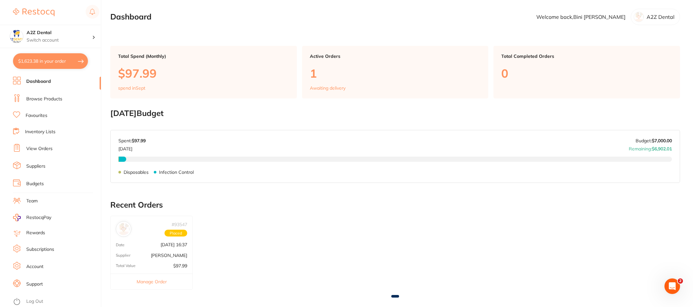
scroll to position [0, 0]
click at [43, 83] on link "Dashboard" at bounding box center [38, 81] width 25 height 6
click at [42, 98] on link "Browse Products" at bounding box center [44, 99] width 36 height 6
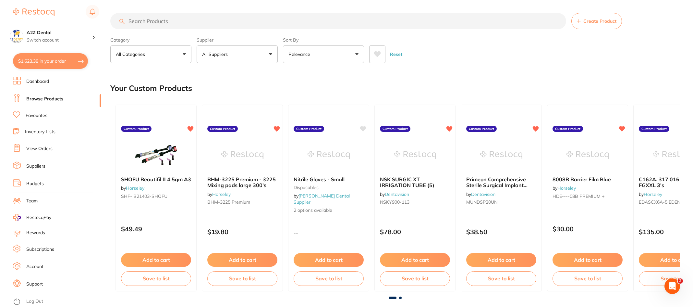
click at [190, 23] on input "search" at bounding box center [338, 21] width 456 height 16
click at [270, 54] on button "All Suppliers" at bounding box center [237, 54] width 81 height 18
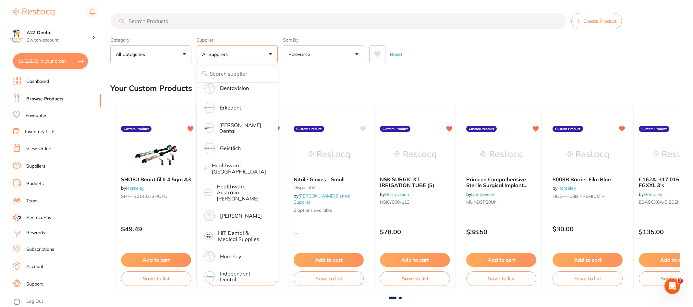
scroll to position [292, 0]
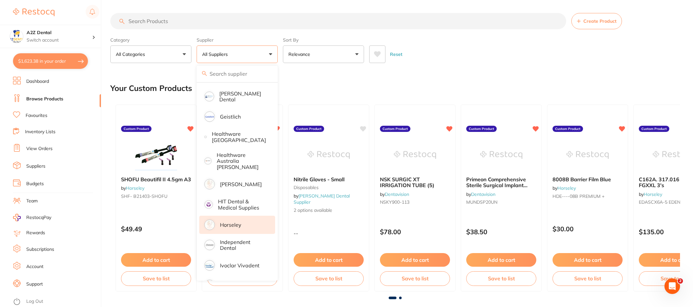
click at [230, 222] on p "Horseley" at bounding box center [230, 225] width 21 height 6
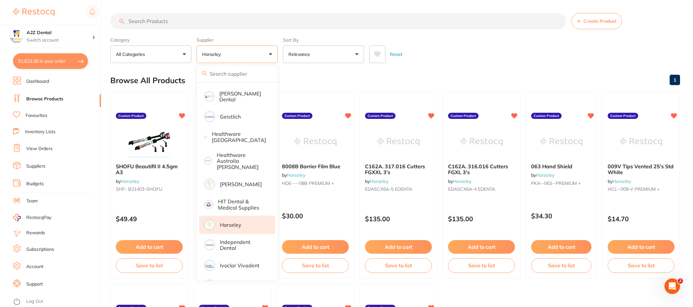
scroll to position [0, 0]
click at [231, 222] on p "Horseley" at bounding box center [230, 225] width 21 height 6
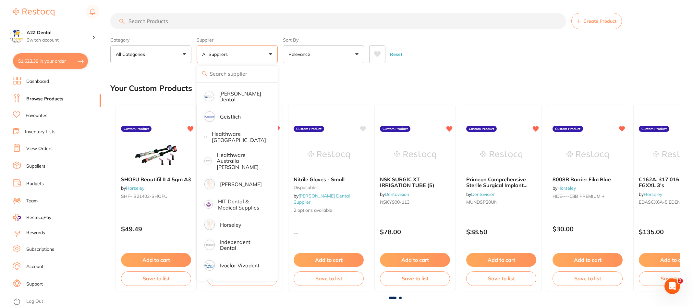
click at [471, 40] on div "Reset" at bounding box center [522, 51] width 306 height 23
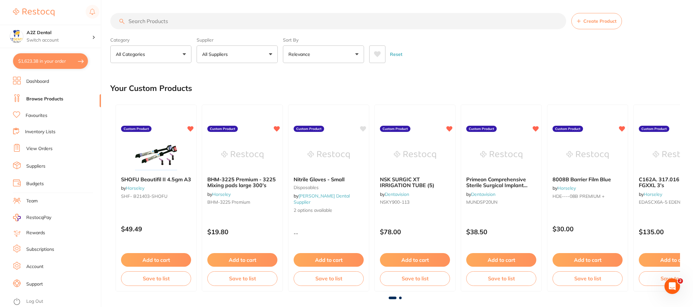
click at [158, 22] on input "search" at bounding box center [338, 21] width 456 height 16
click at [171, 19] on input "search" at bounding box center [338, 21] width 456 height 16
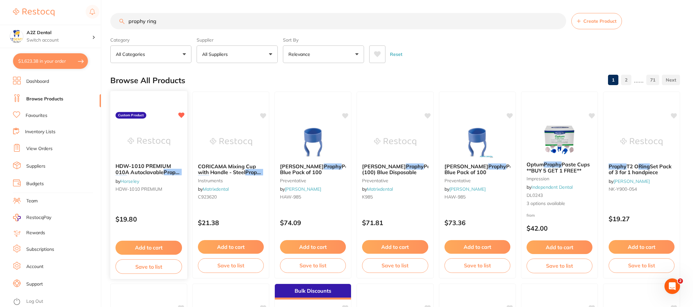
type input "prophy ring"
click at [153, 169] on span "HDW-1010 PREMIUM 010A Autoclavable" at bounding box center [143, 169] width 55 height 13
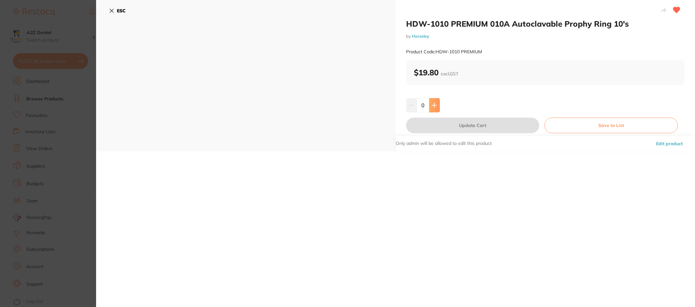
click at [435, 105] on icon at bounding box center [434, 105] width 4 height 4
type input "1"
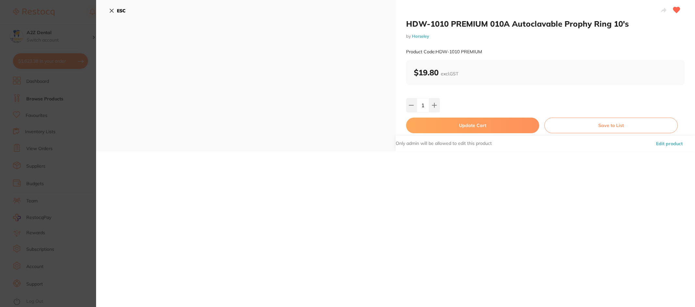
click at [472, 125] on button "Update Cart" at bounding box center [472, 125] width 133 height 16
checkbox input "false"
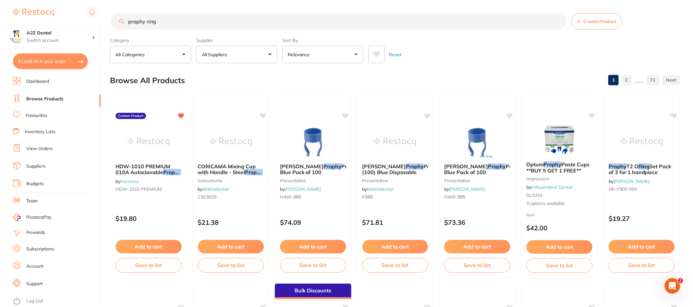
scroll to position [0, 0]
click at [672, 283] on icon "Open Intercom Messenger" at bounding box center [671, 285] width 11 height 11
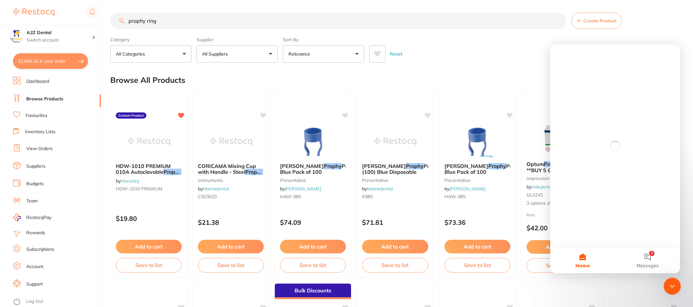
scroll to position [0, 0]
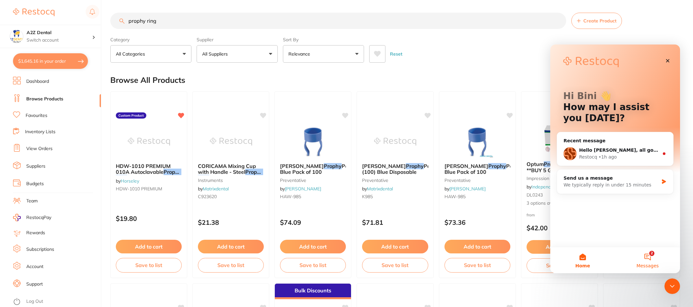
click at [647, 255] on button "2 Messages" at bounding box center [647, 260] width 65 height 26
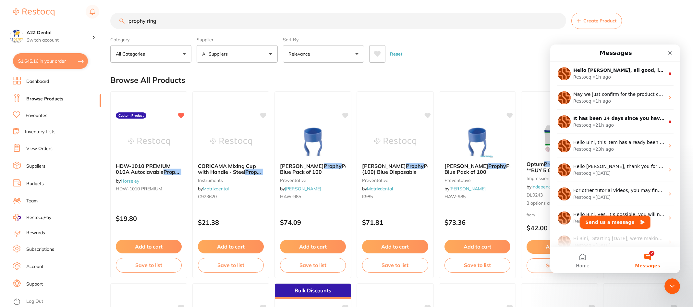
click at [610, 222] on button "Send us a message" at bounding box center [615, 221] width 70 height 13
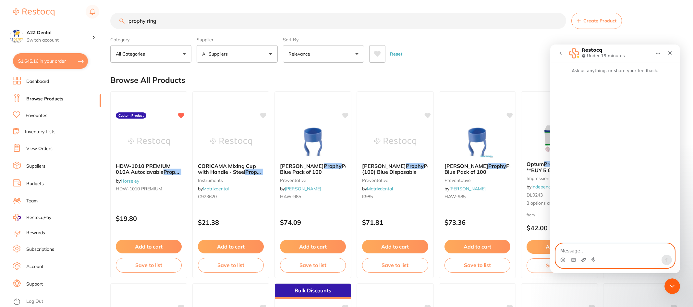
click at [585, 259] on icon "Upload attachment" at bounding box center [583, 259] width 5 height 5
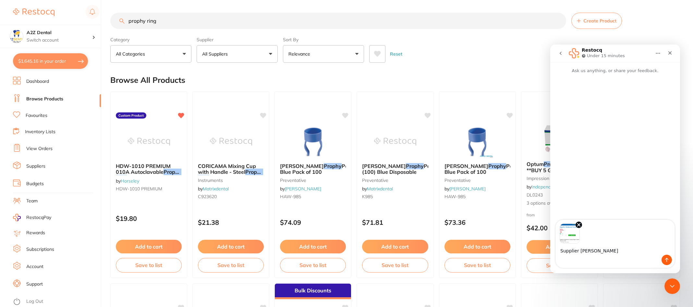
type textarea "Supplier Adams"
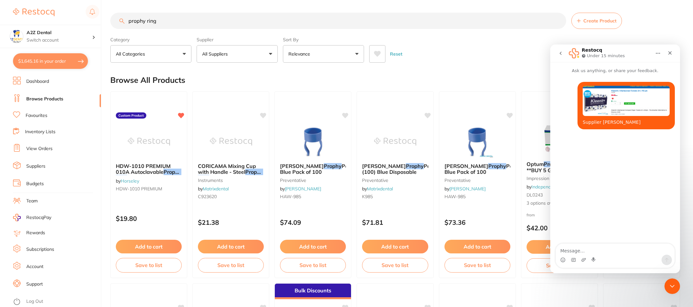
click at [45, 58] on button "$1,645.16 in your order" at bounding box center [50, 61] width 75 height 16
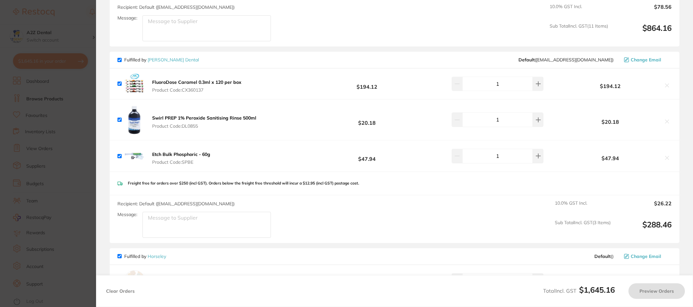
checkbox input "true"
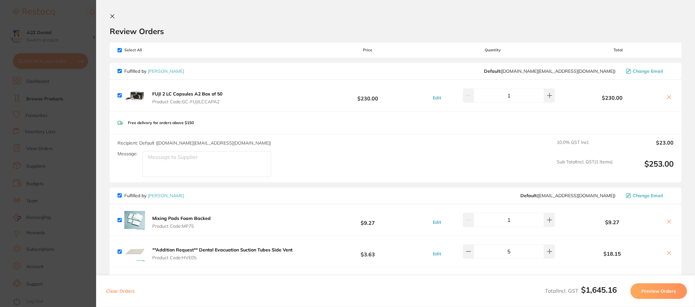
click at [79, 89] on section "Update RRP Set your pre negotiated price for this item. Item Agreed RRP (excl. …" at bounding box center [347, 153] width 695 height 307
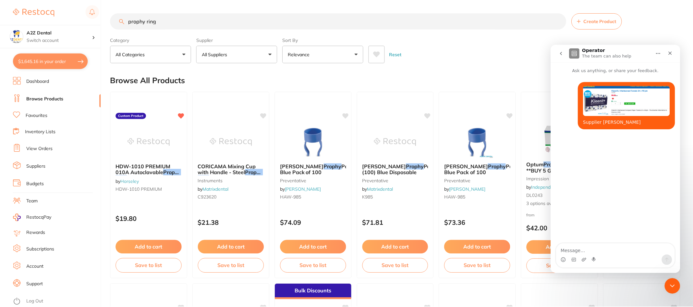
scroll to position [0, 0]
click at [584, 259] on icon "Upload attachment" at bounding box center [584, 260] width 5 height 4
type textarea "Supplier Adams"
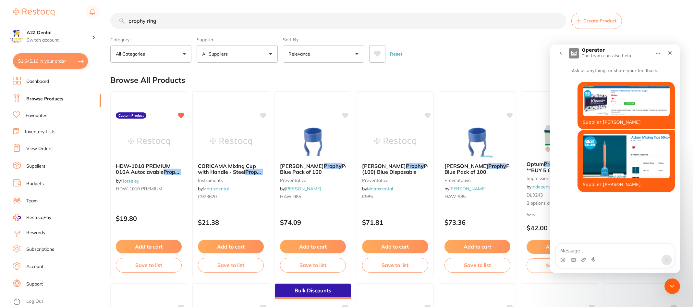
click at [561, 53] on icon "go back" at bounding box center [560, 53] width 5 height 5
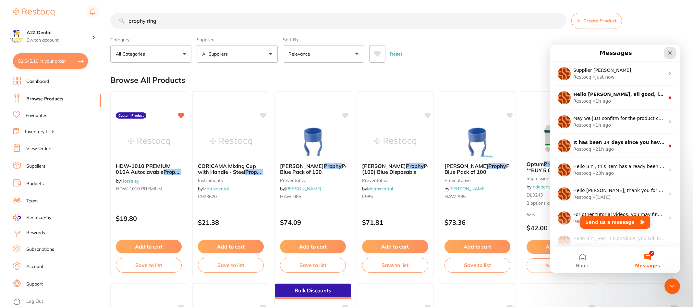
click at [671, 52] on icon "Close" at bounding box center [671, 53] width 4 height 4
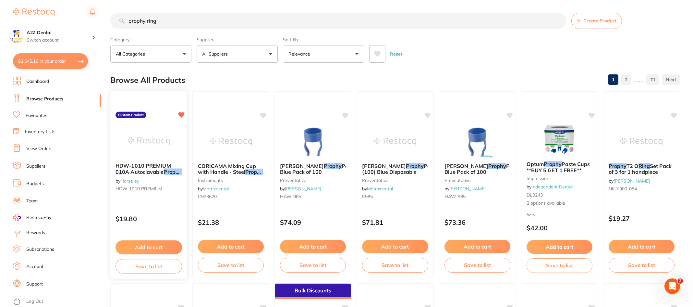
click at [148, 167] on span "HDW-1010 PREMIUM 010A Autoclavable" at bounding box center [143, 168] width 55 height 13
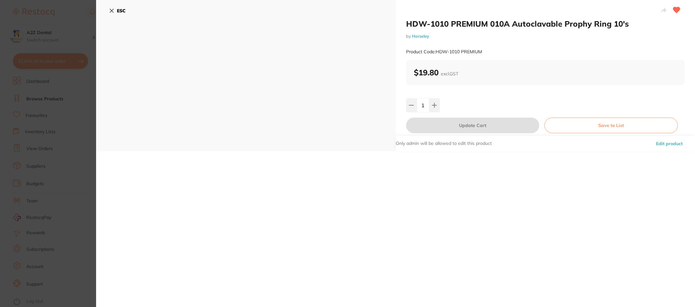
click at [613, 123] on button "Save to List" at bounding box center [610, 125] width 133 height 16
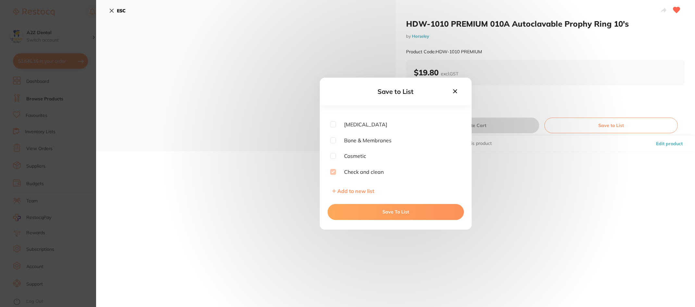
scroll to position [83, 0]
click at [390, 210] on button "Save To List" at bounding box center [395, 212] width 136 height 16
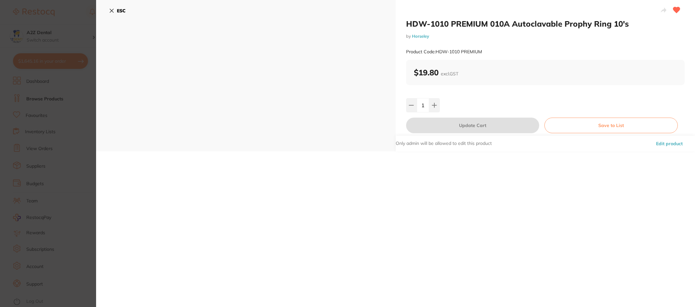
click at [77, 209] on section "HDW-1010 PREMIUM 010A Autoclavable Prophy Ring 10's by Horseley Product Code: H…" at bounding box center [347, 153] width 695 height 307
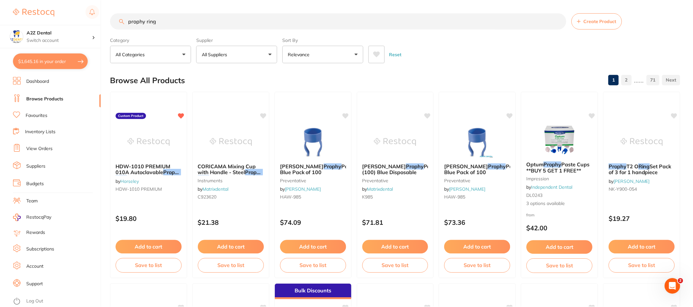
scroll to position [0, 0]
click at [51, 60] on button "$1,645.16 in your order" at bounding box center [50, 61] width 75 height 16
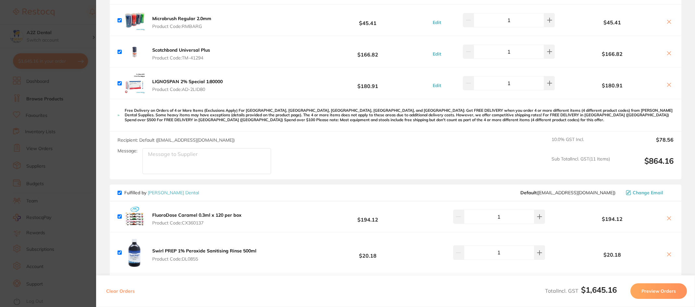
scroll to position [454, 0]
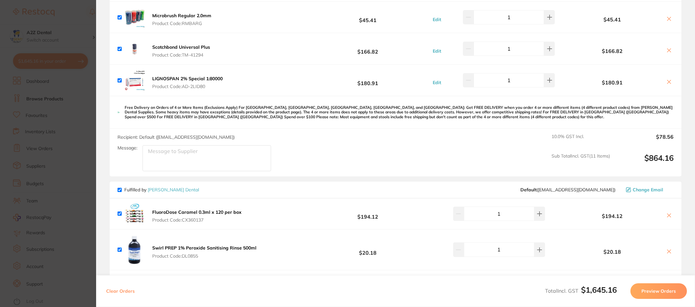
click at [65, 246] on section "Update RRP Set your pre negotiated price for this item. Item Agreed RRP (excl. …" at bounding box center [347, 153] width 695 height 307
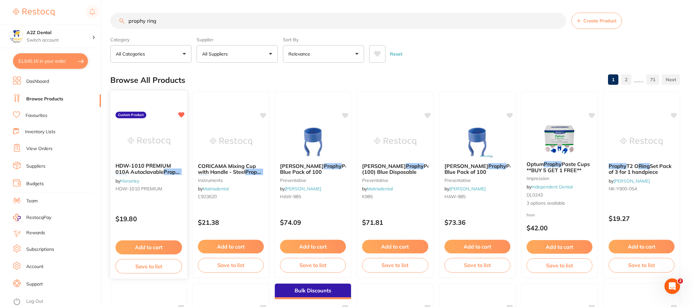
scroll to position [0, 0]
click at [271, 54] on button "All Suppliers" at bounding box center [237, 54] width 81 height 18
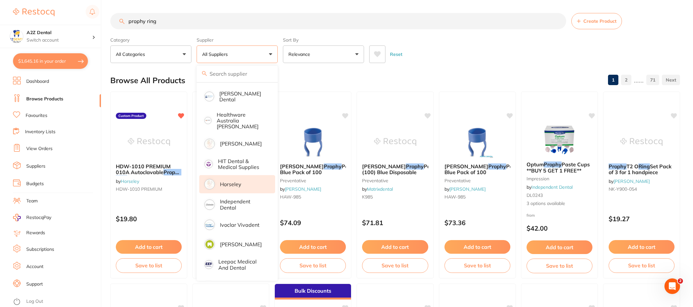
click at [228, 181] on p "Horseley" at bounding box center [230, 184] width 21 height 6
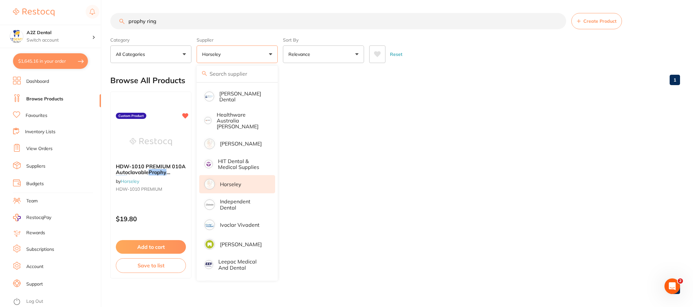
click at [416, 87] on div "Browse All Products 1" at bounding box center [395, 80] width 570 height 22
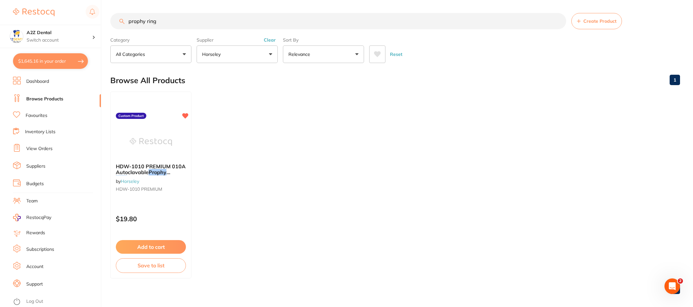
drag, startPoint x: 166, startPoint y: 23, endPoint x: 84, endPoint y: 19, distance: 81.9
click at [84, 19] on div "$1,645.16 A2Z Dental Switch account A2Z Dental $1,645.16 in your order Dashboar…" at bounding box center [346, 153] width 693 height 307
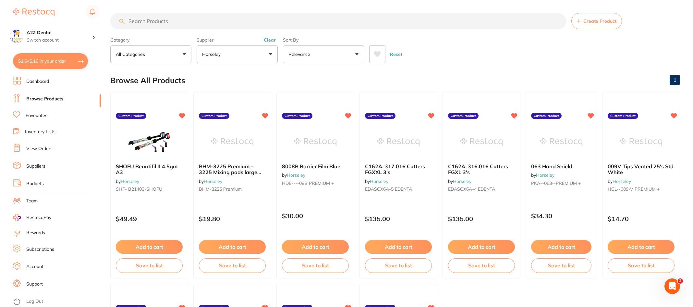
click at [43, 61] on button "$1,645.16 in your order" at bounding box center [50, 61] width 75 height 16
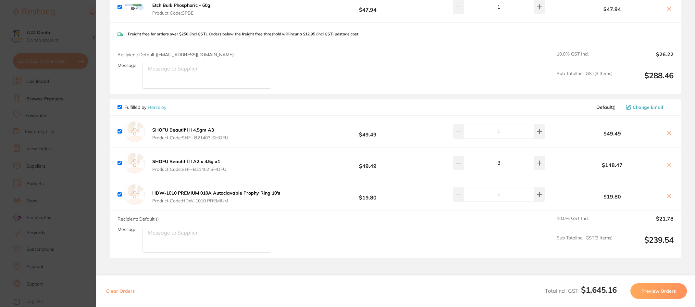
scroll to position [746, 0]
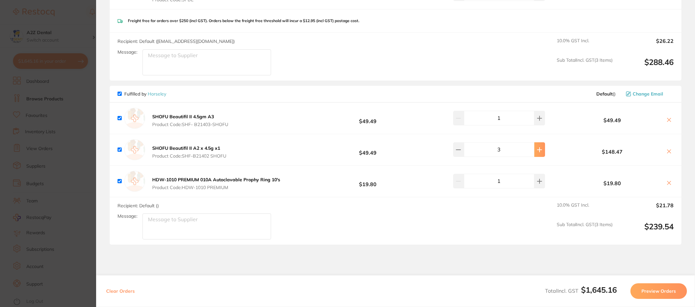
click at [535, 153] on button at bounding box center [539, 149] width 11 height 14
type input "4"
click at [332, 230] on div "Recipient: Default ( ) Message: 10.0 % GST Incl. $26.73 Sub Total Incl. GST ( 3…" at bounding box center [396, 221] width 572 height 48
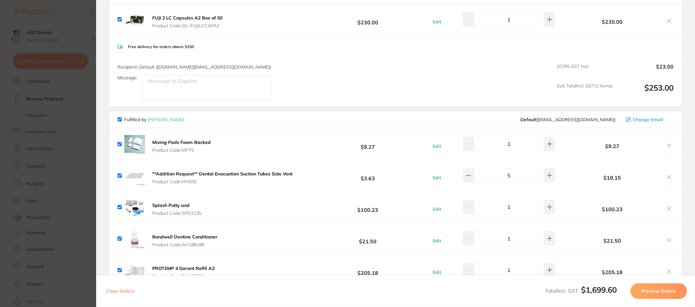
scroll to position [0, 0]
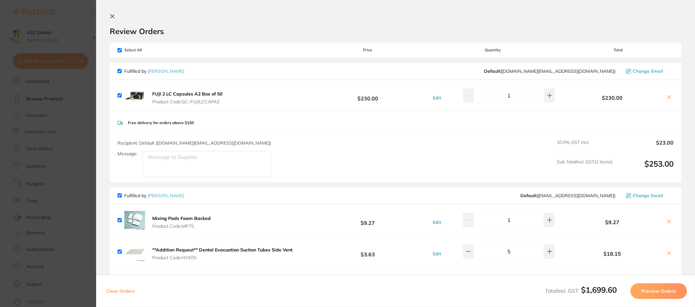
click at [61, 195] on section "Update RRP Set your pre negotiated price for this item. Item Agreed RRP (excl. …" at bounding box center [347, 153] width 695 height 307
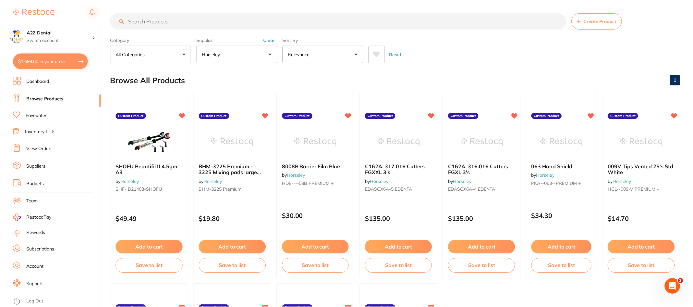
scroll to position [2, 0]
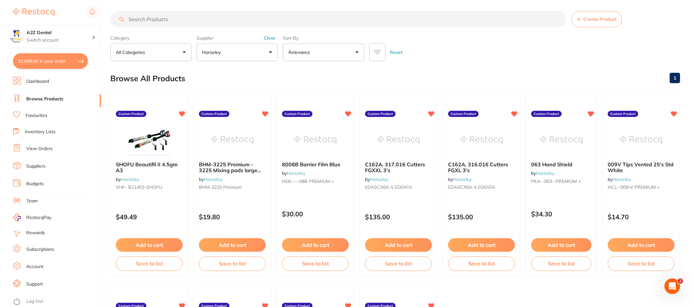
click at [40, 99] on link "Browse Products" at bounding box center [44, 99] width 37 height 6
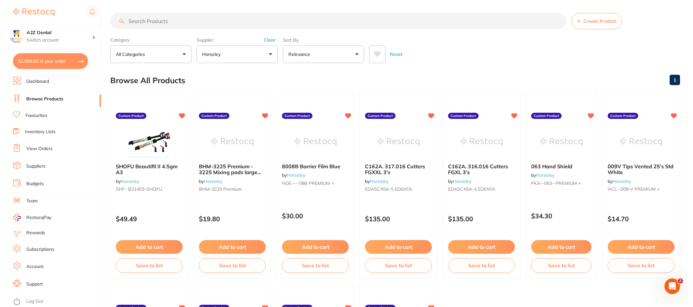
click at [270, 53] on button "Horseley" at bounding box center [237, 54] width 81 height 18
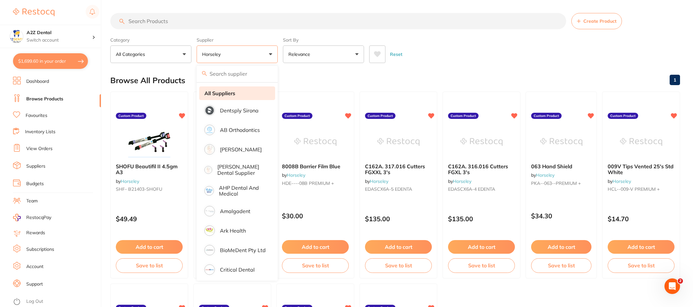
click at [227, 91] on strong "All Suppliers" at bounding box center [219, 93] width 31 height 6
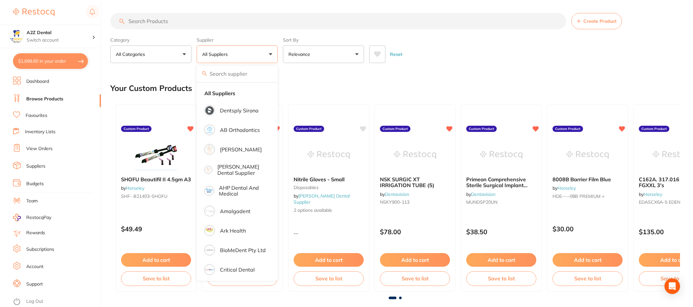
click at [180, 21] on input "search" at bounding box center [338, 21] width 456 height 16
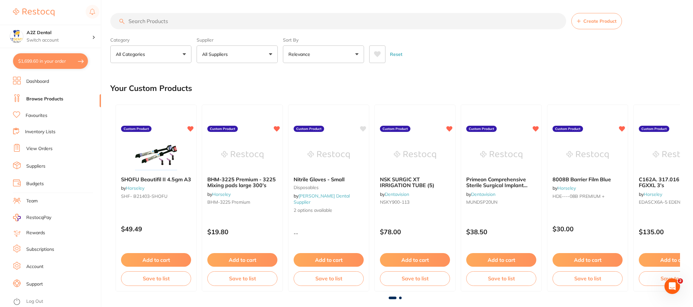
type input "O"
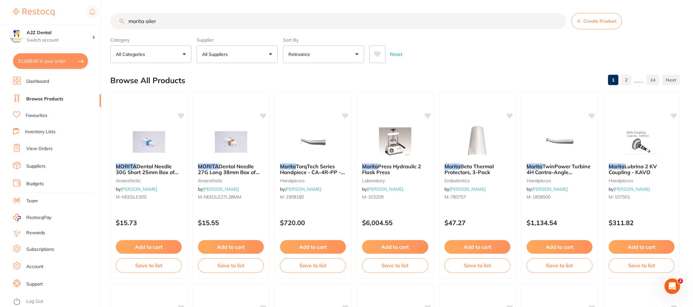
click at [159, 21] on input "morita oiler" at bounding box center [338, 21] width 456 height 16
drag, startPoint x: 147, startPoint y: 22, endPoint x: 169, endPoint y: 22, distance: 22.1
click at [169, 22] on input "morita oiler" at bounding box center [338, 21] width 456 height 16
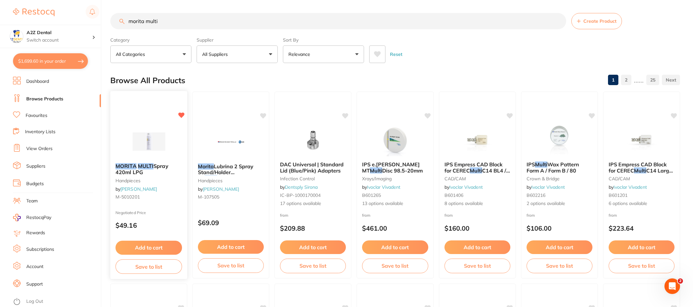
type input "morita multi"
click at [153, 167] on span "Spray 420ml LPG" at bounding box center [142, 169] width 53 height 13
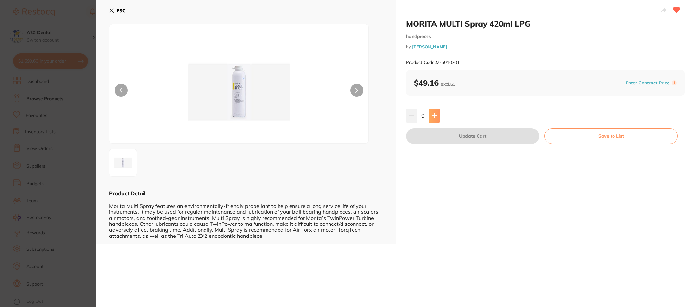
click at [433, 120] on button at bounding box center [434, 115] width 11 height 14
type input "2"
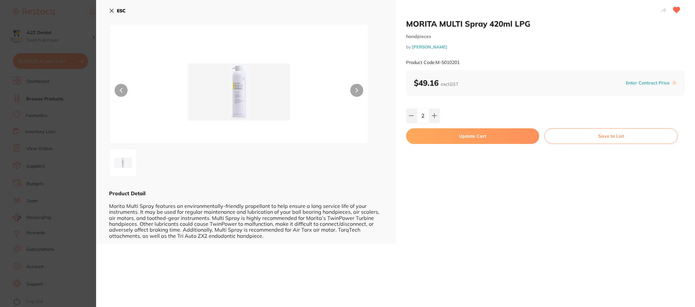
click at [474, 136] on button "Update Cart" at bounding box center [472, 136] width 133 height 16
checkbox input "false"
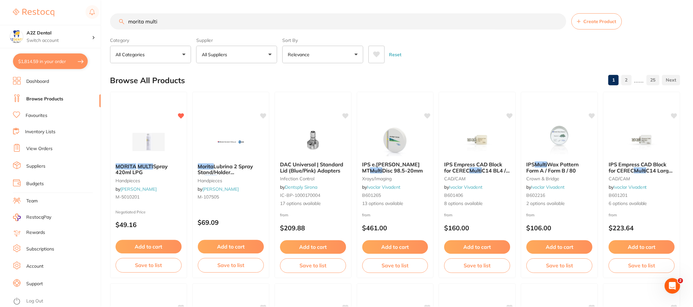
scroll to position [2, 0]
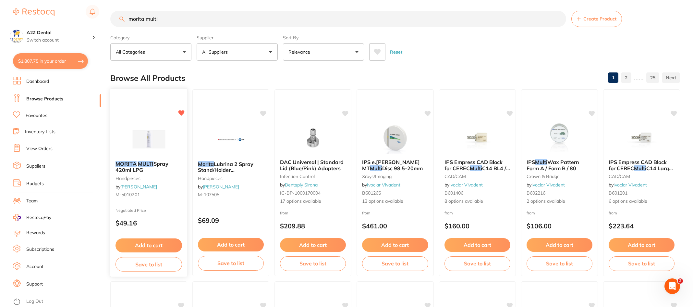
click at [148, 264] on button "Save to list" at bounding box center [149, 264] width 67 height 15
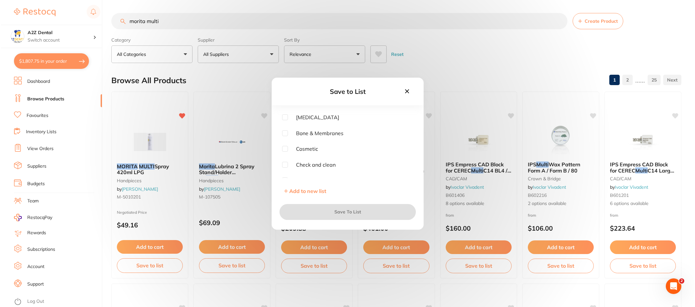
scroll to position [83, 0]
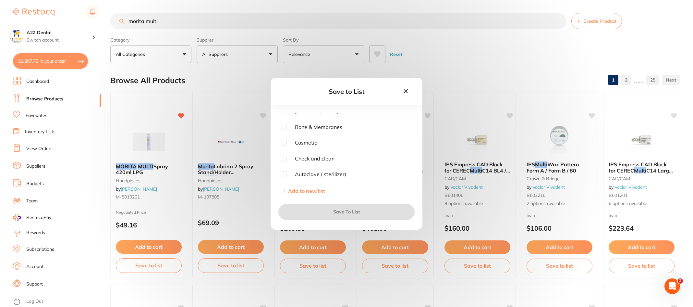
click at [283, 174] on input "checkbox" at bounding box center [284, 174] width 6 height 6
checkbox input "true"
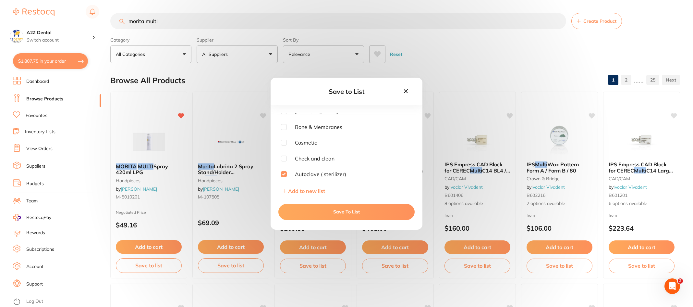
click at [343, 210] on button "Save To List" at bounding box center [346, 212] width 136 height 16
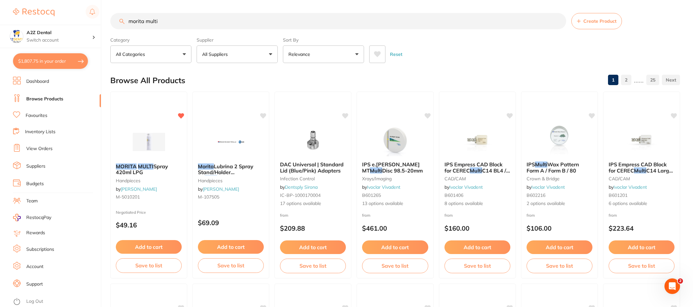
click at [49, 59] on button "$1,807.75 in your order" at bounding box center [50, 61] width 75 height 16
checkbox input "true"
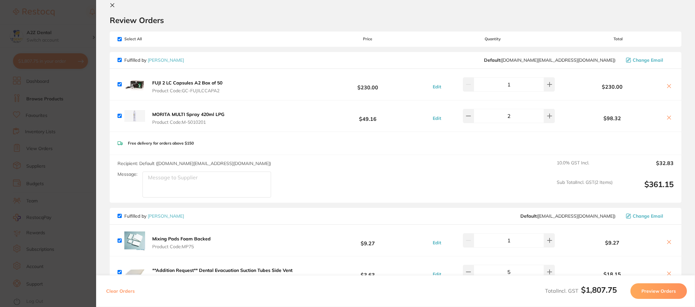
scroll to position [0, 0]
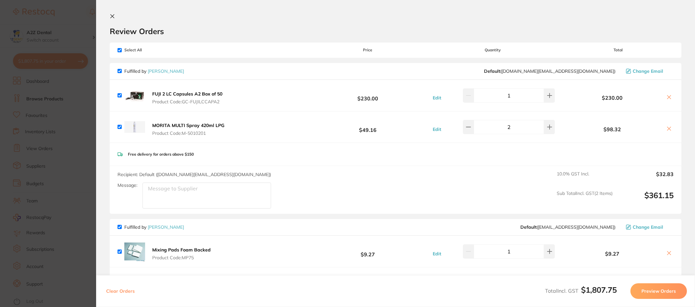
click at [65, 203] on section "Update RRP Set your pre negotiated price for this item. Item Agreed RRP (excl. …" at bounding box center [347, 153] width 695 height 307
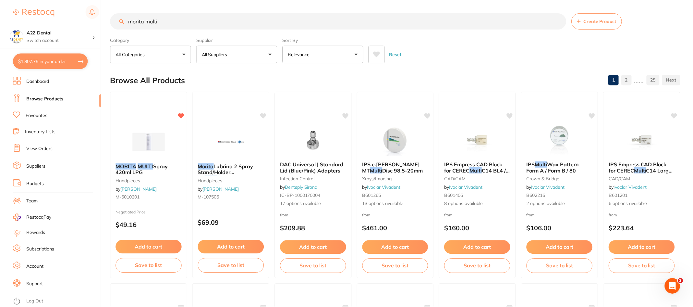
scroll to position [1, 0]
drag, startPoint x: 167, startPoint y: 22, endPoint x: 100, endPoint y: 17, distance: 67.1
click at [100, 17] on div "$1,807.75 A2Z Dental Switch account A2Z Dental $1,807.75 in your order Dashboar…" at bounding box center [346, 152] width 693 height 307
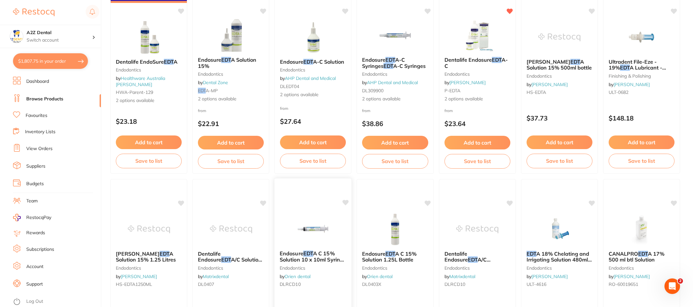
scroll to position [0, 0]
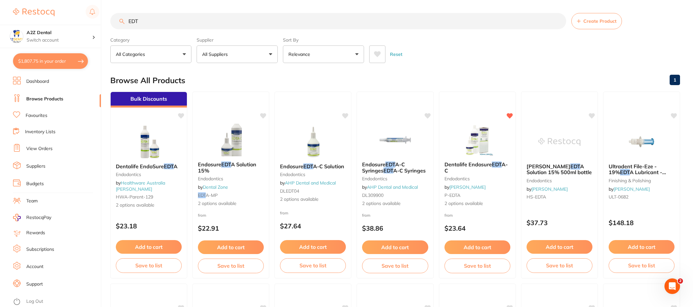
type input "EDT"
click at [271, 53] on button "All Suppliers" at bounding box center [237, 54] width 81 height 18
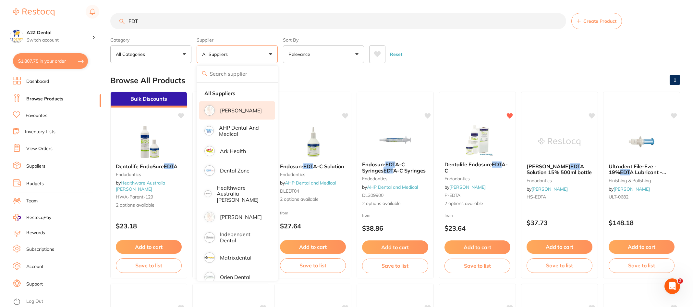
click at [229, 110] on p "[PERSON_NAME]" at bounding box center [241, 110] width 42 height 6
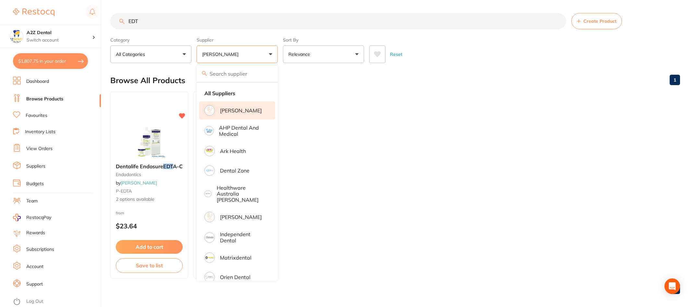
click at [396, 147] on ul "Dentalife Endosure EDT A-C endodontics by Adam Dental P-EDTA 2 options availabl…" at bounding box center [395, 185] width 570 height 187
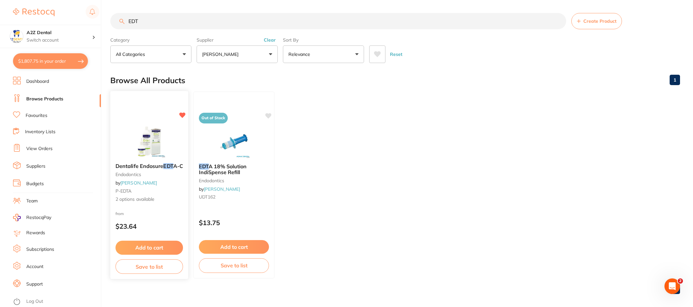
click at [142, 199] on span "2 options available" at bounding box center [150, 199] width 68 height 6
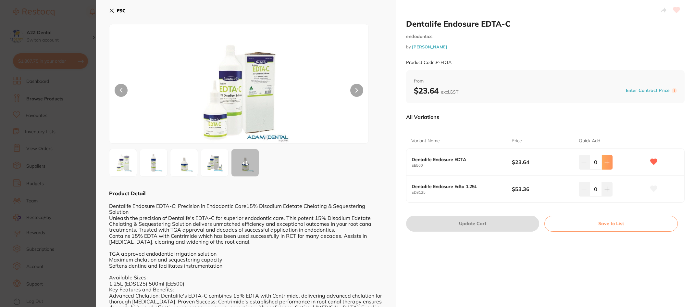
click at [606, 165] on button at bounding box center [607, 162] width 11 height 14
type input "1"
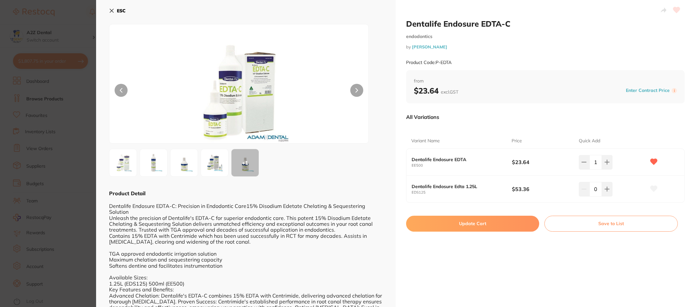
click at [472, 222] on button "Update Cart" at bounding box center [472, 223] width 133 height 16
checkbox input "false"
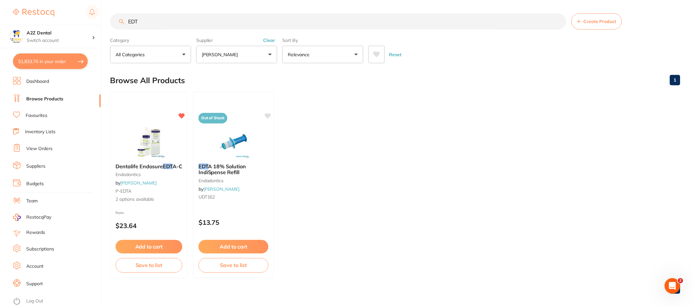
scroll to position [1, 0]
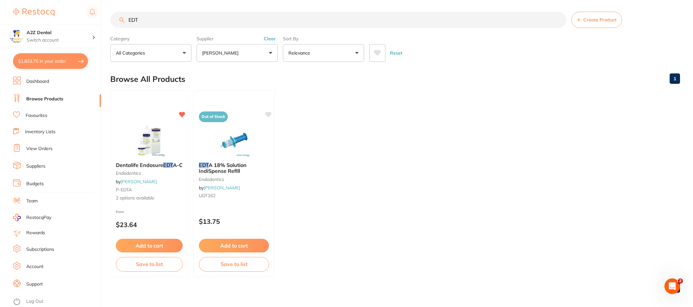
click at [55, 59] on button "$1,833.76 in your order" at bounding box center [50, 61] width 75 height 16
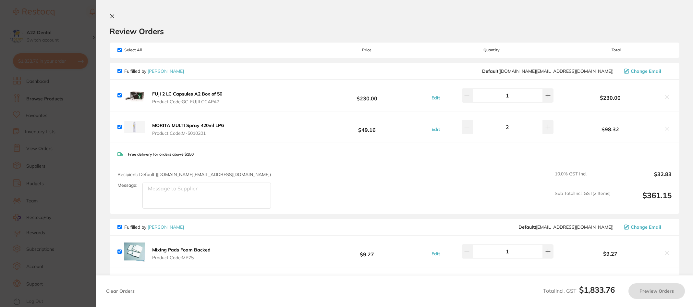
checkbox input "true"
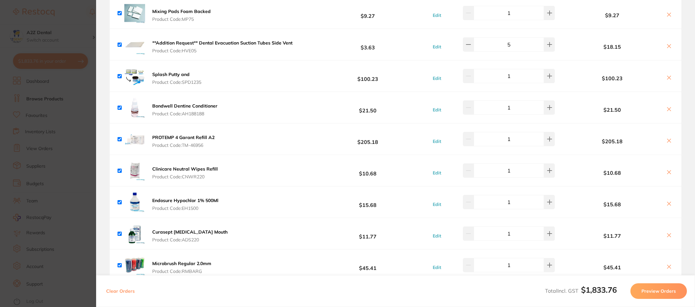
scroll to position [292, 0]
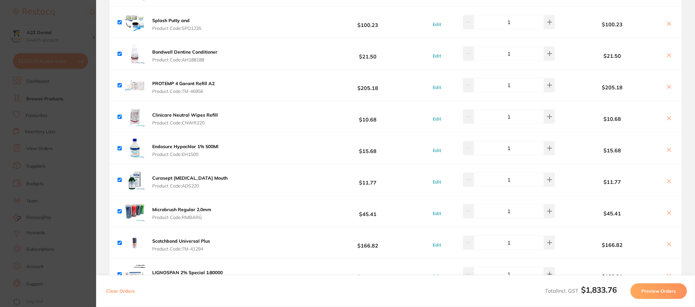
click at [73, 12] on section "Update RRP Set your pre negotiated price for this item. Item Agreed RRP (excl. …" at bounding box center [347, 153] width 695 height 307
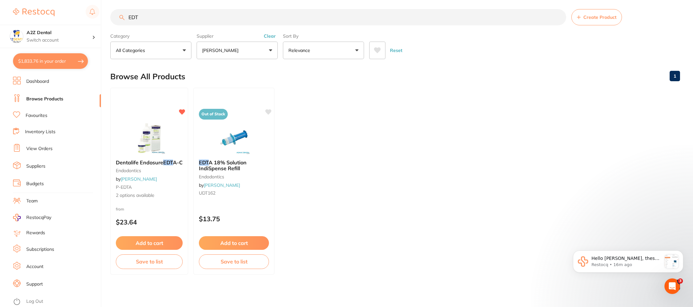
scroll to position [5, 0]
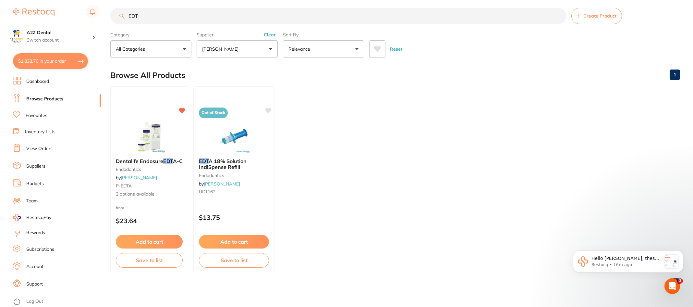
click at [38, 57] on button "$1,833.76 in your order" at bounding box center [50, 61] width 75 height 16
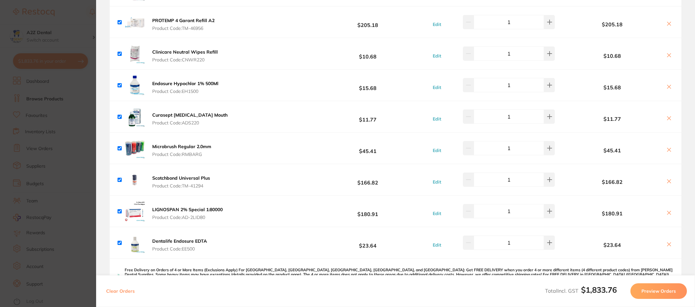
scroll to position [357, 0]
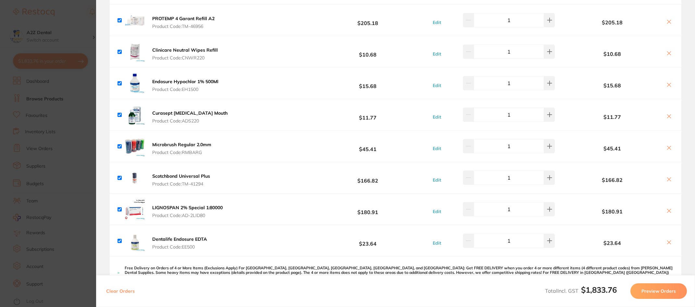
click at [75, 220] on section "Update RRP Set your pre negotiated price for this item. Item Agreed RRP (excl. …" at bounding box center [347, 153] width 695 height 307
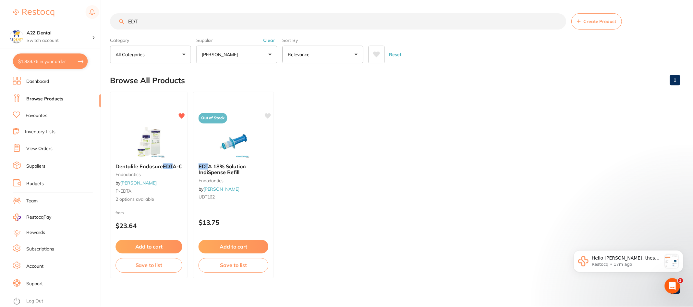
scroll to position [5, 0]
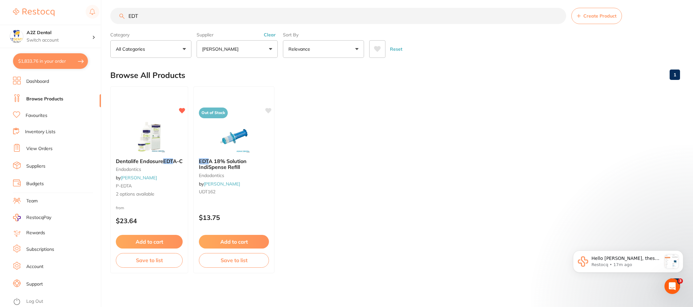
click at [35, 81] on link "Dashboard" at bounding box center [37, 81] width 23 height 6
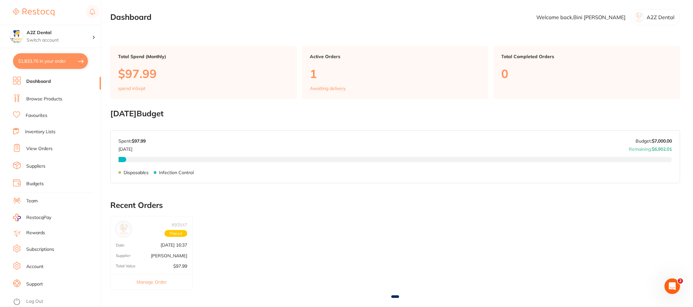
click at [35, 97] on link "Browse Products" at bounding box center [44, 99] width 36 height 6
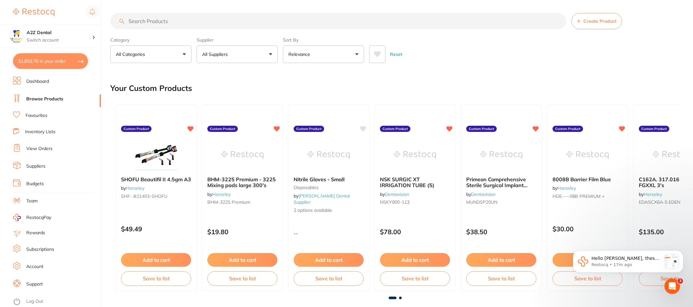
scroll to position [357, 0]
click at [272, 54] on button "All Suppliers" at bounding box center [237, 54] width 81 height 18
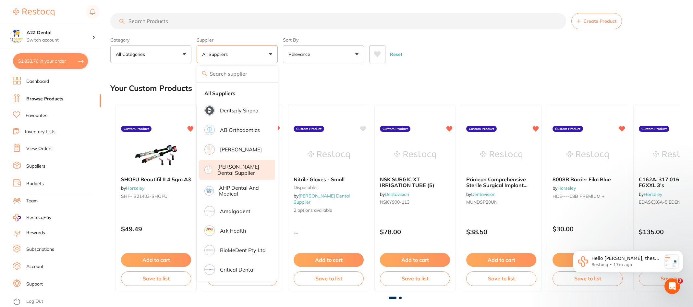
click at [229, 168] on p "[PERSON_NAME] Dental Supplier" at bounding box center [241, 170] width 49 height 12
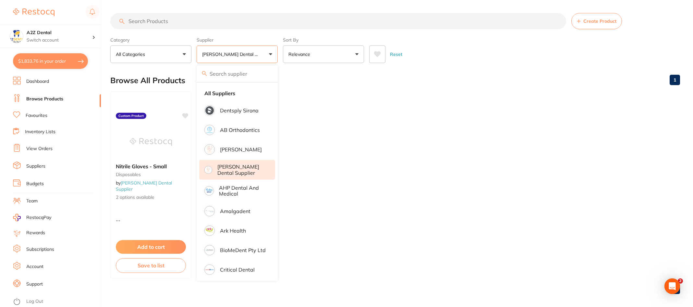
scroll to position [0, 0]
click at [222, 148] on p "[PERSON_NAME]" at bounding box center [241, 149] width 42 height 6
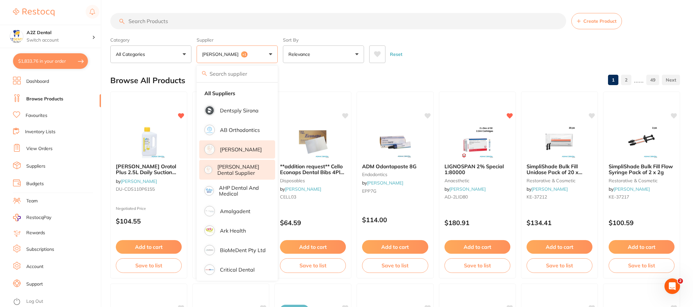
click at [77, 139] on ul "Dashboard Browse Products Favourites Inventory Lists View Orders Suppliers Budg…" at bounding box center [57, 192] width 88 height 230
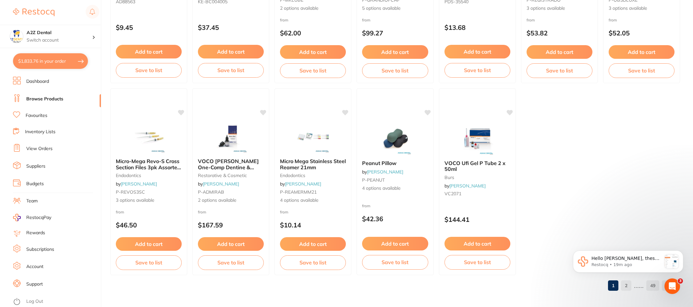
scroll to position [1348, 0]
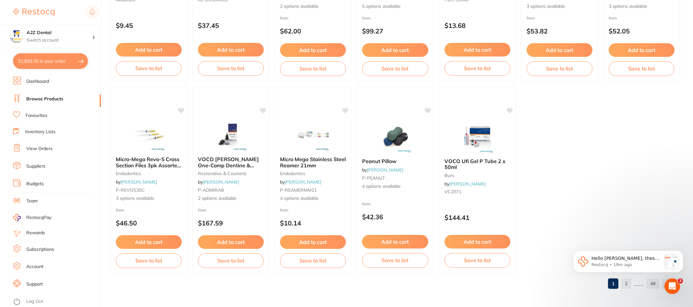
click at [632, 284] on body "Hello Bini, these have been added 😊 Restocq • 19m ago" at bounding box center [628, 263] width 125 height 47
click at [630, 285] on body "Hello Bini, these have been added 😊 Restocq • 19m ago" at bounding box center [628, 263] width 125 height 47
click at [623, 261] on span "Hello [PERSON_NAME], these have been added 😊" at bounding box center [626, 261] width 68 height 12
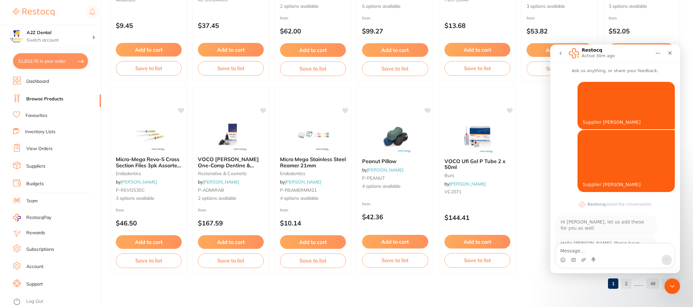
scroll to position [1, 0]
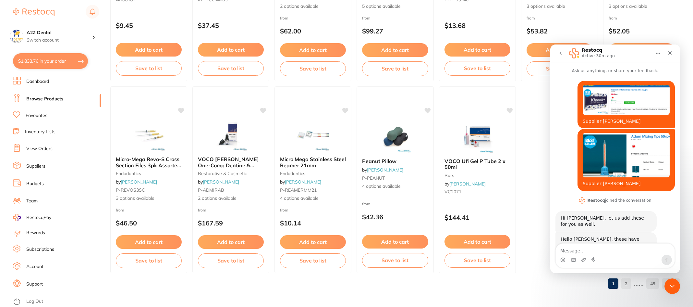
click at [604, 96] on img "Bini says…" at bounding box center [626, 100] width 87 height 30
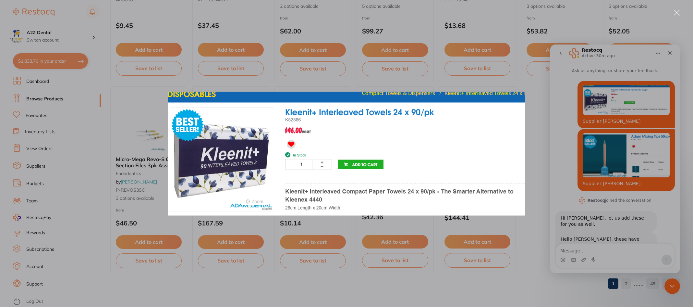
click at [76, 148] on div "Intercom messenger" at bounding box center [346, 153] width 693 height 307
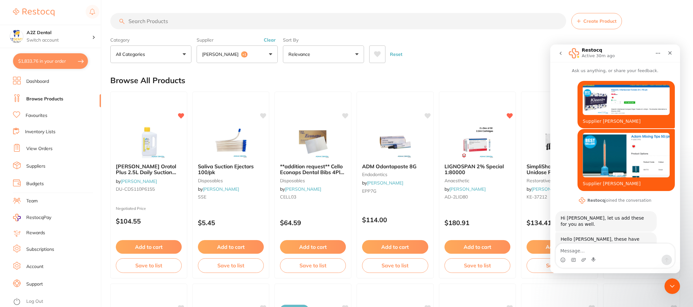
click at [167, 21] on input "search" at bounding box center [338, 21] width 456 height 16
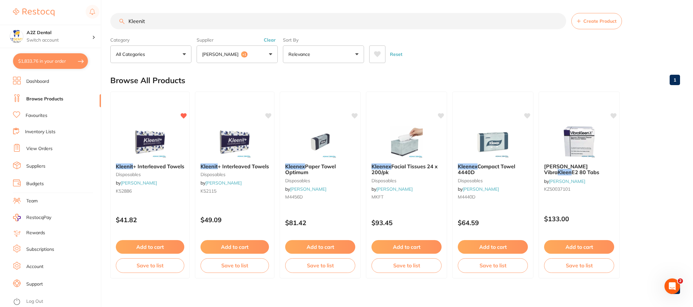
type input "Kleenit"
click at [272, 54] on button "[PERSON_NAME] +1" at bounding box center [237, 54] width 81 height 18
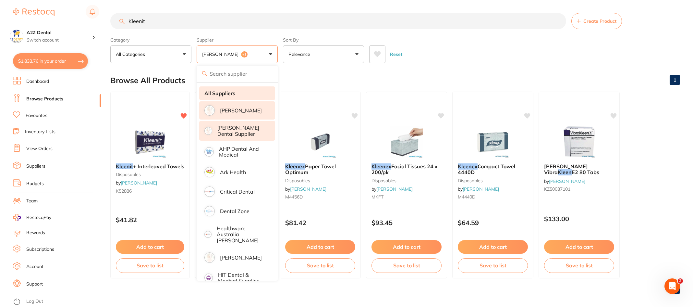
click at [228, 94] on strong "All Suppliers" at bounding box center [219, 93] width 31 height 6
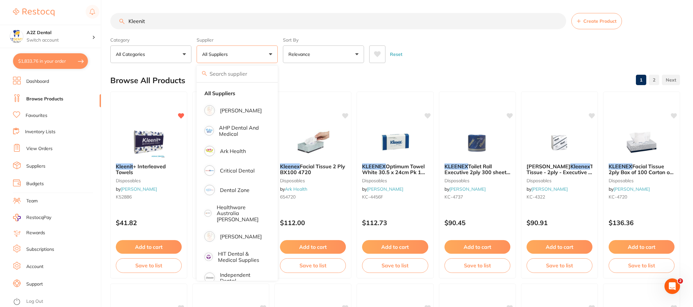
click at [70, 222] on ul "Dashboard Browse Products Favourites Inventory Lists View Orders Suppliers Budg…" at bounding box center [57, 192] width 88 height 230
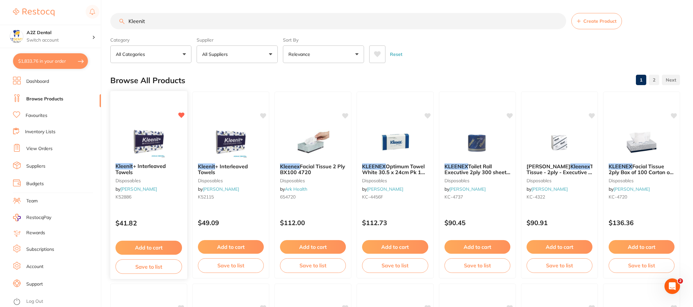
click at [141, 245] on button "Add to cart" at bounding box center [149, 247] width 67 height 14
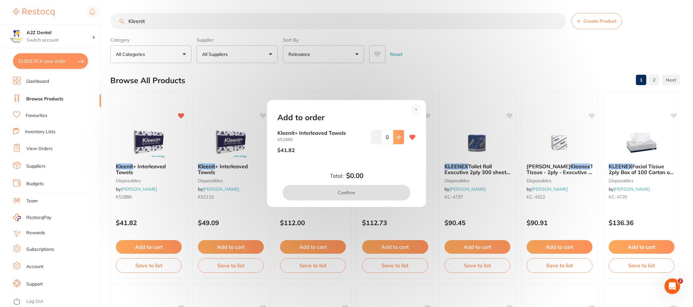
click at [397, 139] on icon at bounding box center [399, 137] width 4 height 4
type input "1"
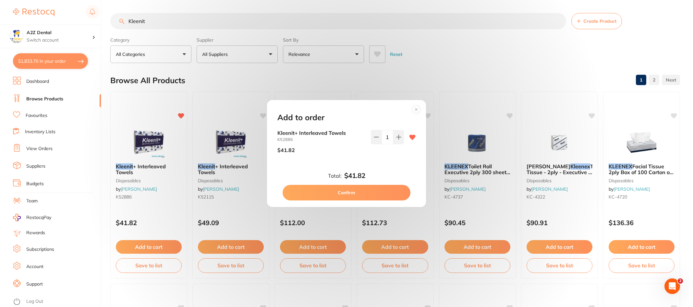
click at [342, 194] on button "Confirm" at bounding box center [347, 193] width 128 height 16
checkbox input "false"
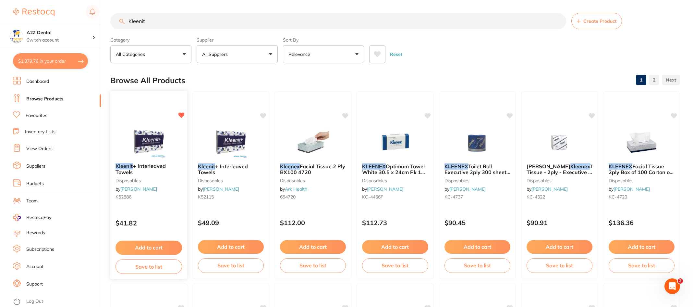
click at [153, 267] on button "Save to list" at bounding box center [149, 266] width 67 height 15
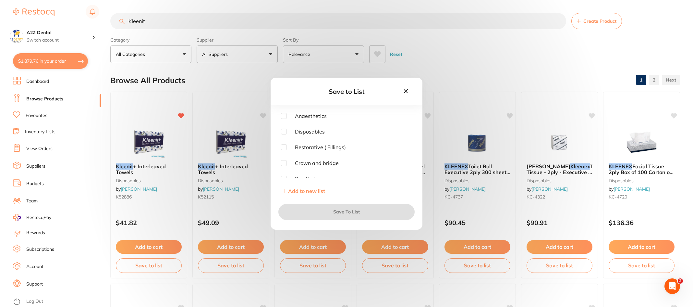
click at [285, 131] on input "checkbox" at bounding box center [284, 132] width 6 height 6
checkbox input "true"
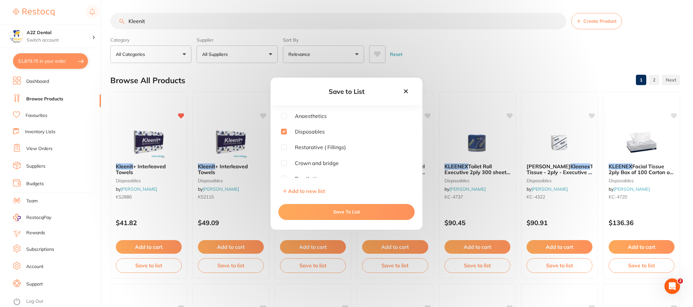
click at [347, 211] on button "Save To List" at bounding box center [346, 212] width 136 height 16
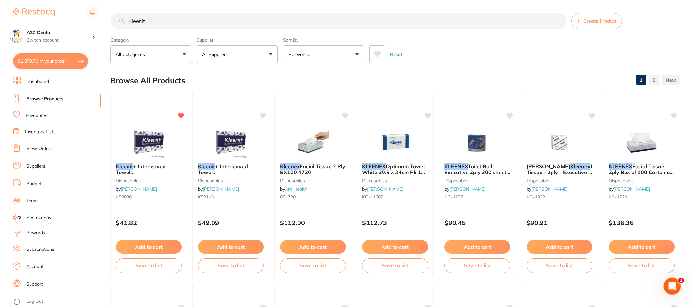
click at [670, 280] on icon "Open Intercom Messenger" at bounding box center [671, 285] width 11 height 11
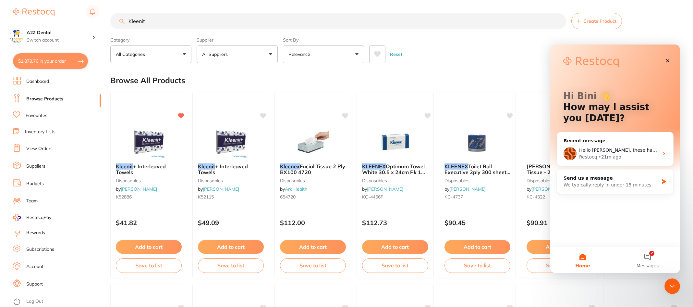
drag, startPoint x: 649, startPoint y: 253, endPoint x: 616, endPoint y: 228, distance: 41.4
click at [616, 228] on div "Hi Bini 👋 How may I assist you today? Recent message Hello Bini, these have bee…" at bounding box center [615, 158] width 130 height 228
click at [614, 150] on span "Hello Bini, these have been added 😊" at bounding box center [636, 149] width 114 height 5
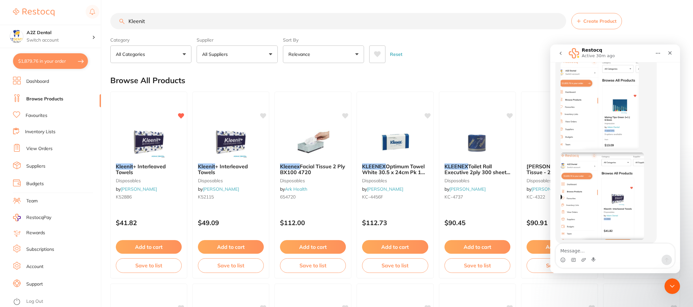
scroll to position [188, 0]
click at [612, 100] on img "Restocq says…" at bounding box center [600, 104] width 78 height 87
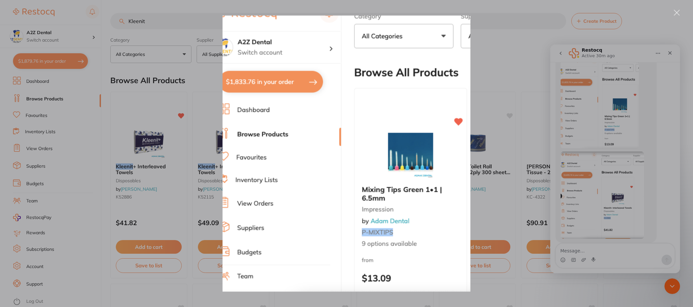
scroll to position [0, 0]
click at [87, 296] on div "Intercom messenger" at bounding box center [346, 153] width 693 height 307
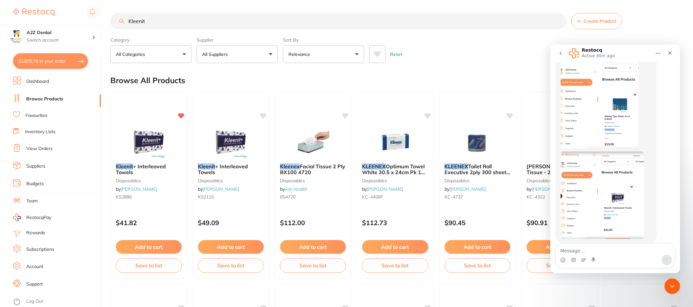
scroll to position [175, 0]
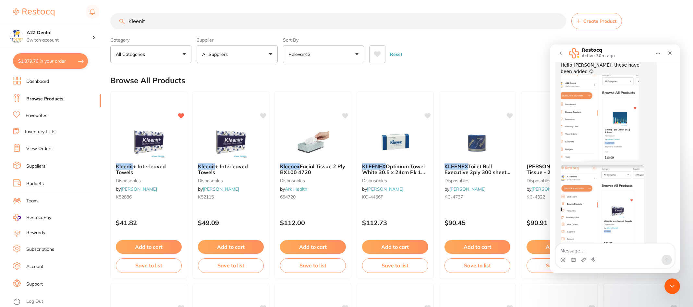
drag, startPoint x: 158, startPoint y: 24, endPoint x: 117, endPoint y: 24, distance: 40.2
click at [117, 24] on input "Kleenit" at bounding box center [338, 21] width 456 height 16
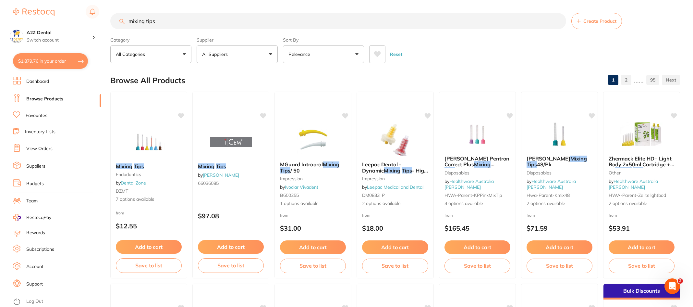
scroll to position [0, 0]
type input "mixing tips"
click at [271, 56] on button "All Suppliers" at bounding box center [237, 54] width 81 height 18
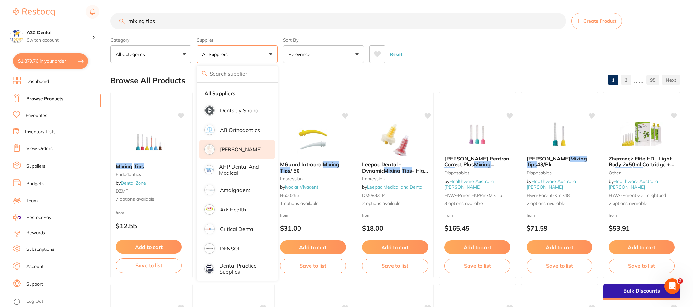
click at [232, 149] on p "[PERSON_NAME]" at bounding box center [241, 149] width 42 height 6
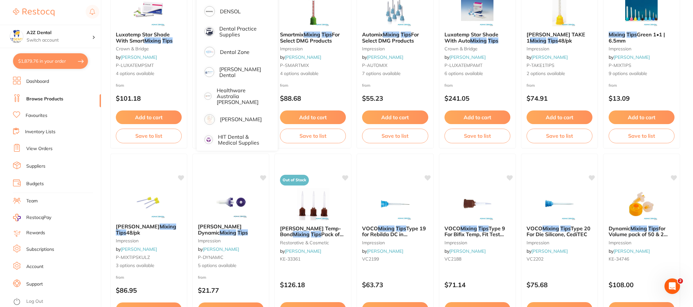
scroll to position [107, 0]
click at [82, 213] on ul "Dashboard Browse Products Favourites Inventory Lists View Orders Suppliers Budg…" at bounding box center [57, 192] width 88 height 230
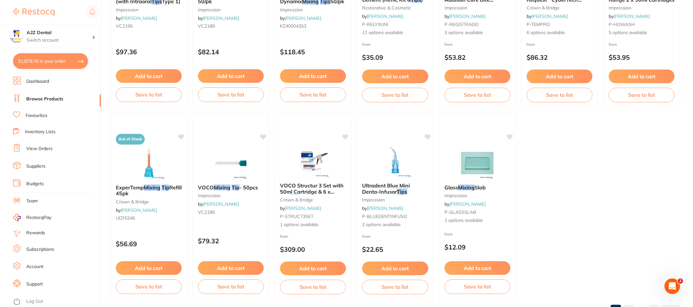
scroll to position [1331, 0]
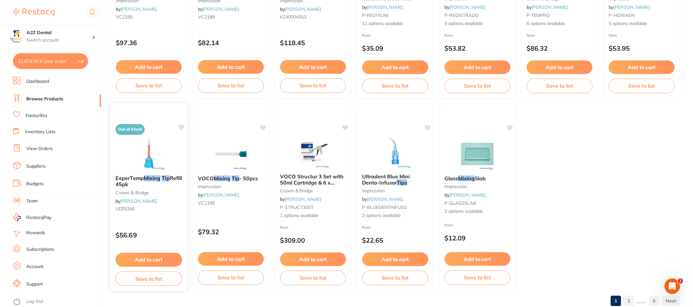
click at [132, 179] on span "ExperTemp" at bounding box center [130, 178] width 28 height 6
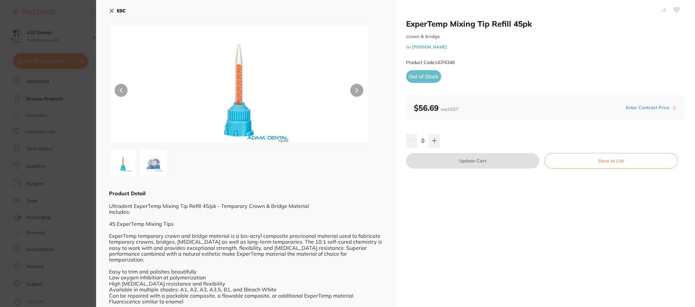
click at [111, 11] on icon at bounding box center [112, 11] width 4 height 4
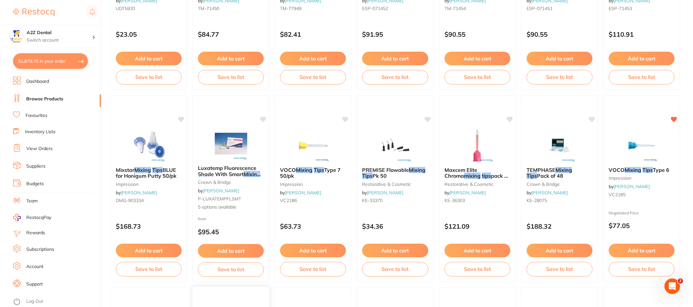
scroll to position [601, 0]
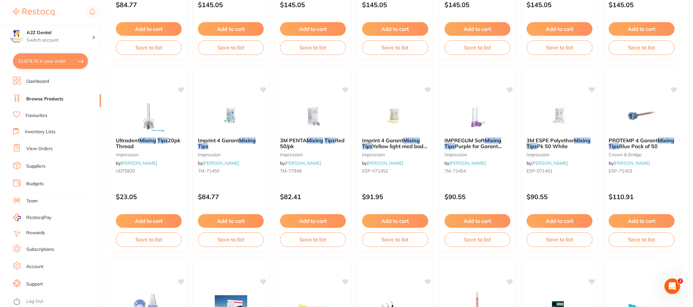
click at [44, 59] on button "$1,879.76 in your order" at bounding box center [50, 61] width 75 height 16
checkbox input "true"
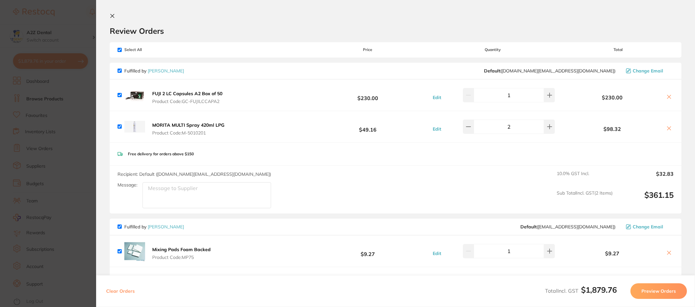
scroll to position [0, 0]
click at [112, 14] on icon at bounding box center [112, 16] width 5 height 5
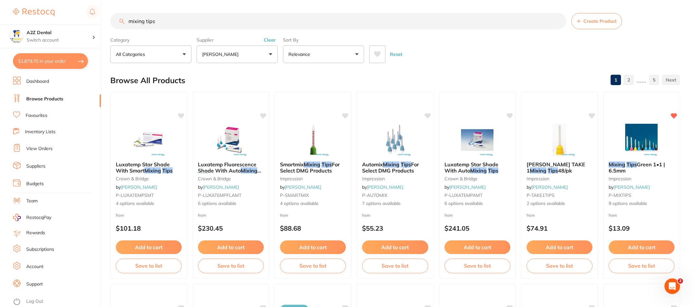
drag, startPoint x: 164, startPoint y: 22, endPoint x: 185, endPoint y: 50, distance: 35.0
click at [185, 50] on section "mixing tips Create Product Category All Categories All Categories crown & bridg…" at bounding box center [395, 38] width 570 height 50
click at [386, 168] on span "For Select DMG Products" at bounding box center [390, 167] width 57 height 13
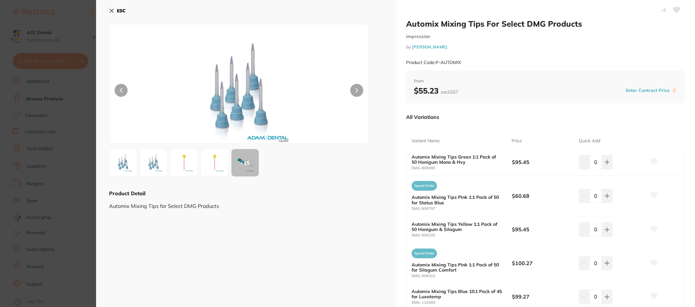
click at [155, 165] on img at bounding box center [153, 162] width 23 height 23
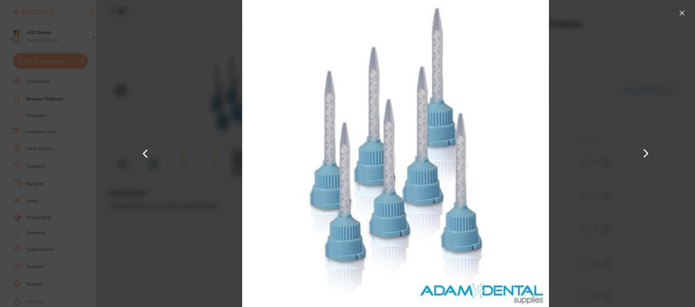
click at [645, 154] on button at bounding box center [646, 154] width 16 height 154
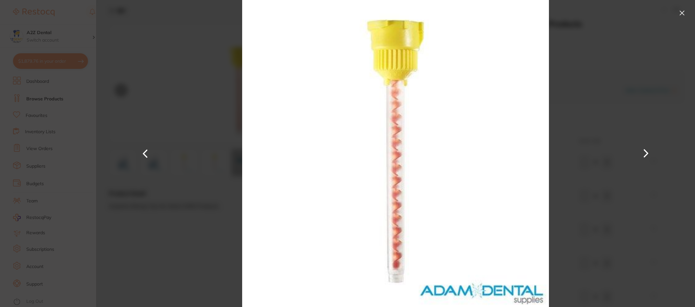
click at [487, 217] on img at bounding box center [396, 153] width 314 height 307
click at [146, 154] on button at bounding box center [145, 154] width 16 height 154
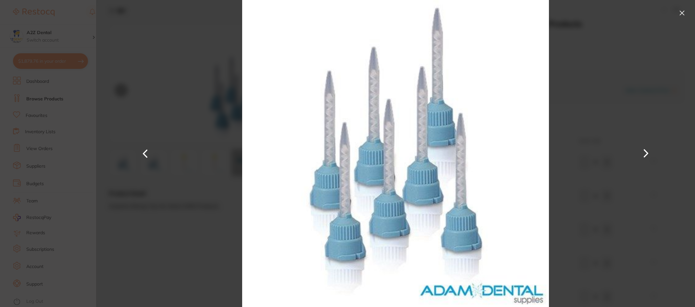
click at [63, 256] on section "Automix Mixing Tips For Select DMG Products impression by Adam Dental Product C…" at bounding box center [347, 153] width 695 height 307
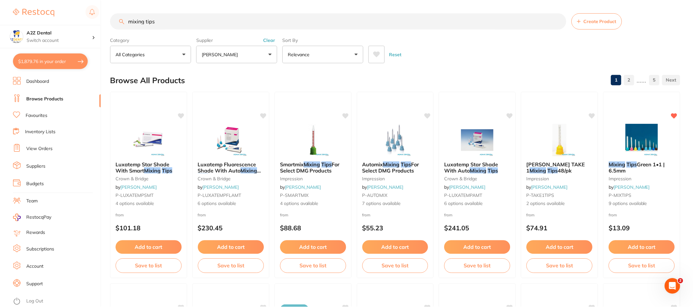
scroll to position [1, 0]
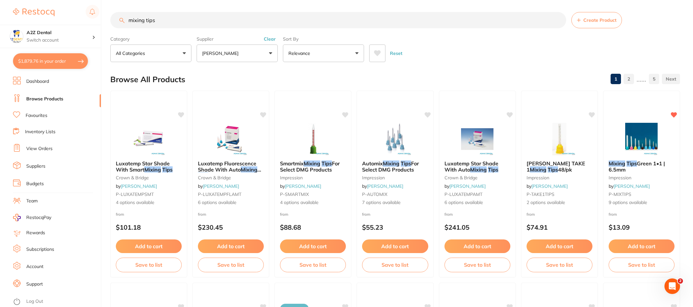
drag, startPoint x: 161, startPoint y: 19, endPoint x: 117, endPoint y: 17, distance: 43.9
click at [117, 17] on input "mixing tips" at bounding box center [338, 20] width 456 height 16
click at [162, 23] on input "mixing tips" at bounding box center [338, 20] width 456 height 16
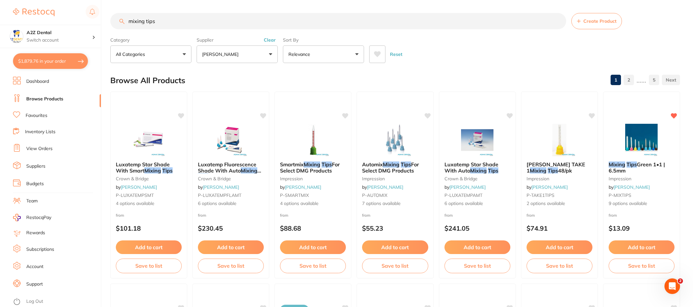
paste input "P-MIXTIPS"
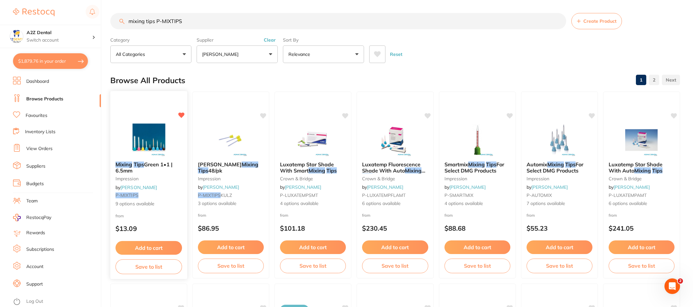
type input "mixing tips P-MIXTIPS"
click at [128, 164] on em "Mixing" at bounding box center [124, 164] width 17 height 6
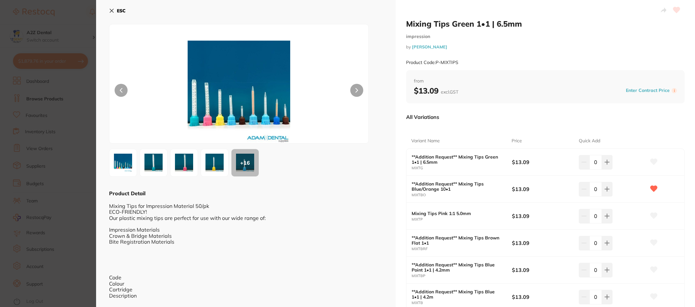
scroll to position [32, 0]
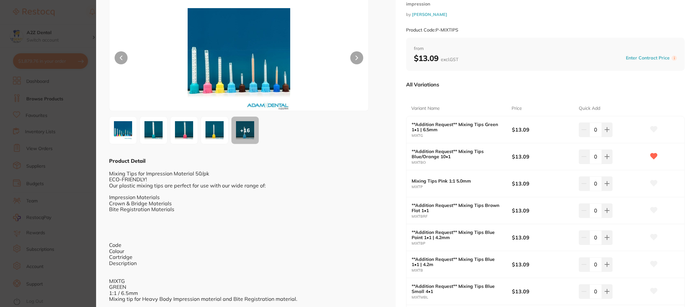
click at [431, 243] on small "MIXTBP" at bounding box center [462, 243] width 100 height 4
click at [607, 239] on icon at bounding box center [606, 237] width 5 height 5
type input "1"
click at [652, 236] on icon at bounding box center [653, 237] width 7 height 6
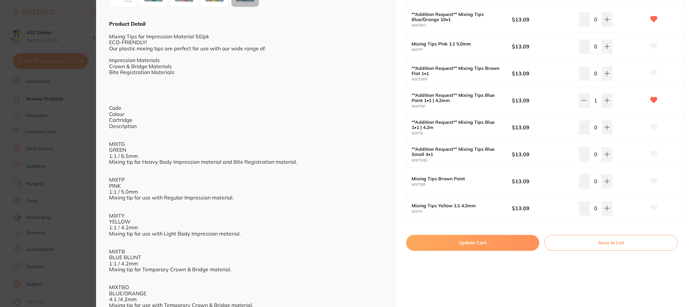
scroll to position [130, 0]
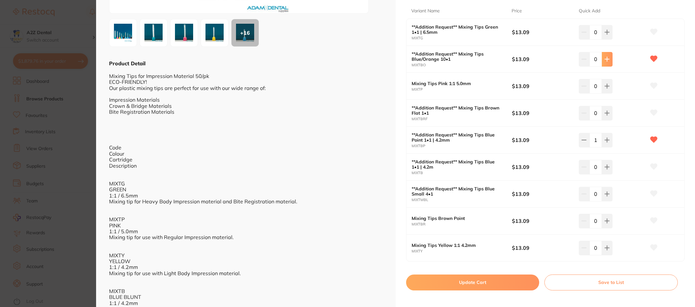
click at [606, 61] on icon at bounding box center [606, 58] width 5 height 5
type input "1"
click at [474, 284] on button "Update Cart" at bounding box center [472, 282] width 133 height 16
checkbox input "false"
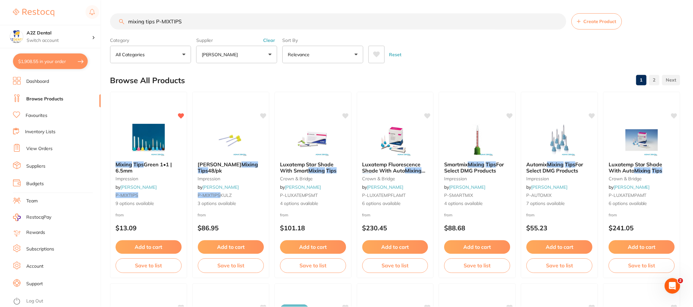
scroll to position [1, 0]
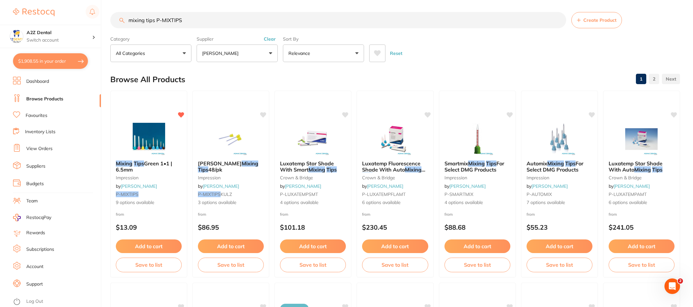
click at [52, 60] on button "$1,908.55 in your order" at bounding box center [50, 61] width 75 height 16
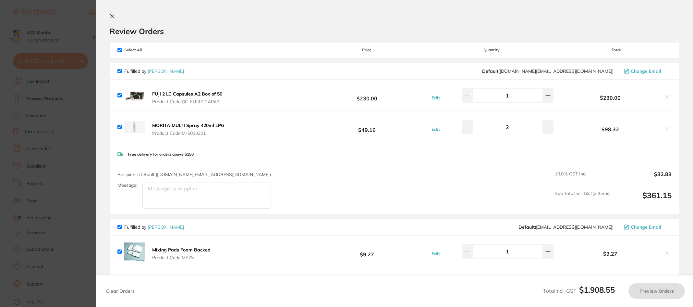
checkbox input "true"
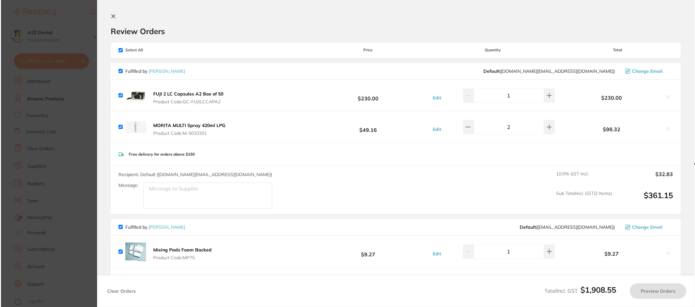
scroll to position [0, 0]
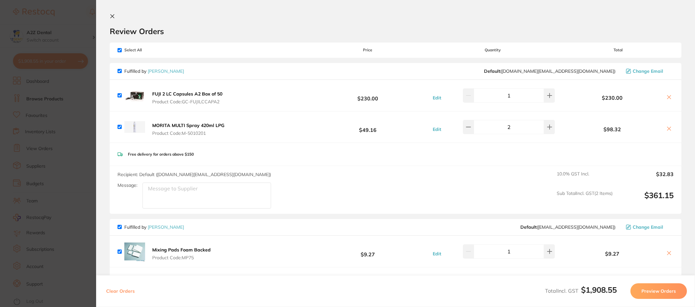
click at [82, 153] on section "Update RRP Set your pre negotiated price for this item. Item Agreed RRP (excl. …" at bounding box center [347, 153] width 695 height 307
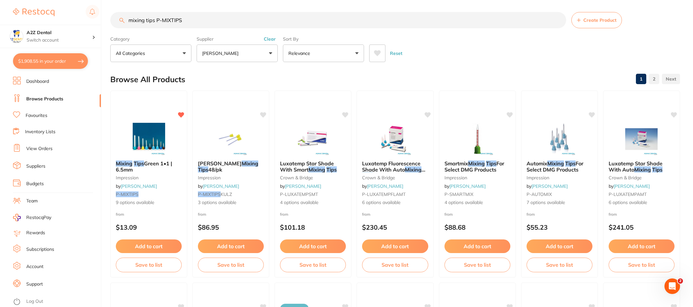
click at [38, 57] on button "$1,908.55 in your order" at bounding box center [50, 61] width 75 height 16
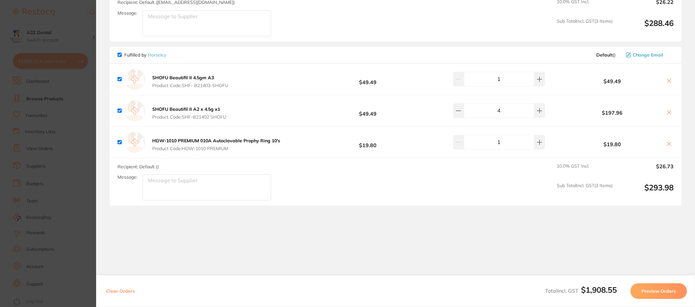
scroll to position [945, 0]
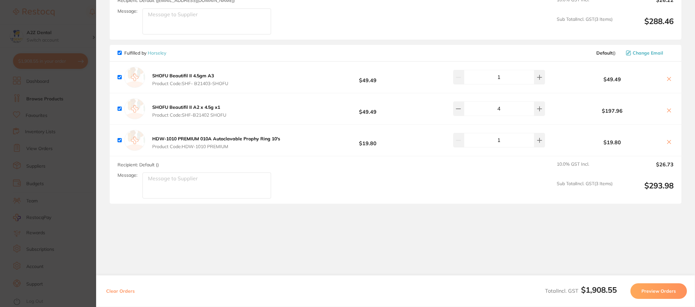
click at [660, 289] on button "Preview Orders" at bounding box center [658, 291] width 56 height 16
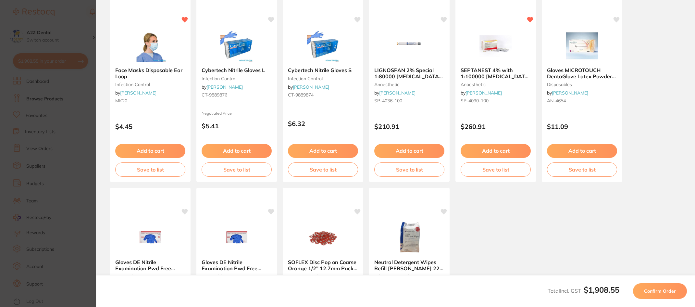
scroll to position [0, 0]
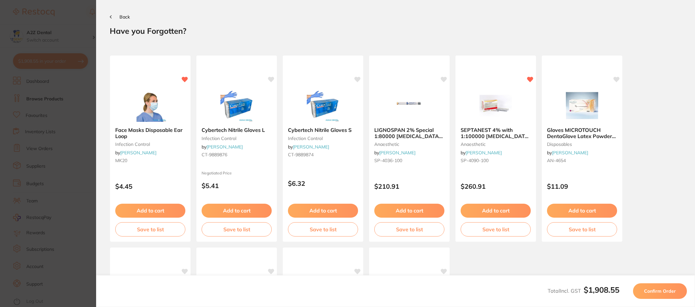
click at [110, 15] on button "Back" at bounding box center [120, 16] width 20 height 5
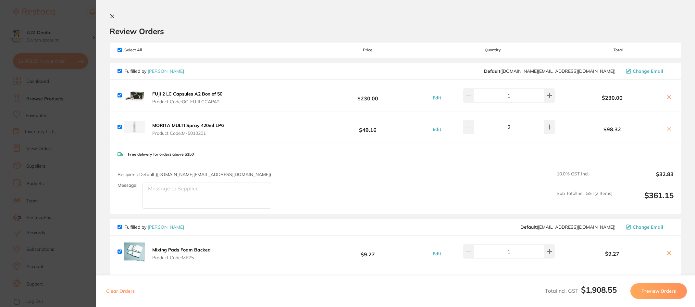
click at [42, 97] on section "Update RRP Set your pre negotiated price for this item. Item Agreed RRP (excl. …" at bounding box center [347, 153] width 695 height 307
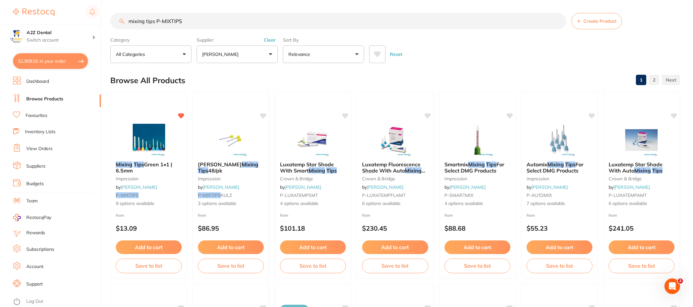
drag, startPoint x: 187, startPoint y: 20, endPoint x: 75, endPoint y: 13, distance: 112.8
click at [75, 13] on div "$1,908.55 A2Z Dental Switch account A2Z Dental $1,908.55 in your order Dashboar…" at bounding box center [346, 153] width 693 height 307
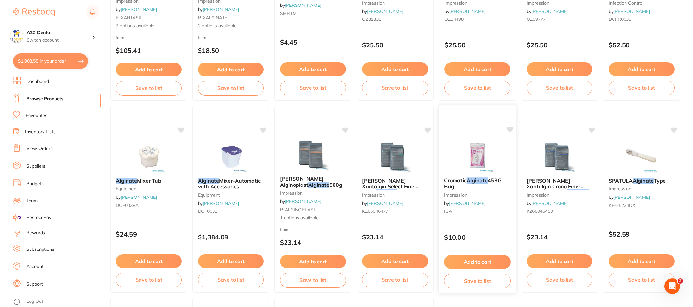
scroll to position [195, 0]
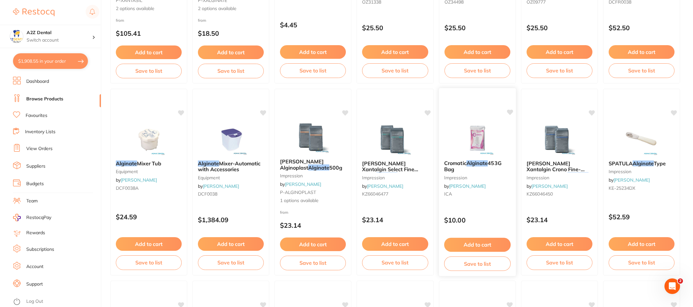
type input "Alginate"
click at [473, 245] on button "Add to cart" at bounding box center [477, 245] width 67 height 14
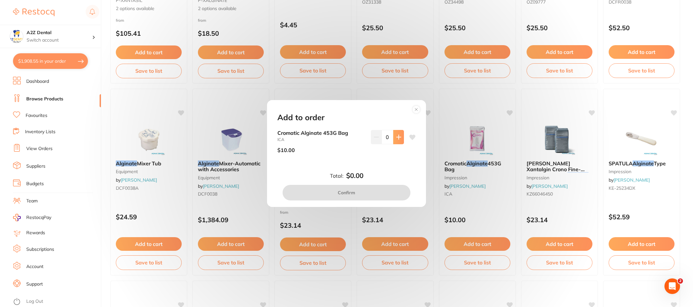
scroll to position [0, 0]
click at [400, 137] on button at bounding box center [398, 137] width 11 height 14
type input "1"
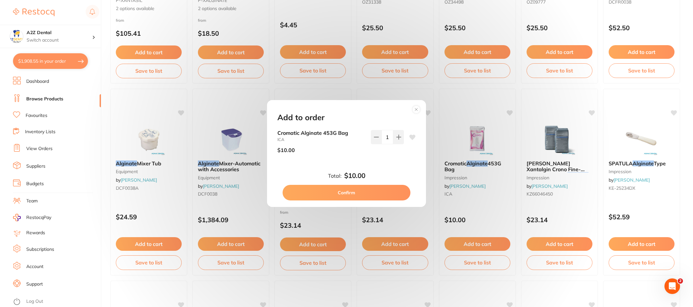
click at [351, 189] on button "Confirm" at bounding box center [347, 193] width 128 height 16
checkbox input "false"
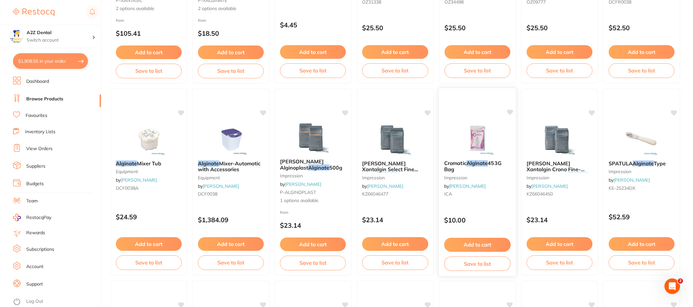
click at [481, 265] on button "Save to list" at bounding box center [477, 263] width 67 height 15
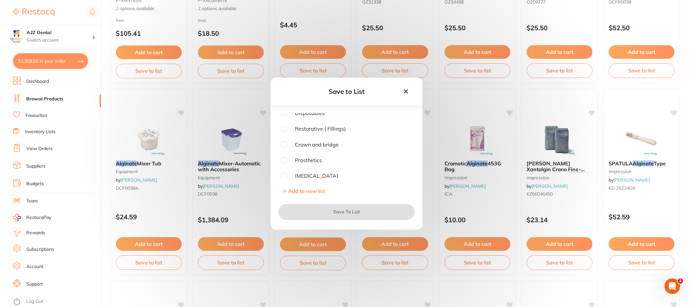
scroll to position [18, 0]
click at [284, 162] on input "checkbox" at bounding box center [284, 160] width 6 height 6
checkbox input "true"
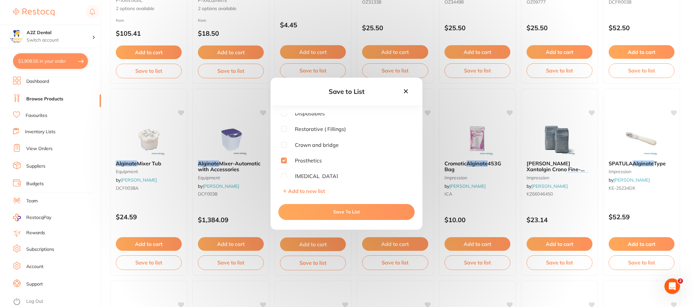
click at [343, 212] on button "Save To List" at bounding box center [346, 212] width 136 height 16
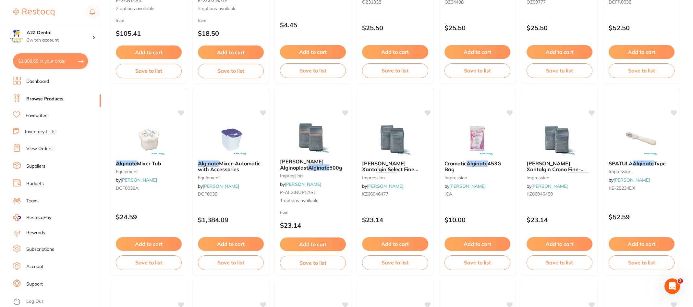
click at [46, 60] on button "$1,908.55 in your order" at bounding box center [50, 61] width 75 height 16
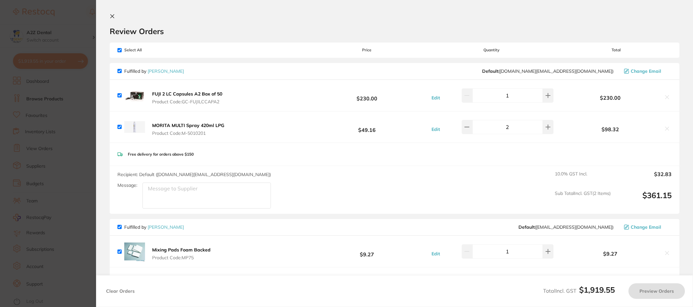
checkbox input "true"
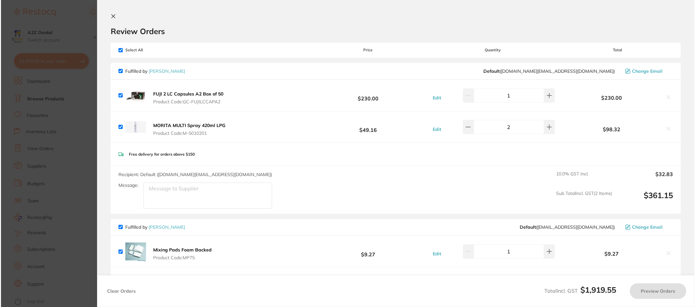
scroll to position [0, 0]
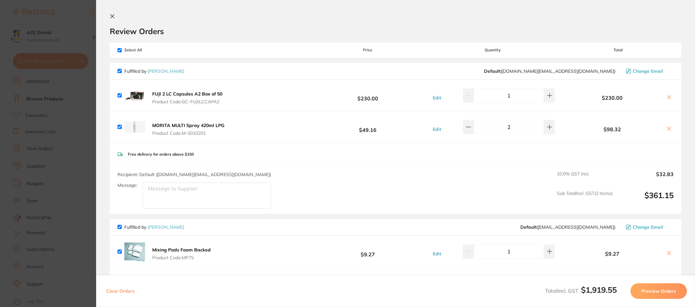
click at [655, 290] on button "Preview Orders" at bounding box center [658, 291] width 56 height 16
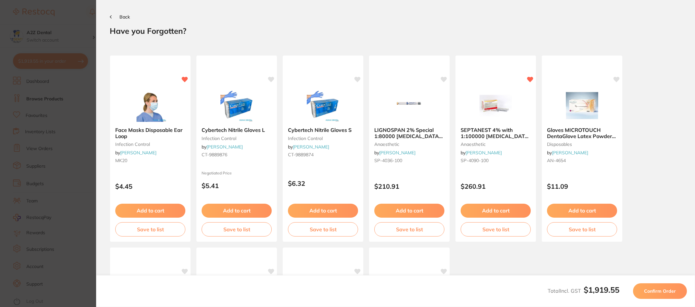
click at [655, 290] on span "Confirm Order" at bounding box center [660, 291] width 32 height 6
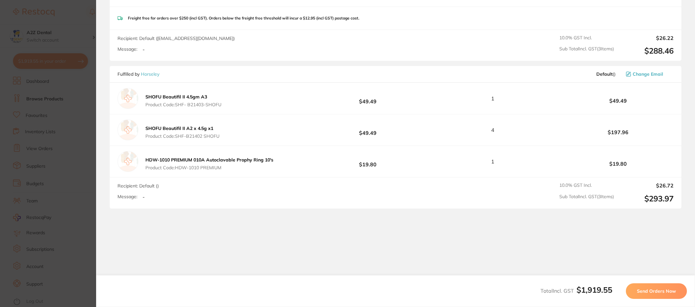
scroll to position [966, 0]
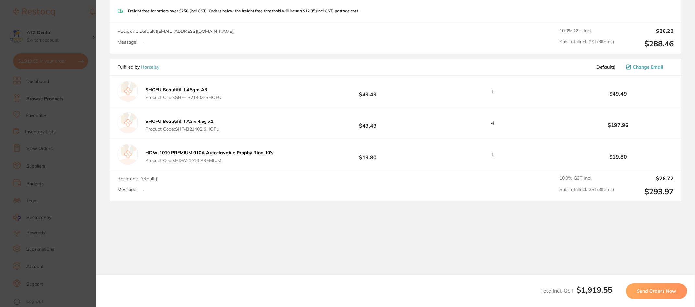
click at [651, 288] on span "Send Orders Now" at bounding box center [656, 291] width 39 height 6
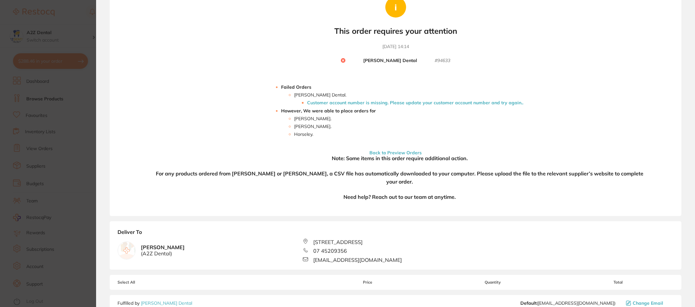
scroll to position [0, 0]
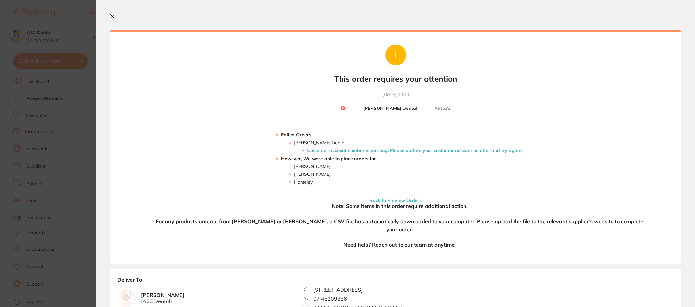
click at [375, 151] on li "Customer account number is missing. Please update your customer account number …" at bounding box center [415, 150] width 216 height 5
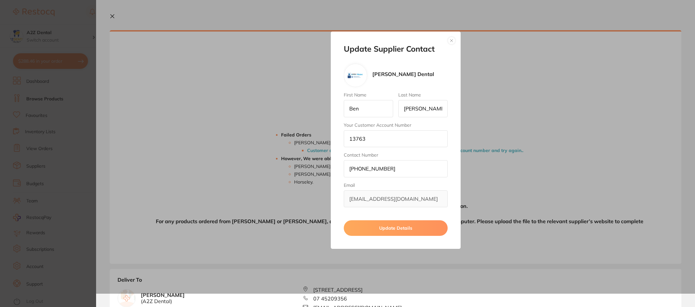
click at [376, 140] on input "13763" at bounding box center [396, 138] width 104 height 17
drag, startPoint x: 351, startPoint y: 138, endPoint x: 332, endPoint y: 138, distance: 18.5
click at [332, 138] on div "Update Supplier Contact Erskine Dental First Name Ben Last Name Stitt Your Cust…" at bounding box center [396, 139] width 130 height 217
click at [447, 131] on input "13763" at bounding box center [396, 138] width 104 height 17
click at [401, 228] on button "Update Details" at bounding box center [396, 228] width 104 height 16
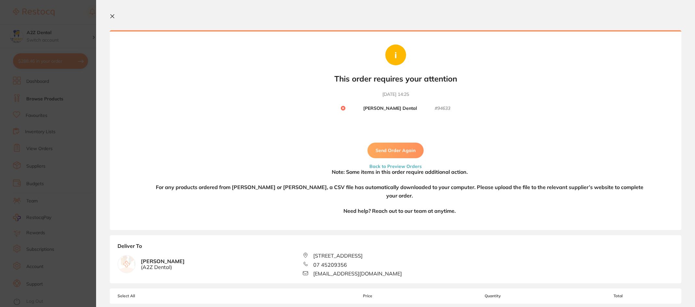
click at [388, 147] on button "Send Order Again" at bounding box center [395, 150] width 56 height 16
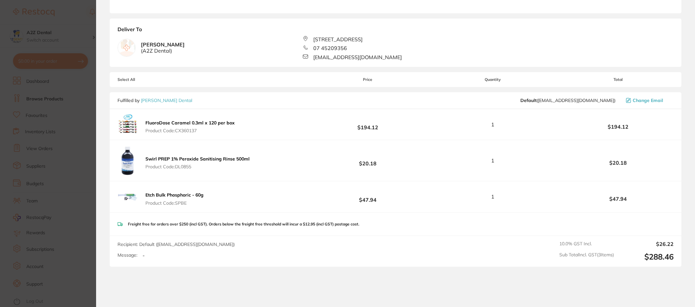
scroll to position [117, 0]
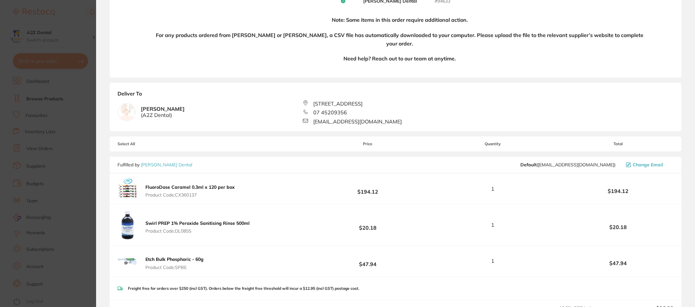
click at [74, 244] on section "Update RRP Set your pre negotiated price for this item. Item Agreed RRP (excl. …" at bounding box center [347, 153] width 695 height 307
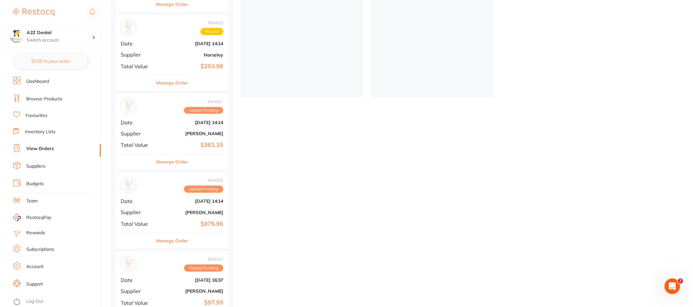
scroll to position [184, 0]
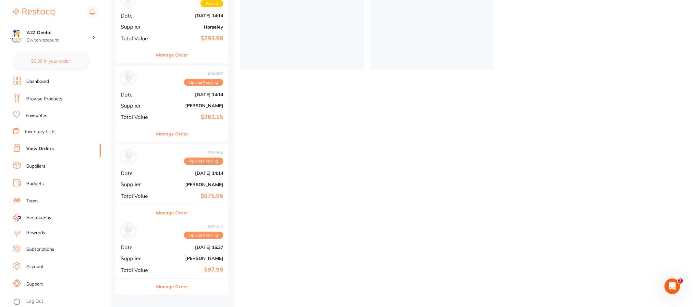
drag, startPoint x: 207, startPoint y: 240, endPoint x: 205, endPoint y: 237, distance: 3.3
click at [205, 237] on div "placed / accepted ( 5 ) Sort by Latest Notification # 94670 Placed Date Sept 25…" at bounding box center [171, 91] width 123 height 432
click at [669, 285] on icon "Open Intercom Messenger" at bounding box center [671, 285] width 11 height 11
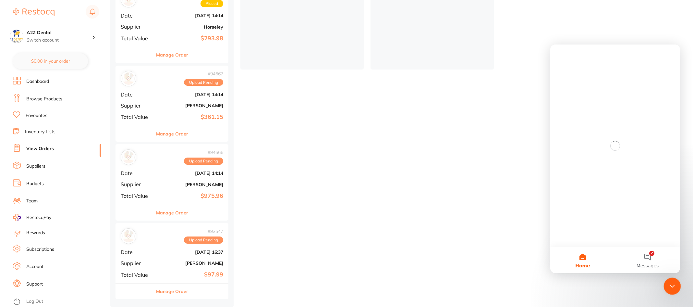
scroll to position [0, 0]
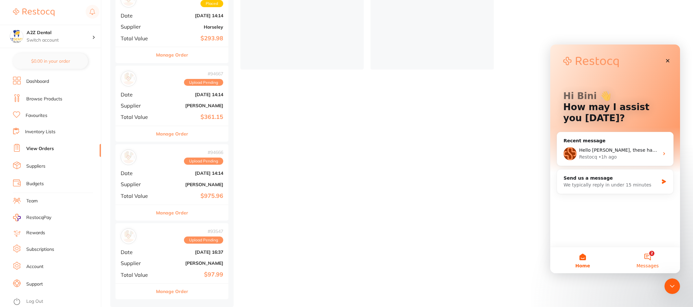
click at [648, 257] on button "2 Messages" at bounding box center [647, 260] width 65 height 26
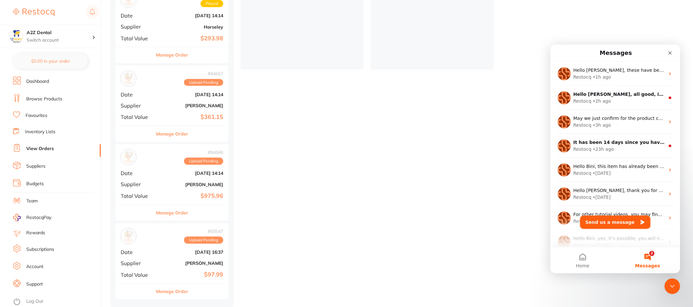
click at [605, 220] on button "Send us a message" at bounding box center [615, 221] width 70 height 13
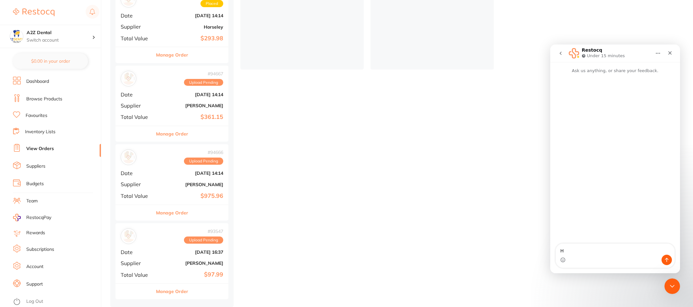
type textarea "Hi"
type textarea "Even after I have uploaded the CSV file to Henryschein and to [PERSON_NAME] in …"
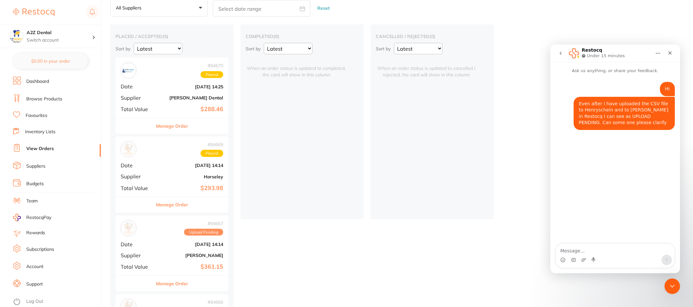
scroll to position [22, 0]
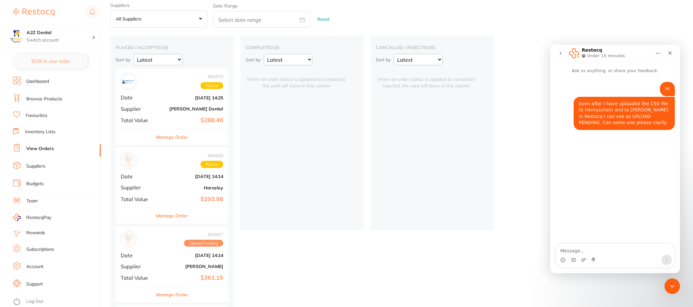
click at [46, 82] on link "Dashboard" at bounding box center [37, 81] width 23 height 6
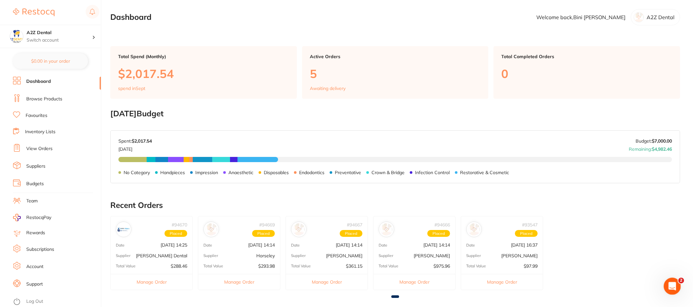
click at [673, 277] on div "Open Intercom Messenger" at bounding box center [671, 284] width 21 height 21
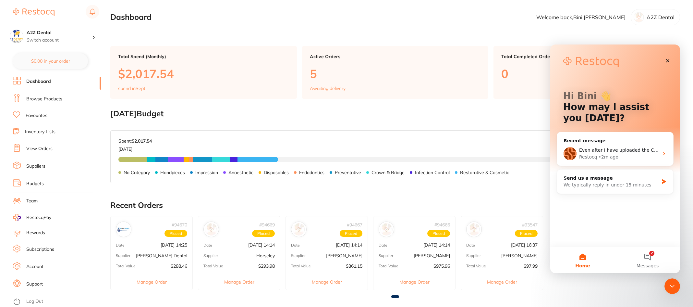
click at [38, 129] on link "Inventory Lists" at bounding box center [40, 132] width 31 height 6
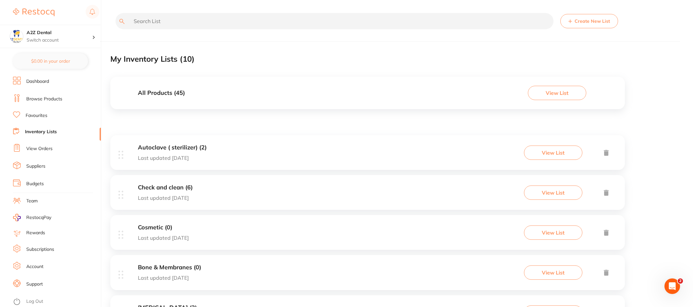
click at [148, 157] on p "Last updated [DATE]" at bounding box center [172, 158] width 69 height 6
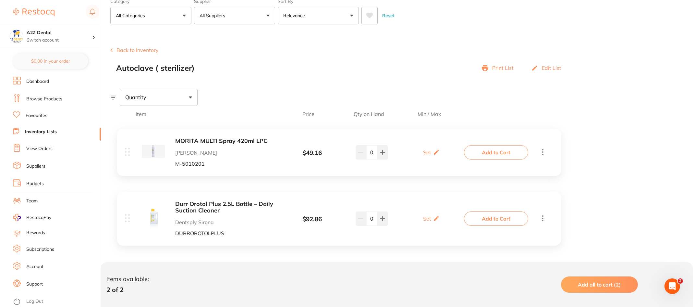
scroll to position [41, 0]
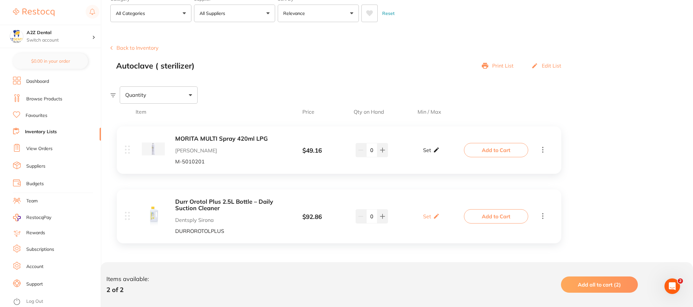
click at [429, 149] on p "Set" at bounding box center [427, 150] width 8 height 6
drag, startPoint x: 439, startPoint y: 154, endPoint x: 443, endPoint y: 155, distance: 4.1
click at [443, 155] on input "0" at bounding box center [440, 153] width 13 height 10
type input "2"
drag, startPoint x: 425, startPoint y: 154, endPoint x: 419, endPoint y: 154, distance: 5.5
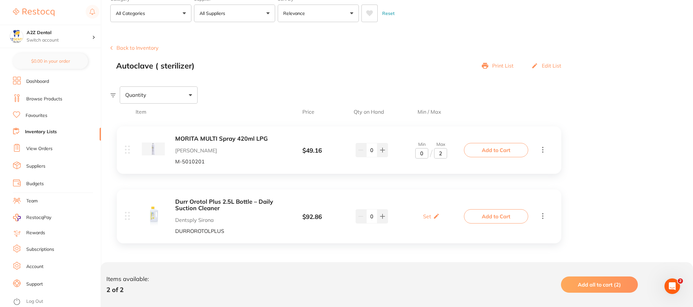
click at [419, 154] on input "0" at bounding box center [421, 153] width 13 height 10
type input "1"
click at [431, 214] on div "Set Set Min / Max" at bounding box center [431, 216] width 17 height 16
click at [443, 219] on input "0" at bounding box center [440, 219] width 13 height 10
drag, startPoint x: 442, startPoint y: 219, endPoint x: 437, endPoint y: 219, distance: 4.6
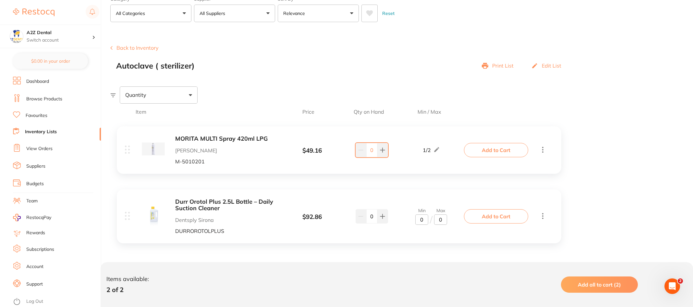
click at [437, 219] on input "0" at bounding box center [440, 219] width 13 height 10
type input "1"
drag, startPoint x: 424, startPoint y: 220, endPoint x: 419, endPoint y: 220, distance: 5.5
click at [419, 220] on input "0" at bounding box center [421, 219] width 13 height 10
click at [448, 190] on div "Durr Orotol Plus 2.5L Bottle – Daily Suction Cleaner Dentsply Sirona DURROROTOL…" at bounding box center [339, 216] width 445 height 54
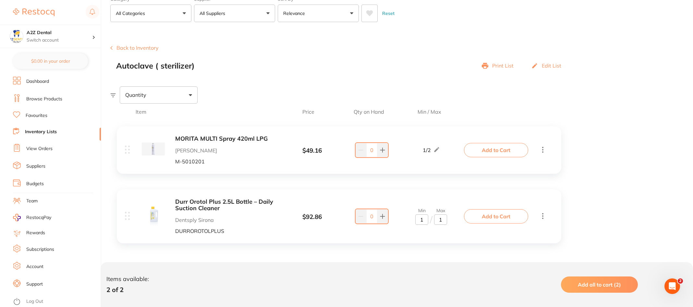
type input "1"
click at [622, 227] on div "Item Price Qty on Hand Min / Max MORITA MULTI Spray 420ml LPG Henry Schein Hala…" at bounding box center [401, 199] width 583 height 190
drag, startPoint x: 39, startPoint y: 132, endPoint x: 63, endPoint y: 131, distance: 24.3
click at [46, 156] on ul "Dashboard Browse Products Favourites Inventory Lists View Orders Suppliers Budg…" at bounding box center [57, 192] width 88 height 230
click at [132, 46] on button "Back to Inventory" at bounding box center [134, 48] width 48 height 6
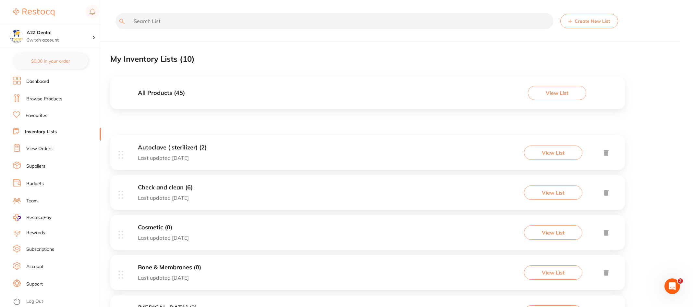
click at [159, 188] on h3 "Check and clean (6)" at bounding box center [165, 187] width 55 height 7
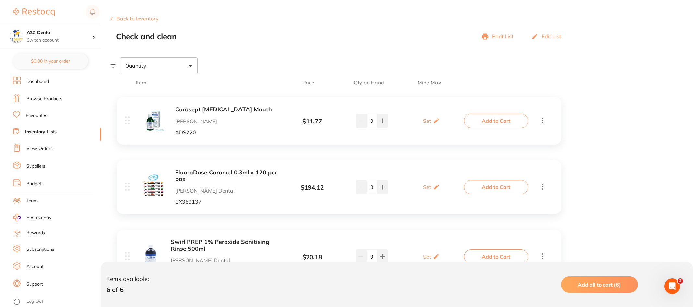
scroll to position [97, 0]
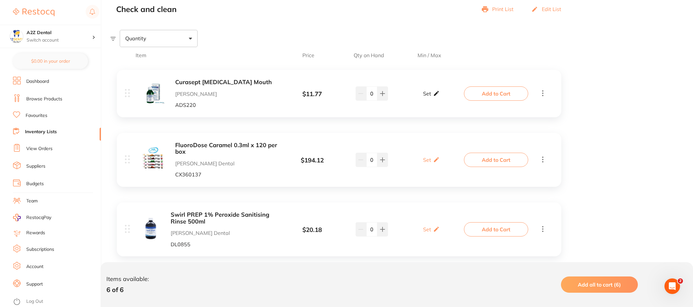
click at [426, 94] on p "Set" at bounding box center [427, 94] width 8 height 6
drag, startPoint x: 438, startPoint y: 96, endPoint x: 444, endPoint y: 97, distance: 6.6
click at [444, 97] on input "0" at bounding box center [440, 97] width 13 height 10
type input "1"
drag, startPoint x: 424, startPoint y: 97, endPoint x: 420, endPoint y: 97, distance: 3.9
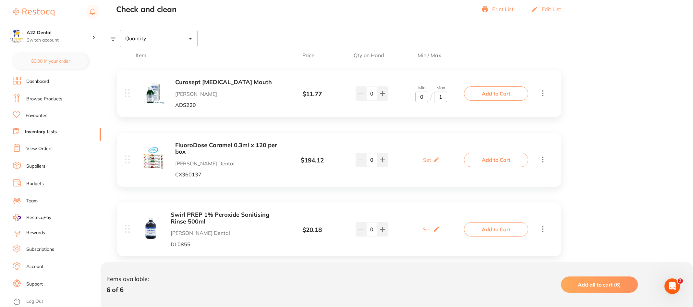
click at [420, 97] on input "0" at bounding box center [421, 97] width 13 height 10
click at [432, 160] on div "Set Set Min / Max" at bounding box center [431, 160] width 17 height 16
type input "1"
drag, startPoint x: 438, startPoint y: 163, endPoint x: 443, endPoint y: 163, distance: 4.5
click at [443, 163] on input "0" at bounding box center [440, 163] width 13 height 10
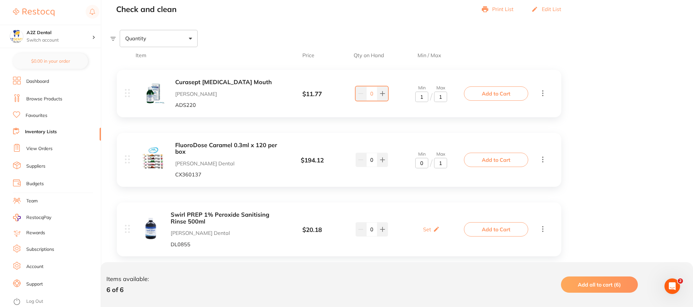
type input "1"
drag, startPoint x: 424, startPoint y: 162, endPoint x: 421, endPoint y: 163, distance: 3.3
click at [421, 163] on input "0" at bounding box center [421, 163] width 13 height 10
click at [428, 229] on p "Set" at bounding box center [427, 229] width 8 height 6
type input "1"
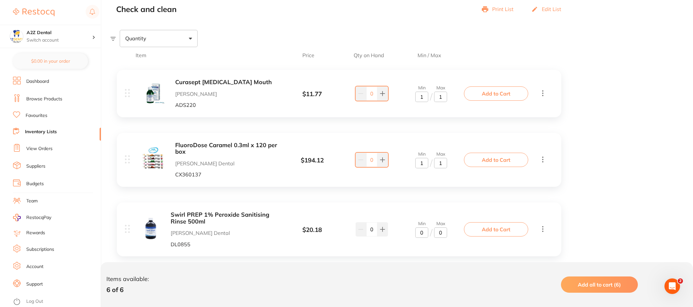
drag, startPoint x: 437, startPoint y: 231, endPoint x: 444, endPoint y: 233, distance: 7.1
click at [444, 233] on input "0" at bounding box center [440, 232] width 13 height 10
type input "1"
drag, startPoint x: 423, startPoint y: 233, endPoint x: 420, endPoint y: 233, distance: 3.6
click at [420, 233] on input "0" at bounding box center [421, 232] width 13 height 10
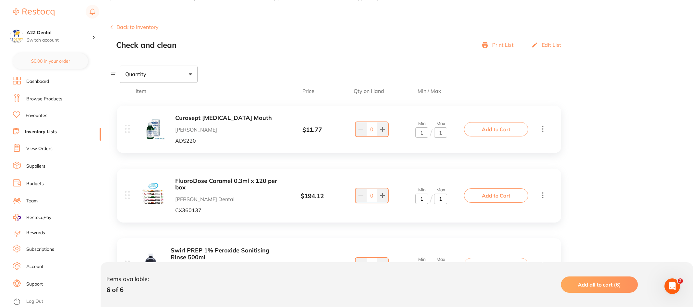
scroll to position [0, 0]
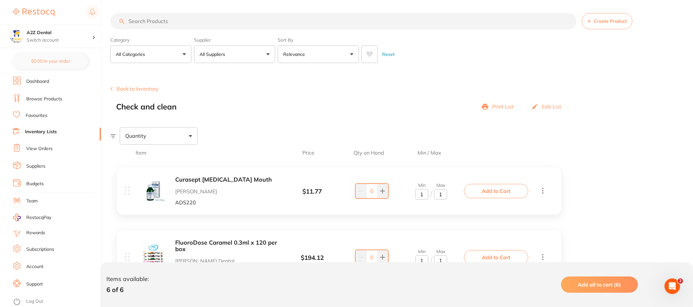
type input "1"
click at [138, 86] on button "Back to Inventory" at bounding box center [134, 89] width 48 height 6
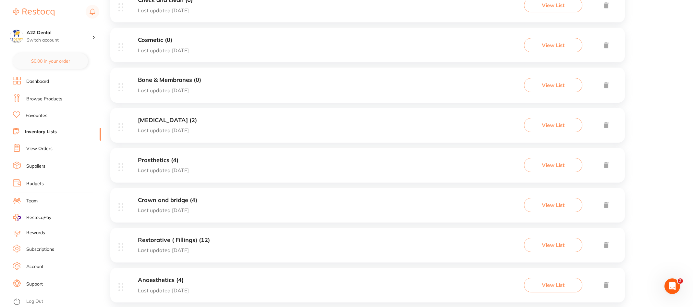
scroll to position [195, 0]
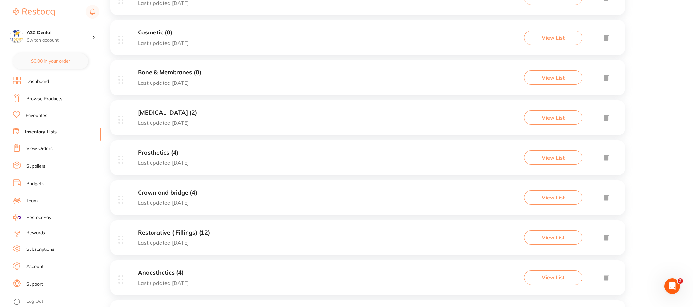
click at [154, 123] on p "Last updated today" at bounding box center [167, 123] width 59 height 6
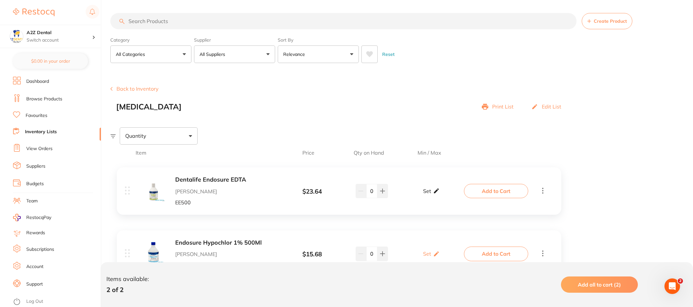
click at [425, 191] on p "Set" at bounding box center [427, 191] width 8 height 6
drag, startPoint x: 438, startPoint y: 194, endPoint x: 445, endPoint y: 195, distance: 6.6
click at [445, 195] on input "0" at bounding box center [440, 194] width 13 height 10
type input "1"
click at [423, 194] on input "0" at bounding box center [421, 194] width 13 height 10
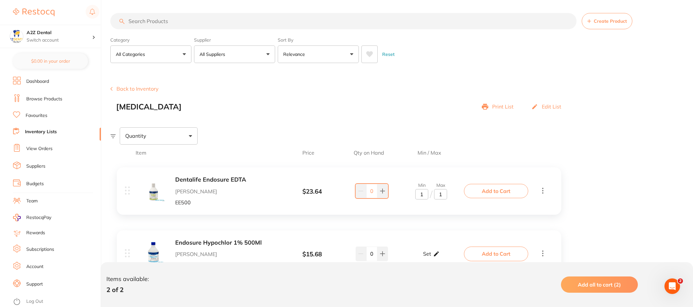
click at [425, 253] on p "Set" at bounding box center [427, 254] width 8 height 6
type input "1"
drag, startPoint x: 439, startPoint y: 256, endPoint x: 442, endPoint y: 258, distance: 3.3
click at [442, 258] on input "0" at bounding box center [440, 257] width 13 height 10
type input "1"
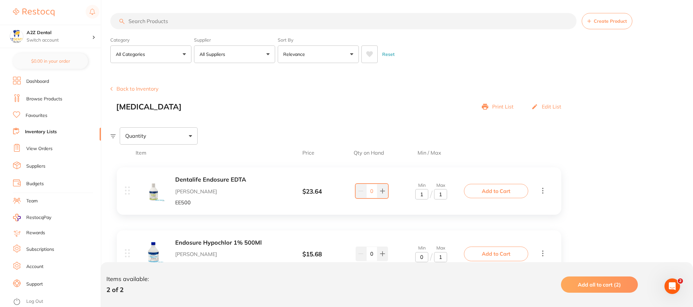
drag, startPoint x: 425, startPoint y: 257, endPoint x: 414, endPoint y: 257, distance: 11.4
click at [414, 257] on div "Min 0 / Max 1" at bounding box center [432, 253] width 68 height 17
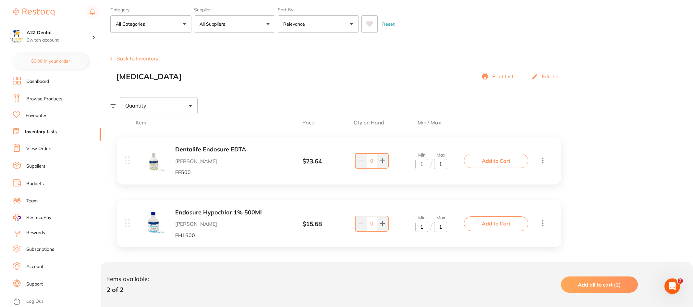
scroll to position [34, 0]
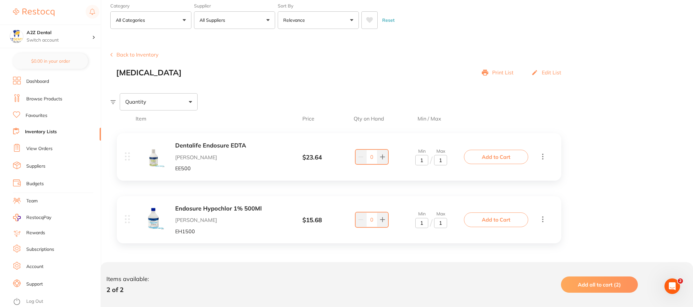
type input "1"
click at [134, 55] on button "Back to Inventory" at bounding box center [134, 55] width 48 height 6
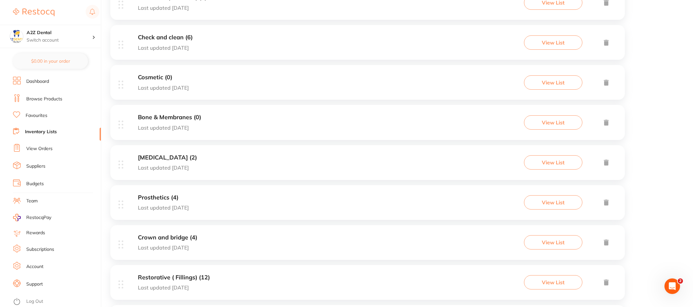
scroll to position [162, 0]
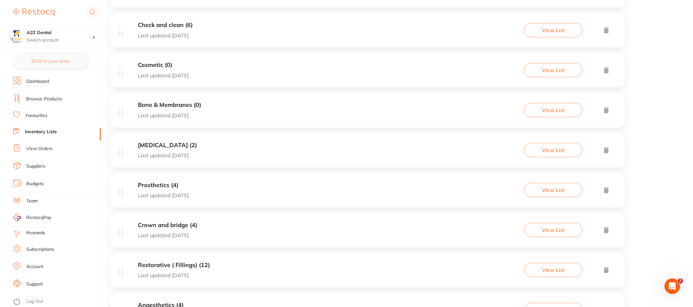
click at [162, 195] on p "Last updated today" at bounding box center [163, 195] width 51 height 6
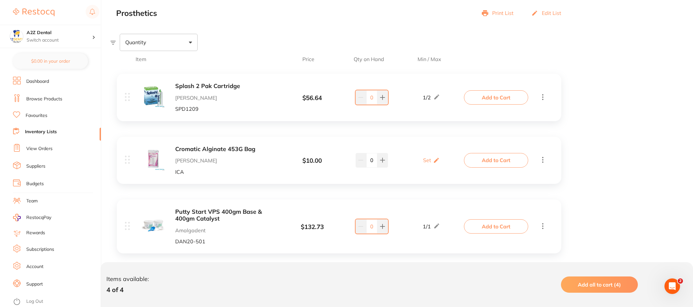
scroll to position [97, 0]
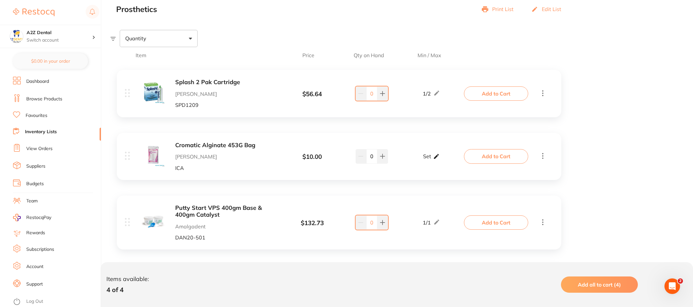
click at [427, 158] on p "Set" at bounding box center [427, 156] width 8 height 6
drag, startPoint x: 437, startPoint y: 160, endPoint x: 442, endPoint y: 161, distance: 5.0
click at [442, 161] on input "0" at bounding box center [440, 159] width 13 height 10
type input "1"
drag, startPoint x: 419, startPoint y: 159, endPoint x: 423, endPoint y: 159, distance: 3.6
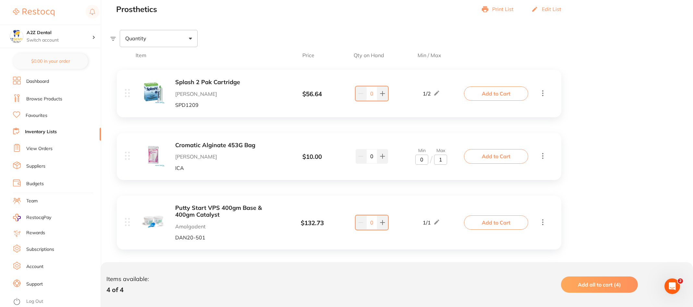
click at [423, 159] on input "0" at bounding box center [421, 159] width 13 height 10
type input "0"
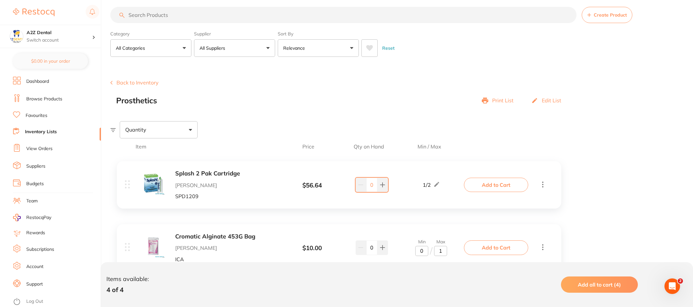
scroll to position [0, 0]
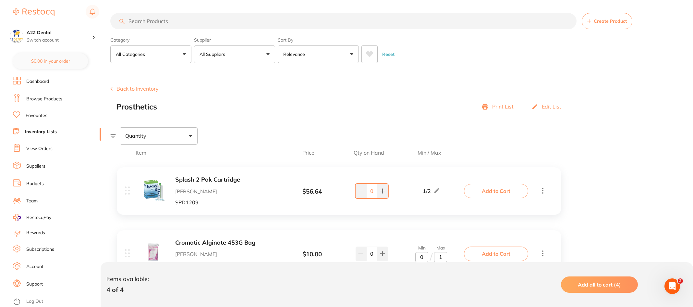
click at [137, 89] on button "Back to Inventory" at bounding box center [134, 89] width 48 height 6
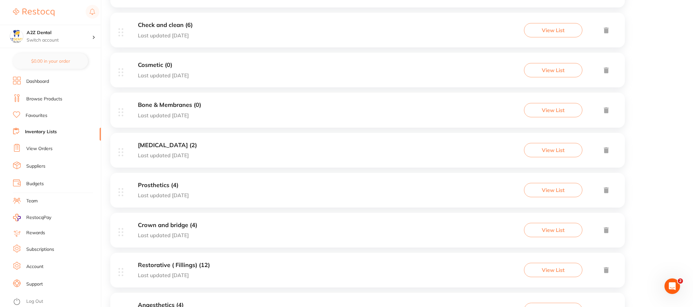
click at [170, 234] on p "Last updated today" at bounding box center [167, 235] width 59 height 6
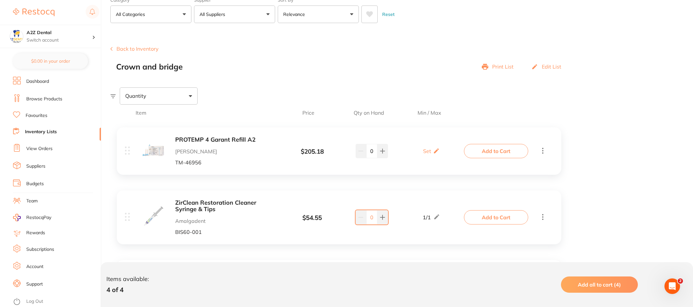
scroll to position [65, 0]
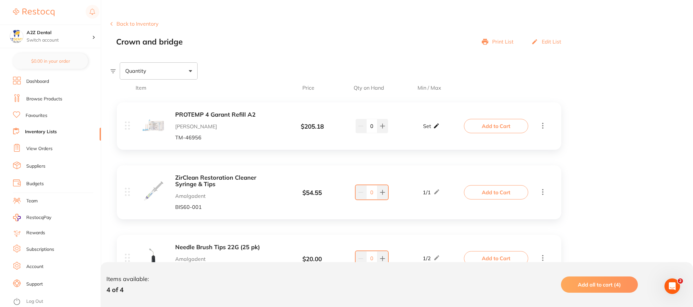
click at [428, 127] on p "Set" at bounding box center [427, 126] width 8 height 6
drag, startPoint x: 437, startPoint y: 130, endPoint x: 442, endPoint y: 130, distance: 4.9
click at [442, 130] on input "0" at bounding box center [440, 129] width 13 height 10
type input "1"
click at [420, 129] on input "0" at bounding box center [421, 129] width 13 height 10
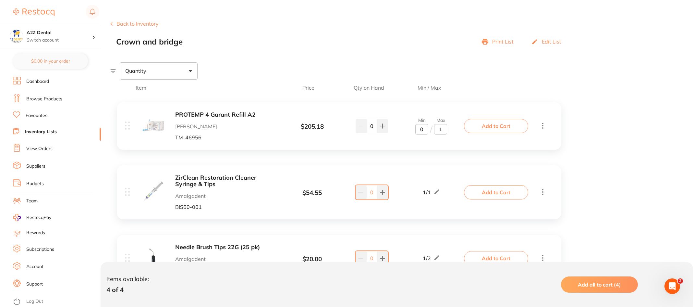
click at [428, 179] on div "ZirClean Restoration Cleaner Syringe & Tips Amalgadent BIS60-001 $ 54.55 1 / 1 …" at bounding box center [295, 192] width 340 height 36
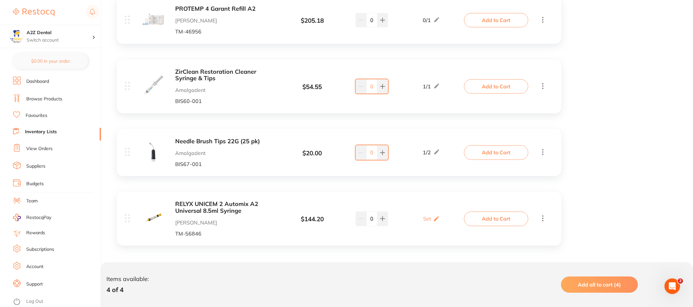
scroll to position [173, 0]
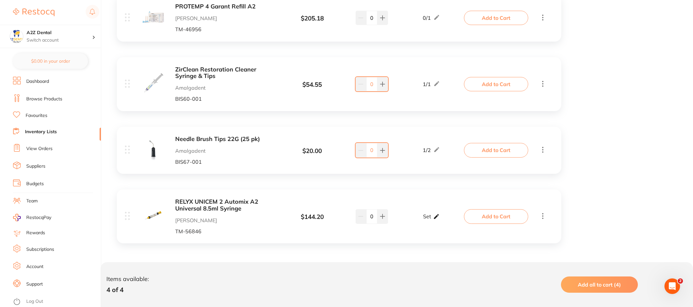
click at [428, 216] on p "Set" at bounding box center [427, 216] width 8 height 6
drag, startPoint x: 441, startPoint y: 218, endPoint x: 438, endPoint y: 219, distance: 3.5
click at [438, 219] on input "0" at bounding box center [440, 219] width 13 height 10
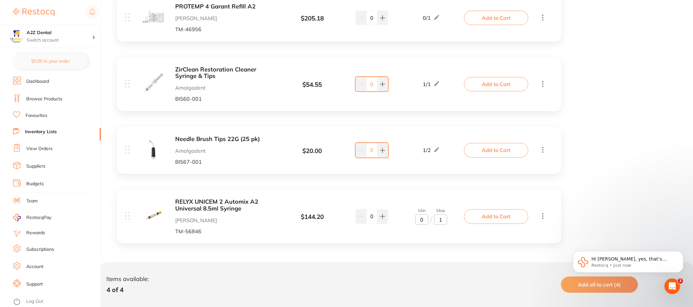
scroll to position [0, 0]
type input "1"
click at [420, 220] on input "0" at bounding box center [421, 219] width 13 height 10
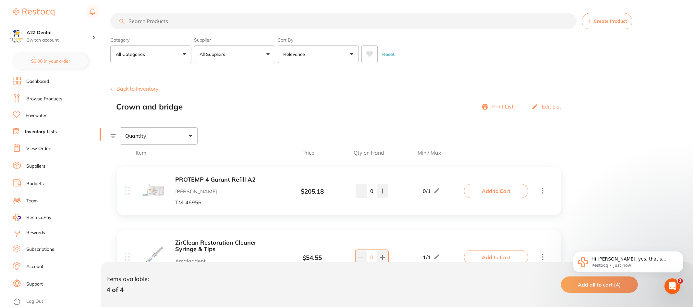
type input "1"
click at [137, 90] on button "Back to Inventory" at bounding box center [134, 89] width 48 height 6
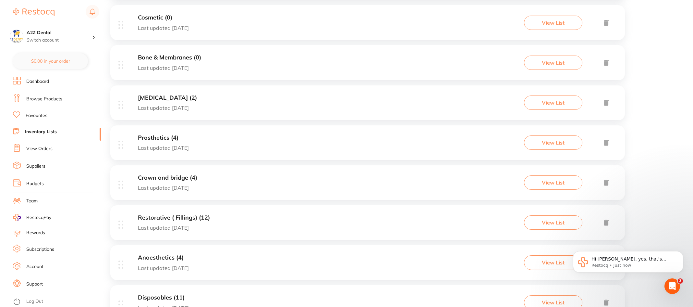
scroll to position [227, 0]
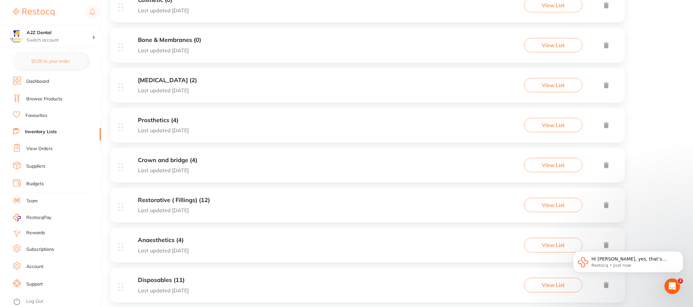
click at [157, 120] on h3 "Prosthetics (4)" at bounding box center [163, 120] width 51 height 7
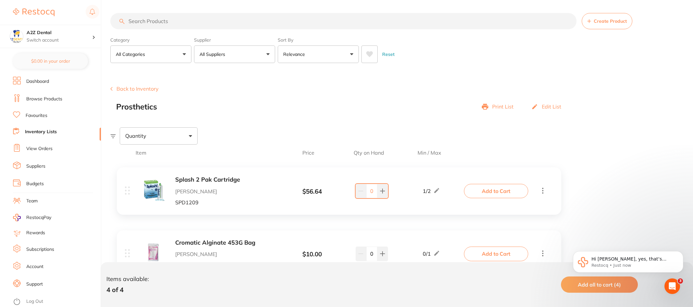
click at [125, 90] on button "Back to Inventory" at bounding box center [134, 89] width 48 height 6
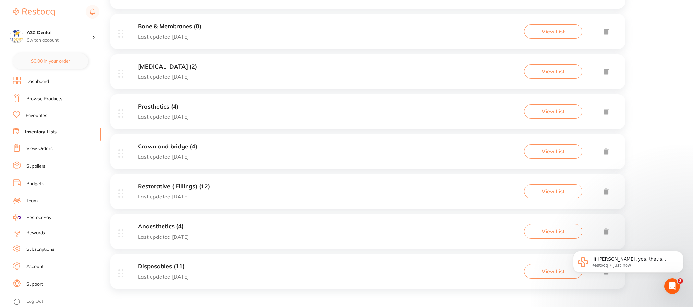
click at [155, 147] on h3 "Crown and bridge (4)" at bounding box center [167, 146] width 59 height 7
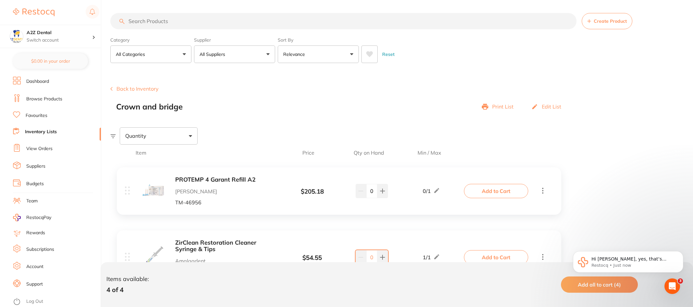
click at [137, 89] on button "Back to Inventory" at bounding box center [134, 89] width 48 height 6
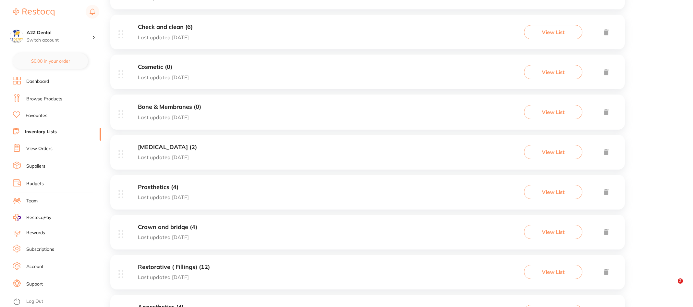
scroll to position [162, 0]
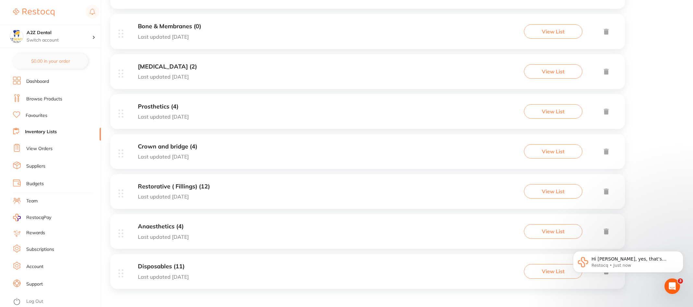
click at [156, 195] on p "Last updated today" at bounding box center [174, 196] width 72 height 6
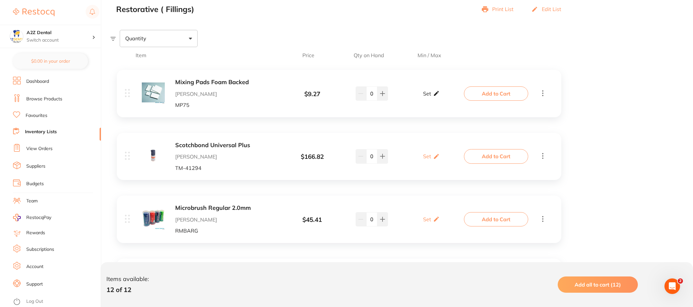
click at [431, 94] on p "Set" at bounding box center [427, 94] width 8 height 6
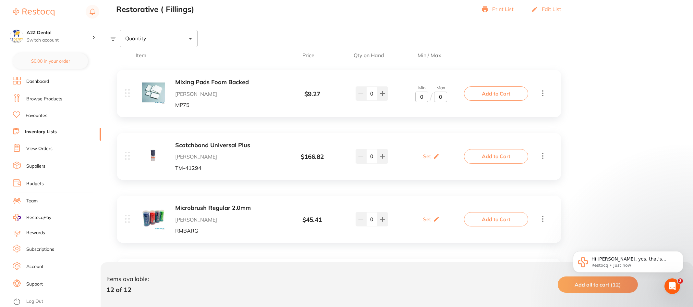
drag, startPoint x: 439, startPoint y: 99, endPoint x: 444, endPoint y: 98, distance: 5.0
click at [444, 98] on input "0" at bounding box center [440, 97] width 13 height 10
type input "1"
click at [425, 155] on p "Set" at bounding box center [427, 156] width 8 height 6
click at [442, 160] on input "0" at bounding box center [440, 159] width 13 height 10
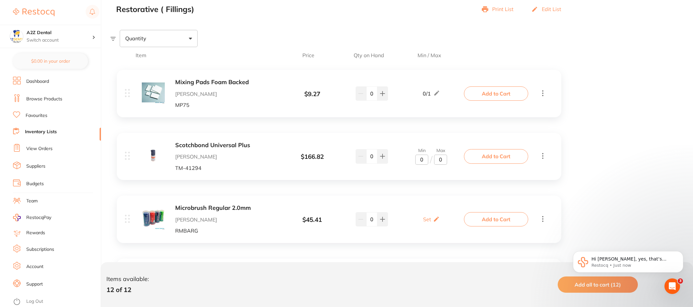
type input "1"
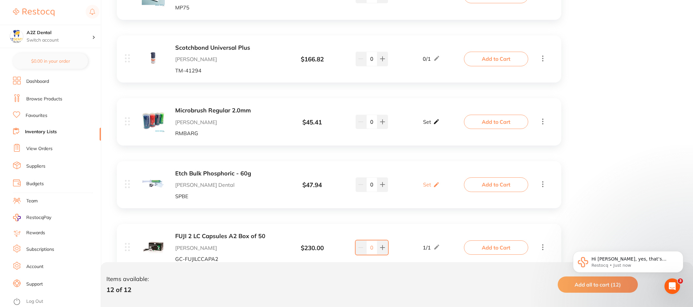
click at [425, 122] on p "Set" at bounding box center [427, 122] width 8 height 6
drag, startPoint x: 438, startPoint y: 124, endPoint x: 443, endPoint y: 126, distance: 4.4
click at [443, 126] on input "0" at bounding box center [440, 125] width 13 height 10
type input "1"
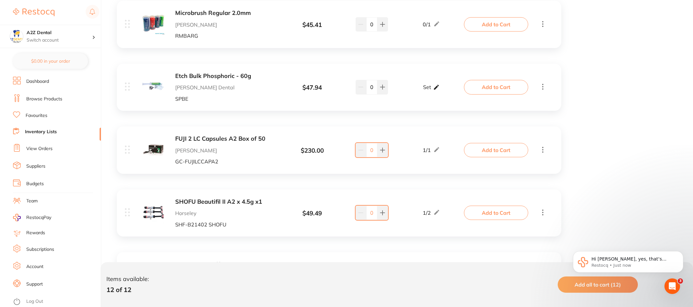
click at [426, 87] on p "Set" at bounding box center [427, 87] width 8 height 6
drag, startPoint x: 439, startPoint y: 91, endPoint x: 446, endPoint y: 90, distance: 6.5
click at [446, 90] on input "0" at bounding box center [440, 90] width 13 height 10
type input "1"
click at [430, 151] on div "1 / 1" at bounding box center [431, 150] width 17 height 8
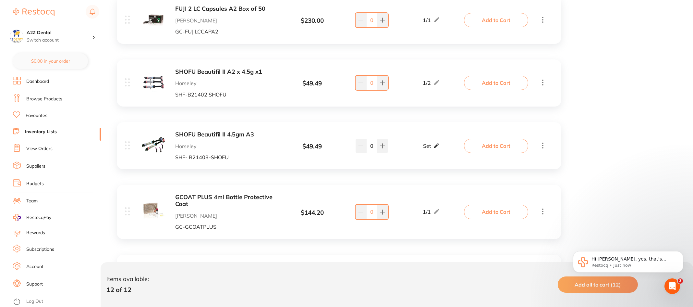
click at [427, 144] on p "Set" at bounding box center [427, 146] width 8 height 6
drag, startPoint x: 438, startPoint y: 147, endPoint x: 442, endPoint y: 149, distance: 4.2
click at [442, 149] on input "0" at bounding box center [440, 149] width 13 height 10
type input "1"
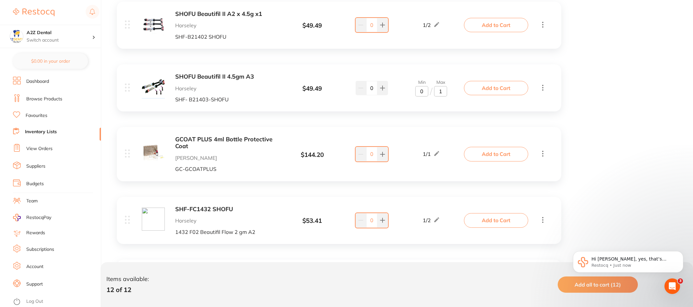
scroll to position [487, 0]
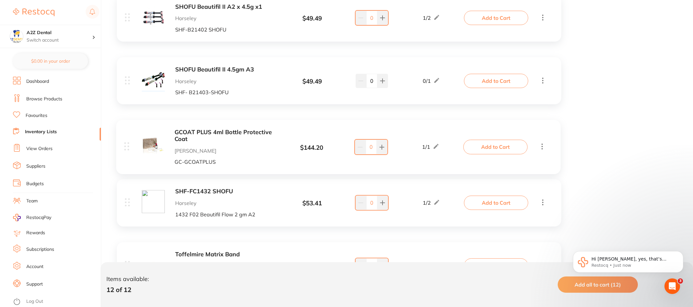
click at [422, 148] on div "Mixing Pads Foam Backed Adam Dental MP75 $ 9.27 0 / 1 0 0 / 1 Add to Cart Scotc…" at bounding box center [339, 59] width 458 height 770
click at [422, 147] on div "Mixing Pads Foam Backed Adam Dental MP75 $ 9.27 0 / 1 0 0 / 1 Add to Cart Scotc…" at bounding box center [339, 59] width 458 height 770
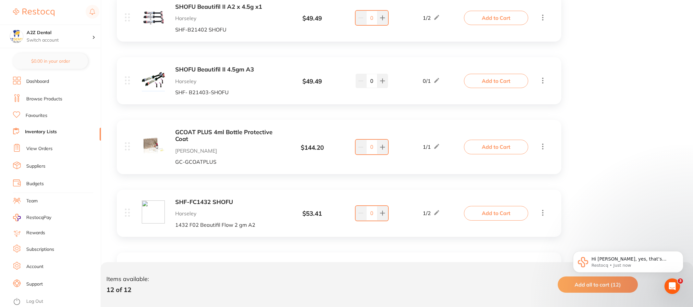
click at [423, 156] on div "GCOAT PLUS 4ml Bottle Protective Coat Henry Schein Halas GC-GCOATPLUS $ 144.20 …" at bounding box center [295, 147] width 340 height 36
click at [423, 145] on div "1 / 1" at bounding box center [431, 147] width 17 height 8
click at [436, 146] on icon at bounding box center [437, 146] width 6 height 7
drag, startPoint x: 425, startPoint y: 150, endPoint x: 417, endPoint y: 150, distance: 7.5
click at [417, 150] on input "1" at bounding box center [421, 150] width 13 height 10
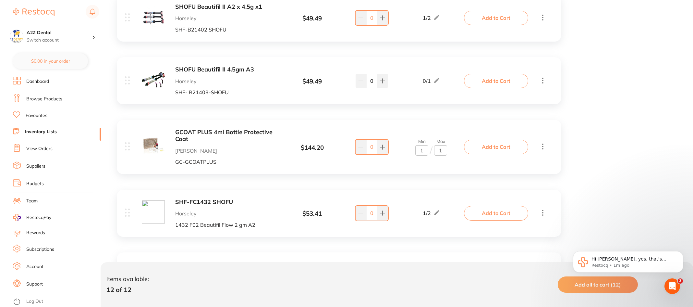
click at [423, 152] on input "1" at bounding box center [421, 150] width 13 height 10
type input "0"
click at [416, 166] on div "GCOAT PLUS 4ml Bottle Protective Coat Henry Schein Halas GC-GCOATPLUS $ 144.20 …" at bounding box center [339, 147] width 445 height 54
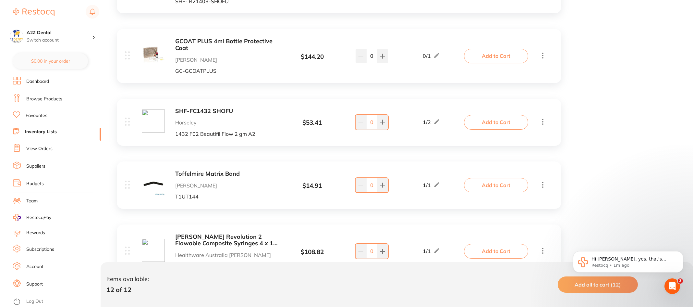
scroll to position [617, 0]
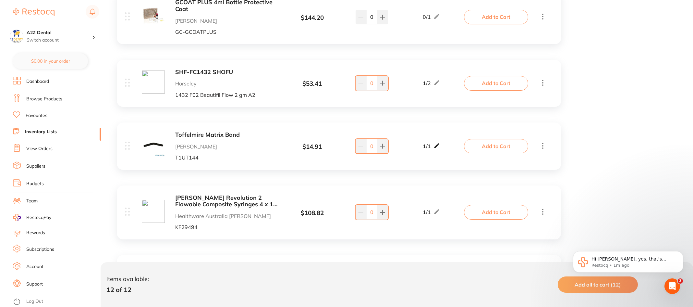
click at [437, 146] on icon at bounding box center [436, 145] width 5 height 5
drag, startPoint x: 425, startPoint y: 150, endPoint x: 420, endPoint y: 151, distance: 5.0
click at [420, 151] on input "1" at bounding box center [421, 149] width 13 height 10
type input "0"
click at [413, 162] on div "Toffelmire Matrix Band Adam Dental T1UT144 $ 14.91 Min 0 / Max 1 0 Min 0 / Max …" at bounding box center [339, 145] width 445 height 47
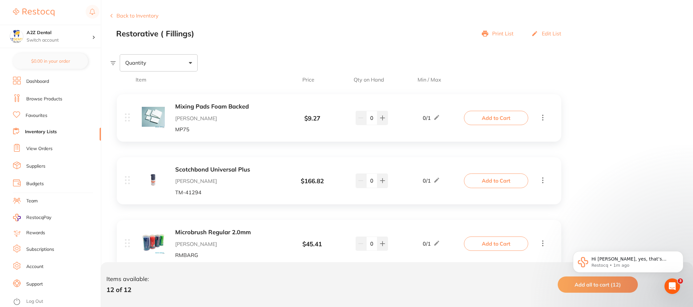
scroll to position [0, 0]
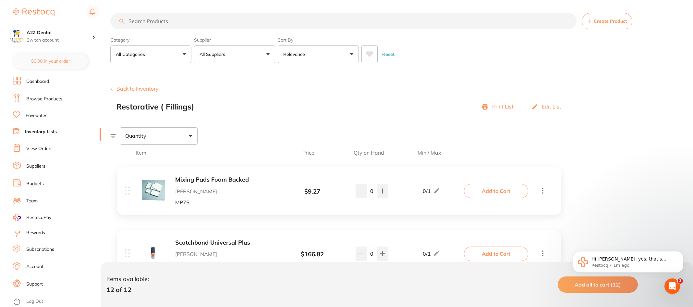
click at [134, 88] on button "Back to Inventory" at bounding box center [134, 89] width 48 height 6
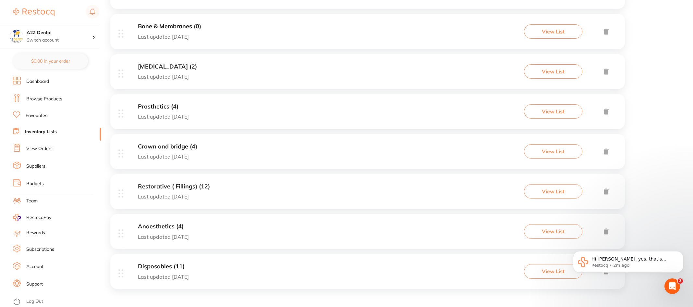
click at [144, 234] on p "Last updated 1 day ago" at bounding box center [163, 237] width 51 height 6
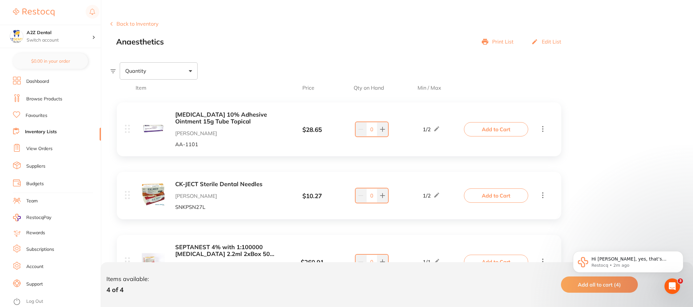
click at [431, 129] on div "1 / 2" at bounding box center [431, 129] width 17 height 8
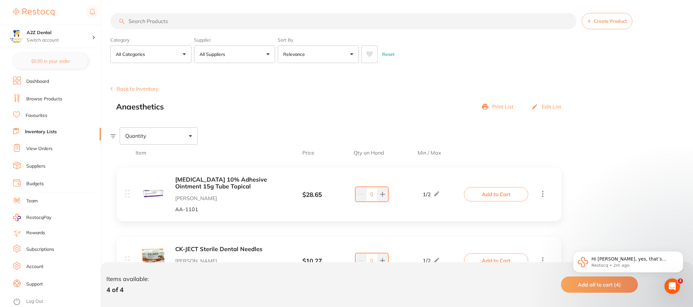
click at [132, 88] on button "Back to Inventory" at bounding box center [134, 89] width 48 height 6
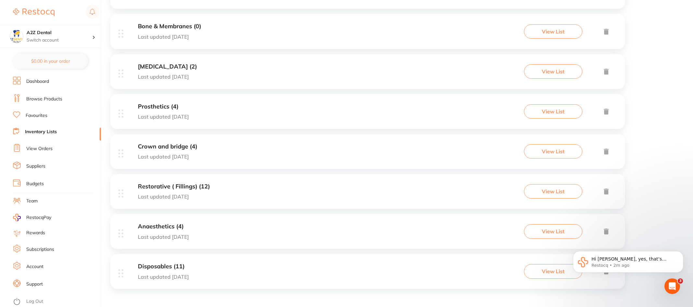
click at [160, 265] on h3 "Disposables (11)" at bounding box center [163, 266] width 51 height 7
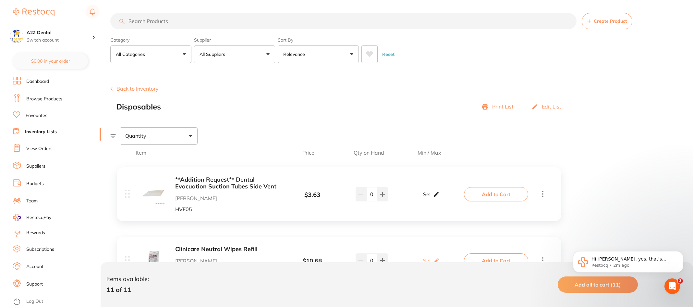
click at [428, 194] on p "Set" at bounding box center [427, 194] width 8 height 6
drag, startPoint x: 443, startPoint y: 197, endPoint x: 439, endPoint y: 197, distance: 3.9
click at [439, 197] on input "0" at bounding box center [440, 197] width 13 height 10
type input "3"
click at [420, 199] on input "0" at bounding box center [421, 197] width 13 height 10
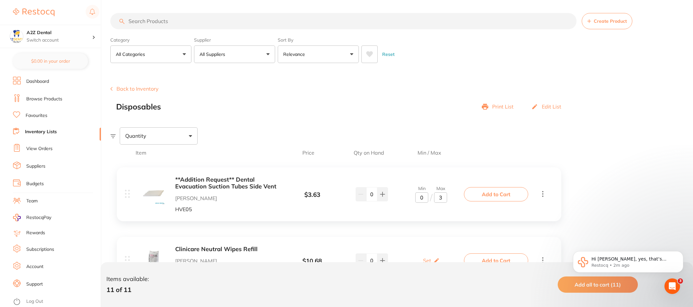
type input "2"
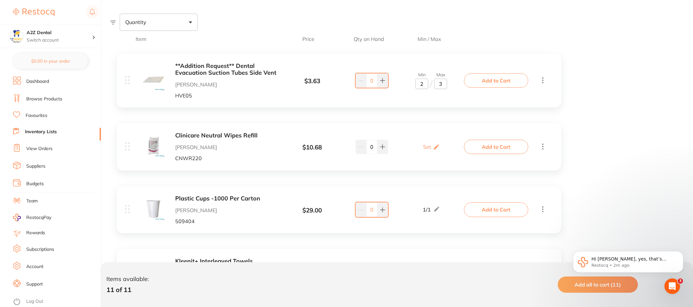
scroll to position [130, 0]
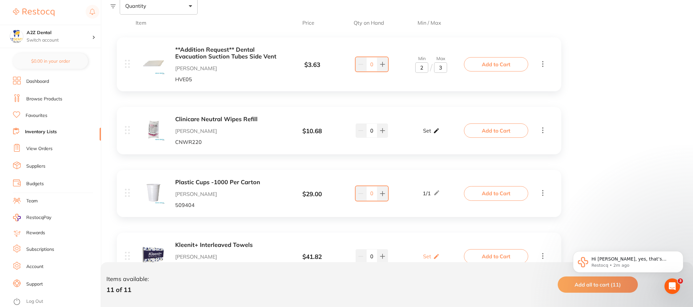
click at [429, 131] on p "Set" at bounding box center [427, 131] width 8 height 6
click at [441, 134] on input "0" at bounding box center [440, 134] width 13 height 10
type input "1"
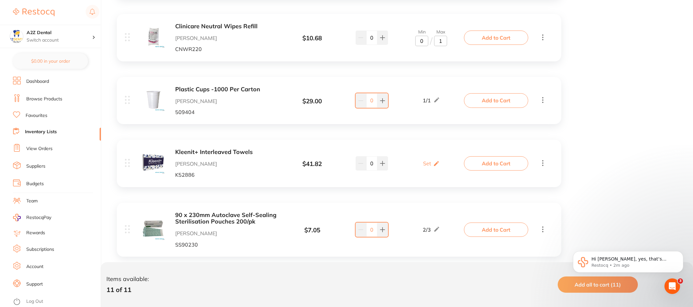
scroll to position [227, 0]
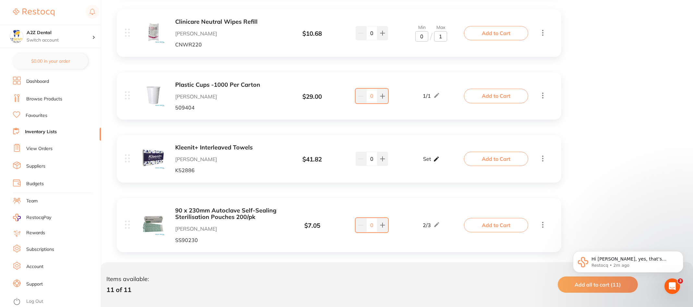
click at [427, 160] on p "Set" at bounding box center [427, 159] width 8 height 6
drag, startPoint x: 439, startPoint y: 162, endPoint x: 443, endPoint y: 162, distance: 3.9
click at [443, 162] on input "0" at bounding box center [440, 162] width 13 height 10
type input "1"
click at [416, 191] on div "**Addition Request** Dental Evacuation Suction Tubes Side Vent [PERSON_NAME] De…" at bounding box center [339, 282] width 458 height 699
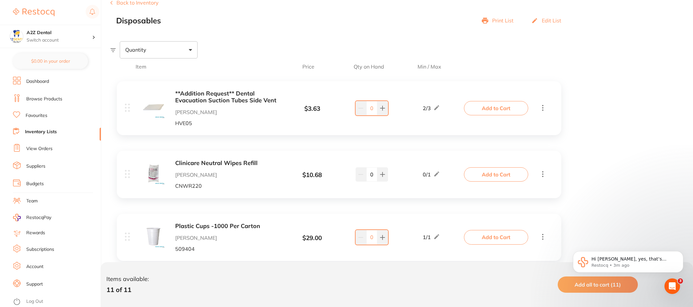
scroll to position [0, 0]
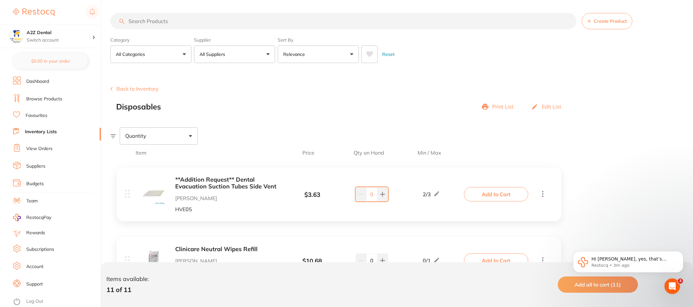
click at [32, 81] on link "Dashboard" at bounding box center [37, 81] width 23 height 6
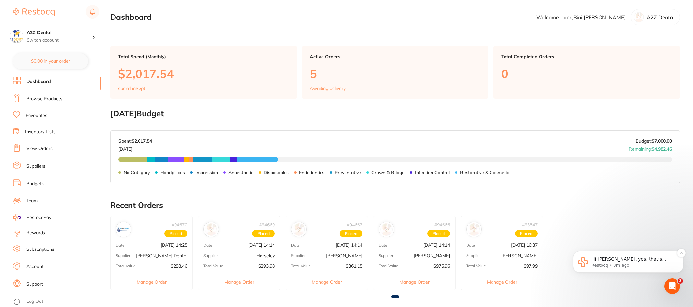
click at [635, 261] on span "Hi [PERSON_NAME], yes, that’s correct. It will stay as “Upload Pending” until y…" at bounding box center [633, 281] width 83 height 50
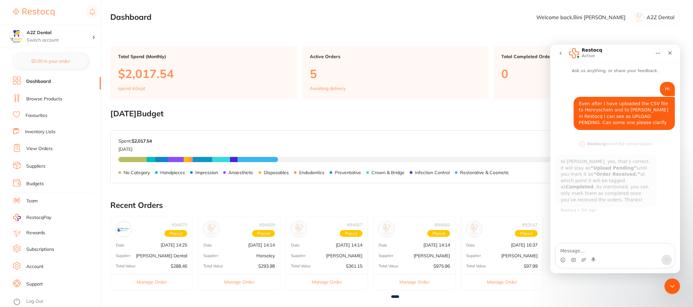
scroll to position [1, 0]
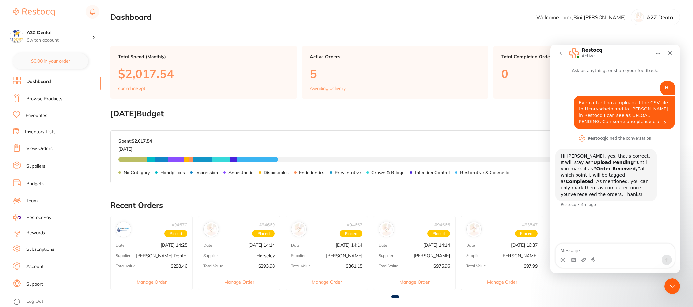
click at [583, 250] on textarea "Message…" at bounding box center [615, 248] width 119 height 11
click at [665, 245] on textarea "sure thanks. It was a bit of a task [DATE]. Placed almpst 2000" at bounding box center [615, 246] width 119 height 18
click at [560, 252] on textarea "sure thanks. It was a bit of a task [DATE]. Placed almost 2000" at bounding box center [615, 246] width 119 height 18
click at [584, 251] on textarea "sure thanks. It was a bit of a task [DATE]. Placed almost $2000" at bounding box center [615, 246] width 119 height 18
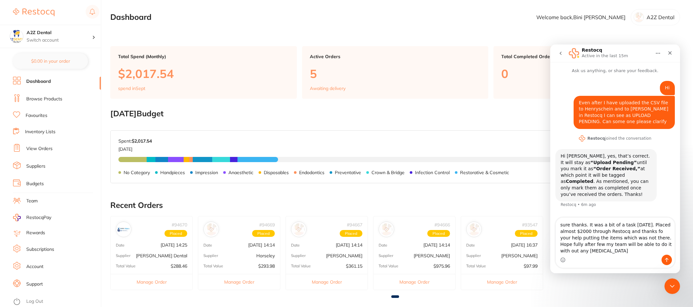
type textarea "sure thanks. It was a bit of a task [DATE]. Placed almost $2000 through Restocq…"
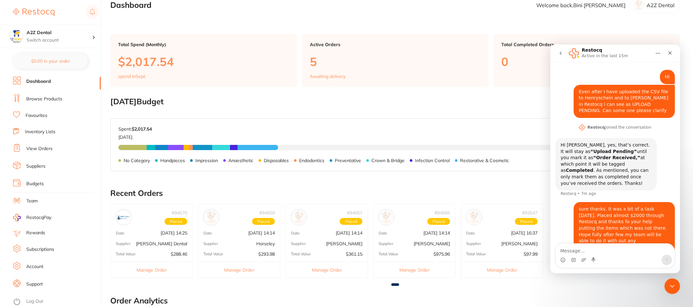
scroll to position [0, 0]
